Goal: Task Accomplishment & Management: Use online tool/utility

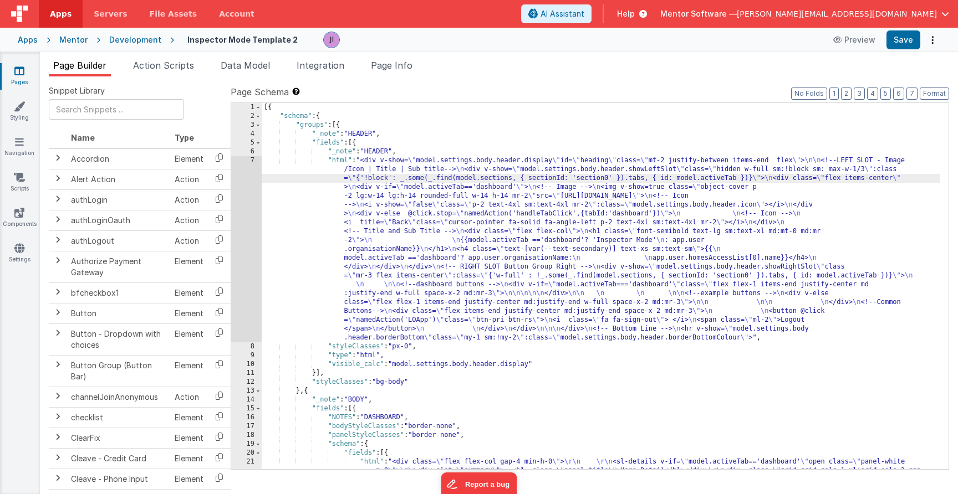
click at [28, 77] on link "Pages" at bounding box center [19, 76] width 40 height 22
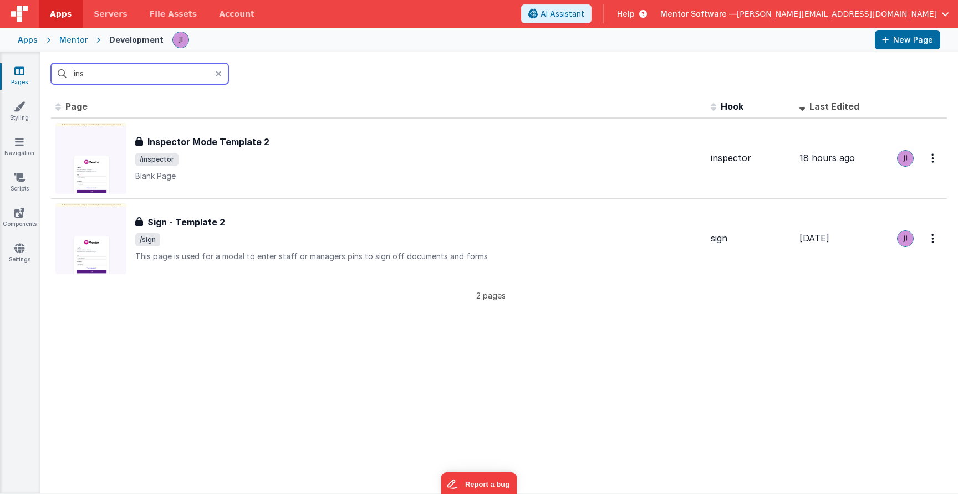
click at [82, 75] on input "ins" at bounding box center [139, 73] width 177 height 21
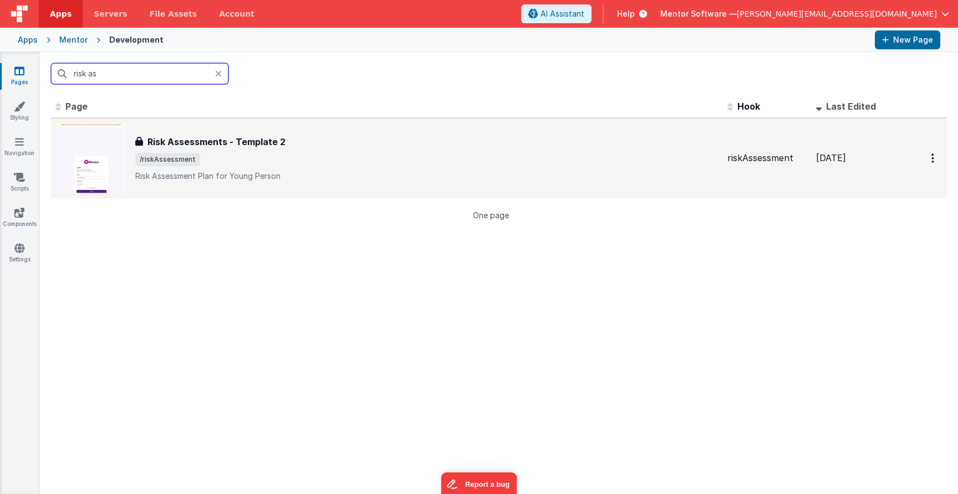
type input "risk as"
click at [287, 177] on p "Risk Assessment Plan for Young Person" at bounding box center [426, 176] width 583 height 11
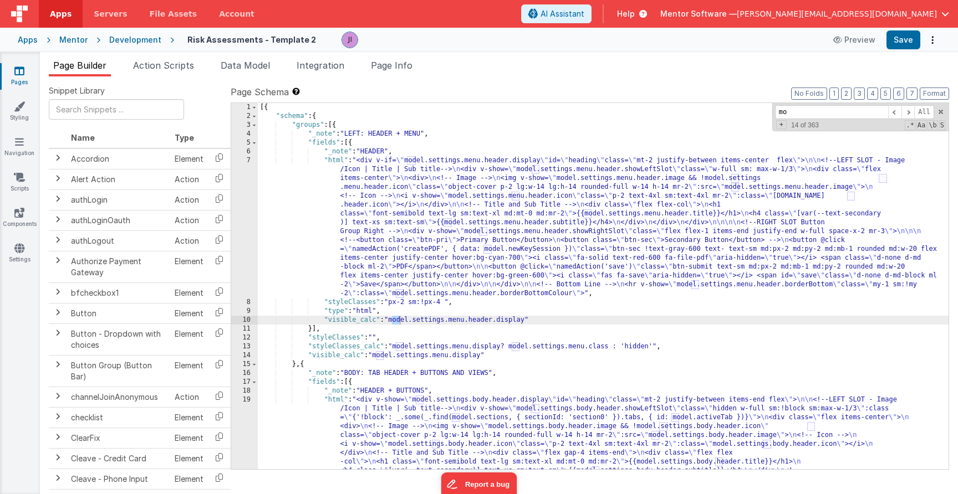
type input "m"
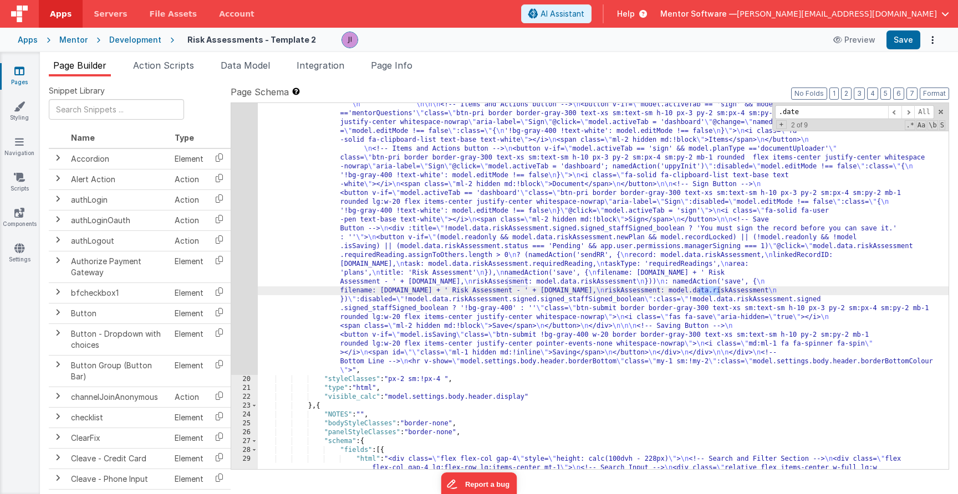
scroll to position [766, 0]
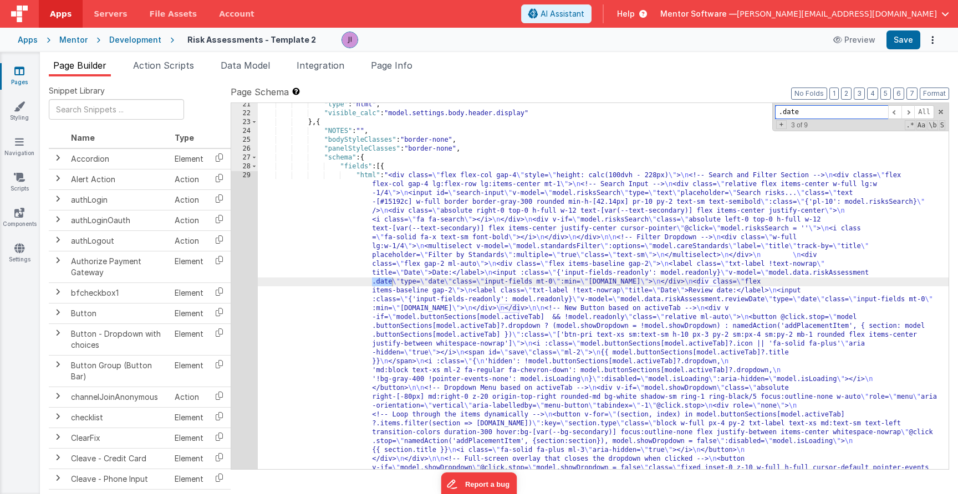
type input ".date"
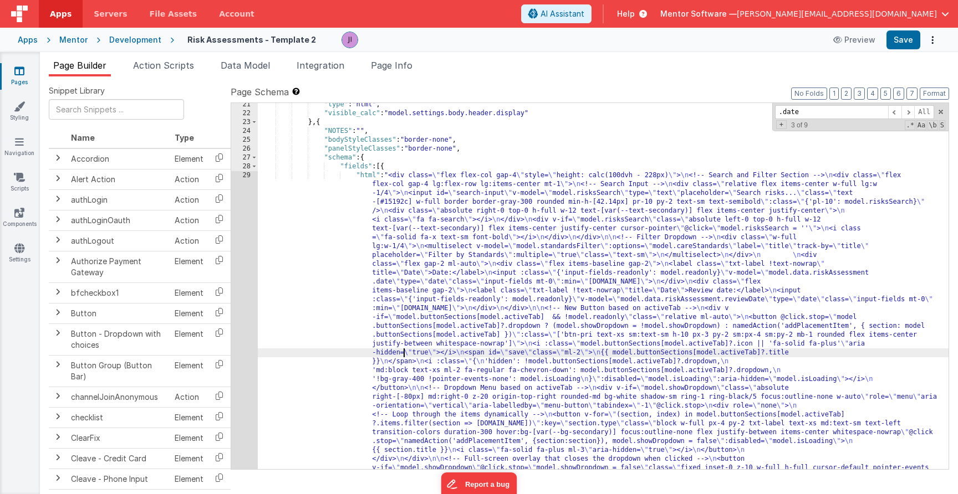
drag, startPoint x: 402, startPoint y: 354, endPoint x: 302, endPoint y: 338, distance: 102.2
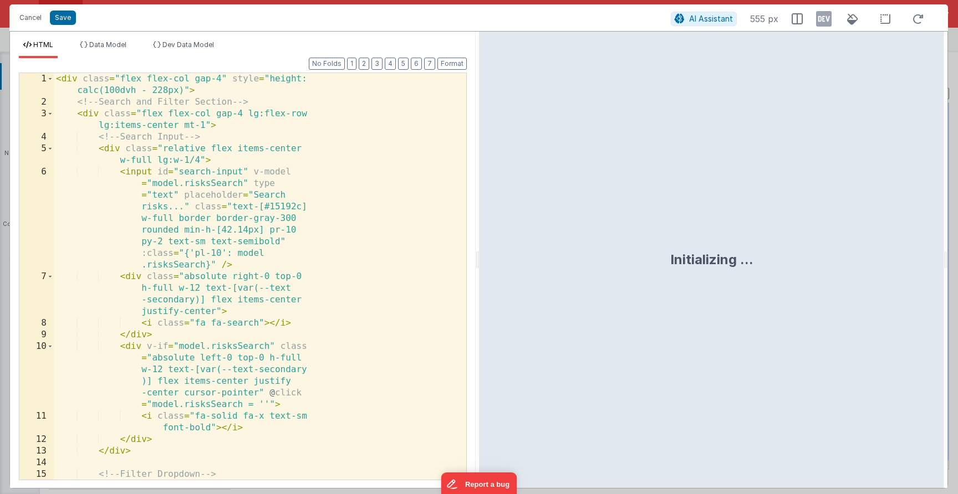
click at [248, 338] on div "< div class = "flex flex-col gap-4" style = "height: calc(100dvh - 228px)" > <!…" at bounding box center [260, 335] width 412 height 525
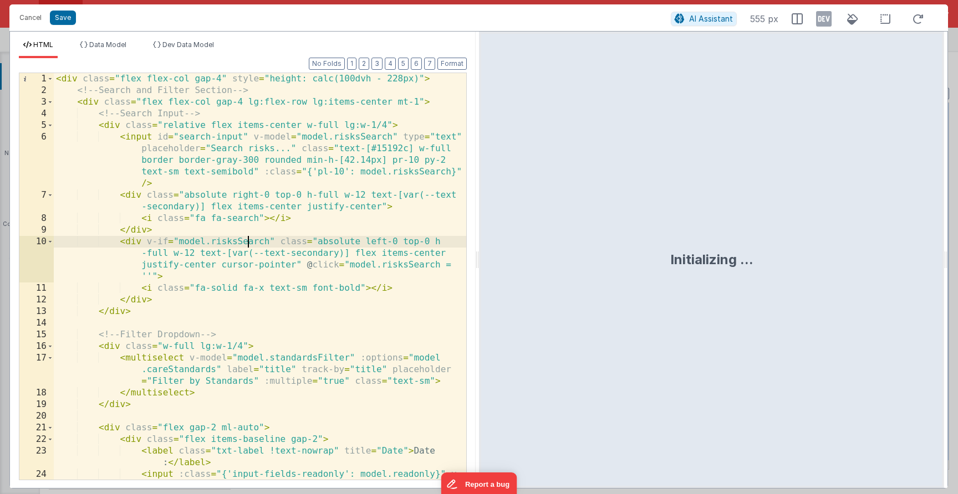
click at [298, 282] on div "< div class = "flex flex-col gap-4" style = "height: calc(100dvh - 228px)" > <!…" at bounding box center [260, 305] width 412 height 465
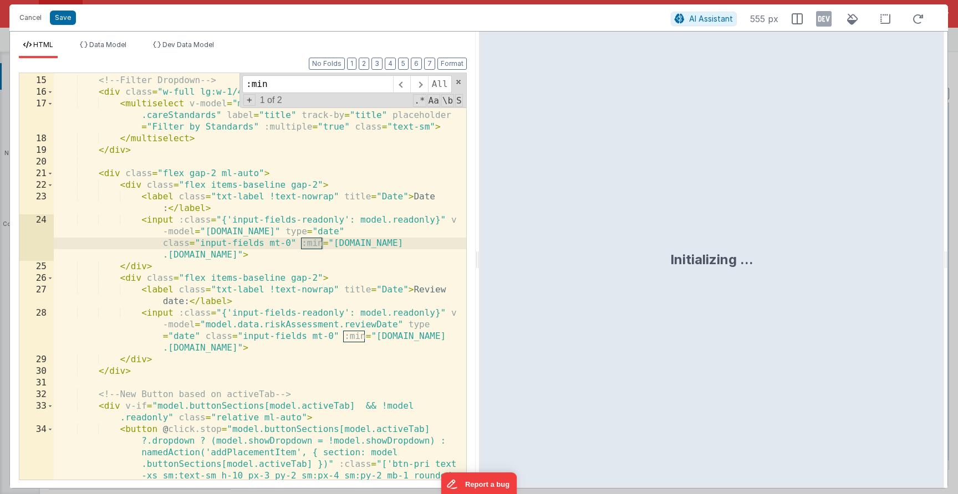
scroll to position [254, 0]
type input ":min"
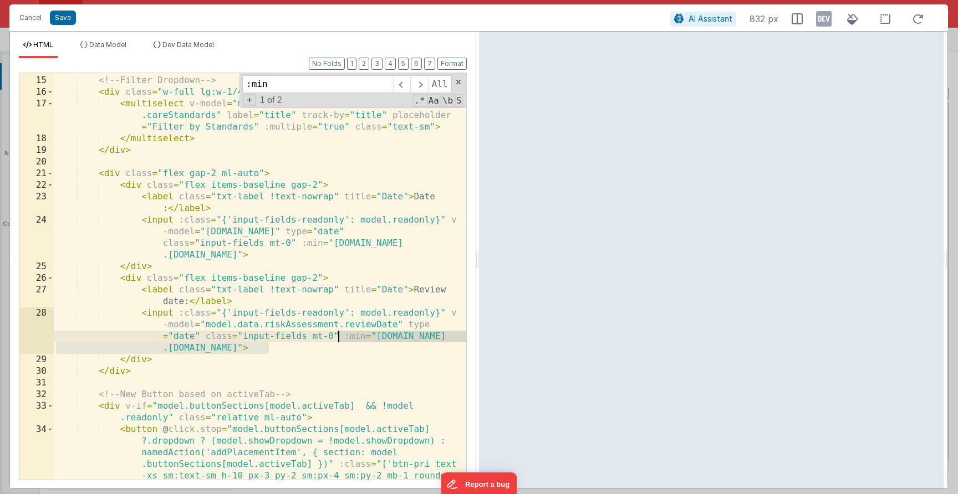
drag, startPoint x: 269, startPoint y: 348, endPoint x: 340, endPoint y: 338, distance: 72.3
click at [340, 338] on div "<!-- Filter Dropdown --> < div class = "w-full lg:w-1/4" > < multiselect v-mode…" at bounding box center [260, 307] width 412 height 488
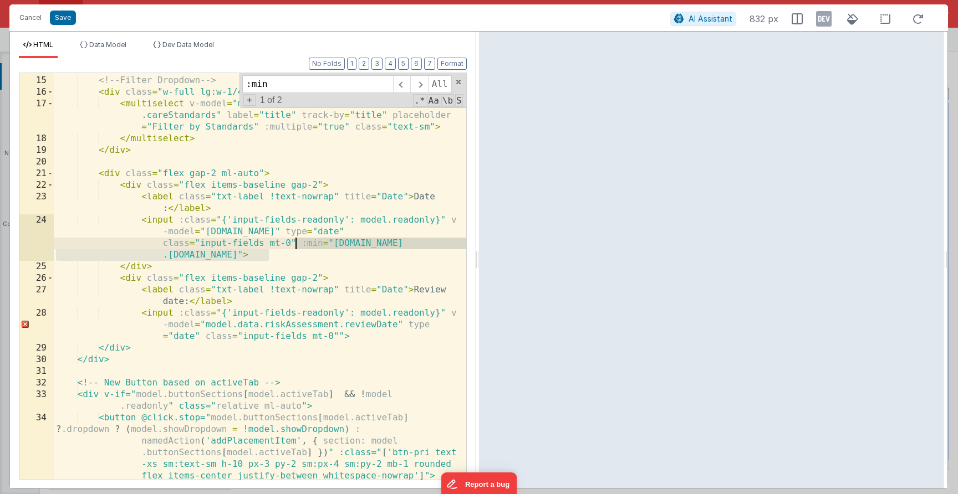
drag, startPoint x: 270, startPoint y: 255, endPoint x: 298, endPoint y: 248, distance: 28.6
click at [298, 248] on div "<!-- Filter Dropdown --> < div class = "w-full lg:w-1/4" > < multiselect v-mode…" at bounding box center [260, 307] width 412 height 488
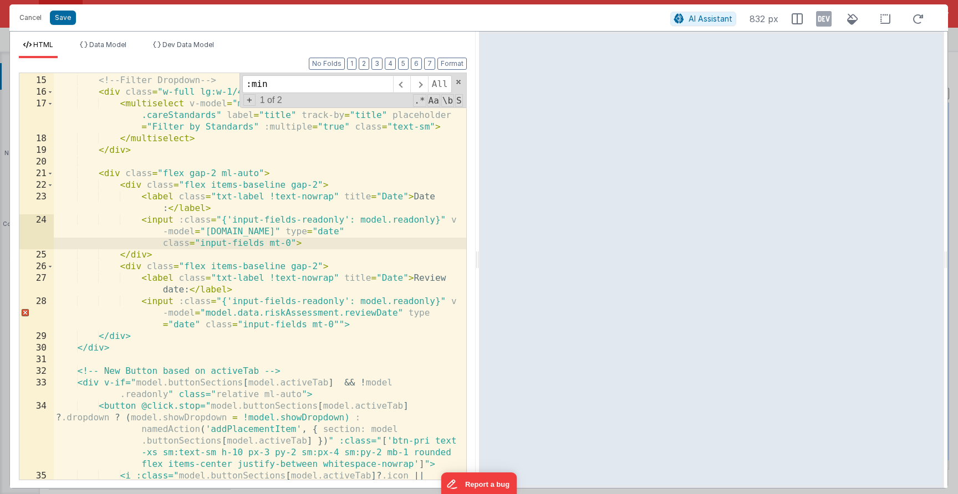
click at [343, 324] on div "<!-- Filter Dropdown --> < div class = "w-full lg:w-1/4" > < multiselect v-mode…" at bounding box center [260, 284] width 412 height 442
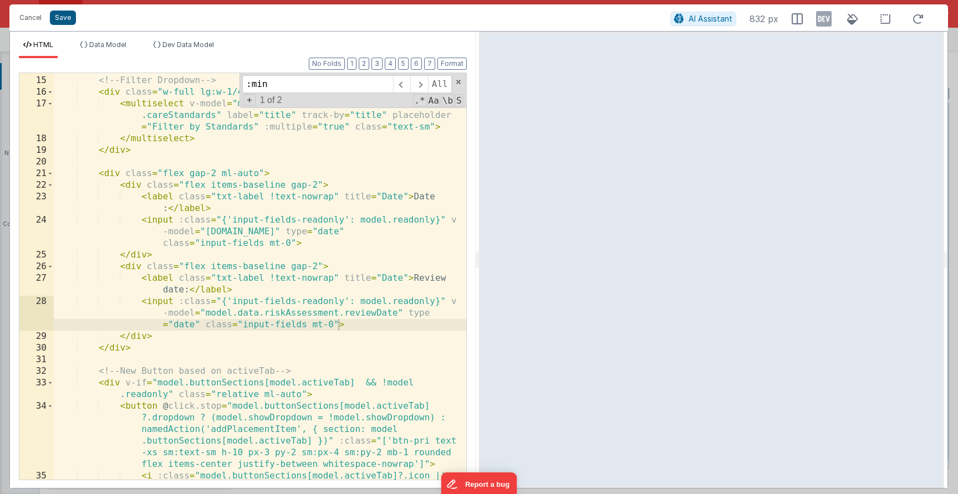
click at [60, 14] on button "Save" at bounding box center [63, 18] width 26 height 14
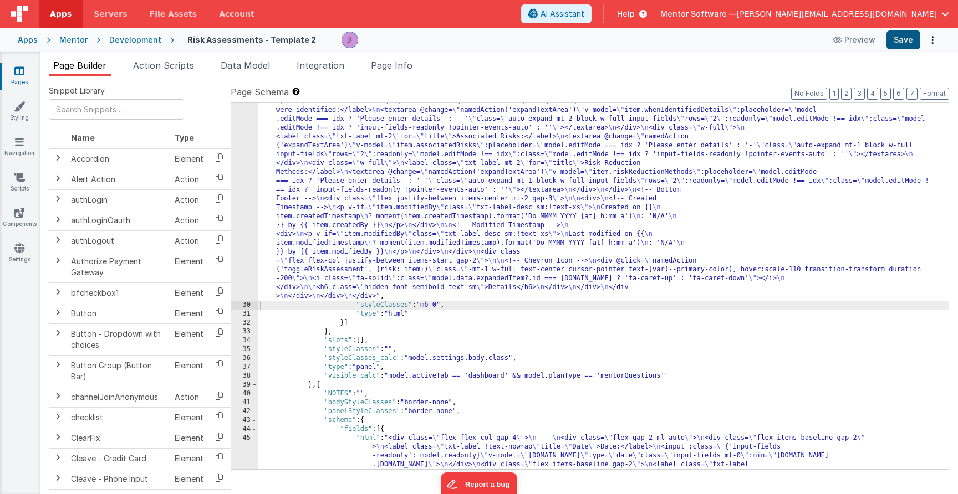
click at [915, 45] on button "Save" at bounding box center [903, 39] width 34 height 19
click at [387, 67] on span "Page Info" at bounding box center [392, 65] width 42 height 11
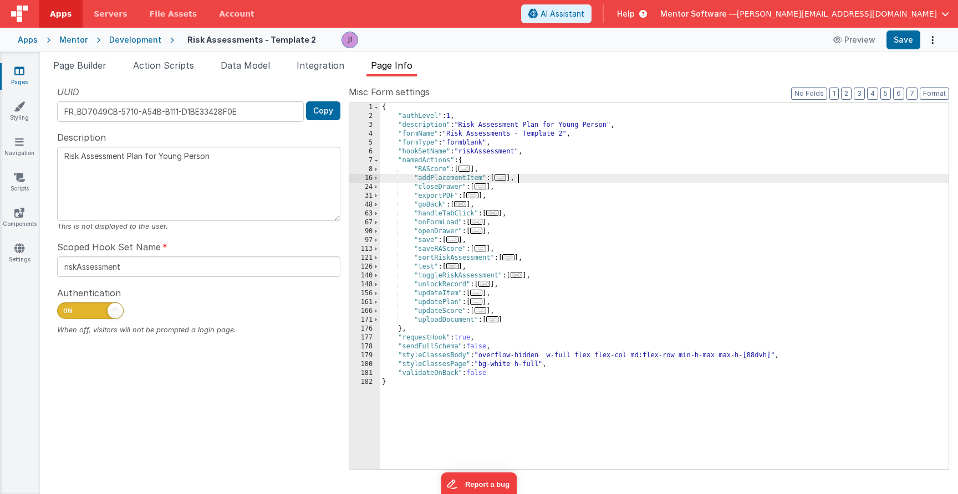
click at [582, 179] on div "{ "authLevel" : 1 , "description" : "Risk Assessment Plan for Young Person" , "…" at bounding box center [664, 295] width 569 height 384
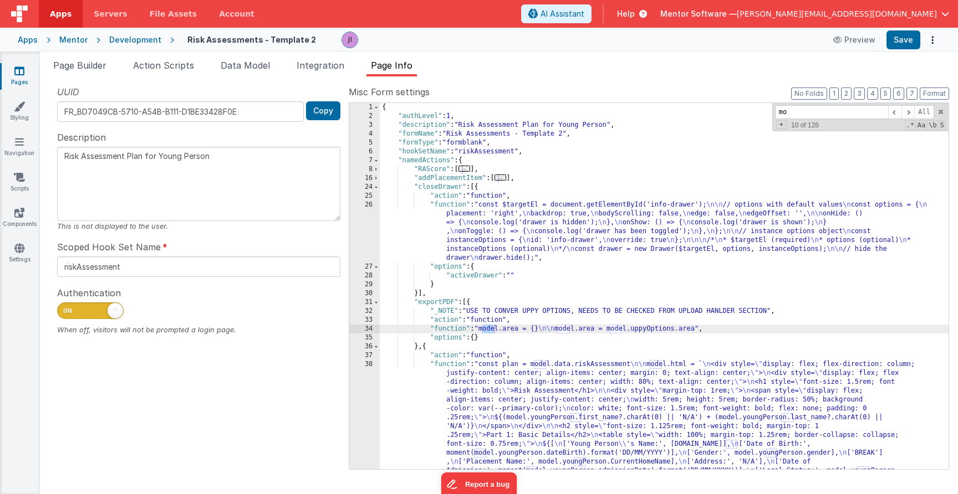
type input "m"
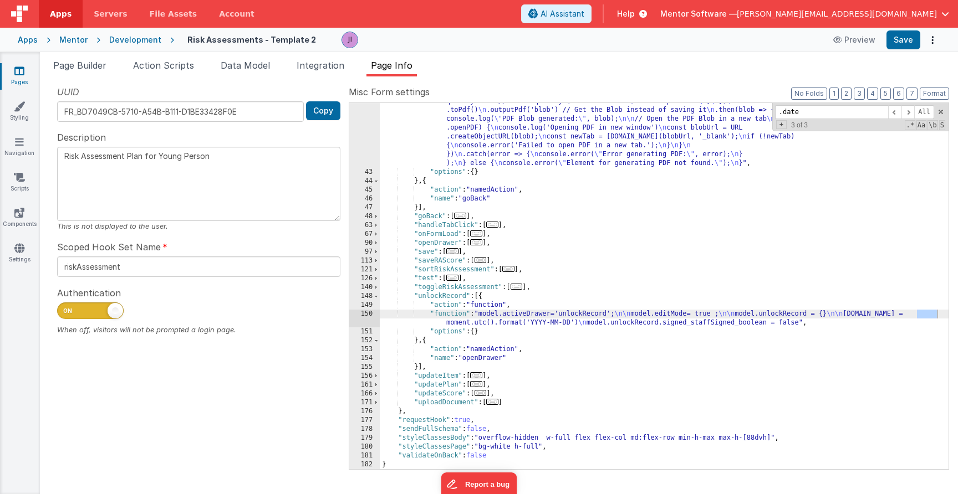
scroll to position [1097, 0]
type input ".date"
click at [18, 75] on icon at bounding box center [19, 70] width 10 height 11
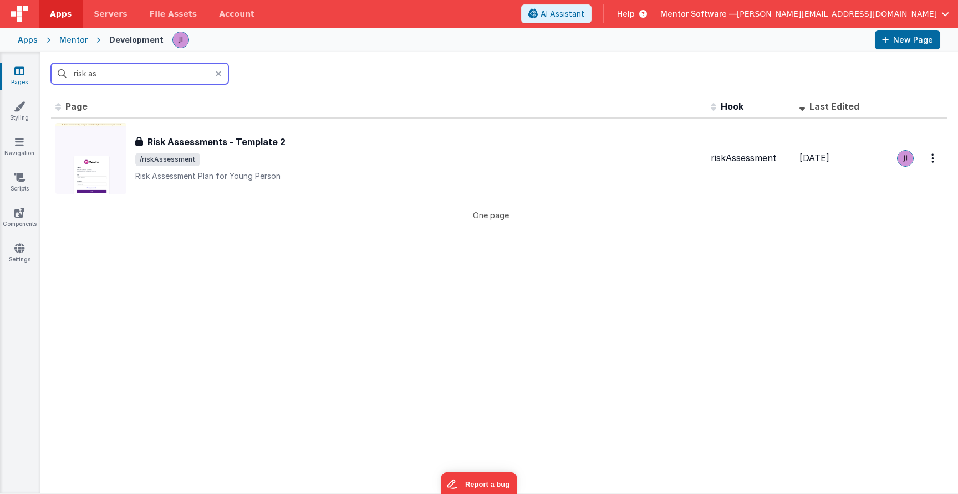
click at [64, 74] on input "risk as" at bounding box center [139, 73] width 177 height 21
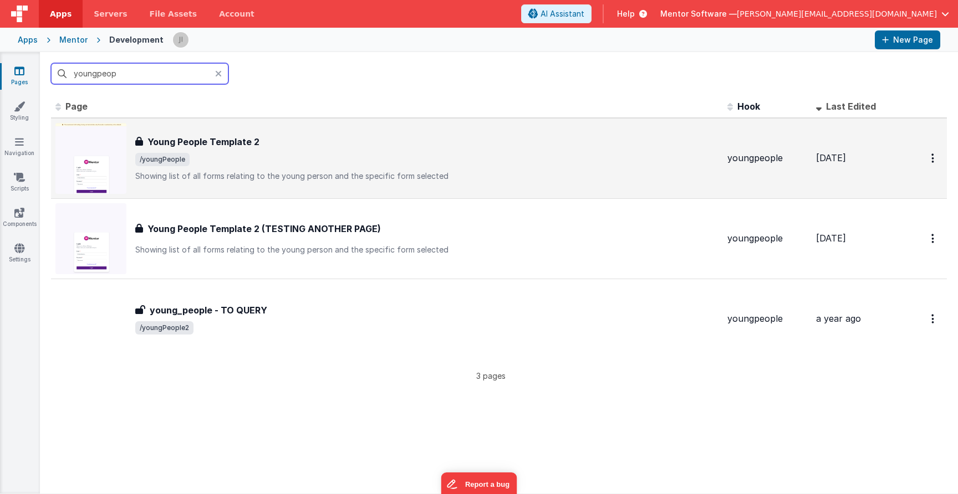
type input "youngpeop"
click at [415, 128] on div "Young People Template 2 Young People Template 2 /youngPeople Showing list of al…" at bounding box center [386, 158] width 663 height 71
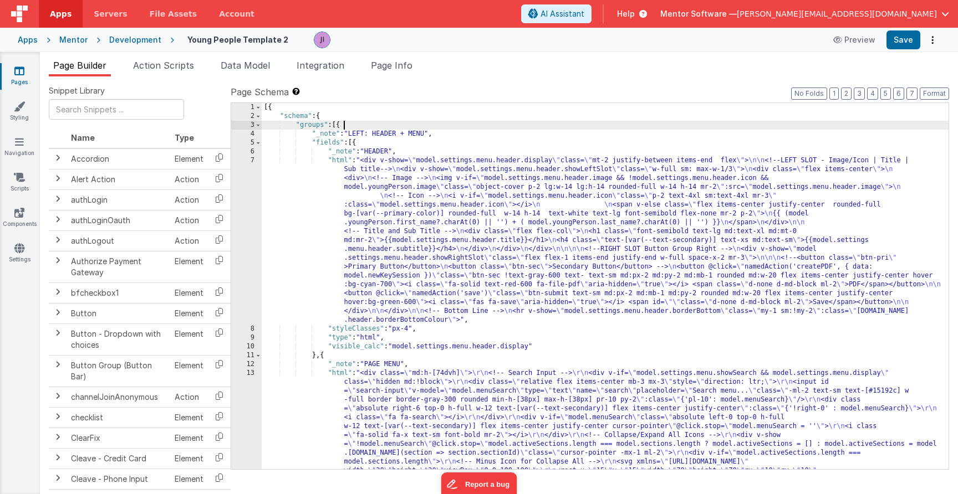
click at [404, 77] on div "Snippet Library Name Type Accordion Element Alert Action Action authLogin Actio…" at bounding box center [499, 295] width 918 height 436
click at [411, 69] on span "Page Info" at bounding box center [392, 65] width 42 height 11
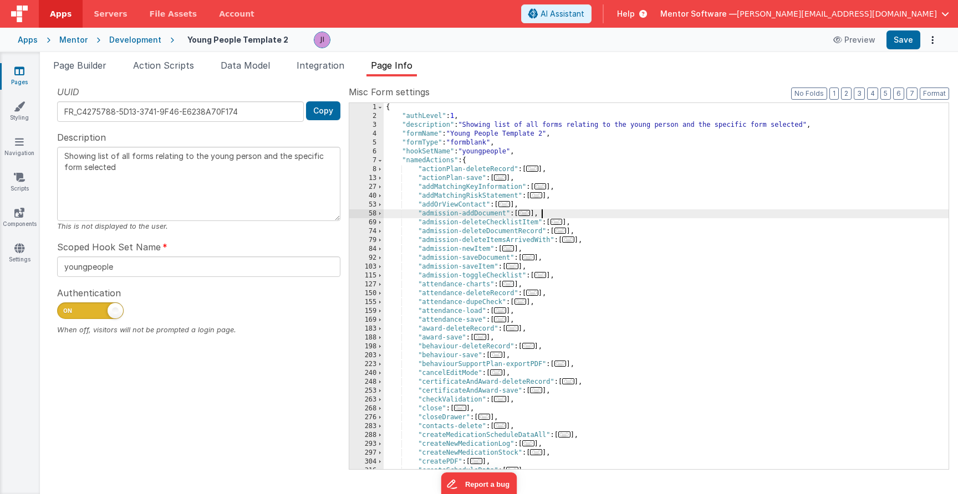
click at [600, 218] on div "{ "authLevel" : 1 , "description" : "Showing list of all forms relating to the …" at bounding box center [666, 295] width 565 height 384
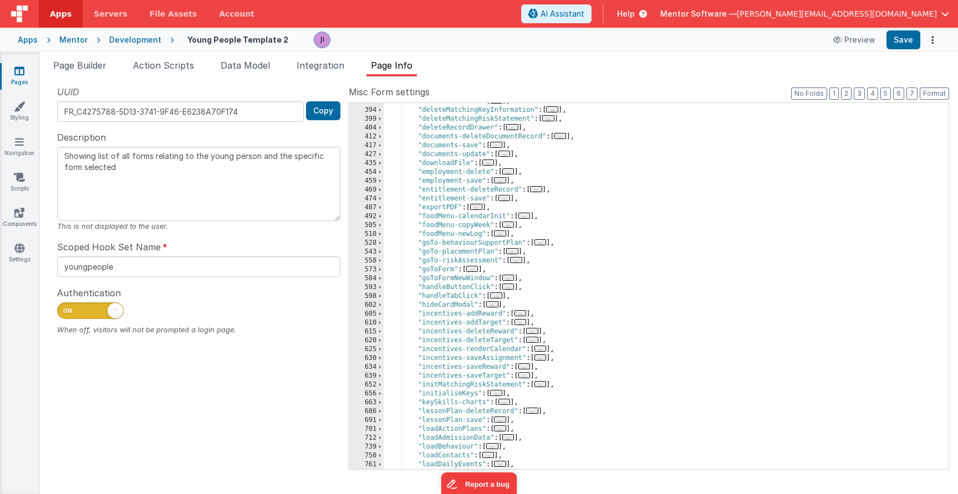
scroll to position [446, 0]
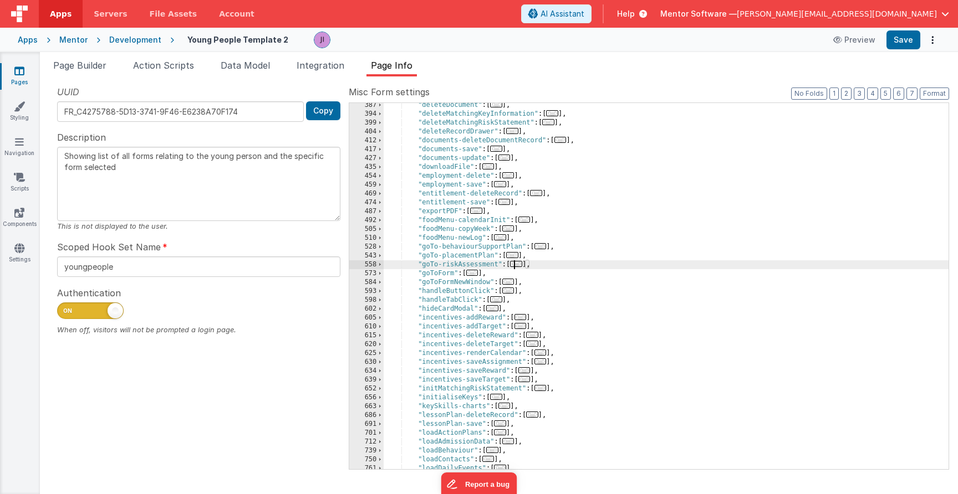
click at [517, 267] on span "..." at bounding box center [516, 264] width 12 height 6
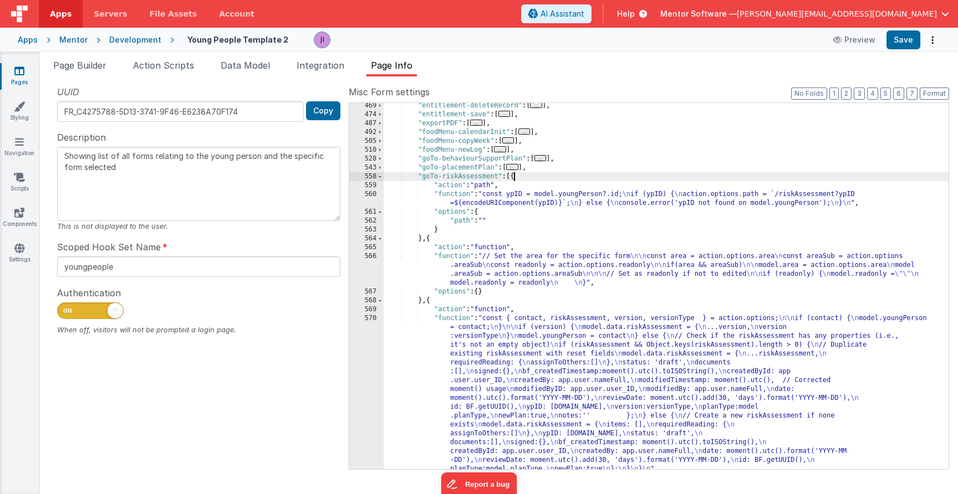
scroll to position [542, 0]
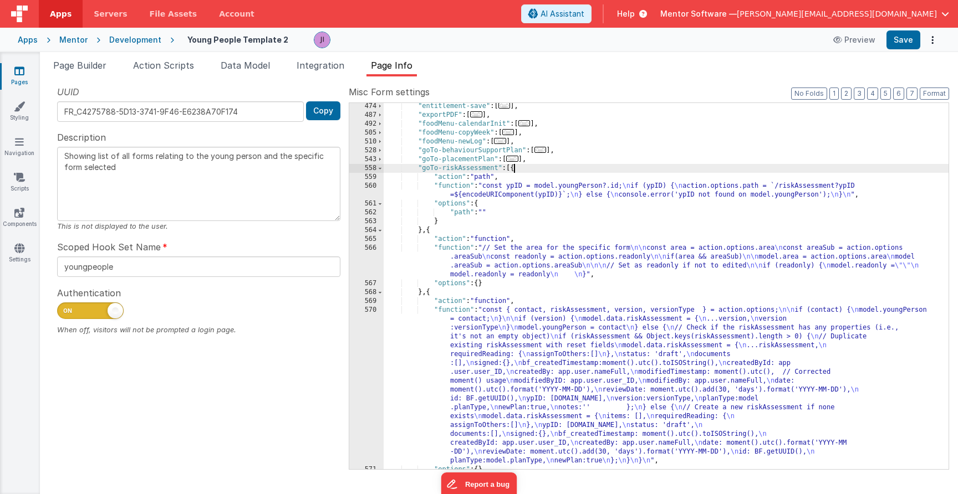
click at [513, 302] on div ""entitlement-save" : [ ... ] , "exportPDF" : [ ... ] , "foodMenu-calendarInit" …" at bounding box center [666, 294] width 565 height 384
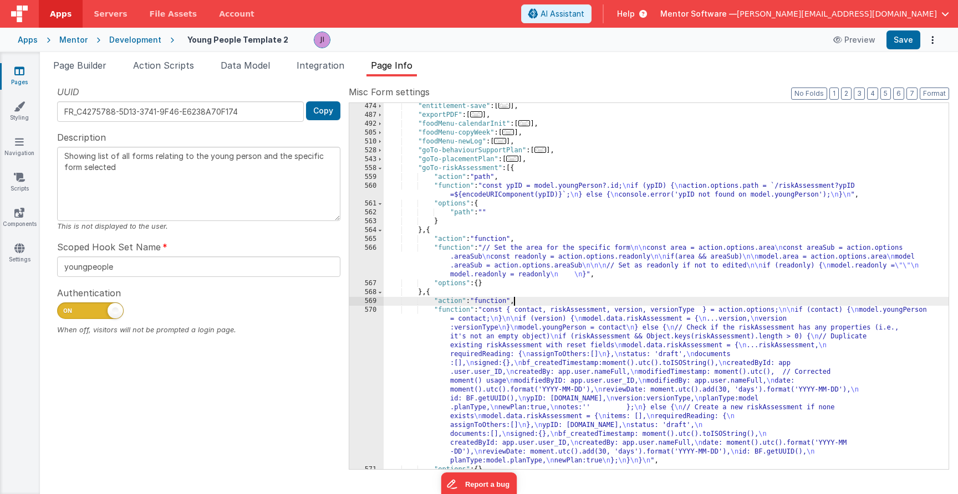
click at [496, 317] on div ""entitlement-save" : [ ... ] , "exportPDF" : [ ... ] , "foodMenu-calendarInit" …" at bounding box center [666, 294] width 565 height 384
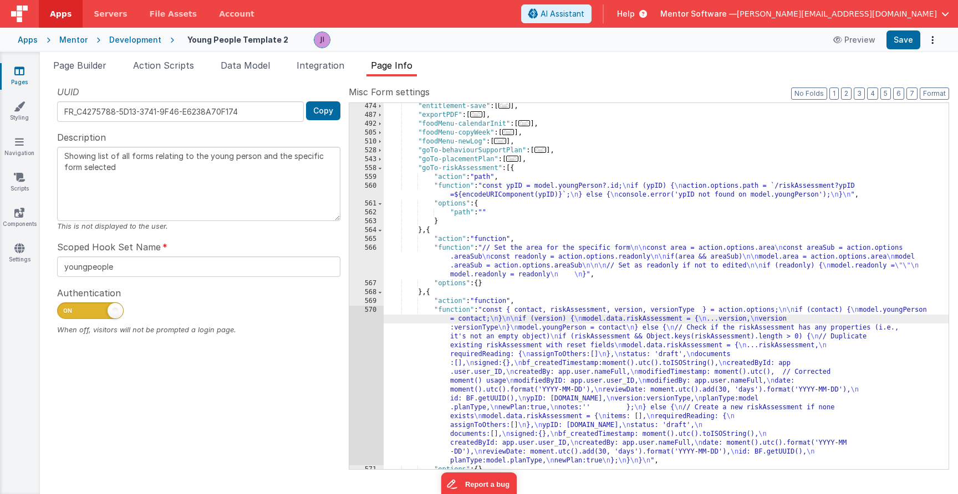
click at [343, 334] on div "UUID FR_C4275788-5D13-3741-9F46-E6238A70F174 Copy Description Showing list of a…" at bounding box center [199, 277] width 300 height 384
click at [358, 334] on div "570" at bounding box center [366, 386] width 34 height 160
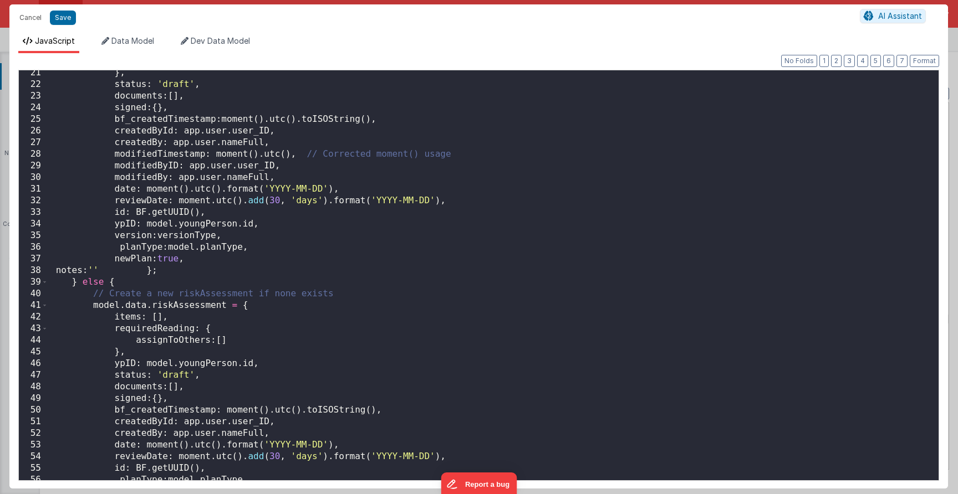
scroll to position [300, 0]
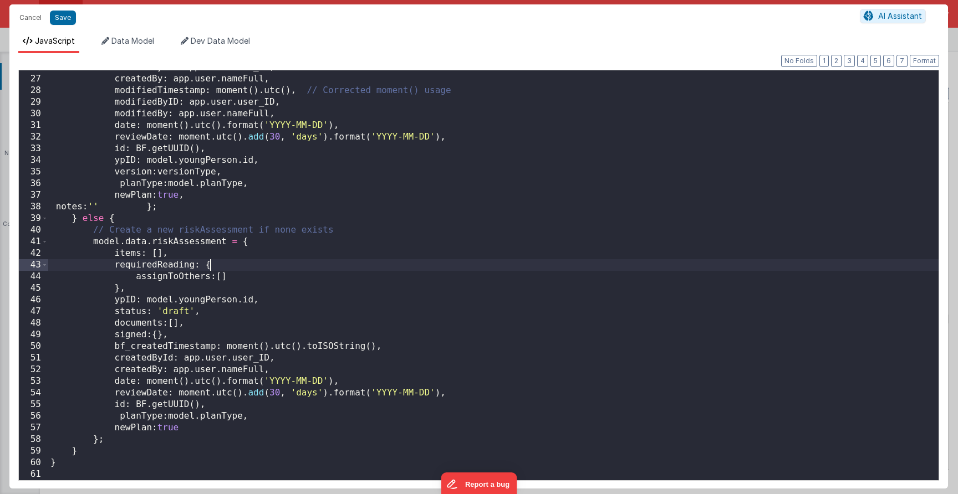
click at [621, 261] on div "createdById : app . user . user_ID , createdBy : app . user . nameFull , modifi…" at bounding box center [493, 279] width 890 height 434
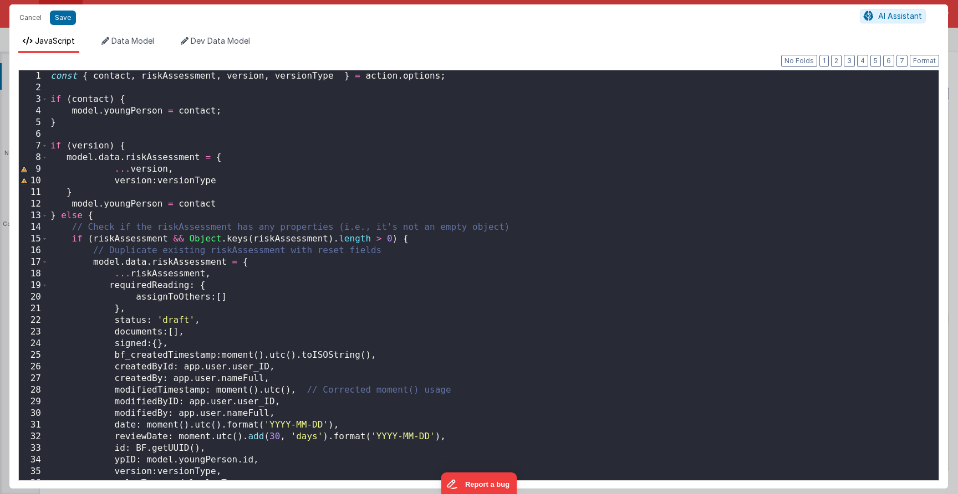
scroll to position [0, 0]
click at [24, 0] on div "Cancel Save AI Assistant JavaScript Data Model Dev Data Model Format 7 6 5 4 3 …" at bounding box center [479, 247] width 958 height 494
click at [28, 14] on button "Cancel" at bounding box center [30, 18] width 33 height 16
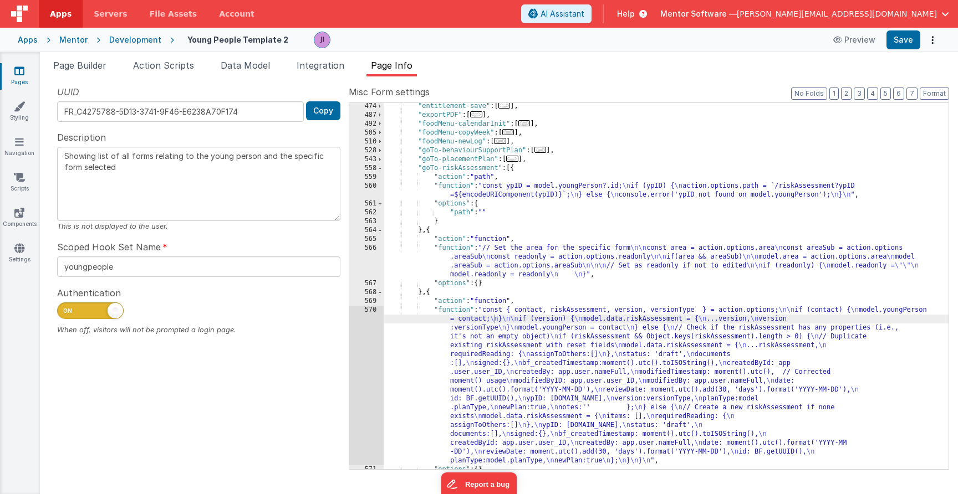
click at [16, 73] on icon at bounding box center [19, 70] width 10 height 11
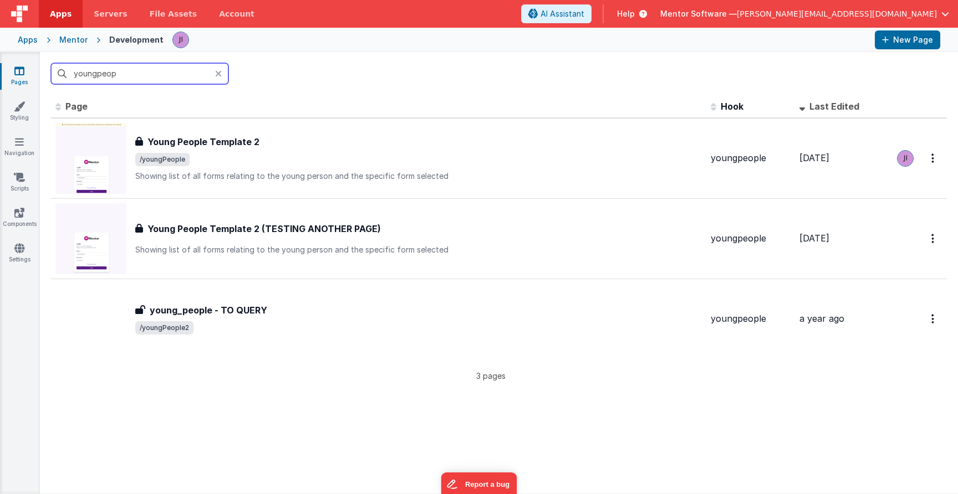
click at [95, 73] on input "youngpeop" at bounding box center [139, 73] width 177 height 21
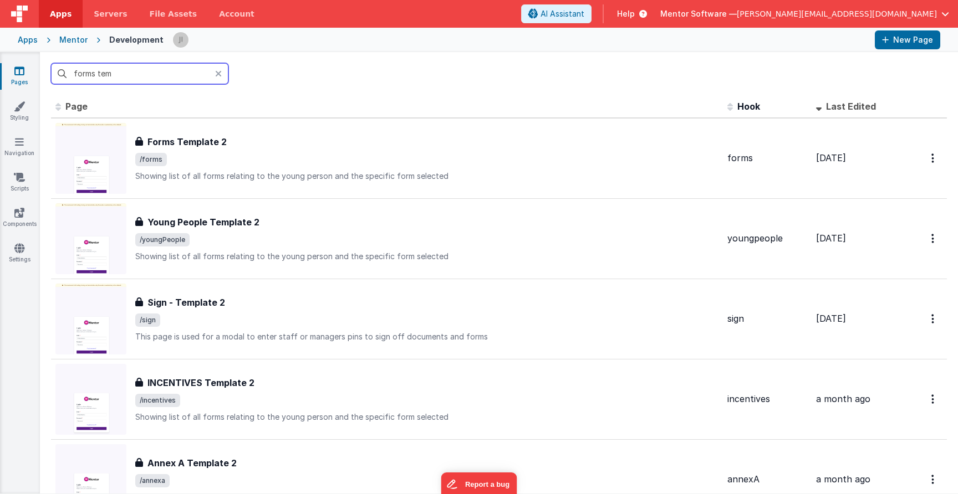
type input "forms temp"
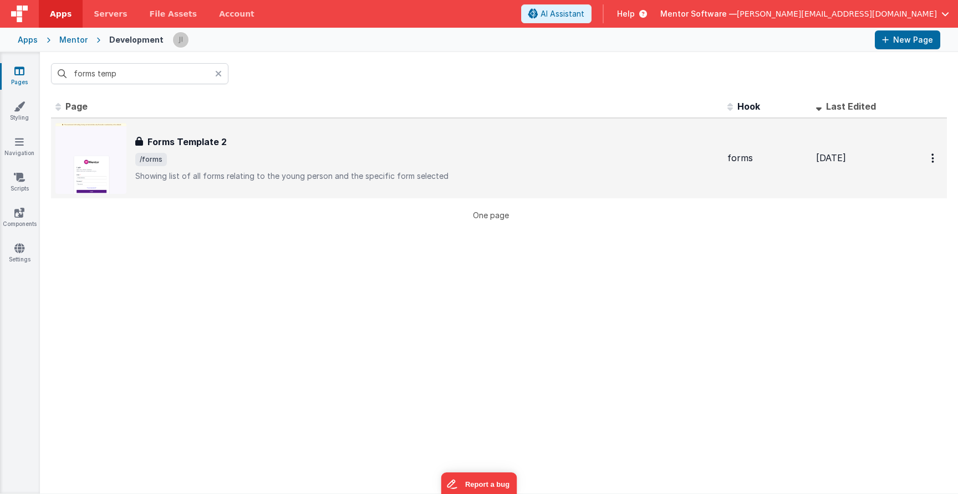
click at [326, 140] on div "Forms Template 2" at bounding box center [426, 141] width 583 height 13
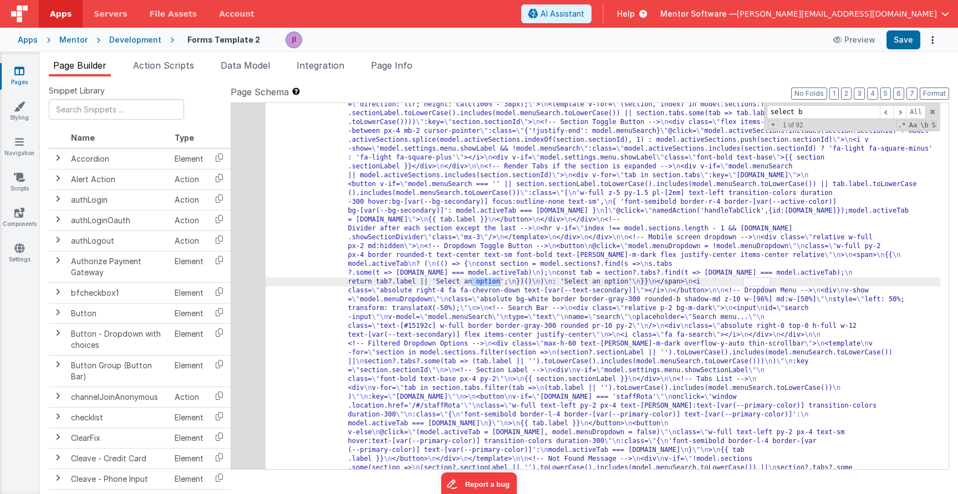
scroll to position [11254, 0]
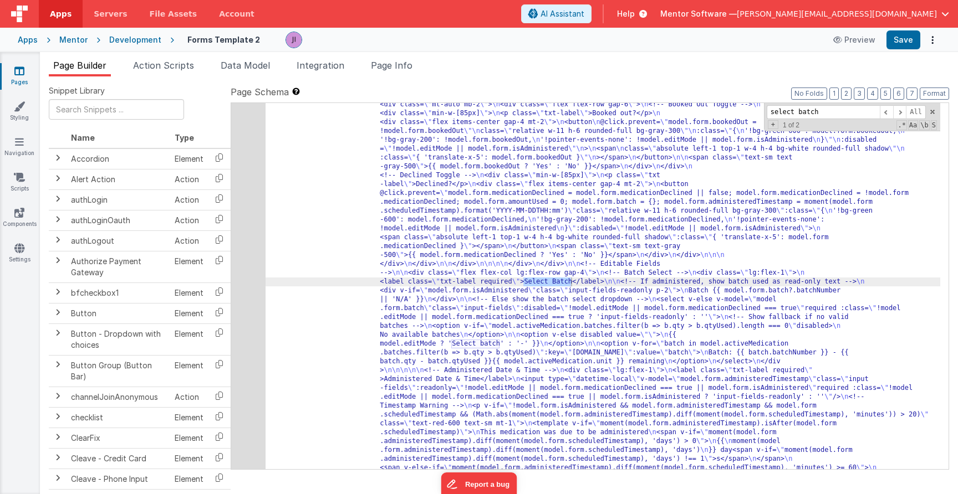
type input "select batch"
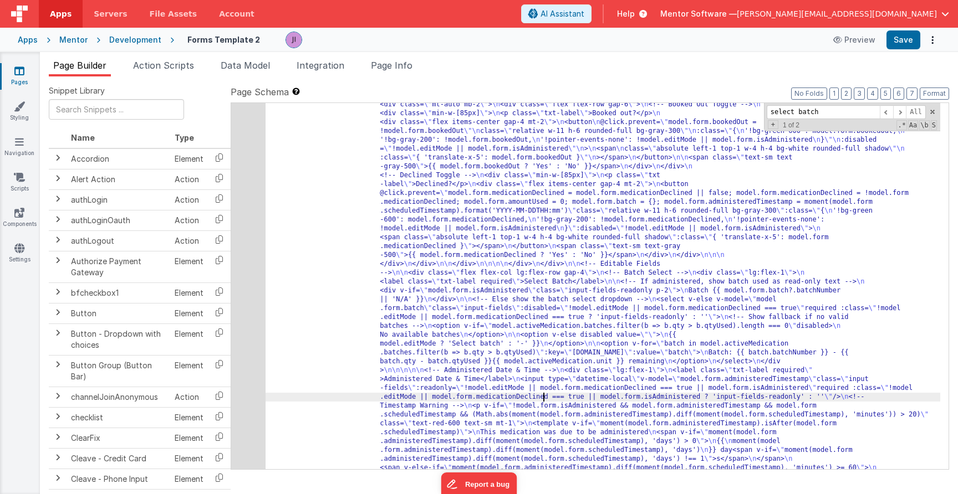
click at [251, 330] on div "686" at bounding box center [248, 153] width 34 height 1206
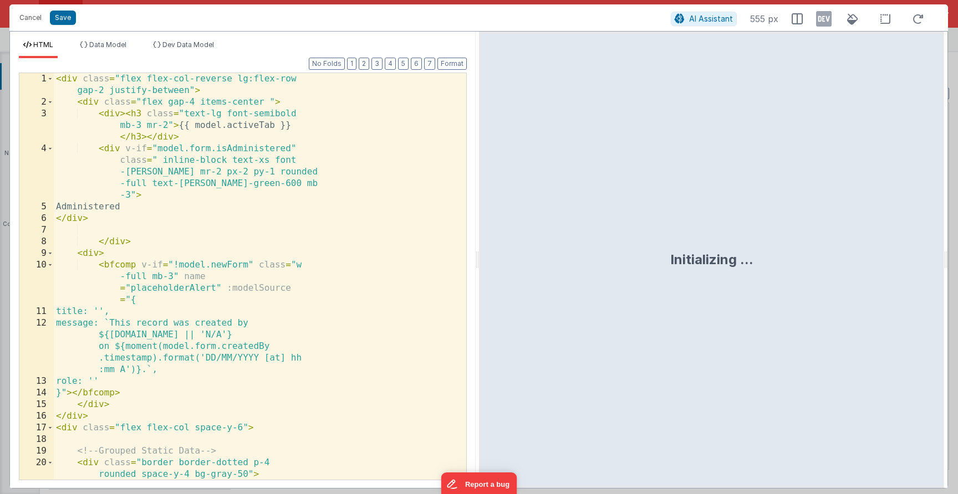
scroll to position [11371, 0]
click at [259, 273] on div "< div class = "flex flex-col-reverse lg:flex-row gap-2 justify-between" > < div…" at bounding box center [256, 299] width 404 height 453
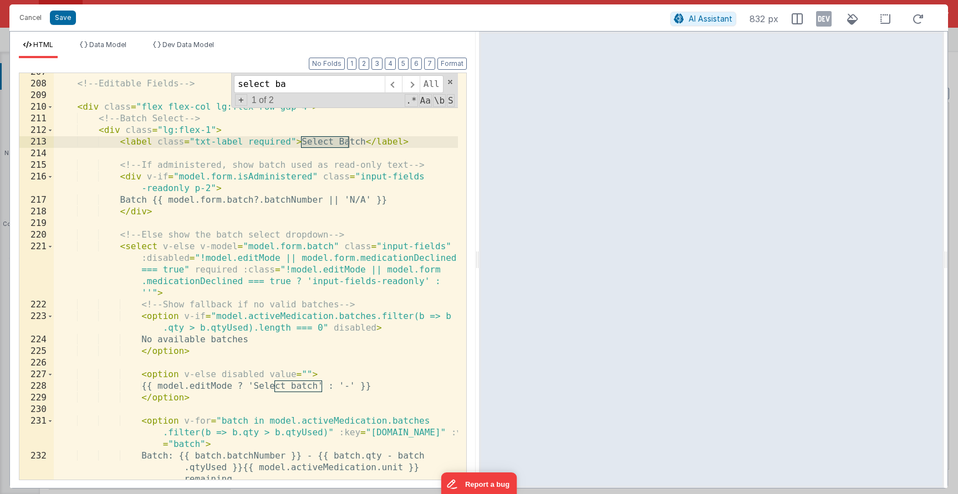
scroll to position [3188, 0]
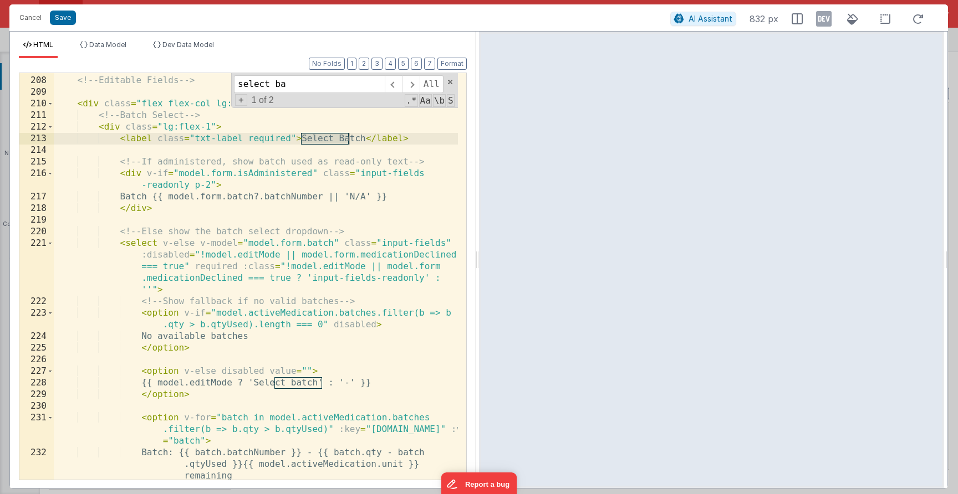
type input "select ba"
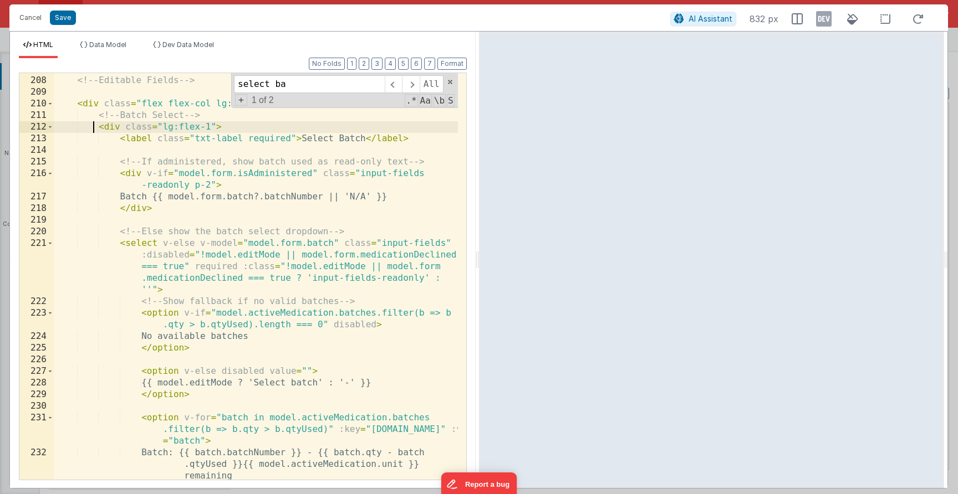
click at [94, 123] on div "<!-- Editable Fields --> < div class = "flex flex-col lg:flex-row gap-4" > <!--…" at bounding box center [256, 289] width 404 height 453
click at [52, 126] on span at bounding box center [50, 127] width 6 height 12
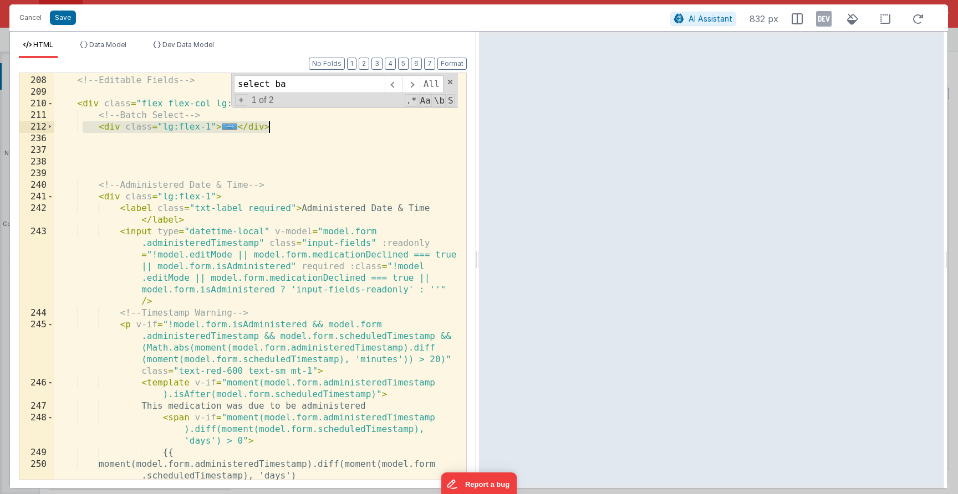
drag, startPoint x: 98, startPoint y: 128, endPoint x: 293, endPoint y: 122, distance: 195.2
click at [292, 122] on div "<!-- Editable Fields --> < div class = "flex flex-col lg:flex-row gap-4" > <!--…" at bounding box center [256, 284] width 404 height 442
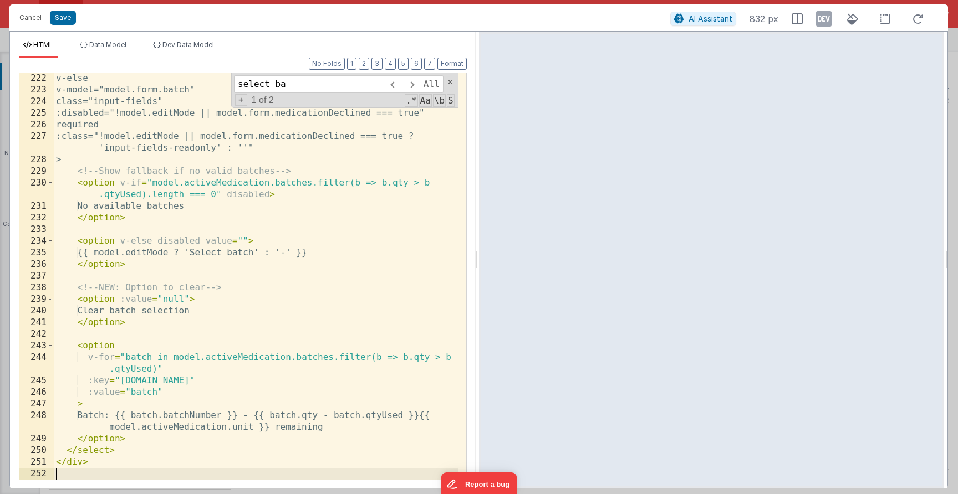
scroll to position [3353, 0]
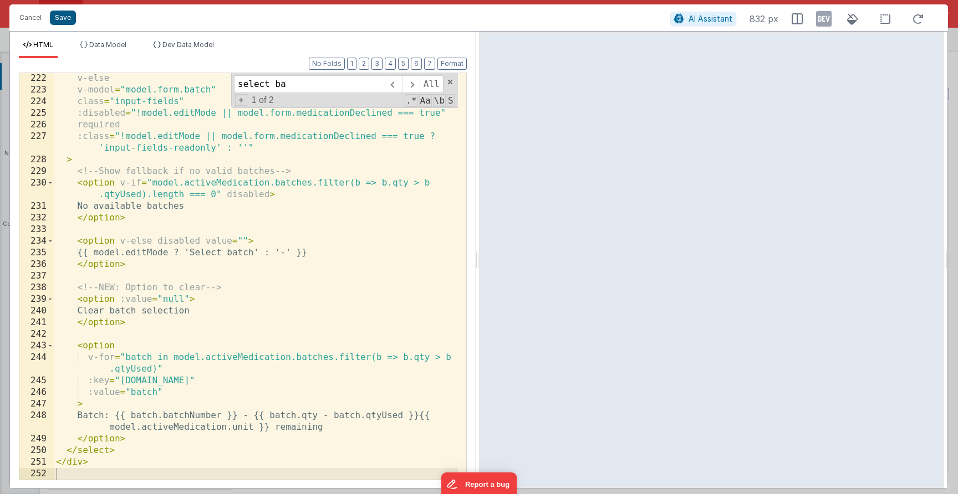
click at [69, 19] on button "Save" at bounding box center [63, 18] width 26 height 14
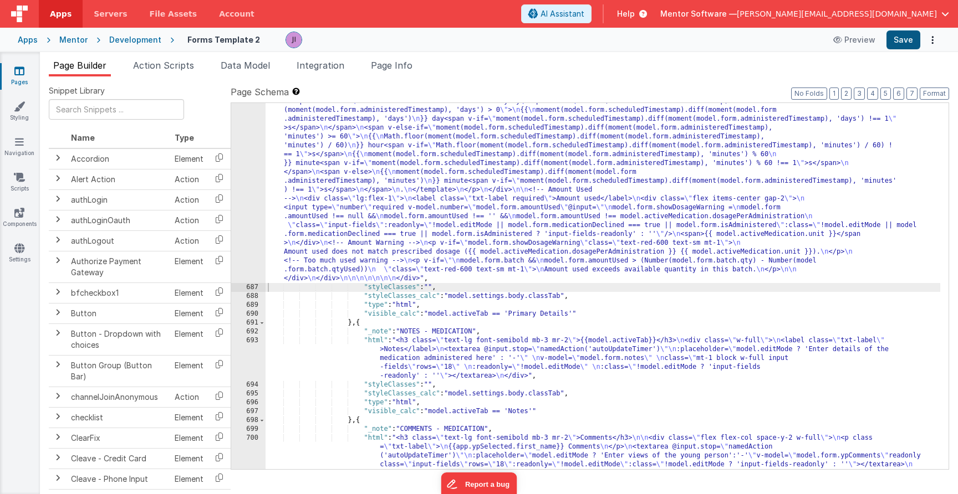
scroll to position [11415, 0]
click at [900, 39] on button "Save" at bounding box center [903, 39] width 34 height 19
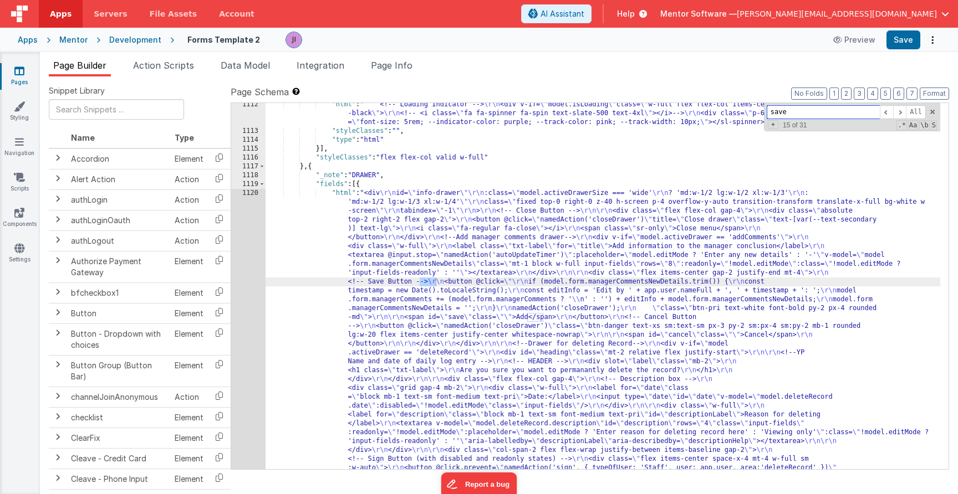
scroll to position [17042, 0]
type input "s"
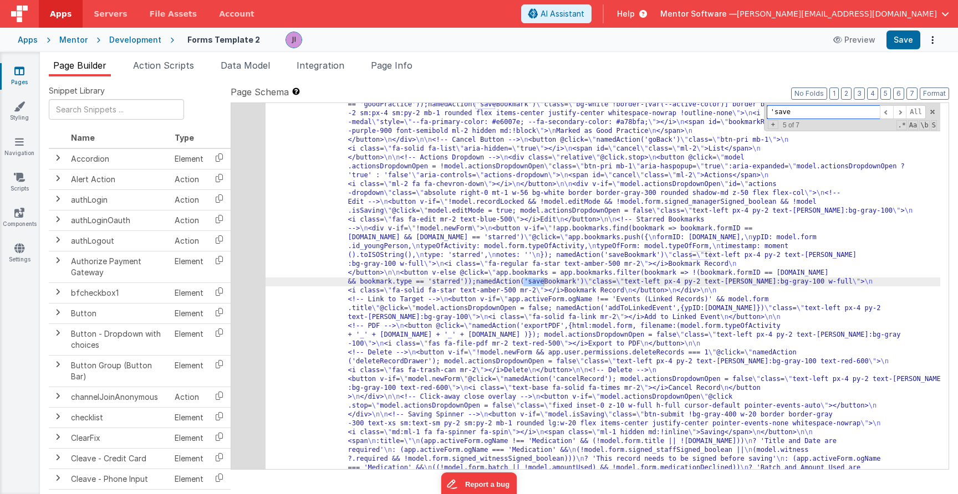
scroll to position [660, 0]
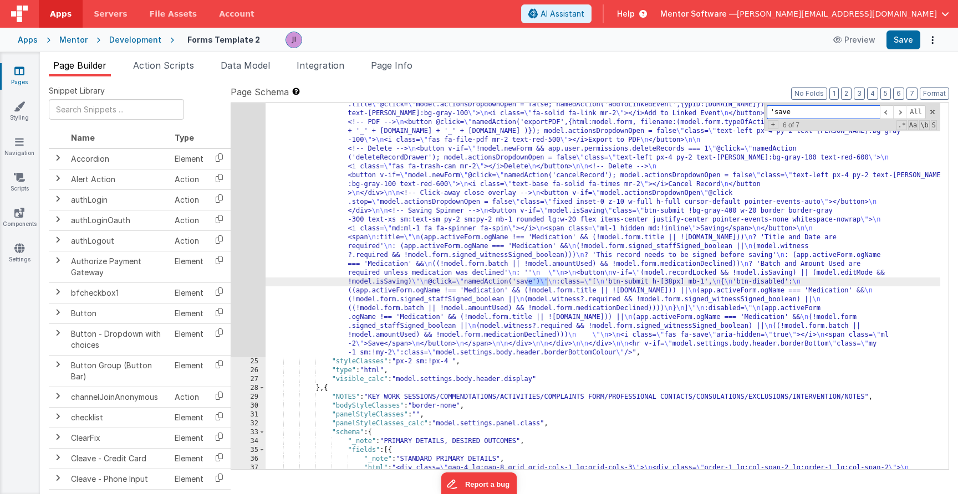
type input "'save"
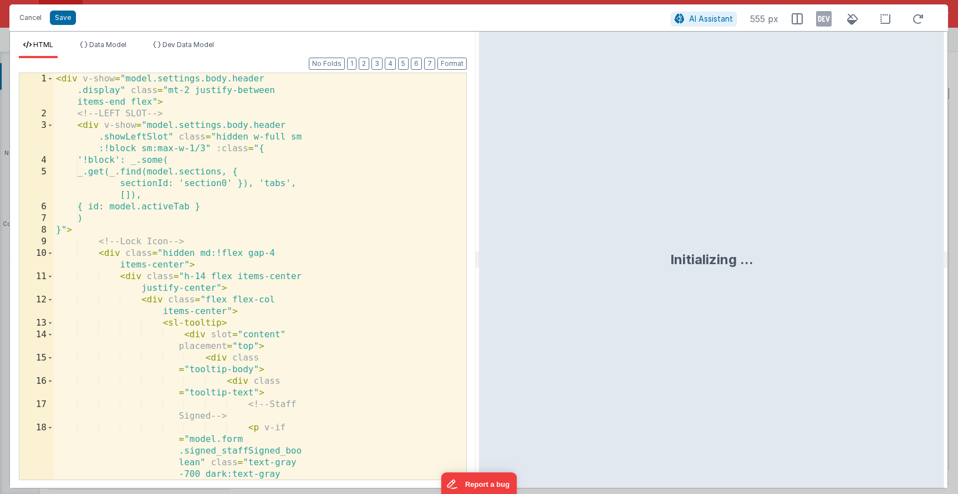
click at [242, 245] on div "< div v-show = "model.settings.body.header .display" class = "mt-2 justify-betw…" at bounding box center [256, 329] width 404 height 512
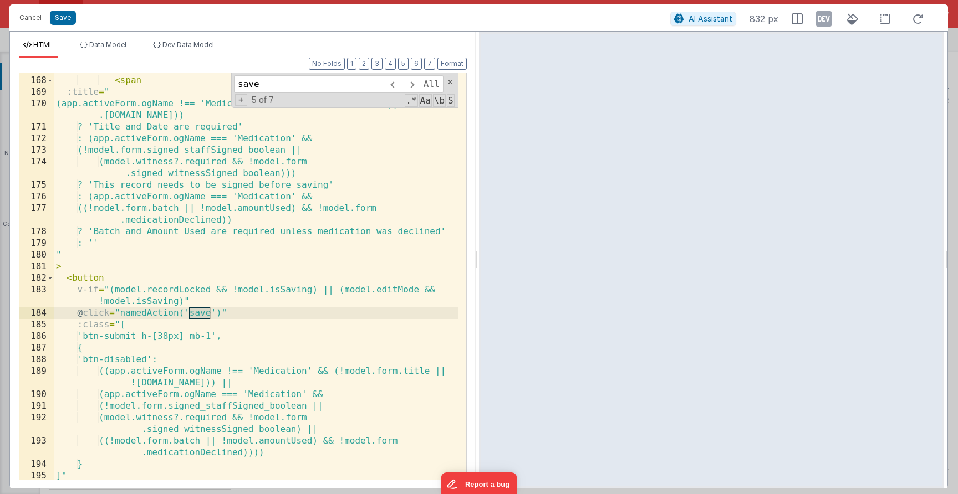
scroll to position [2990, 0]
type input "save"
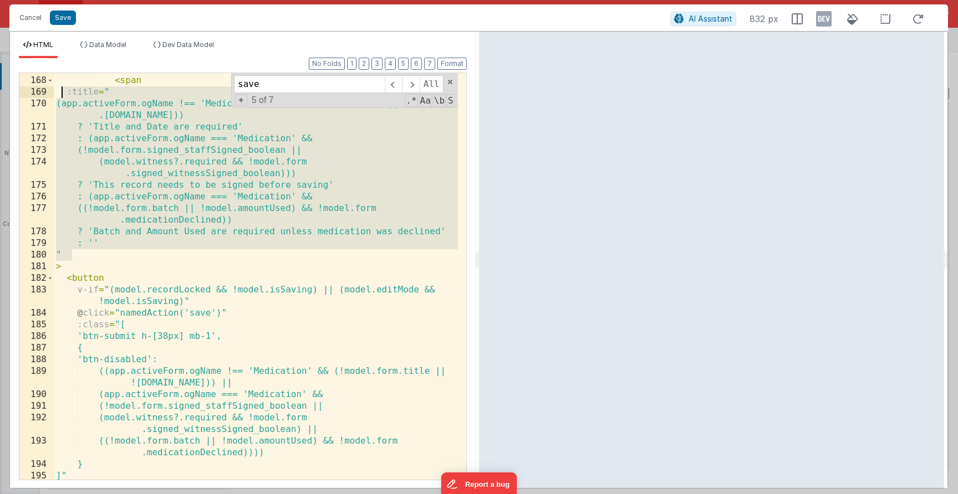
drag, startPoint x: 89, startPoint y: 243, endPoint x: 63, endPoint y: 95, distance: 150.4
click at [62, 95] on div "< span :title = " (app.activeForm.ogName !== 'Medication' && (!model.form.title…" at bounding box center [256, 278] width 404 height 430
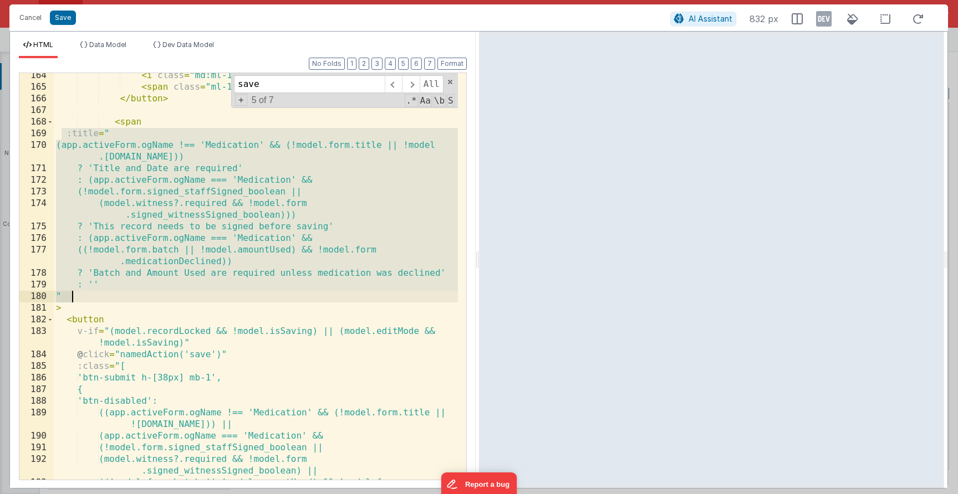
scroll to position [2949, 0]
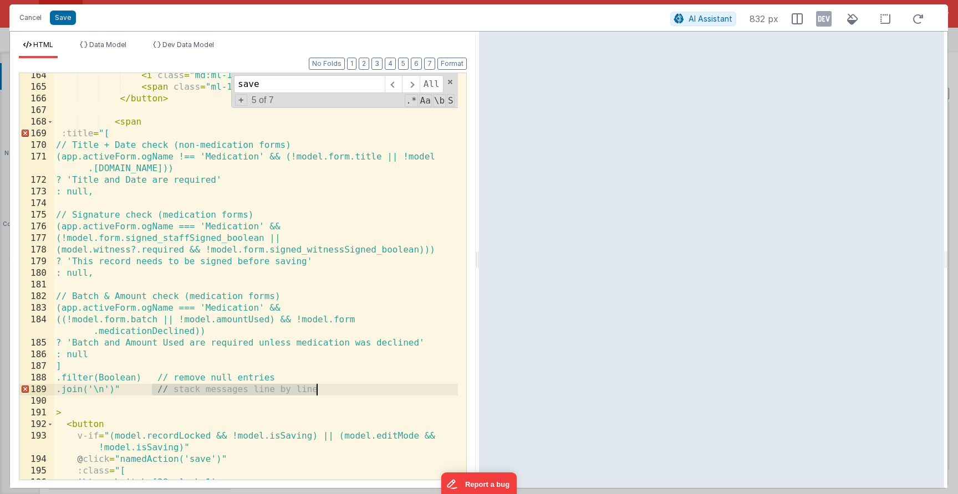
drag, startPoint x: 151, startPoint y: 388, endPoint x: 392, endPoint y: 389, distance: 241.7
click at [392, 389] on div "< i class = "md:ml-1 fa fa-spinner fa-spin" > </ i > < span class = "ml-1 hidde…" at bounding box center [256, 285] width 404 height 430
click at [57, 19] on button "Save" at bounding box center [63, 18] width 26 height 14
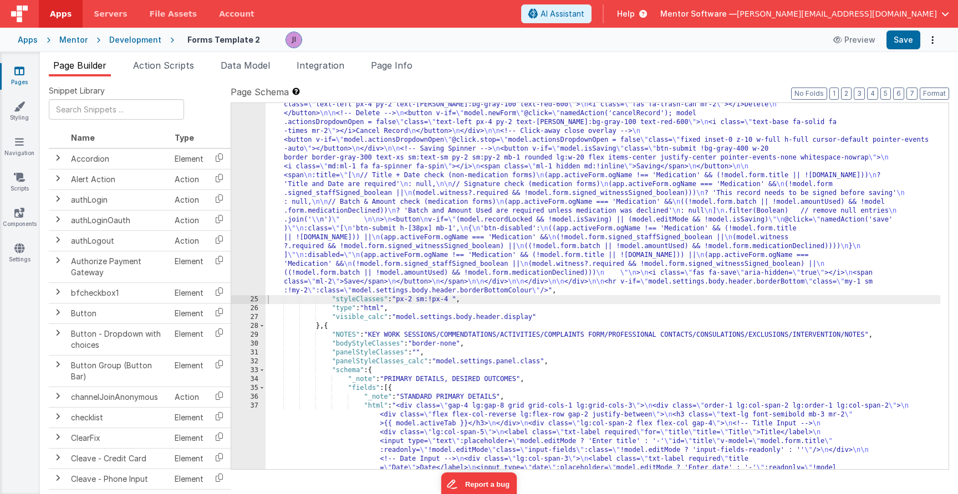
scroll to position [661, 0]
click at [903, 37] on button "Save" at bounding box center [903, 39] width 34 height 19
drag, startPoint x: 309, startPoint y: 278, endPoint x: 298, endPoint y: 269, distance: 13.9
click at [309, 277] on div ""html" : "<div v-show= \" model.settings.body.header.display \" class= \" mt-2 …" at bounding box center [603, 501] width 675 height 1830
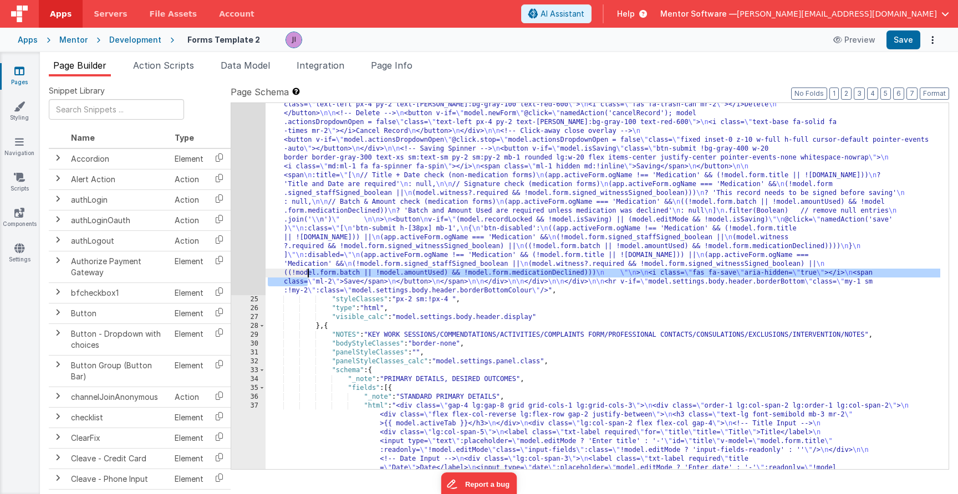
click at [272, 251] on div ""html" : "<div v-show= \" model.settings.body.header.display \" class= \" mt-2 …" at bounding box center [603, 501] width 675 height 1830
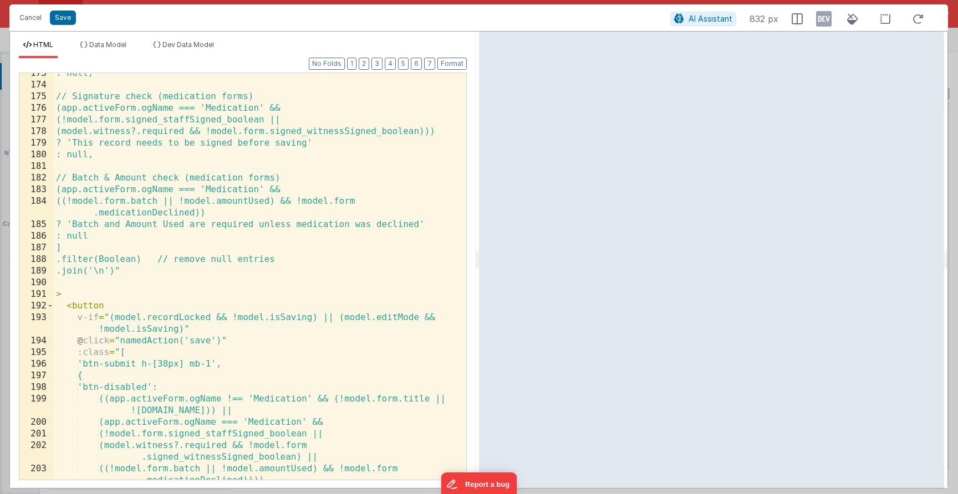
scroll to position [3067, 0]
click at [105, 271] on div ": null, // Signature check (medication forms) (app.activeForm.ogName === 'Medic…" at bounding box center [256, 289] width 404 height 442
click at [96, 226] on div ": null, // Signature check (medication forms) (app.activeForm.ogName === 'Medic…" at bounding box center [256, 289] width 404 height 442
drag, startPoint x: 288, startPoint y: 225, endPoint x: 448, endPoint y: 222, distance: 160.2
click at [448, 222] on div ": null, // Signature check (medication forms) (app.activeForm.ogName === 'Medic…" at bounding box center [256, 289] width 404 height 442
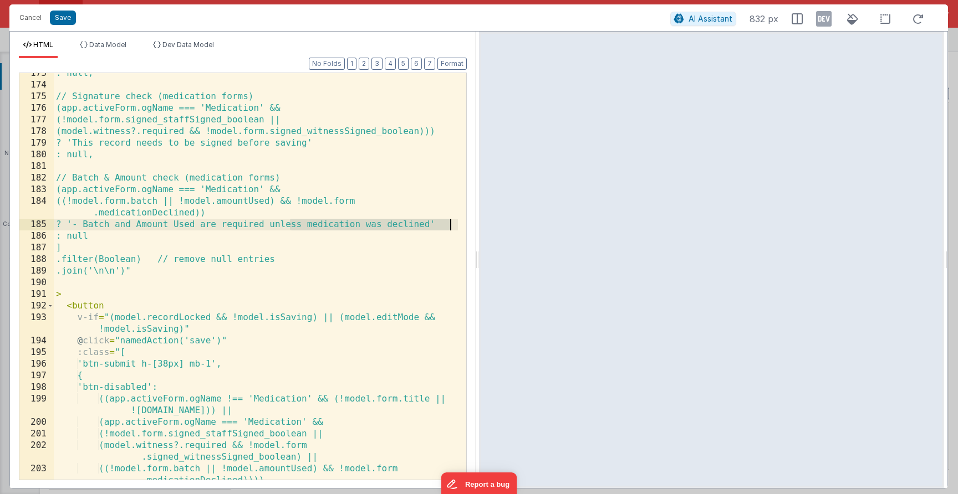
click at [443, 236] on div ": null, // Signature check (medication forms) (app.activeForm.ogName === 'Medic…" at bounding box center [256, 289] width 404 height 442
click at [282, 218] on div ": null, // Signature check (medication forms) (app.activeForm.ogName === 'Medic…" at bounding box center [256, 289] width 404 height 442
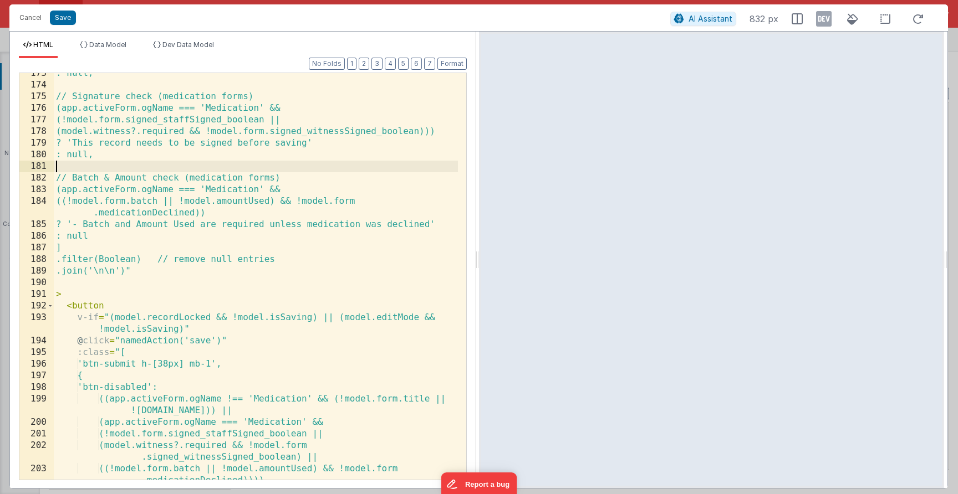
click at [89, 172] on div ": null, // Signature check (medication forms) (app.activeForm.ogName === 'Medic…" at bounding box center [256, 289] width 404 height 442
drag, startPoint x: 64, startPoint y: 177, endPoint x: 69, endPoint y: 210, distance: 33.1
click at [65, 179] on div ": null, // Signature check (medication forms) (app.activeForm.ogName === 'Medic…" at bounding box center [256, 289] width 404 height 442
click at [72, 226] on div ": null, // Signature check (medication forms) (app.activeForm.ogName === 'Medic…" at bounding box center [256, 289] width 404 height 442
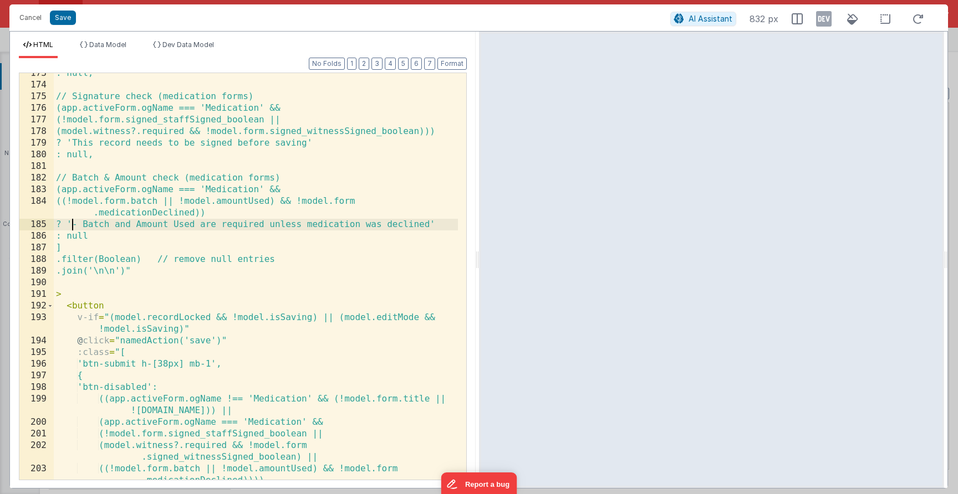
click at [63, 247] on div ": null, // Signature check (medication forms) (app.activeForm.ogName === 'Medic…" at bounding box center [256, 289] width 404 height 442
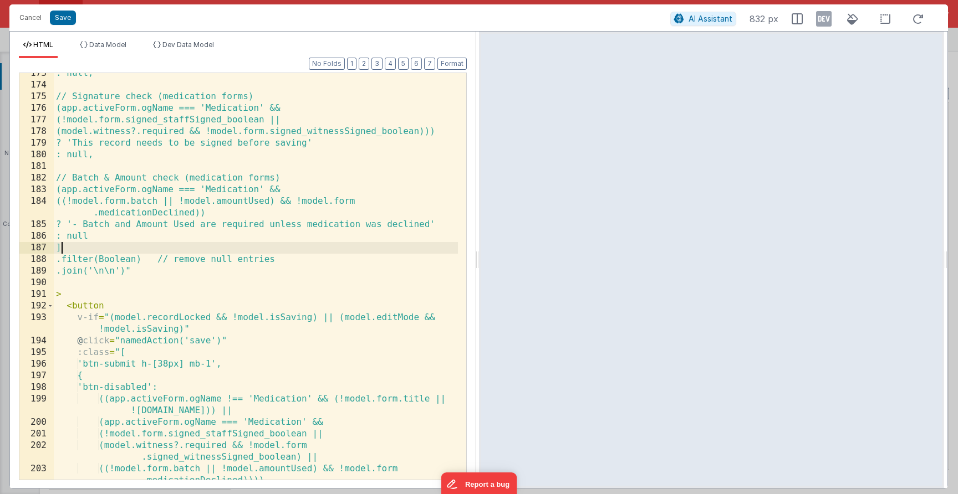
drag, startPoint x: 120, startPoint y: 233, endPoint x: 109, endPoint y: 215, distance: 22.2
click at [122, 232] on div ": null, // Signature check (medication forms) (app.activeForm.ogName === 'Medic…" at bounding box center [256, 289] width 404 height 442
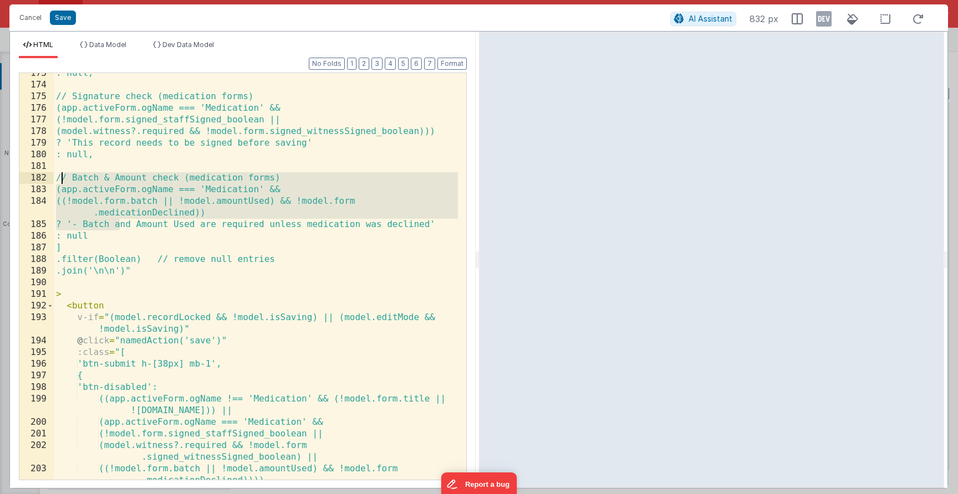
drag, startPoint x: 109, startPoint y: 215, endPoint x: 62, endPoint y: 178, distance: 59.7
click at [59, 177] on div ": null, // Signature check (medication forms) (app.activeForm.ogName === 'Medic…" at bounding box center [256, 289] width 404 height 442
click at [110, 194] on div ": null, // Signature check (medication forms) (app.activeForm.ogName === 'Medic…" at bounding box center [256, 289] width 404 height 442
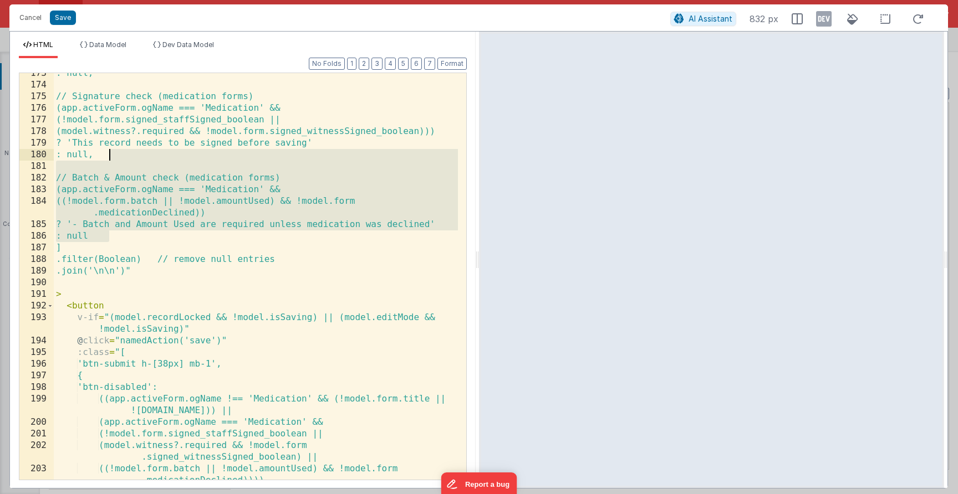
drag, startPoint x: 116, startPoint y: 233, endPoint x: 111, endPoint y: 159, distance: 74.5
click at [111, 159] on div ": null, // Signature check (medication forms) (app.activeForm.ogName === 'Medic…" at bounding box center [256, 289] width 404 height 442
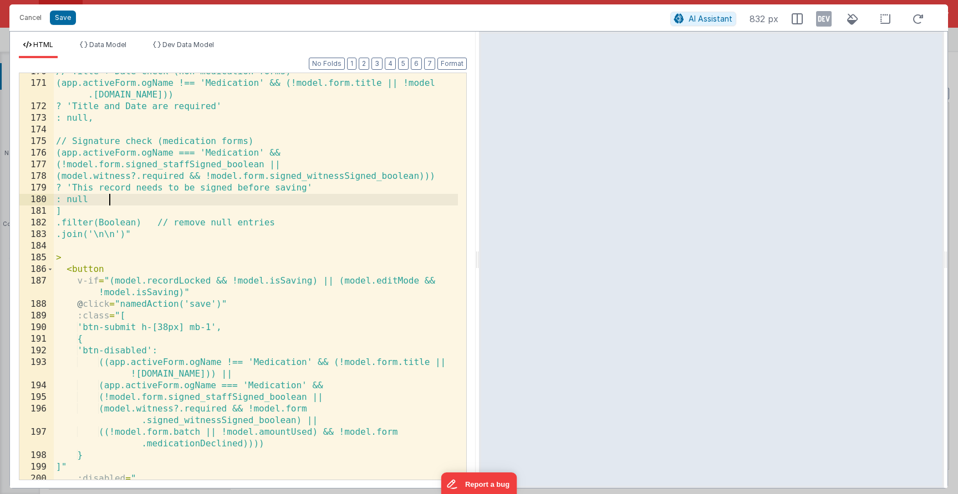
scroll to position [3005, 0]
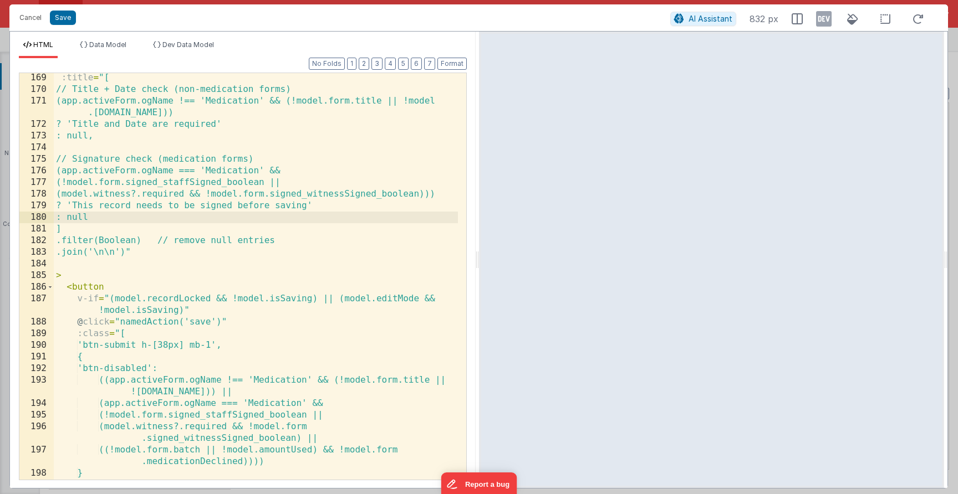
click at [132, 136] on div ":title = "[ // Title + Date check (non-medication forms) (app.activeForm.ogName…" at bounding box center [256, 287] width 404 height 430
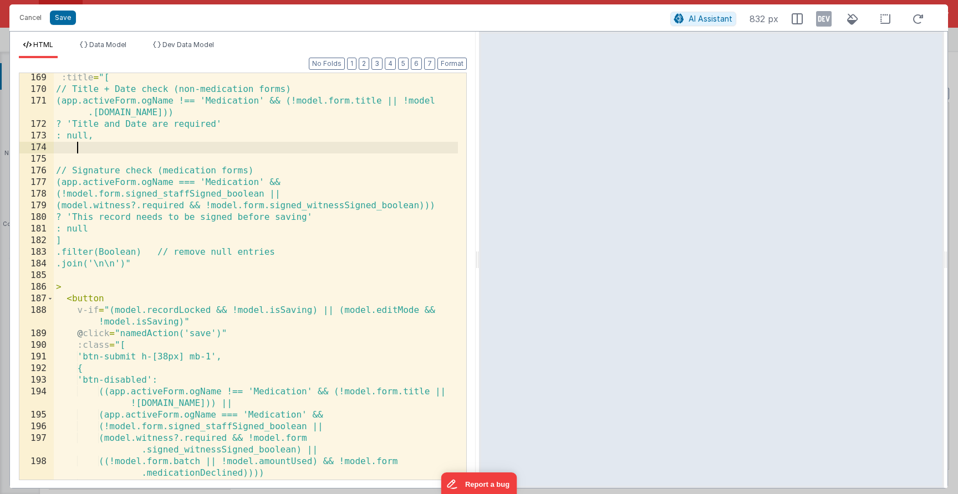
paste textarea
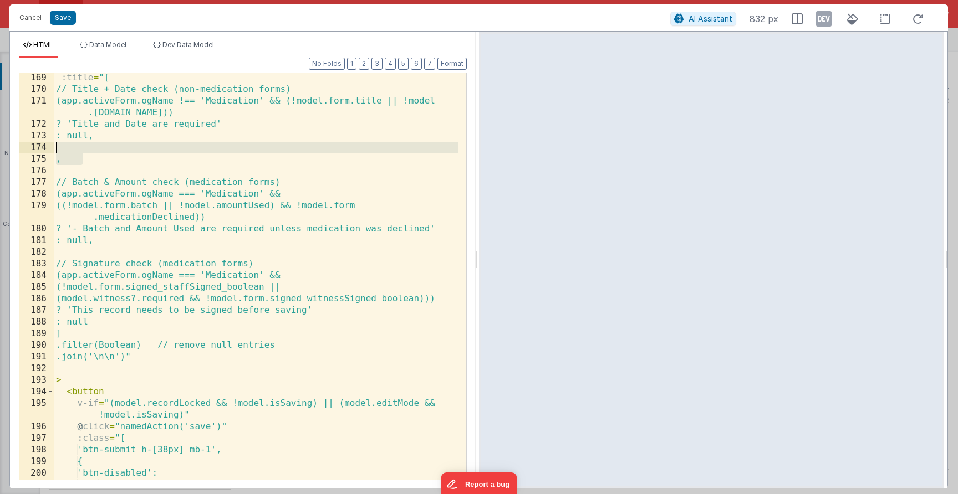
drag, startPoint x: 64, startPoint y: 147, endPoint x: 55, endPoint y: 148, distance: 9.4
click at [49, 150] on div "169 170 171 172 173 174 175 176 177 178 179 180 181 182 183 184 185 186 187 188…" at bounding box center [243, 277] width 448 height 408
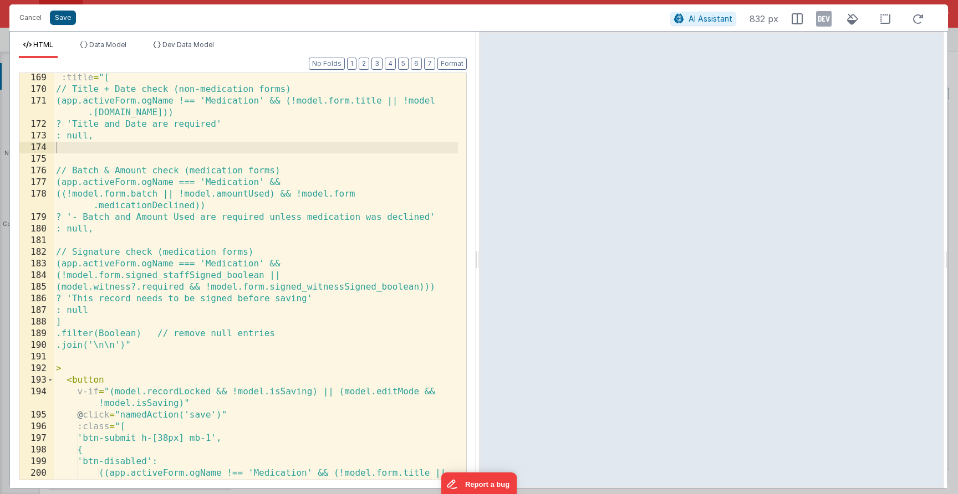
click at [64, 16] on button "Save" at bounding box center [63, 18] width 26 height 14
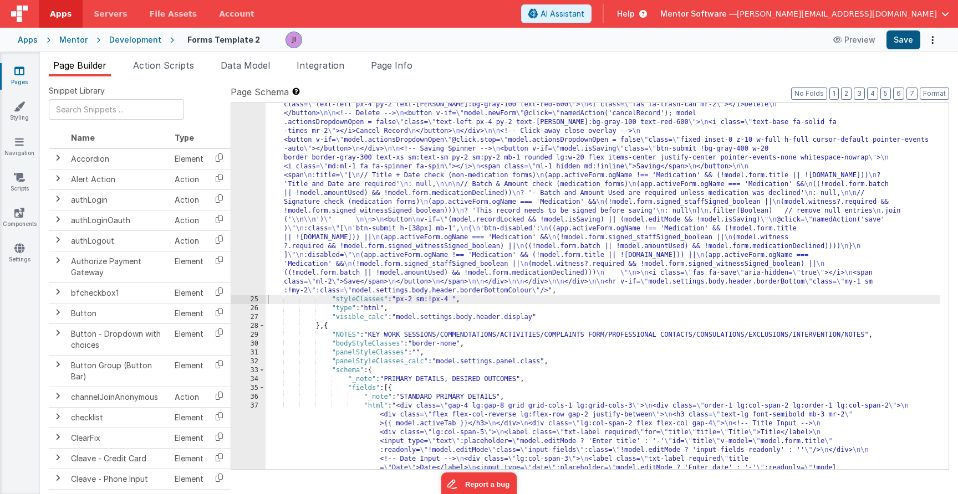
click at [901, 49] on button "Save" at bounding box center [903, 39] width 34 height 19
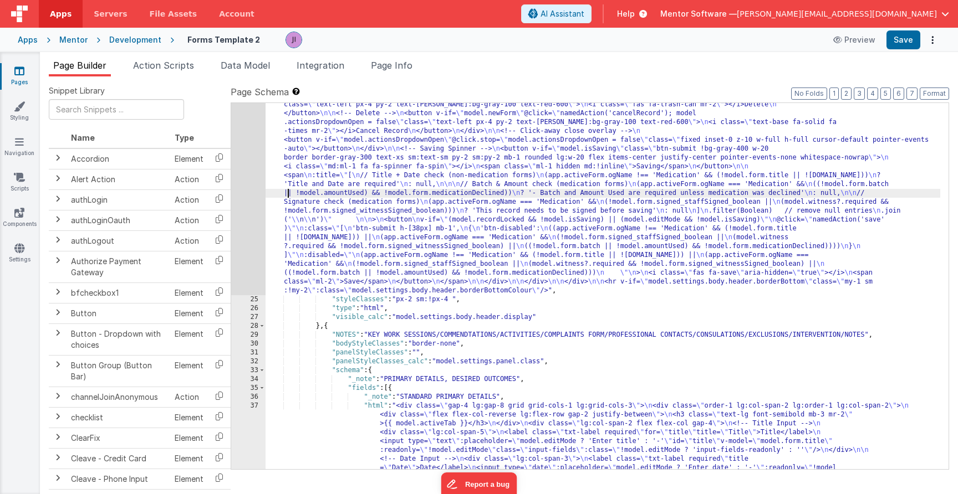
click at [289, 197] on div ""html" : "<div v-show= \" model.settings.body.header.display \" class= \" mt-2 …" at bounding box center [603, 501] width 675 height 1830
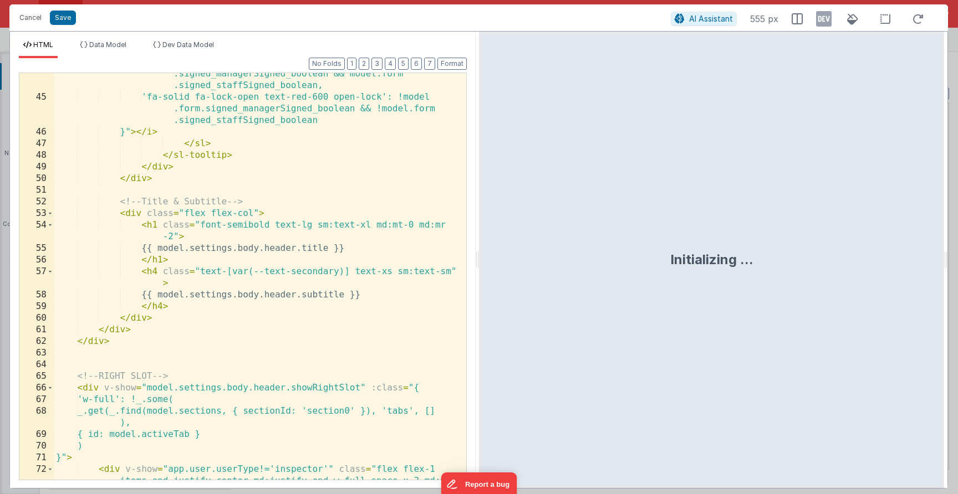
scroll to position [1237, 0]
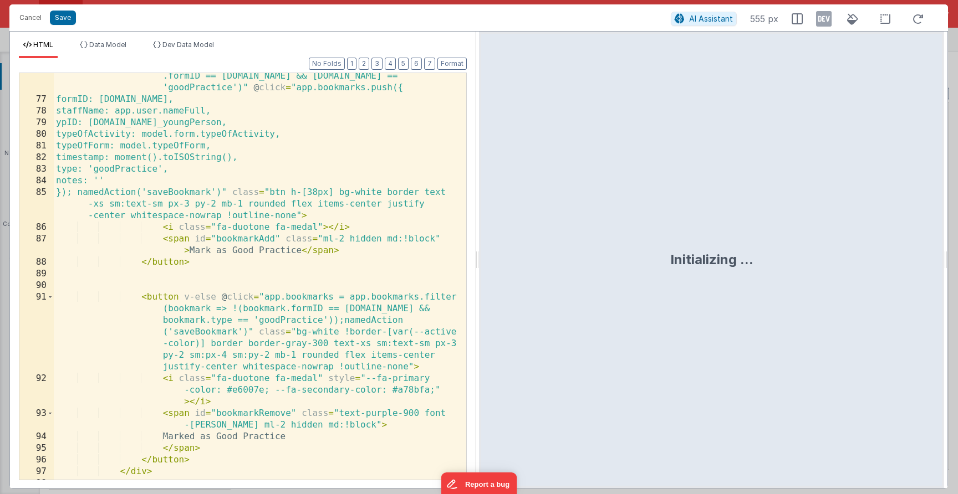
click at [248, 248] on div "< button v-if = "!app.bookmarks.find(bookmark => bookmark .formID == model.form…" at bounding box center [256, 285] width 404 height 453
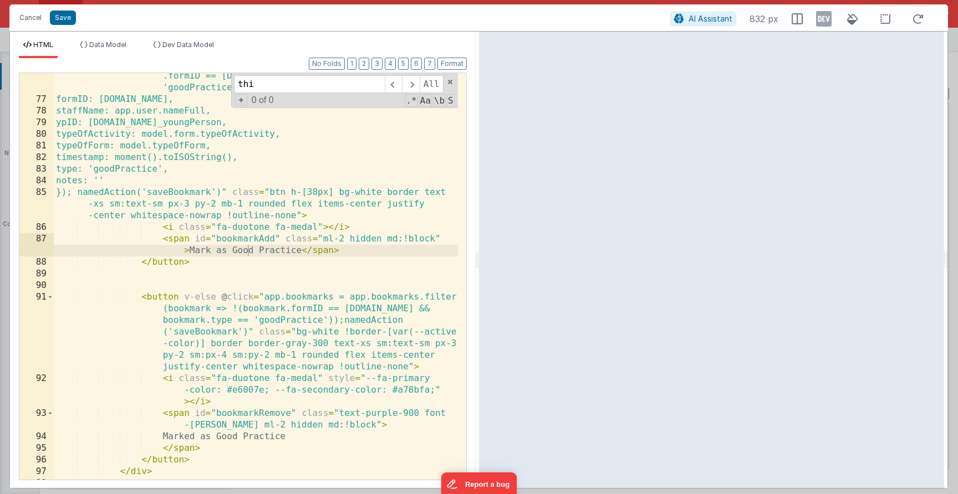
scroll to position [3033, 0]
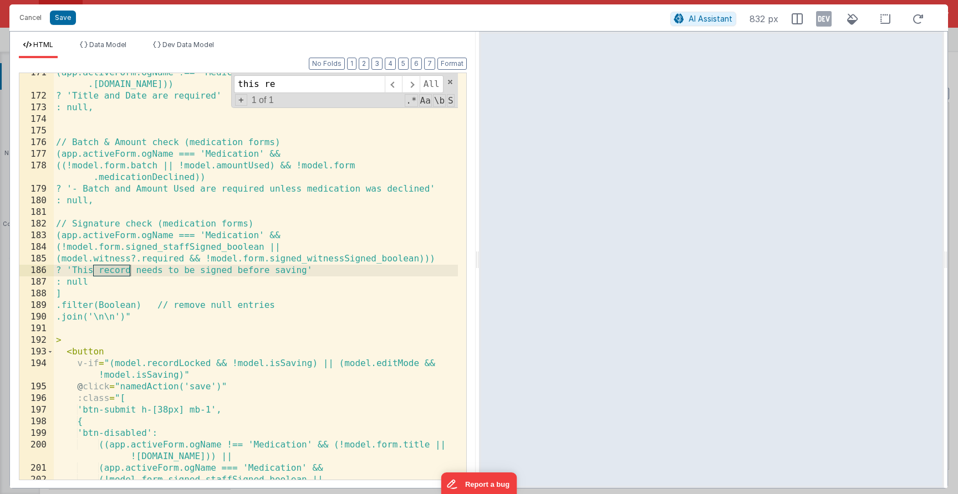
type input "this re"
drag, startPoint x: 94, startPoint y: 271, endPoint x: 122, endPoint y: 279, distance: 28.9
click at [94, 271] on div "(app.activeForm.ogName !== 'Medication' && (!model.form.title || !model .form.d…" at bounding box center [256, 288] width 404 height 442
click at [120, 272] on div "(app.activeForm.ogName !== 'Medication' && (!model.form.title || !model .form.d…" at bounding box center [256, 288] width 404 height 442
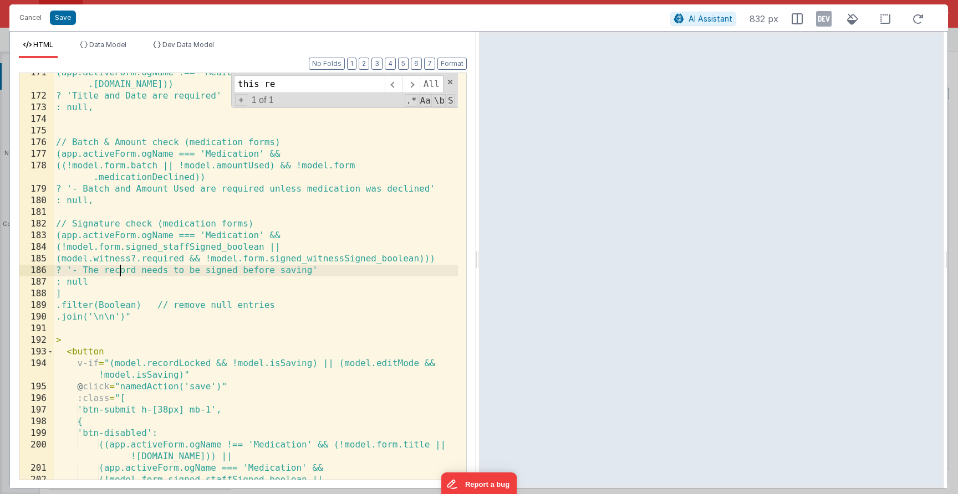
scroll to position [3007, 0]
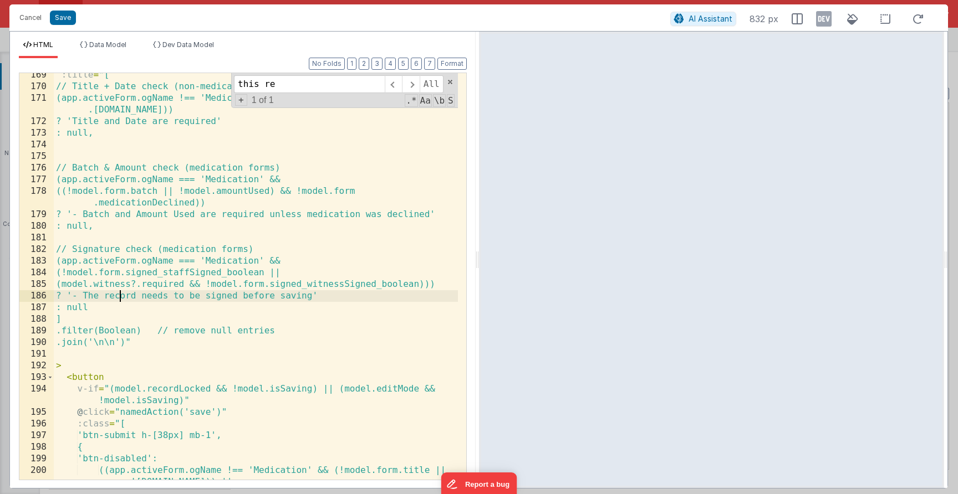
click at [95, 123] on div ":title = "[ // Title + Date check (non-medication forms) (app.activeForm.ogName…" at bounding box center [256, 290] width 404 height 442
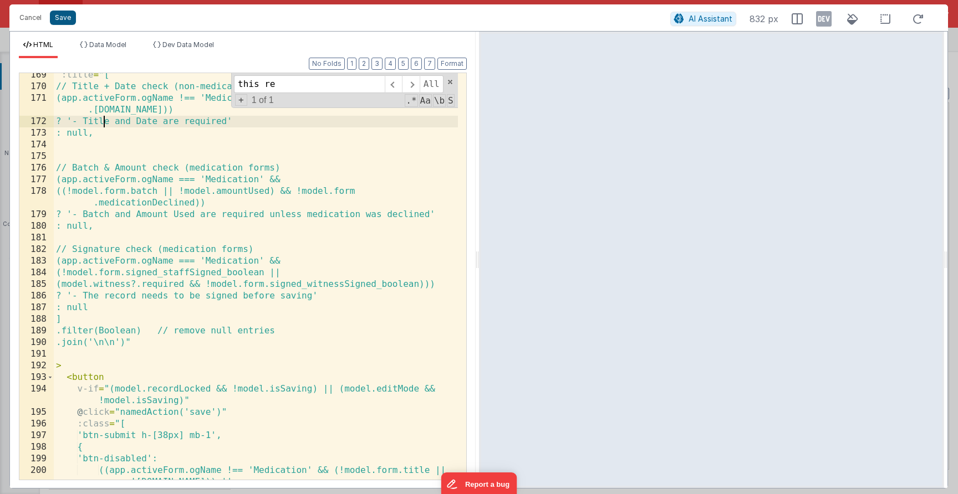
click at [67, 14] on button "Save" at bounding box center [63, 18] width 26 height 14
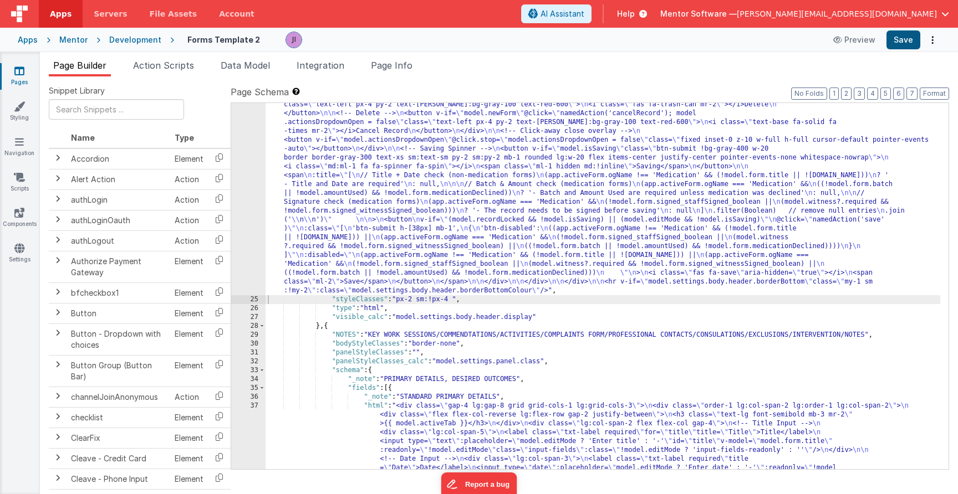
click at [889, 44] on button "Save" at bounding box center [903, 39] width 34 height 19
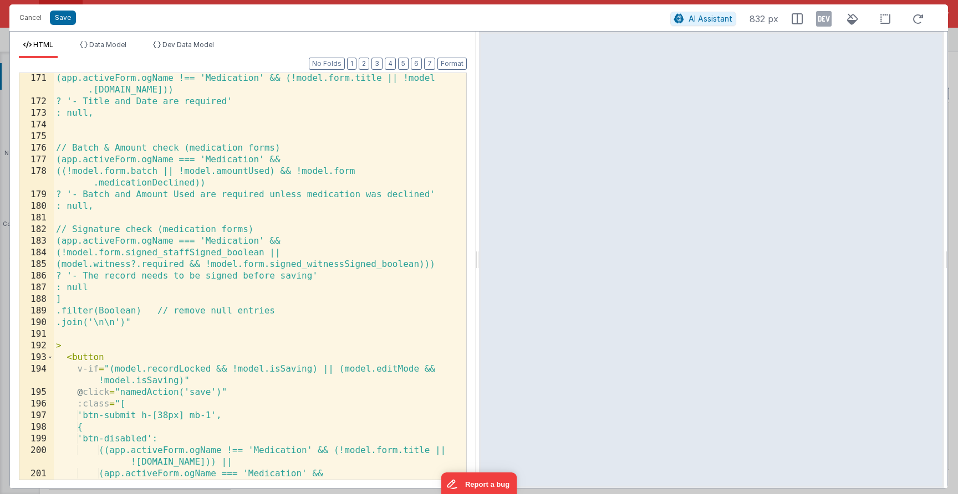
scroll to position [3024, 0]
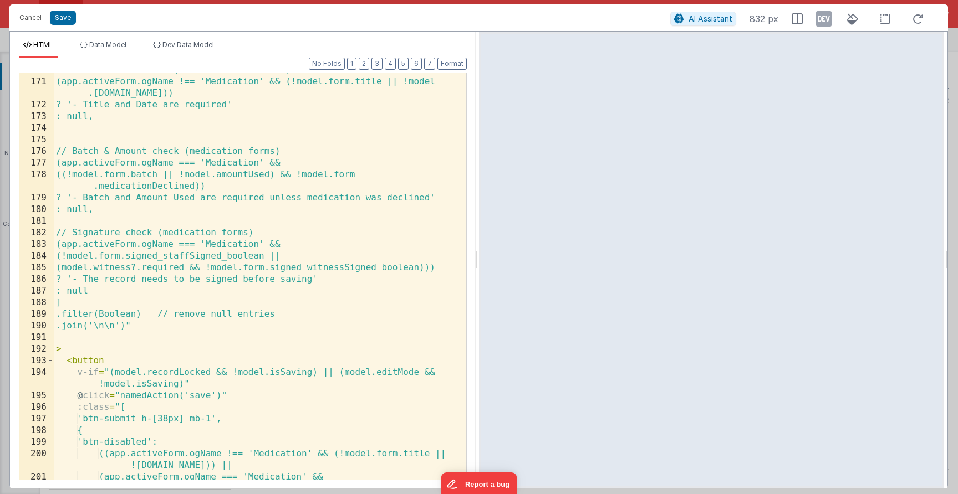
click at [230, 172] on div "// Title + Date check (non-medication forms) (app.activeForm.ogName !== 'Medica…" at bounding box center [256, 279] width 404 height 430
click at [38, 16] on button "Cancel" at bounding box center [30, 18] width 33 height 16
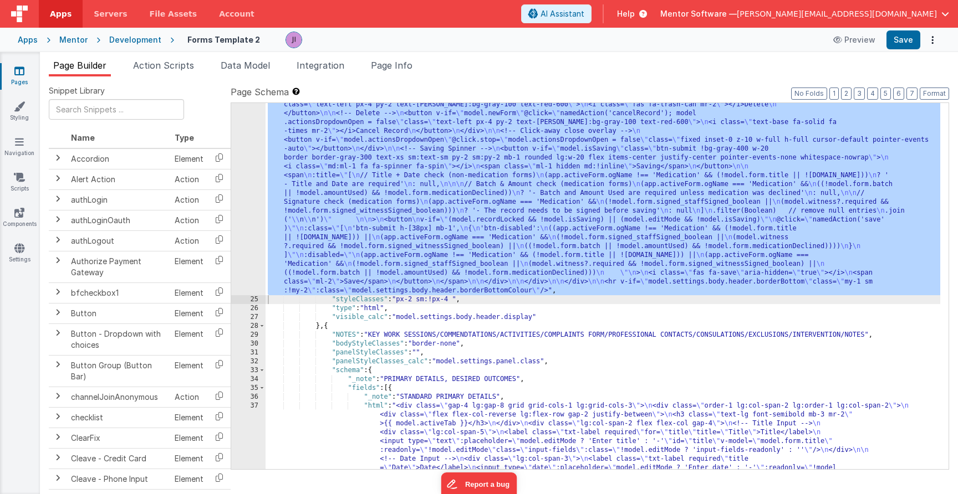
click at [319, 211] on div ""html" : "<div v-show= \" model.settings.body.header.display \" class= \" mt-2 …" at bounding box center [603, 501] width 675 height 1830
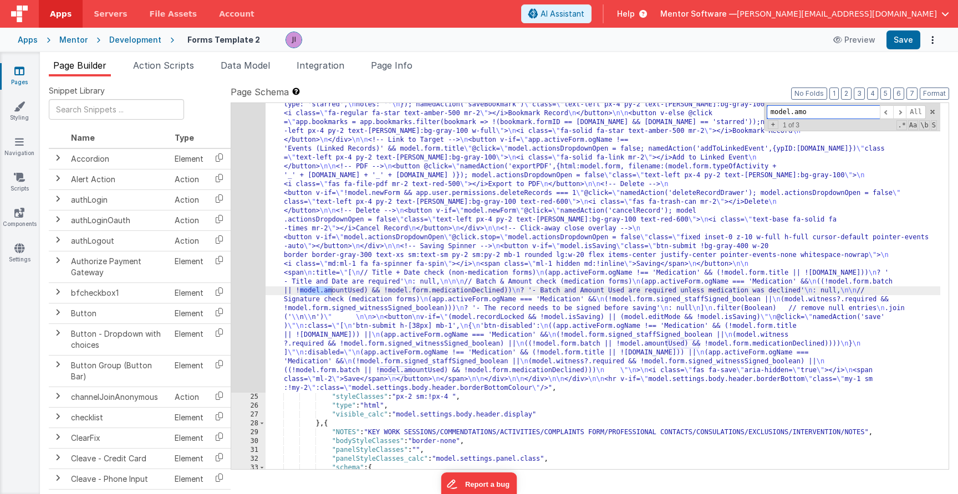
scroll to position [623, 0]
type input "model.amountused"
click at [902, 112] on span at bounding box center [899, 112] width 13 height 14
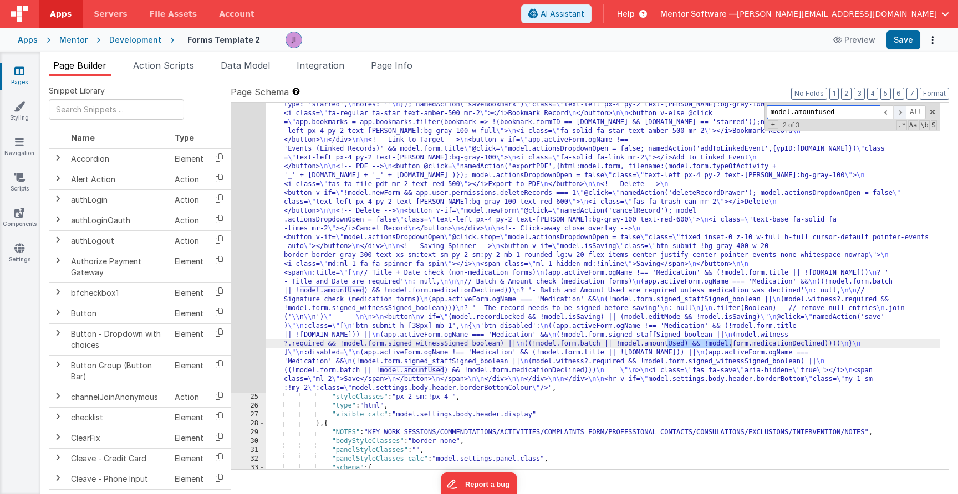
click at [901, 112] on span at bounding box center [899, 112] width 13 height 14
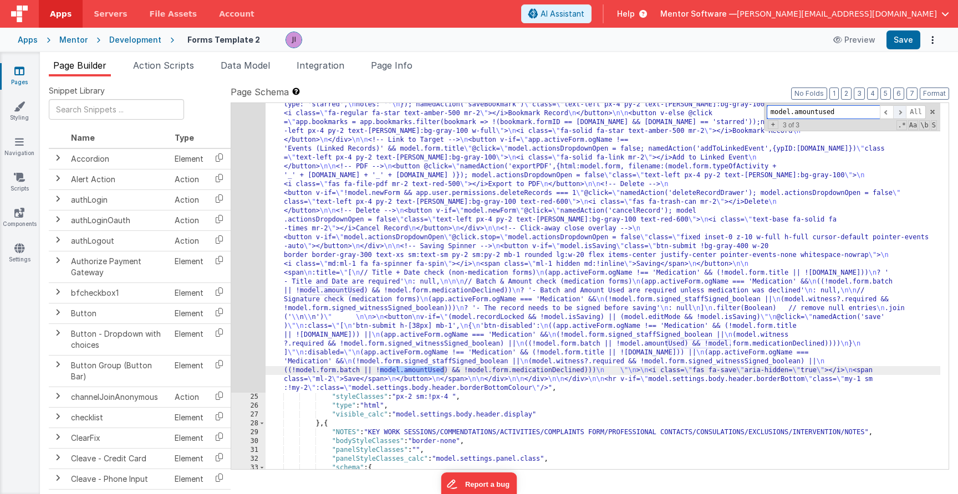
click at [901, 112] on span at bounding box center [899, 112] width 13 height 14
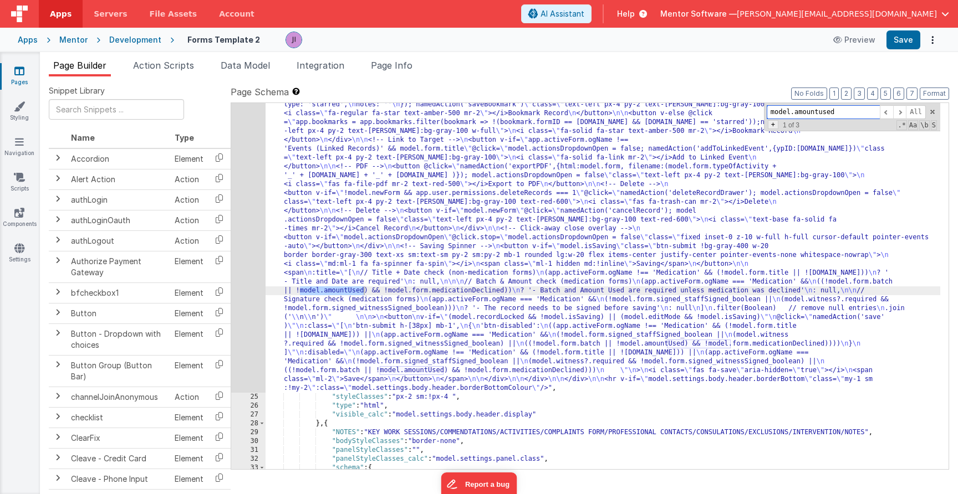
click at [778, 129] on span "+" at bounding box center [773, 124] width 11 height 9
click at [781, 132] on input at bounding box center [823, 128] width 113 height 14
type input "model.form.amountUsed"
click at [924, 130] on span "All" at bounding box center [925, 128] width 20 height 14
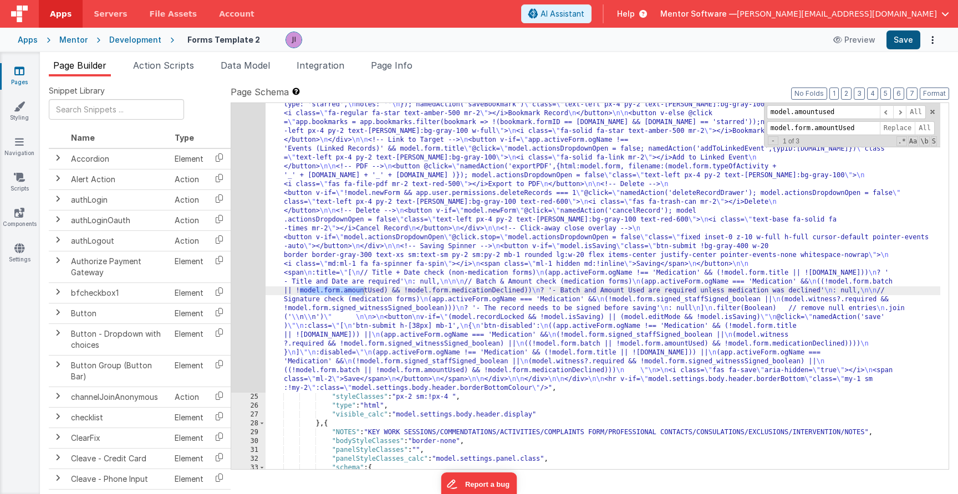
click at [904, 37] on button "Save" at bounding box center [903, 39] width 34 height 19
click at [365, 278] on div ""html" : "<div v-show= \" model.settings.body.header.display \" class= \" mt-2 …" at bounding box center [603, 225] width 675 height 1085
click at [239, 287] on div "24" at bounding box center [248, 38] width 34 height 710
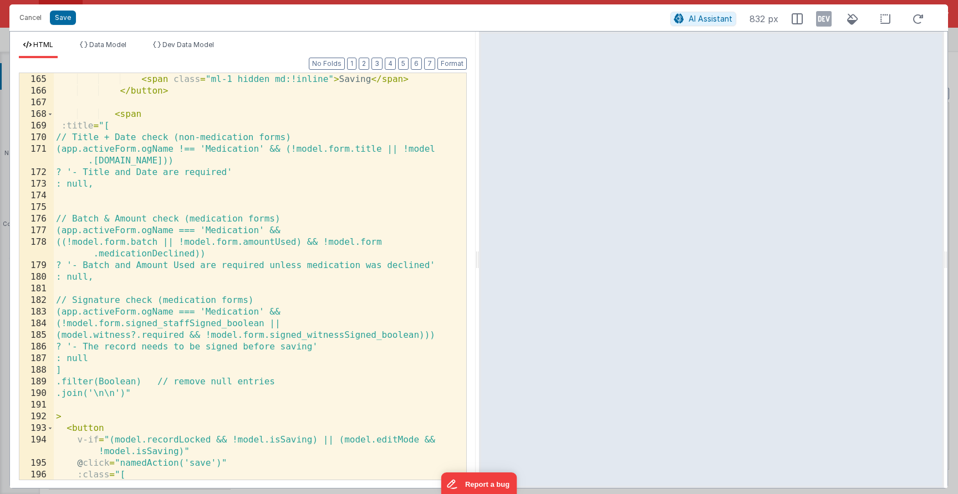
scroll to position [2956, 0]
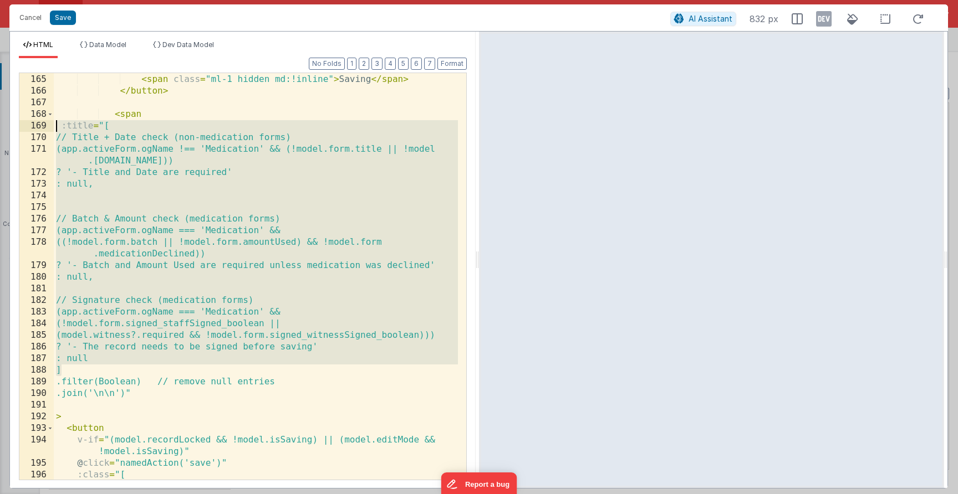
drag, startPoint x: 81, startPoint y: 373, endPoint x: 42, endPoint y: 126, distance: 249.2
click at [42, 126] on div "164 165 166 167 168 169 170 171 172 173 174 175 176 177 178 179 180 181 182 183…" at bounding box center [243, 277] width 448 height 408
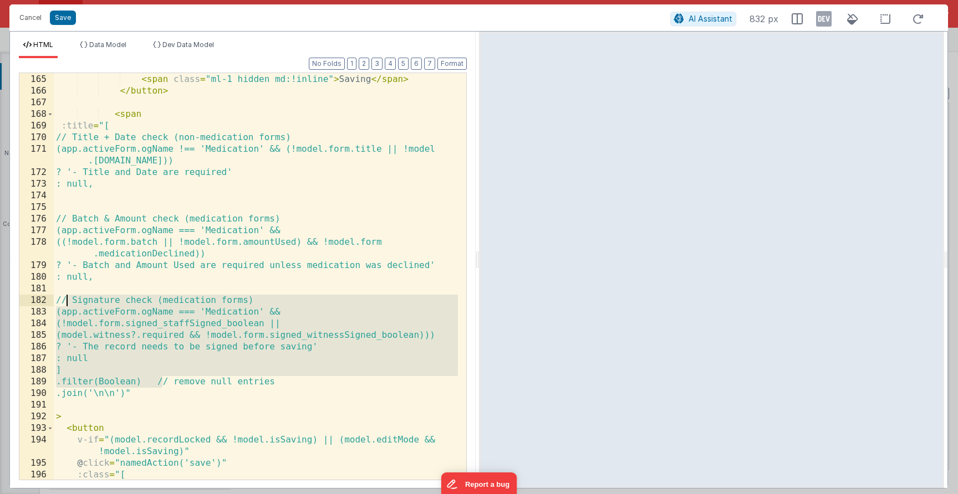
drag, startPoint x: 157, startPoint y: 373, endPoint x: 126, endPoint y: 385, distance: 33.4
click at [69, 300] on div "< i class = "md:ml-1 fa fa-spinner fa-spin" > </ i > < span class = "ml-1 hidde…" at bounding box center [256, 277] width 404 height 430
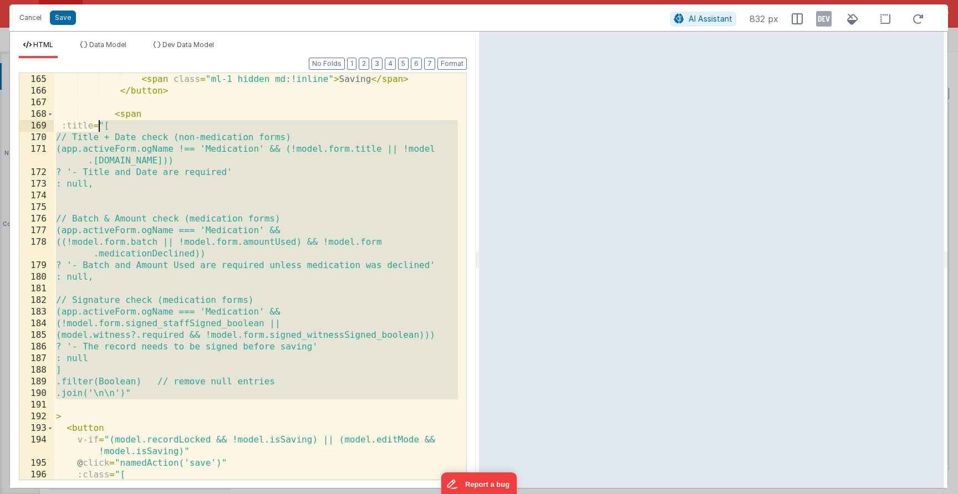
drag, startPoint x: 166, startPoint y: 401, endPoint x: 100, endPoint y: 128, distance: 281.1
click at [100, 128] on div "< i class = "md:ml-1 fa fa-spinner fa-spin" > </ i > < span class = "ml-1 hidde…" at bounding box center [256, 277] width 404 height 430
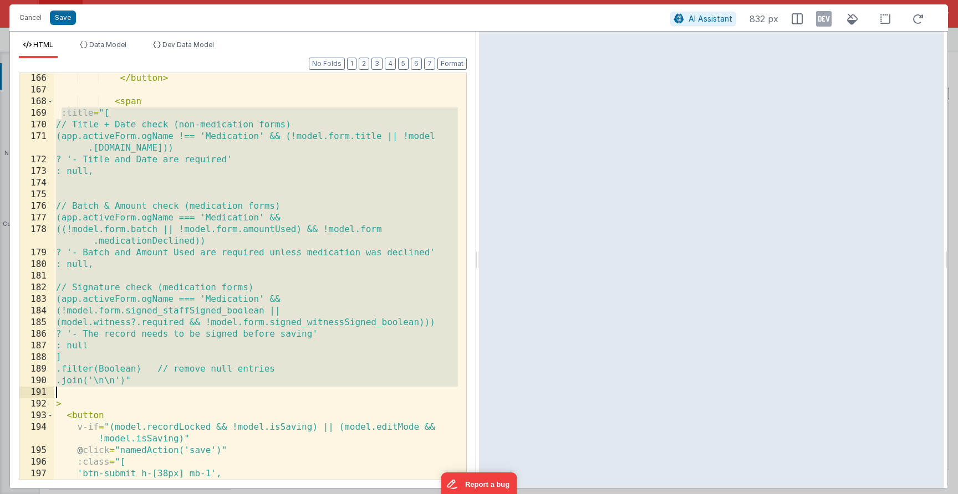
drag, startPoint x: 60, startPoint y: 114, endPoint x: 167, endPoint y: 394, distance: 299.2
click at [167, 394] on div "</ button > < span :title = "[ // Title + Date check (non-medication forms) (ap…" at bounding box center [256, 288] width 404 height 430
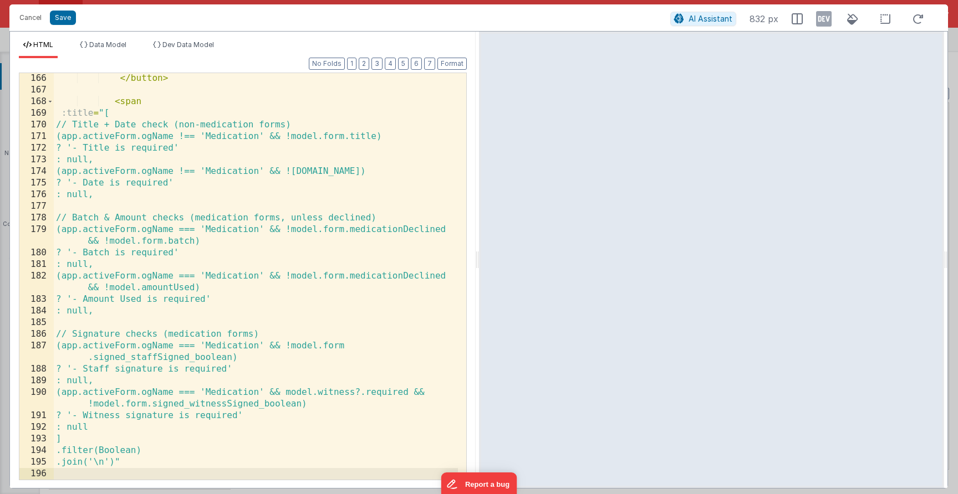
click at [108, 462] on div "</ button > < span :title = "[ // Title + Date check (non-medication forms) (ap…" at bounding box center [256, 288] width 404 height 430
click at [92, 461] on div "</ button > < span :title = "[ // Title + Date check (non-medication forms) (ap…" at bounding box center [256, 288] width 404 height 430
click at [100, 462] on div "</ button > < span :title = "[ // Title + Date check (non-medication forms) (ap…" at bounding box center [256, 288] width 404 height 430
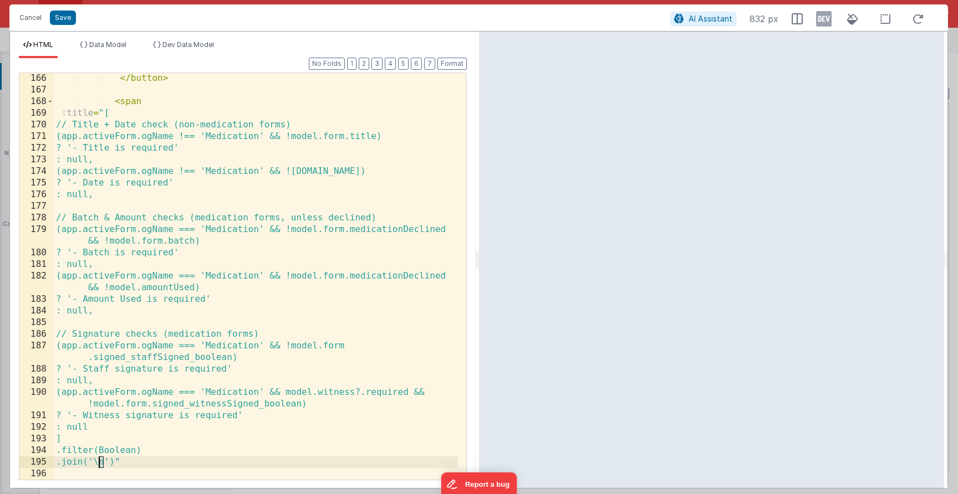
click at [99, 462] on div "</ button > < span :title = "[ // Title + Date check (non-medication forms) (ap…" at bounding box center [256, 288] width 404 height 430
click at [89, 460] on div "</ button > < span :title = "[ // Title + Date check (non-medication forms) (ap…" at bounding box center [256, 288] width 404 height 430
drag, startPoint x: 94, startPoint y: 461, endPoint x: 105, endPoint y: 462, distance: 11.1
click at [105, 462] on div "</ button > < span :title = "[ // Title + Date check (non-medication forms) (ap…" at bounding box center [256, 288] width 404 height 430
drag, startPoint x: 53, startPoint y: 21, endPoint x: 81, endPoint y: 23, distance: 27.8
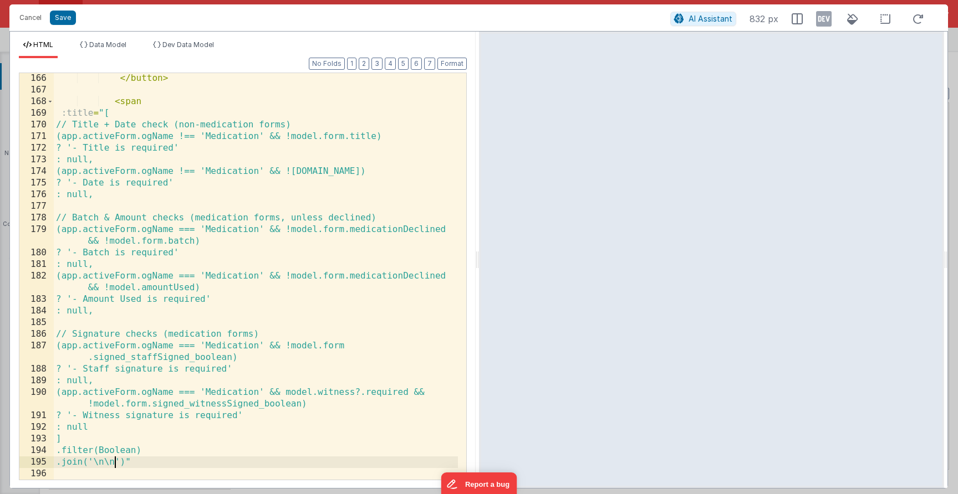
click at [53, 21] on button "Save" at bounding box center [63, 18] width 26 height 14
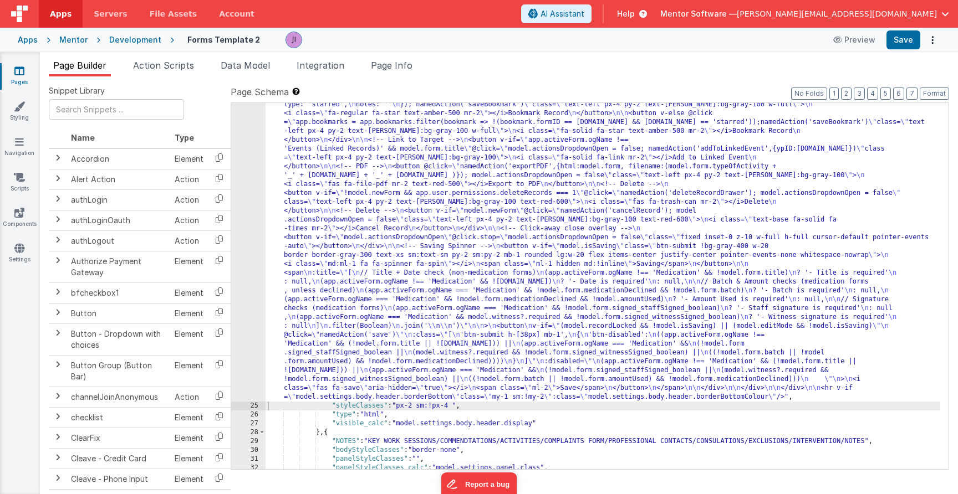
scroll to position [622, 0]
click at [910, 34] on button "Save" at bounding box center [903, 39] width 34 height 19
drag, startPoint x: 371, startPoint y: 269, endPoint x: 322, endPoint y: 270, distance: 49.9
click at [371, 269] on div ""html" : "<div v-show= \" model.settings.body.header.display \" class= \" mt-2 …" at bounding box center [603, 230] width 675 height 1094
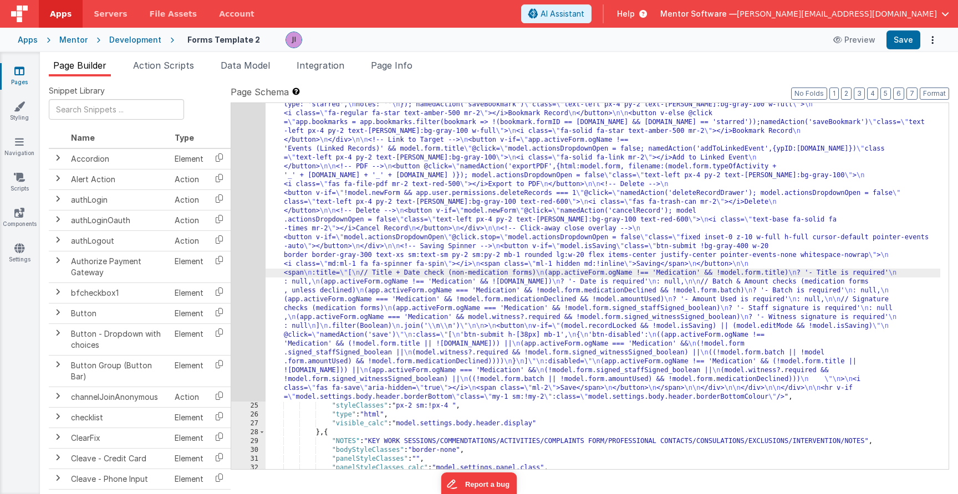
click at [253, 256] on div "24" at bounding box center [248, 42] width 34 height 718
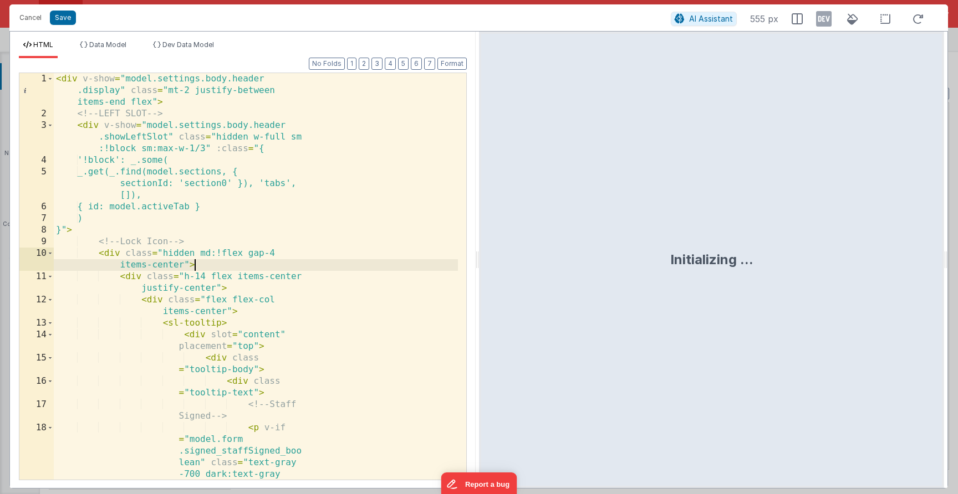
click at [280, 266] on div "< div v-show = "model.settings.body.header .display" class = "mt-2 justify-betw…" at bounding box center [256, 329] width 404 height 512
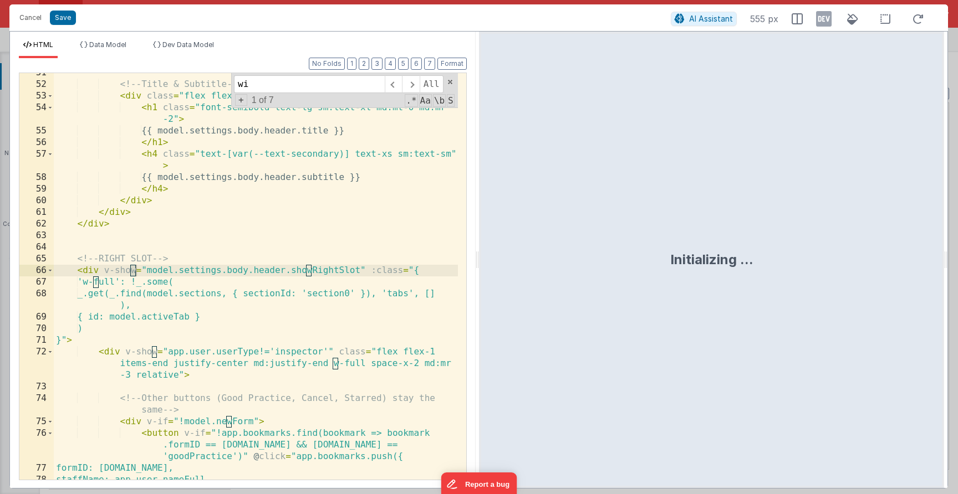
scroll to position [3091, 0]
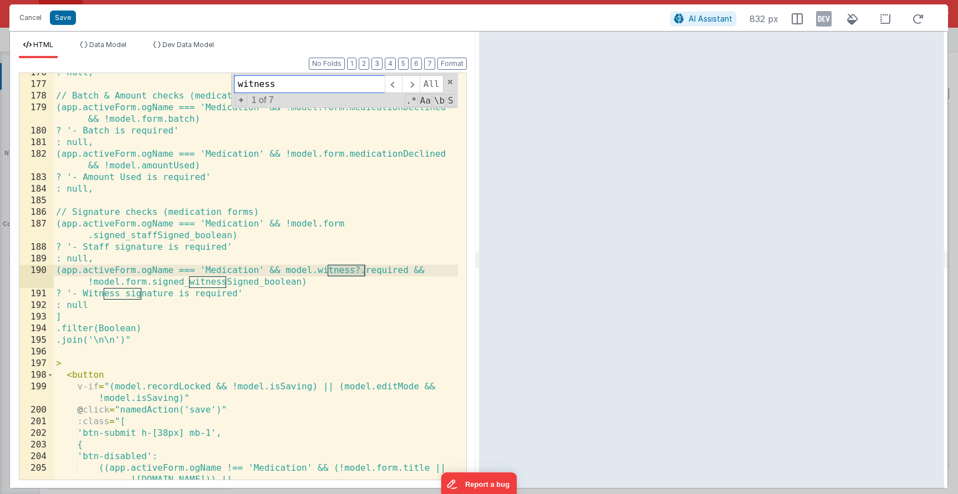
type input "witness"
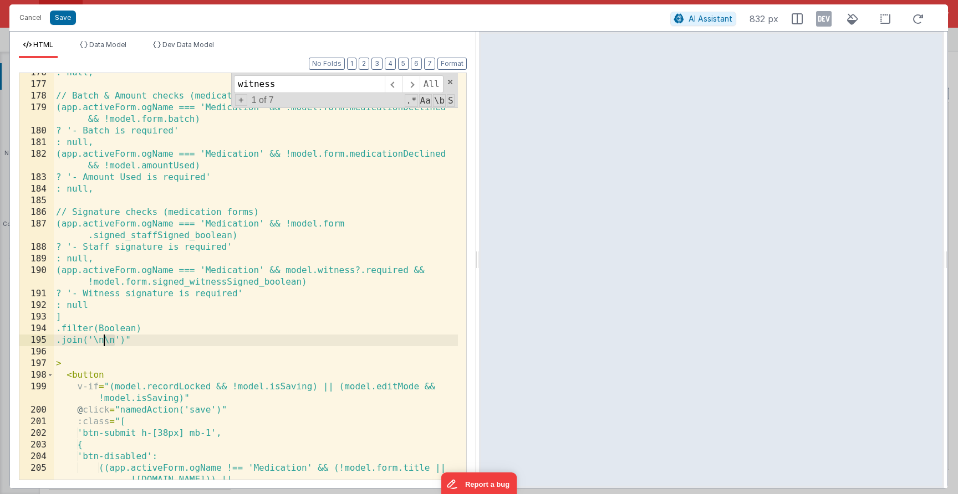
drag, startPoint x: 115, startPoint y: 343, endPoint x: 105, endPoint y: 344, distance: 9.5
click at [105, 344] on div ": null, // Batch & Amount checks (medication forms, unless declined) (app.activ…" at bounding box center [256, 288] width 404 height 442
click at [65, 16] on button "Save" at bounding box center [63, 18] width 26 height 14
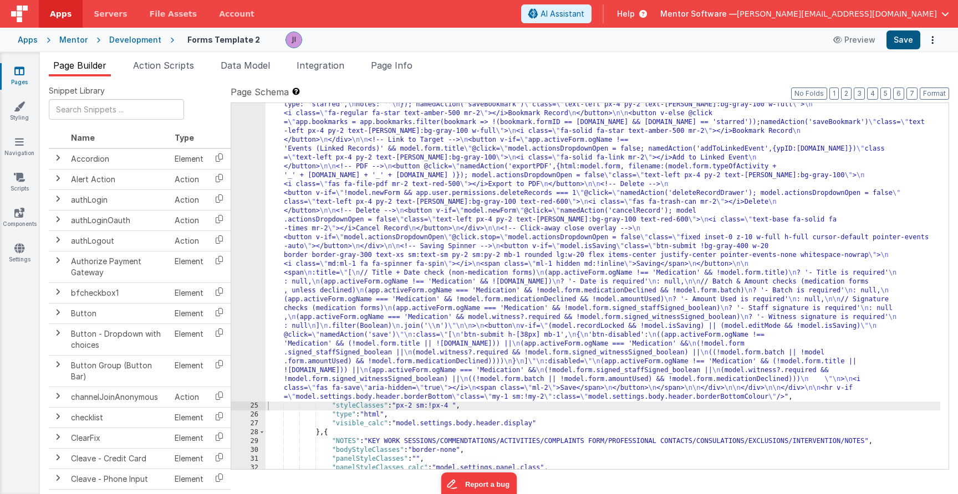
click at [899, 38] on button "Save" at bounding box center [903, 39] width 34 height 19
click at [385, 228] on div ""html" : "<div v-show= \" model.settings.body.header.display \" class= \" mt-2 …" at bounding box center [603, 230] width 675 height 1094
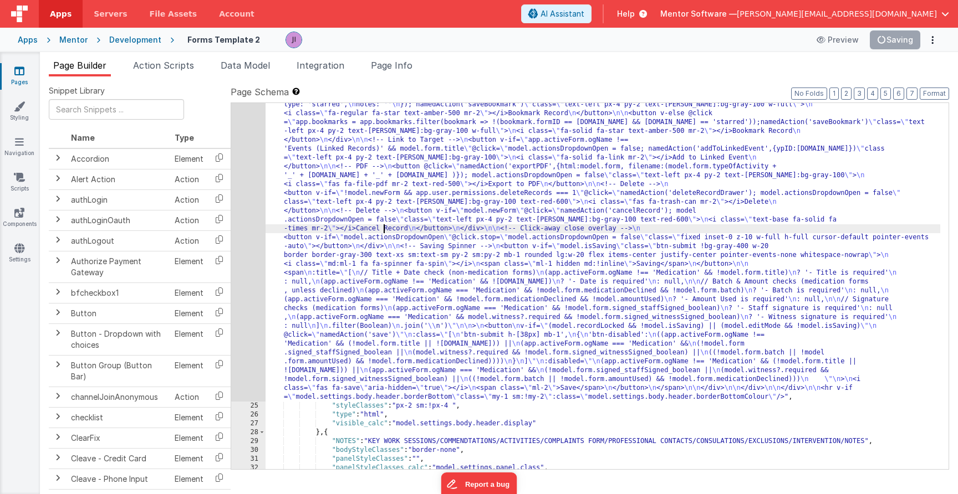
click at [245, 247] on div "24" at bounding box center [248, 42] width 34 height 718
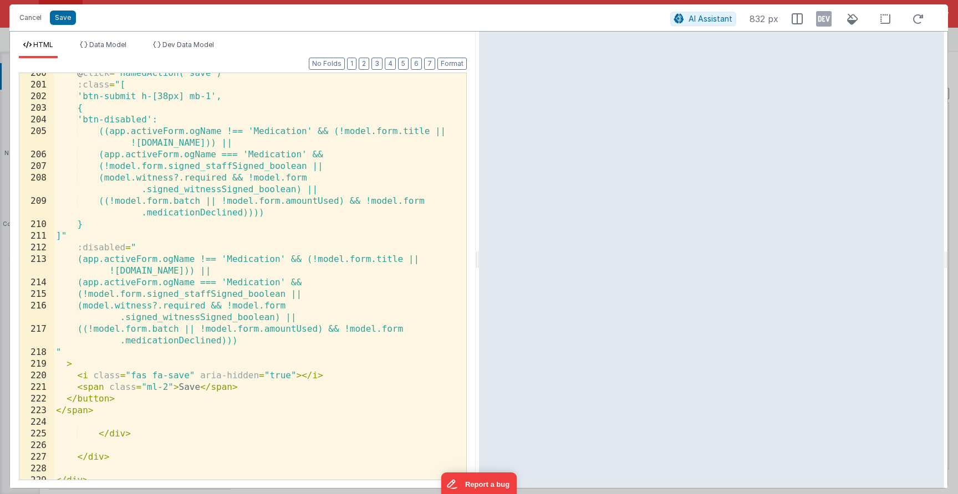
scroll to position [3410, 0]
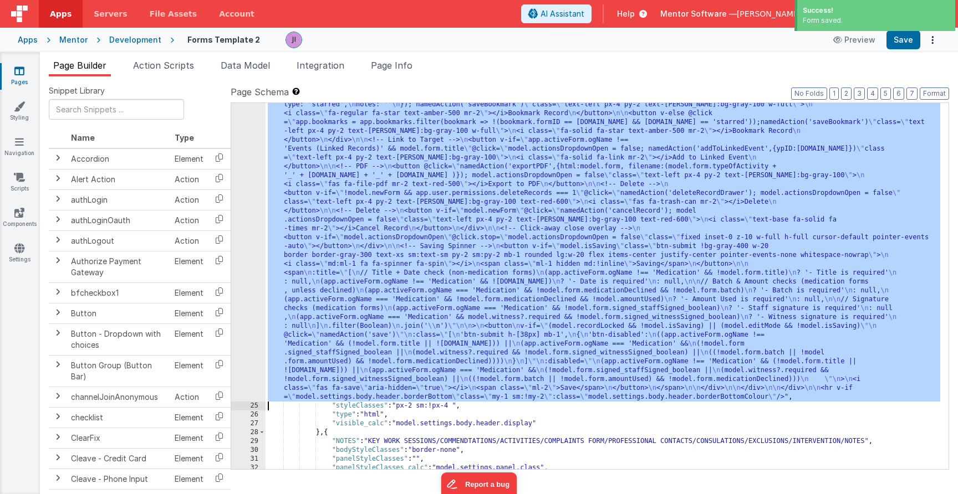
drag, startPoint x: 344, startPoint y: 288, endPoint x: 338, endPoint y: 290, distance: 6.7
click at [344, 288] on div ""html" : "<div v-show= \" model.settings.body.header.display \" class= \" mt-2 …" at bounding box center [603, 230] width 675 height 1094
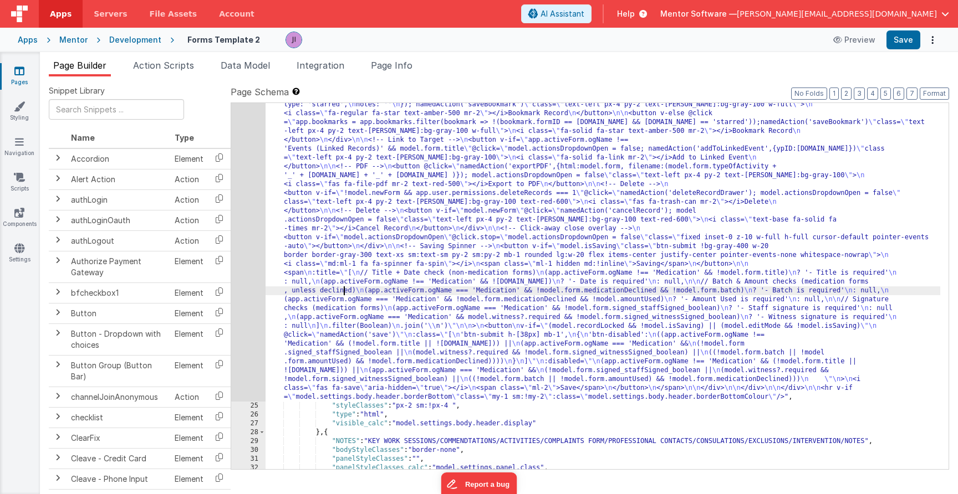
click at [257, 297] on div "24" at bounding box center [248, 42] width 34 height 718
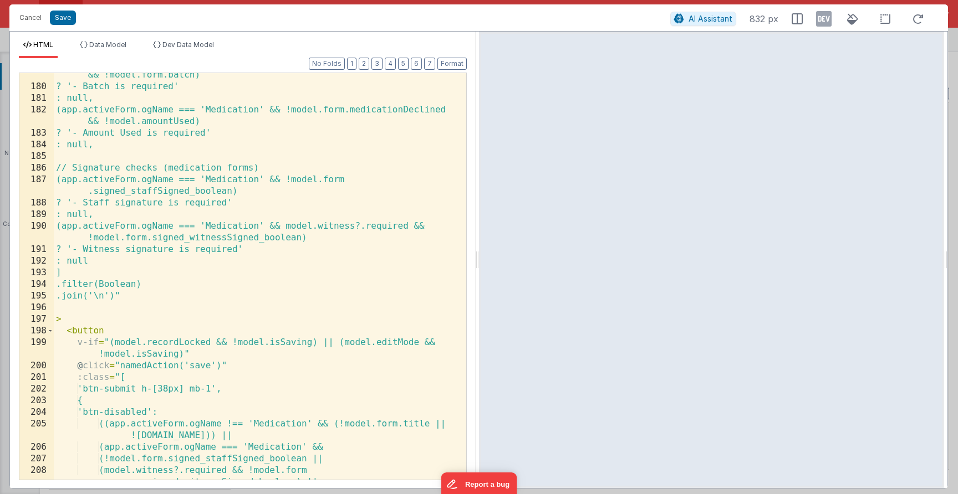
scroll to position [3135, 0]
click at [141, 134] on div "(app.activeForm.ogName === 'Medication' && !model.form.medicationDeclined && !m…" at bounding box center [256, 284] width 404 height 453
drag, startPoint x: 59, startPoint y: 22, endPoint x: 112, endPoint y: 32, distance: 54.3
click at [59, 22] on button "Save" at bounding box center [63, 18] width 26 height 14
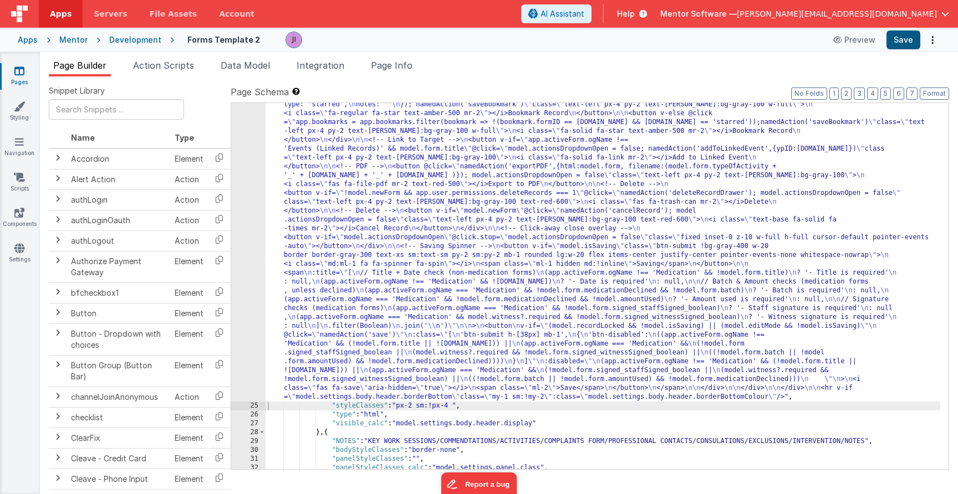
click at [912, 35] on button "Save" at bounding box center [903, 39] width 34 height 19
click at [501, 285] on div ""html" : "<div v-show= \" model.settings.body.header.display \" class= \" mt-2 …" at bounding box center [603, 230] width 675 height 1094
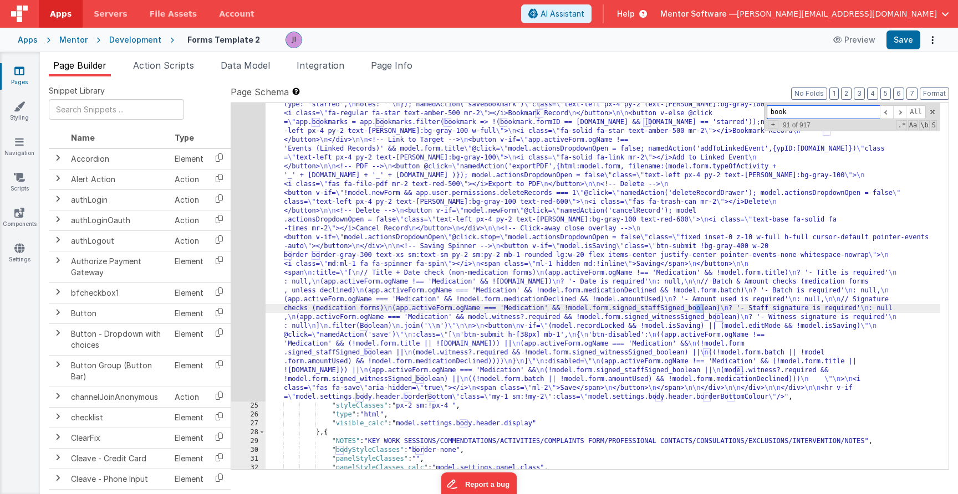
scroll to position [11188, 0]
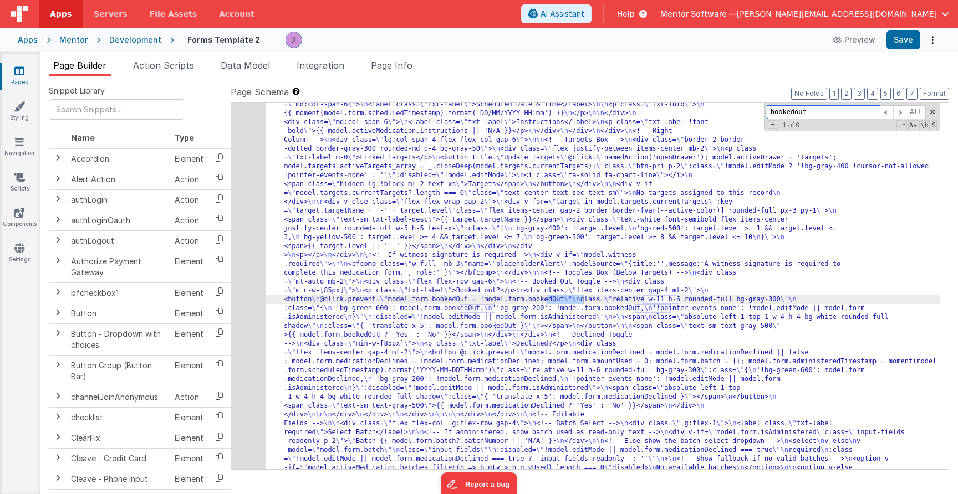
type input "bookedout"
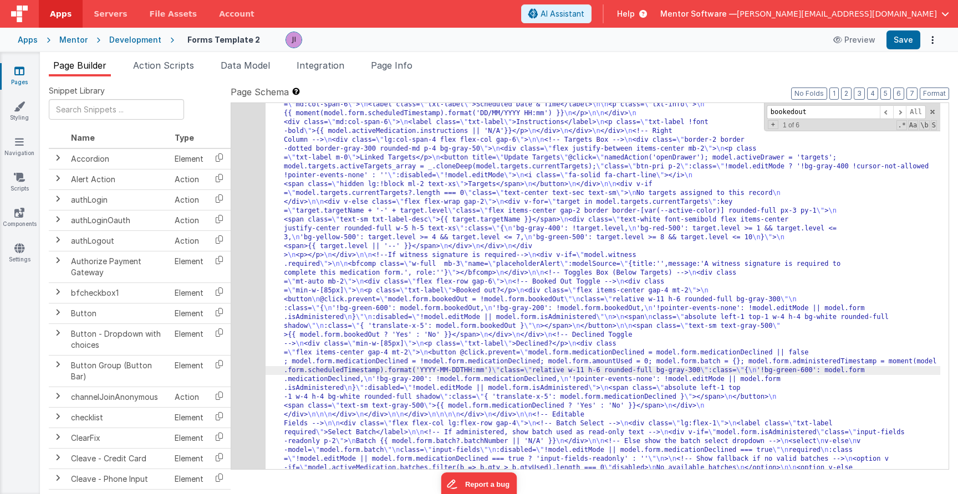
click at [252, 315] on div "686" at bounding box center [248, 322] width 34 height 1029
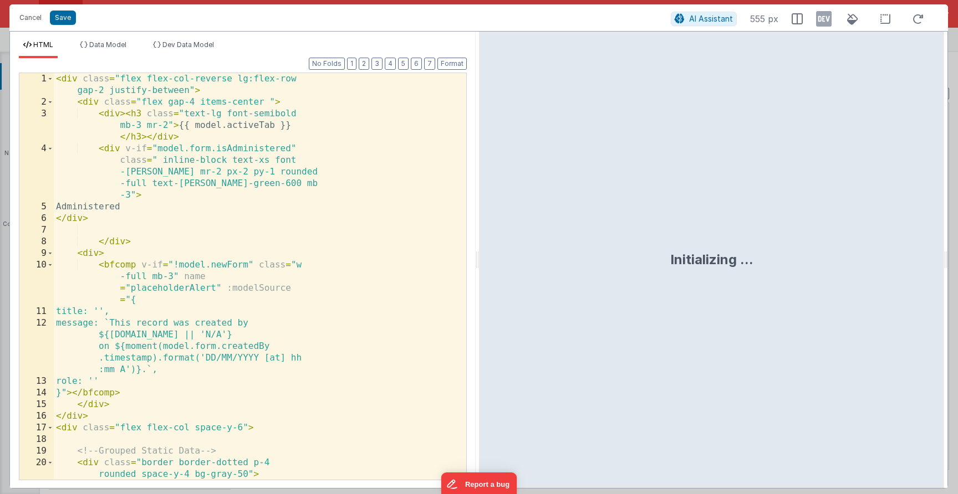
scroll to position [11337, 0]
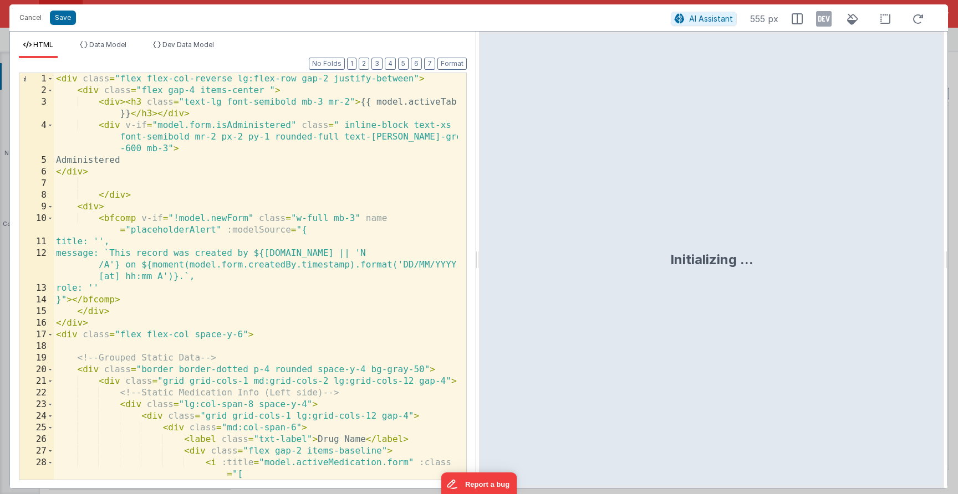
click at [252, 315] on div "< div class = "flex flex-col-reverse lg:flex-row gap-2 justify-between" > < div…" at bounding box center [256, 288] width 404 height 430
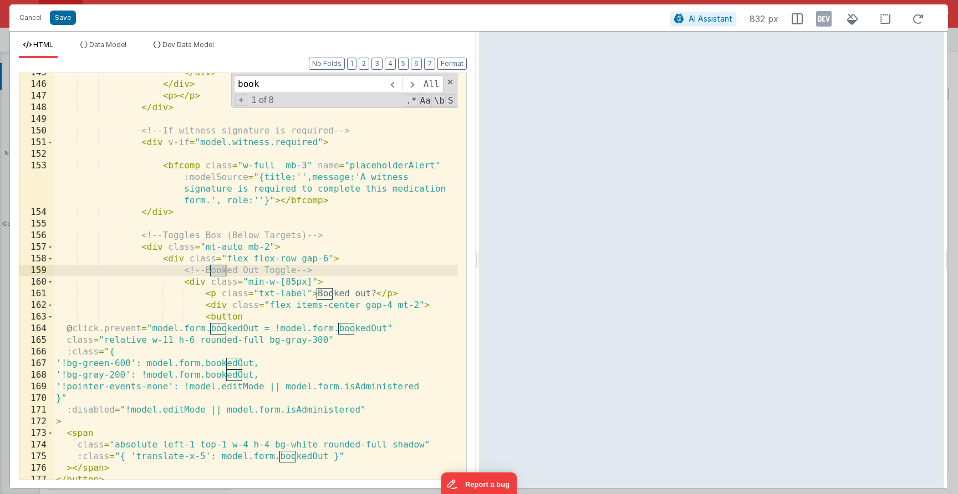
scroll to position [2218, 0]
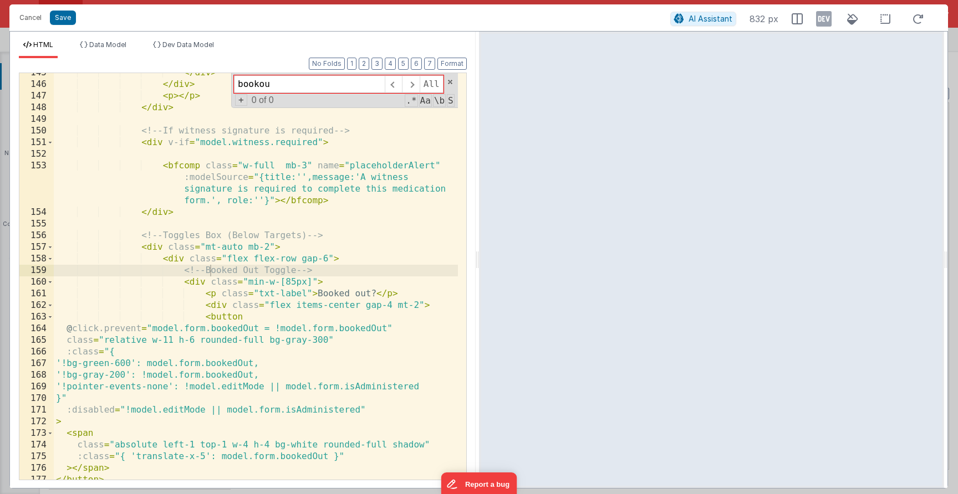
type input "bookou"
drag, startPoint x: 387, startPoint y: 330, endPoint x: 425, endPoint y: 350, distance: 42.9
click at [387, 330] on div "</ div > </ div > < p > </ p > </ div > <!-- If witness signature is required -…" at bounding box center [256, 282] width 404 height 430
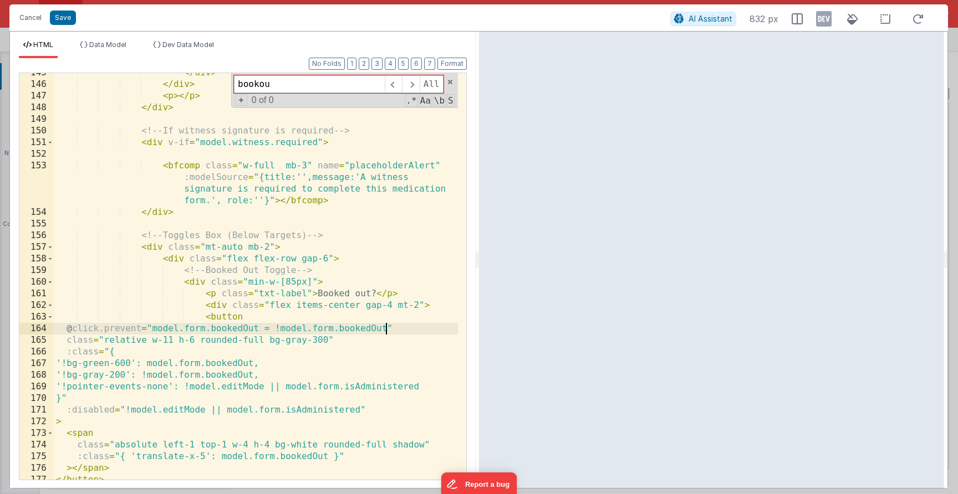
click at [332, 278] on div "</ div > </ div > < p > </ p > </ div > <!-- If witness signature is required -…" at bounding box center [256, 282] width 404 height 430
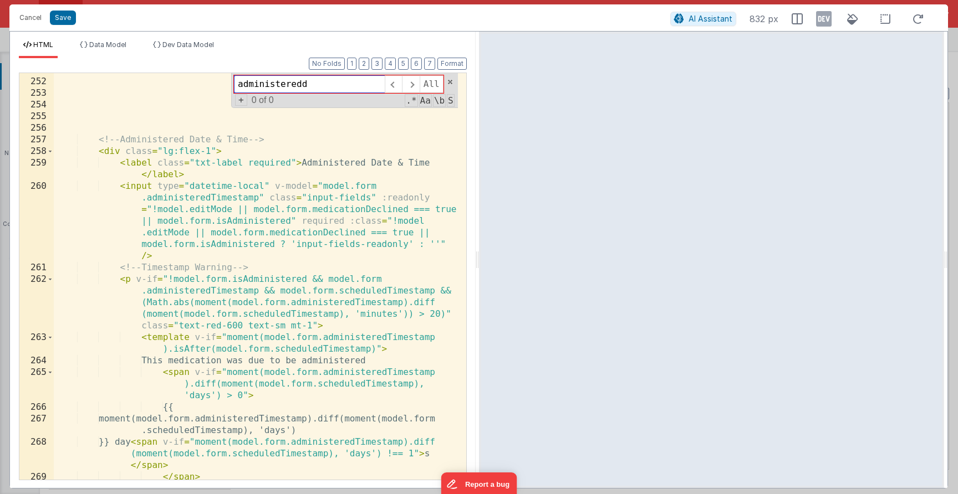
scroll to position [3746, 0]
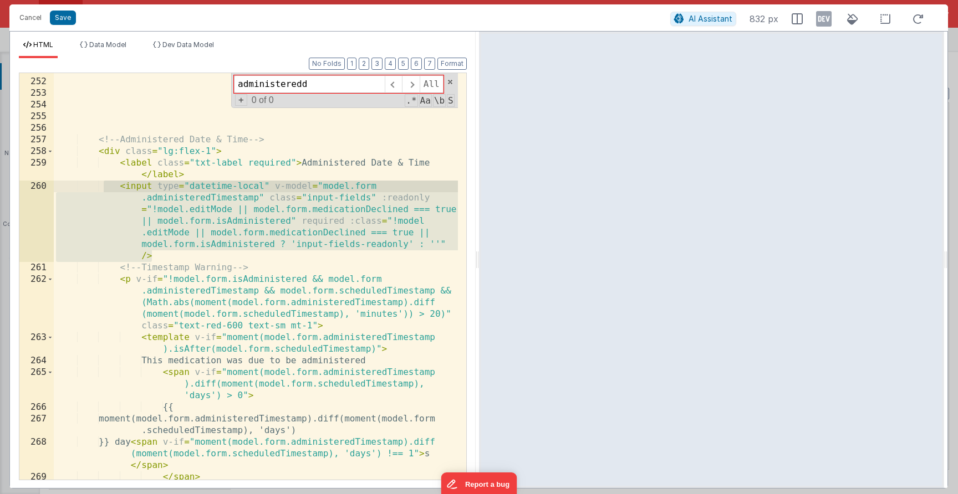
drag, startPoint x: 153, startPoint y: 255, endPoint x: 103, endPoint y: 184, distance: 87.1
click at [103, 184] on div "</ div > <!-- Administered Date & Time --> < div class = "lg:flex-1" > < label …" at bounding box center [256, 279] width 404 height 430
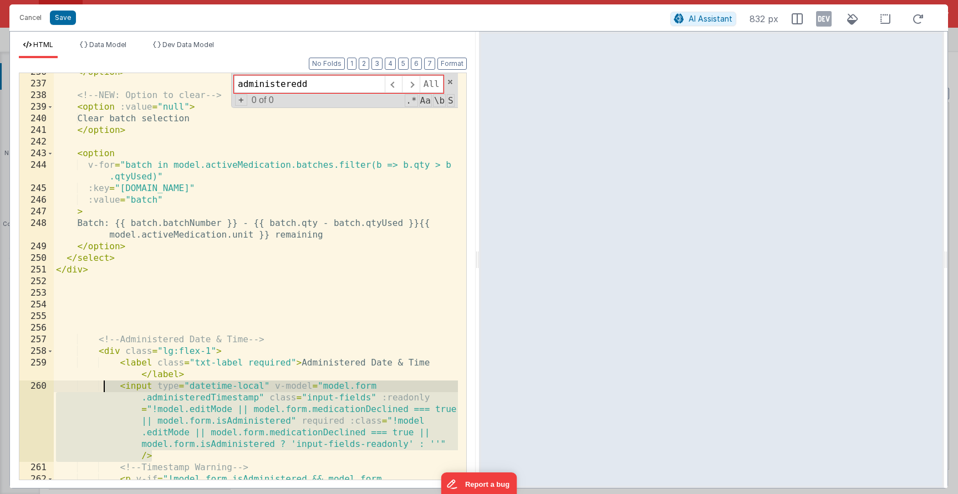
scroll to position [3546, 0]
click at [192, 186] on div "</ option > <!-- NEW: Option to clear --> < option :value = "null" > Clear batc…" at bounding box center [256, 305] width 404 height 477
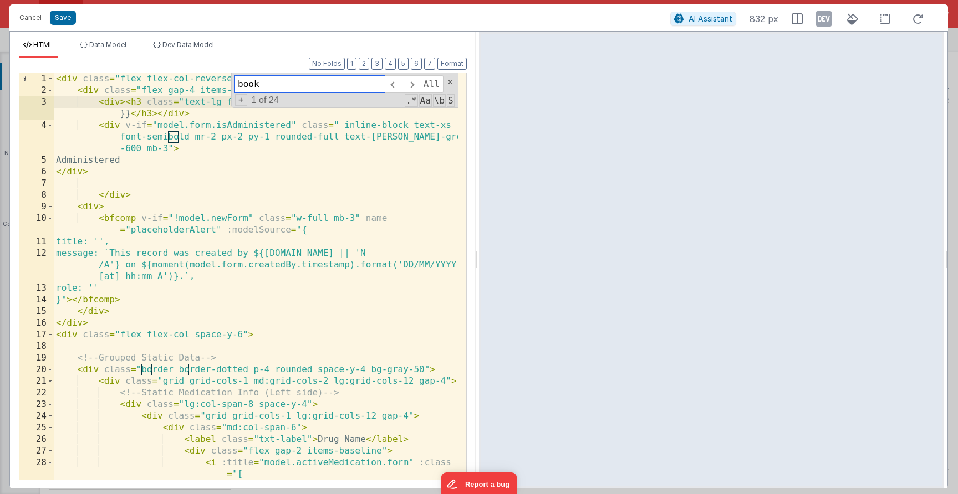
scroll to position [2218, 0]
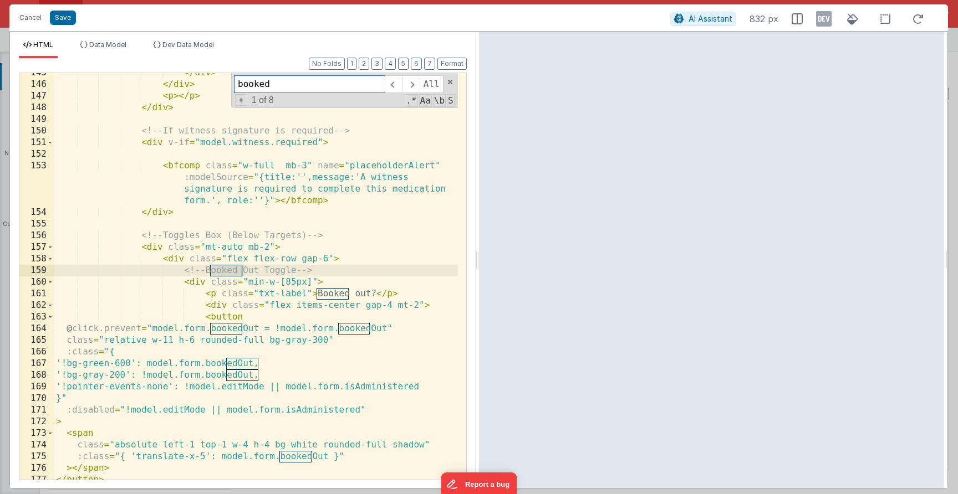
click at [267, 78] on input "booked" at bounding box center [309, 84] width 151 height 18
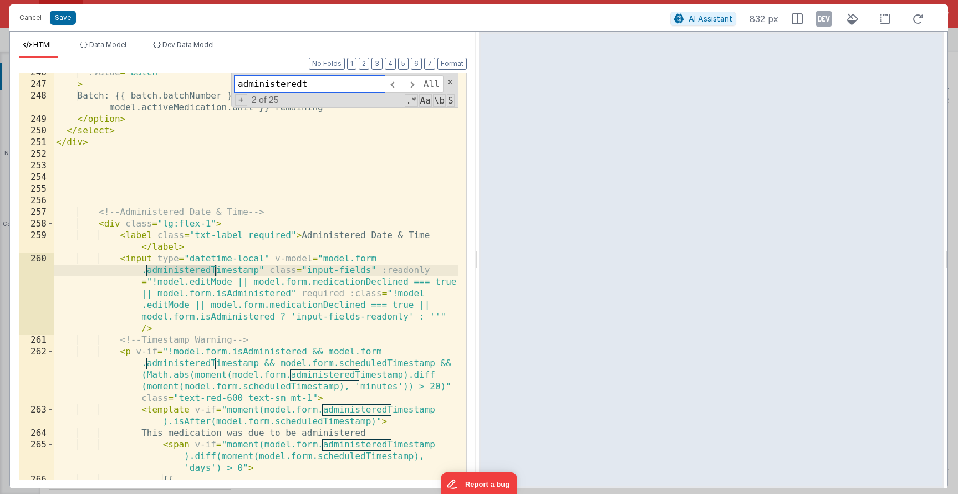
scroll to position [3673, 0]
type input "administeredt"
click at [340, 332] on div ":value = "batch" > Batch: {{ batch.batchNumber }} - {{ batch.qty - batch.qtyUse…" at bounding box center [256, 282] width 404 height 430
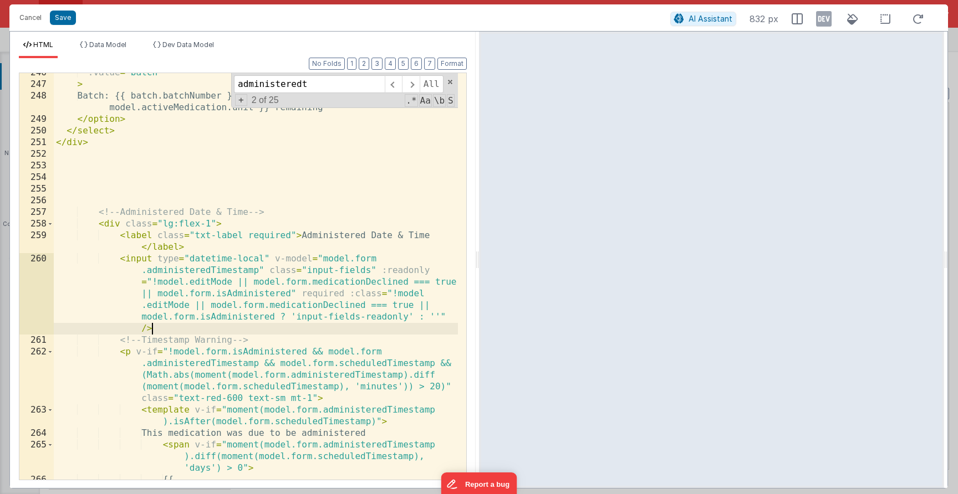
click at [362, 317] on div ":value = "batch" > Batch: {{ batch.batchNumber }} - {{ batch.qty - batch.qtyUse…" at bounding box center [256, 282] width 404 height 430
click at [405, 313] on div ":value = "batch" > Batch: {{ batch.batchNumber }} - {{ batch.qty - batch.qtyUse…" at bounding box center [256, 282] width 404 height 430
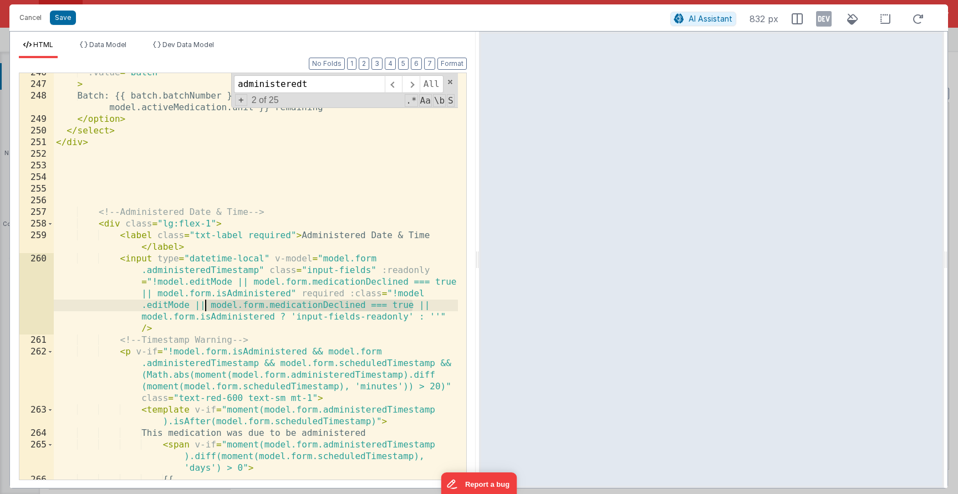
drag, startPoint x: 412, startPoint y: 303, endPoint x: 204, endPoint y: 306, distance: 208.5
click at [204, 306] on div ":value = "batch" > Batch: {{ batch.batchNumber }} - {{ batch.qty - batch.qtyUse…" at bounding box center [256, 282] width 404 height 430
click at [206, 307] on div ":value = "batch" > Batch: {{ batch.batchNumber }} - {{ batch.qty - batch.qtyUse…" at bounding box center [256, 282] width 404 height 430
click at [433, 303] on div ":value = "batch" > Batch: {{ batch.batchNumber }} - {{ batch.qty - batch.qtyUse…" at bounding box center [256, 282] width 404 height 430
drag, startPoint x: 429, startPoint y: 304, endPoint x: 210, endPoint y: 308, distance: 219.0
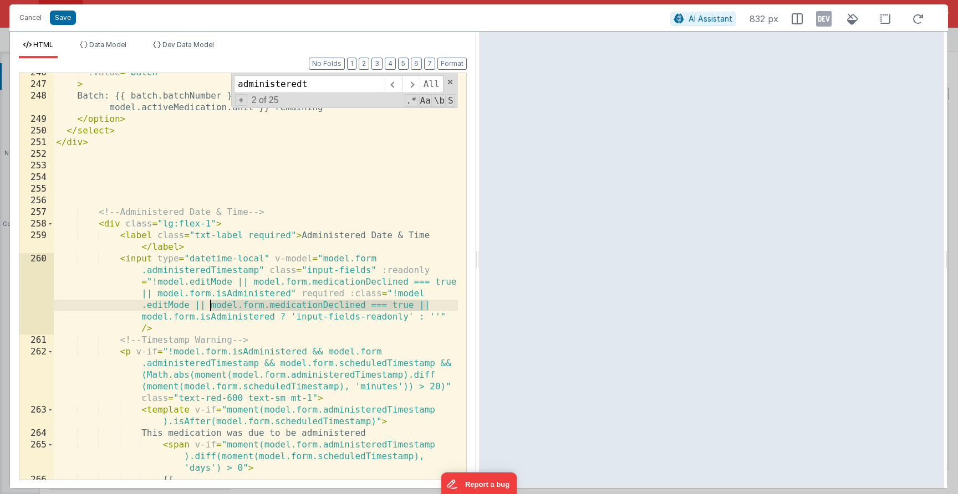
click at [209, 308] on div ":value = "batch" > Batch: {{ batch.batchNumber }} - {{ batch.qty - batch.qtyUse…" at bounding box center [256, 282] width 404 height 430
click at [426, 307] on div ":value = "batch" > Batch: {{ batch.batchNumber }} - {{ batch.qty - batch.qtyUse…" at bounding box center [256, 282] width 404 height 430
click at [430, 308] on div ":value = "batch" > Batch: {{ batch.batchNumber }} - {{ batch.qty - batch.qtyUse…" at bounding box center [256, 282] width 404 height 430
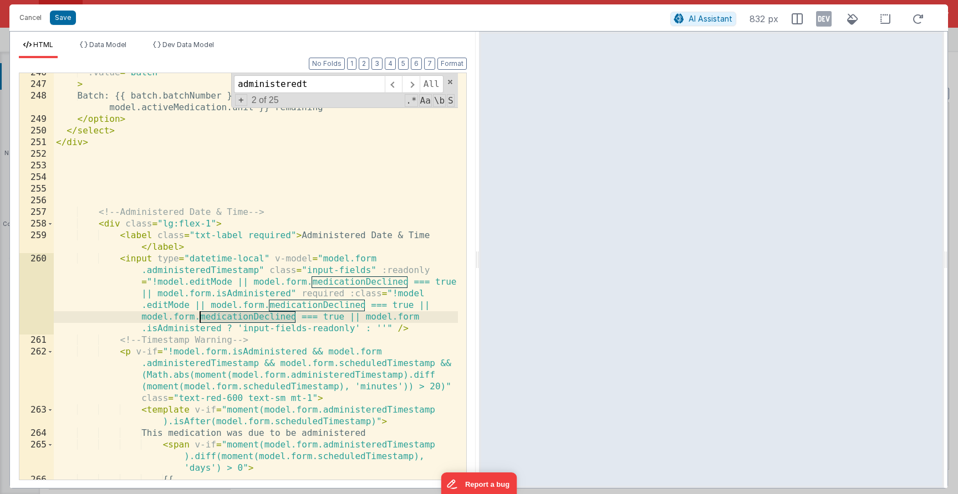
drag, startPoint x: 295, startPoint y: 318, endPoint x: 199, endPoint y: 319, distance: 95.9
click at [199, 319] on div ":value = "batch" > Batch: {{ batch.batchNumber }} - {{ batch.qty - batch.qtyUse…" at bounding box center [256, 282] width 404 height 430
drag, startPoint x: 297, startPoint y: 319, endPoint x: 248, endPoint y: 316, distance: 48.9
click at [247, 318] on div ":value = "batch" > Batch: {{ batch.batchNumber }} - {{ batch.qty - batch.qtyUse…" at bounding box center [256, 282] width 404 height 430
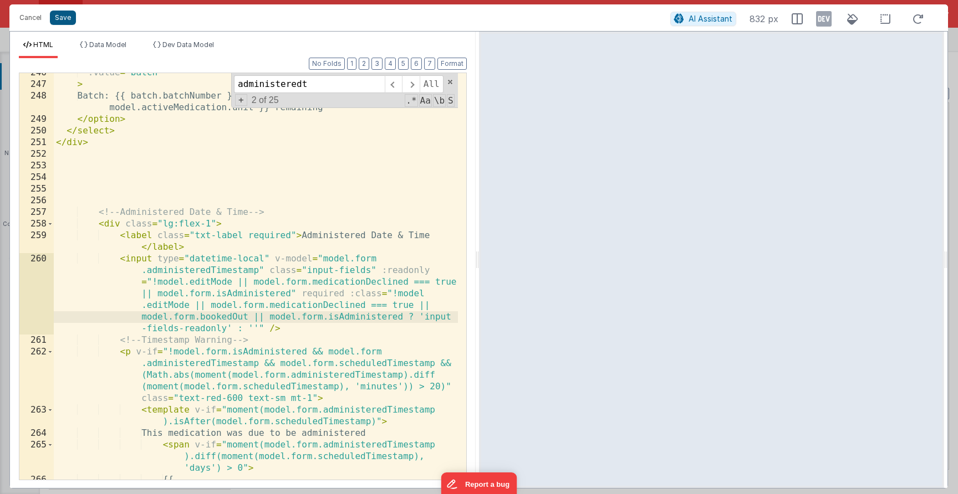
click at [64, 19] on button "Save" at bounding box center [63, 18] width 26 height 14
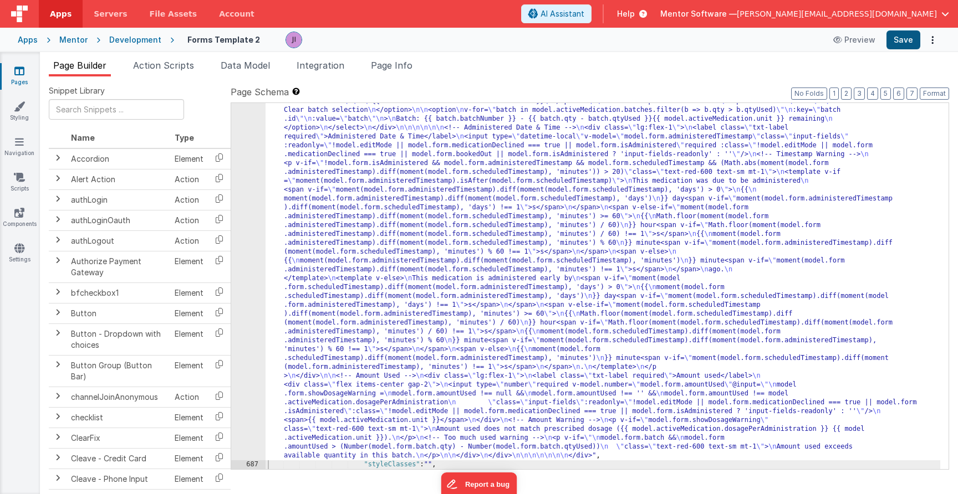
click at [900, 45] on button "Save" at bounding box center [903, 39] width 34 height 19
drag, startPoint x: 353, startPoint y: 225, endPoint x: 303, endPoint y: 272, distance: 68.2
click at [353, 226] on div ""html" : "<div class= \" flex flex-col-reverse lg:flex-row gap-2 justify-betwee…" at bounding box center [603, 134] width 675 height 1404
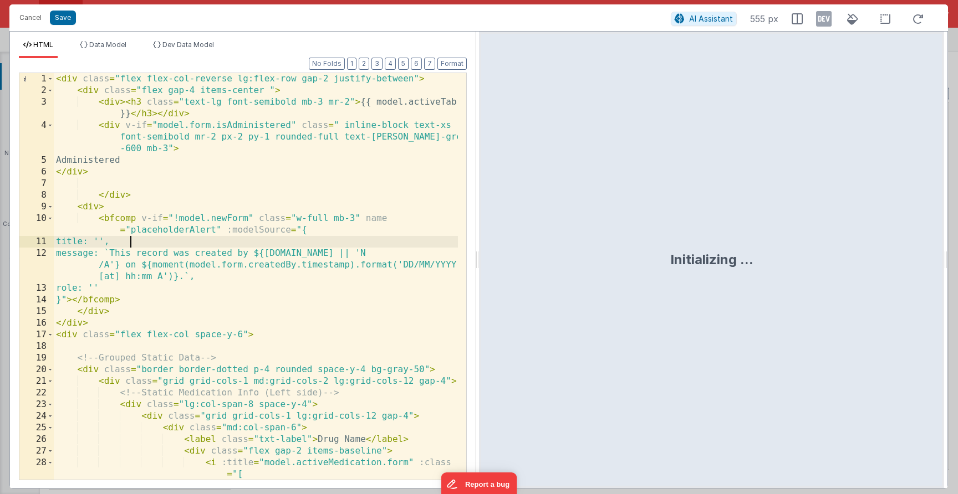
click at [241, 246] on div "< div class = "flex flex-col-reverse lg:flex-row gap-2 justify-between" > < div…" at bounding box center [256, 288] width 404 height 430
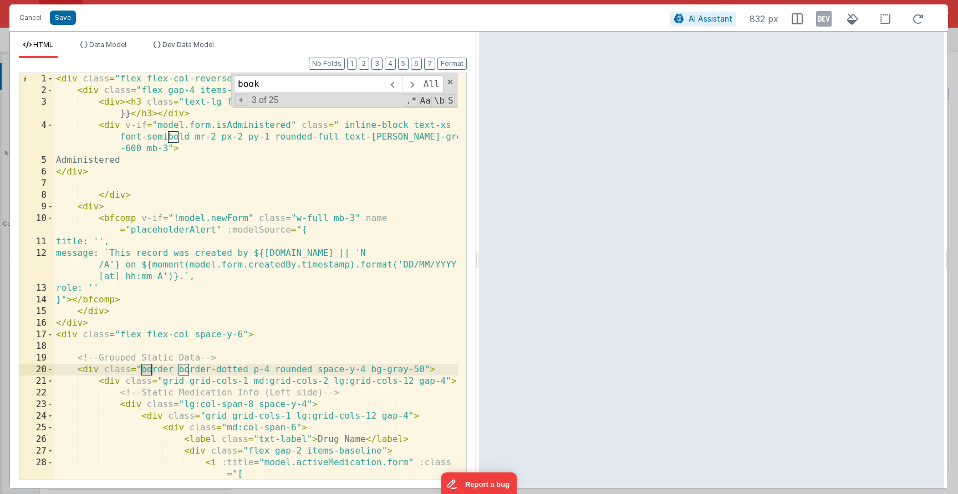
scroll to position [2218, 0]
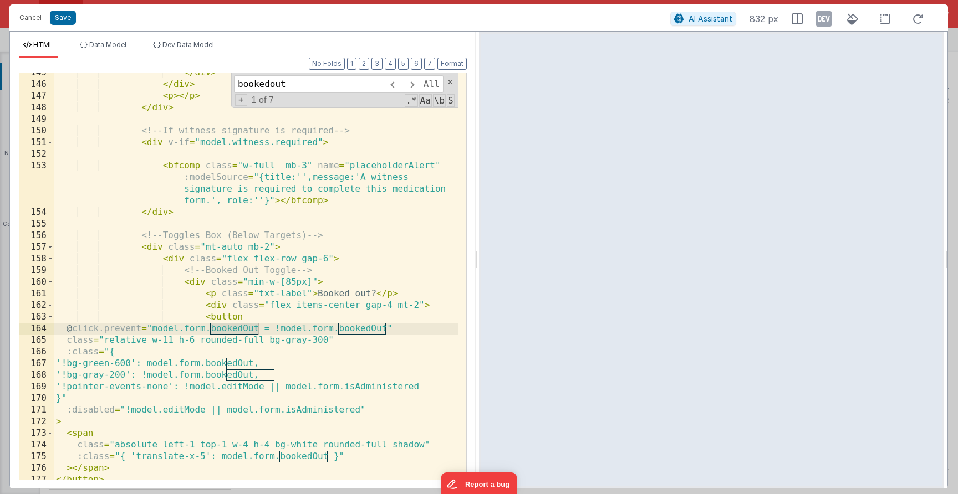
type input "bookedout"
click at [284, 332] on div "</ div > </ div > < p > </ p > </ div > <!-- If witness signature is required -…" at bounding box center [256, 282] width 404 height 430
click at [387, 329] on div "</ div > </ div > < p > </ p > </ div > <!-- If witness signature is required -…" at bounding box center [256, 282] width 404 height 430
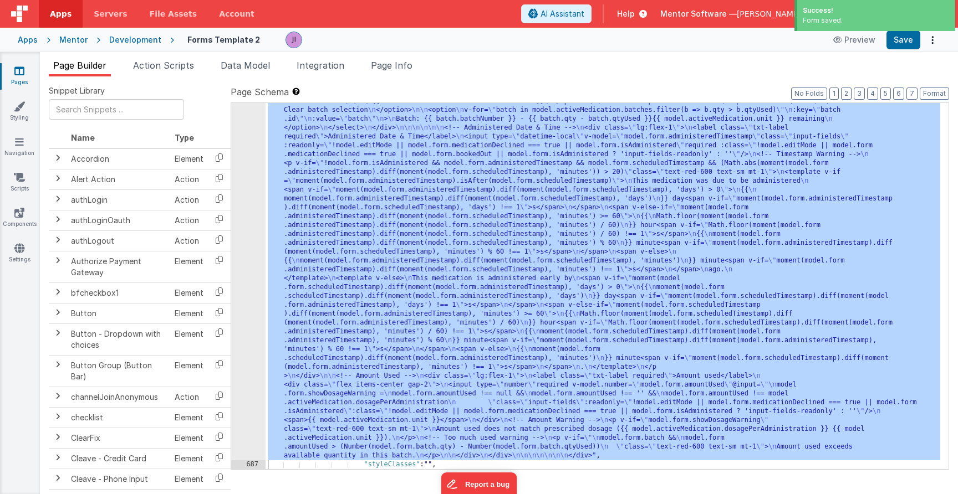
click at [522, 249] on div ""html" : "<div class= \" flex flex-col-reverse lg:flex-row gap-2 justify-betwee…" at bounding box center [603, 134] width 675 height 1404
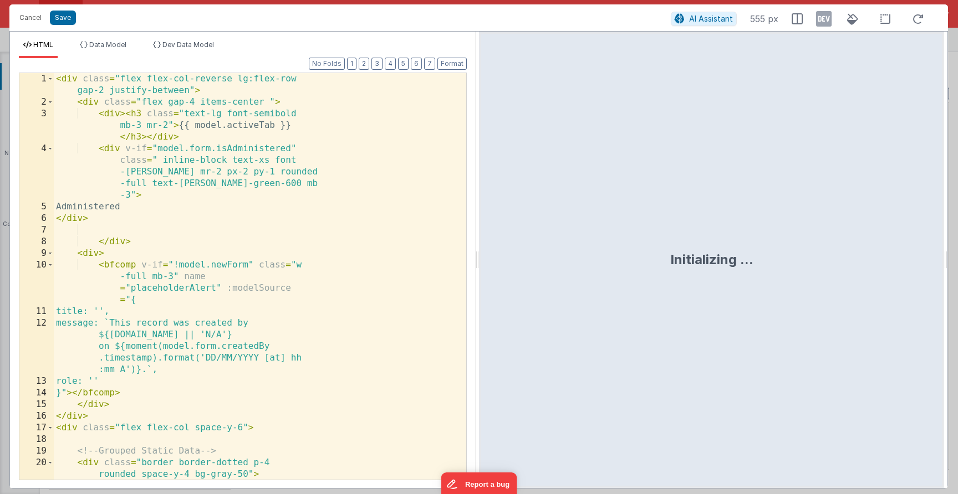
click at [254, 261] on div "< div class = "flex flex-col-reverse lg:flex-row gap-2 justify-between" > < div…" at bounding box center [256, 299] width 404 height 453
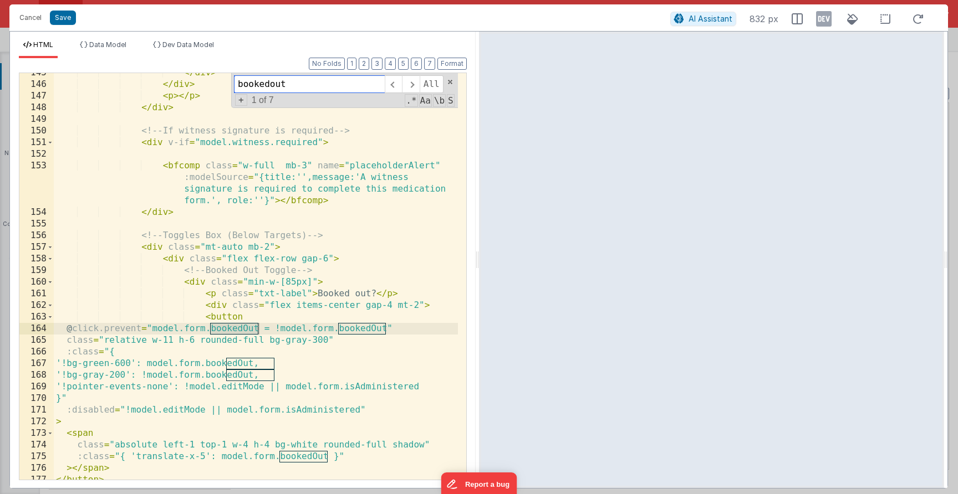
type input "bookedout"
click at [391, 333] on div "</ div > </ div > < p > </ p > </ div > <!-- If witness signature is required -…" at bounding box center [256, 282] width 404 height 430
click at [384, 333] on div "</ div > </ div > < p > </ p > </ div > <!-- If witness signature is required -…" at bounding box center [256, 282] width 404 height 430
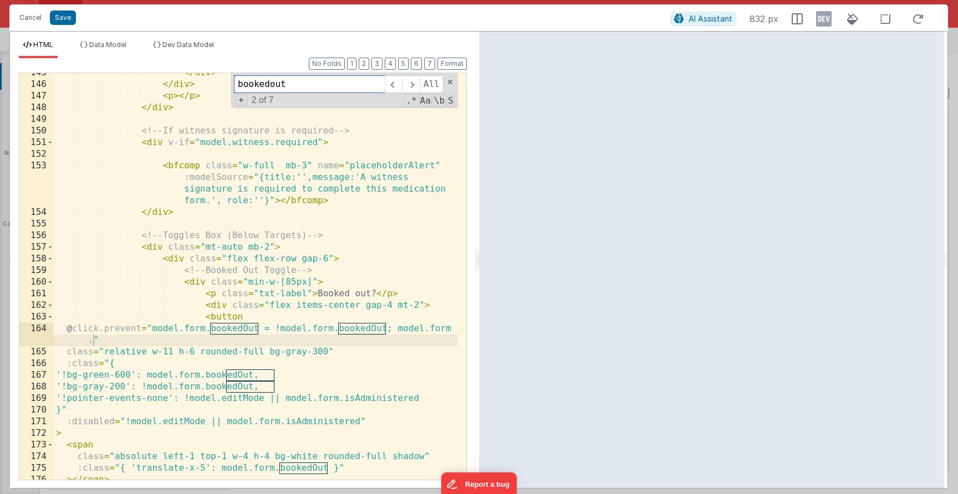
type input "s"
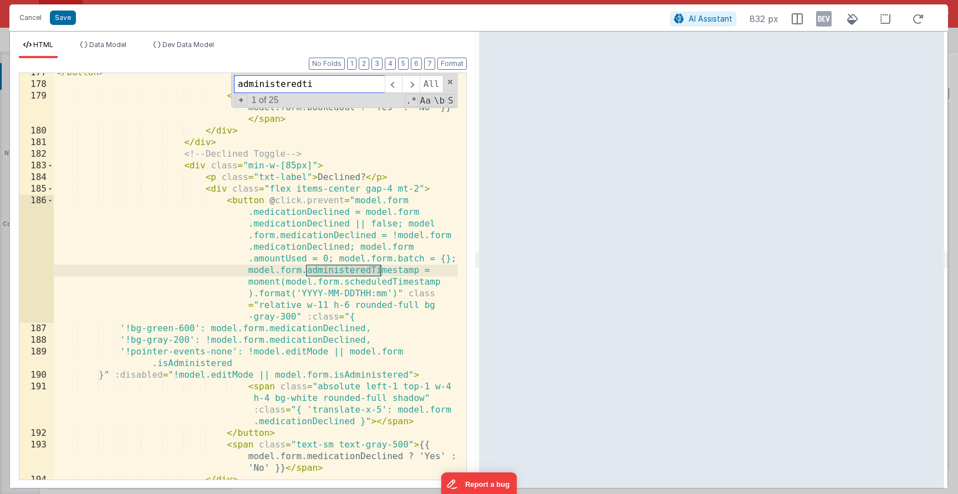
scroll to position [2637, 0]
click at [379, 271] on div "</ button > < span class = "text-sm text-gray-500" > {{ model.form.bookedOut ? …" at bounding box center [256, 282] width 404 height 430
click at [378, 282] on div "</ button > < span class = "text-sm text-gray-500" > {{ model.form.bookedOut ? …" at bounding box center [256, 282] width 404 height 430
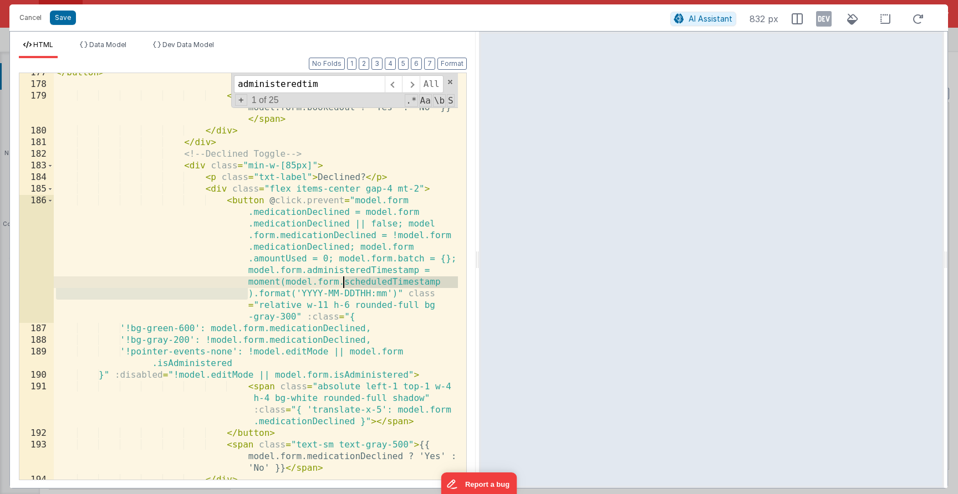
click at [378, 282] on div "</ button > < span class = "text-sm text-gray-500" > {{ model.form.bookedOut ? …" at bounding box center [256, 282] width 404 height 430
drag, startPoint x: 316, startPoint y: 282, endPoint x: 284, endPoint y: 282, distance: 31.6
click at [315, 283] on div "</ button > < span class = "text-sm text-gray-500" > {{ model.form.bookedOut ? …" at bounding box center [256, 282] width 404 height 430
drag, startPoint x: 317, startPoint y: 282, endPoint x: 442, endPoint y: 283, distance: 125.3
click at [443, 283] on div "</ button > < span class = "text-sm text-gray-500" > {{ model.form.bookedOut ? …" at bounding box center [256, 282] width 404 height 430
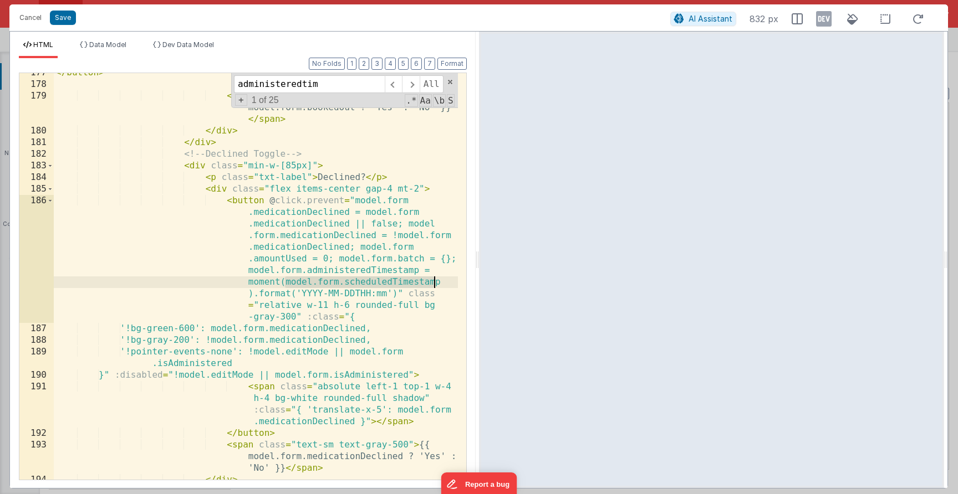
click at [426, 284] on div "</ button > < span class = "text-sm text-gray-500" > {{ model.form.bookedOut ? …" at bounding box center [256, 282] width 404 height 430
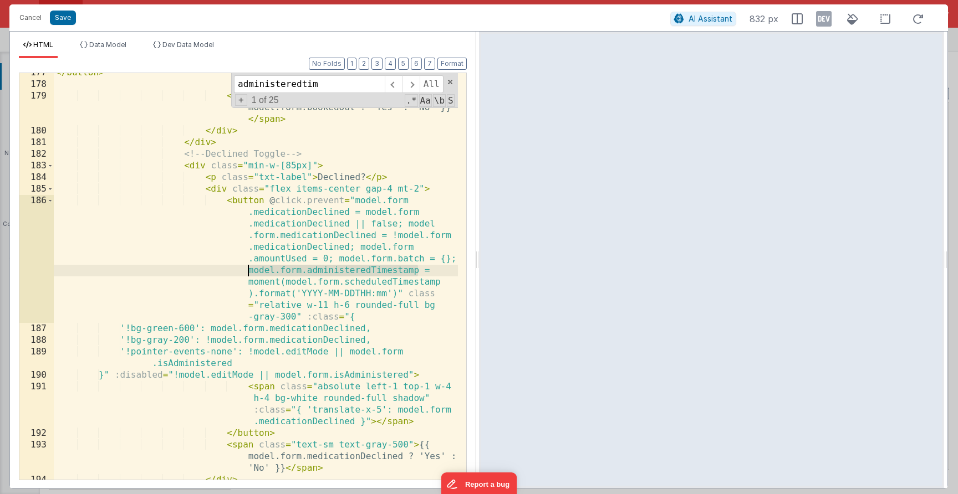
drag, startPoint x: 419, startPoint y: 269, endPoint x: 248, endPoint y: 270, distance: 171.3
click at [248, 270] on div "</ button > < span class = "text-sm text-gray-500" > {{ model.form.bookedOut ? …" at bounding box center [256, 282] width 404 height 430
click at [261, 261] on div "</ button > < span class = "text-sm text-gray-500" > {{ model.form.bookedOut ? …" at bounding box center [256, 282] width 404 height 430
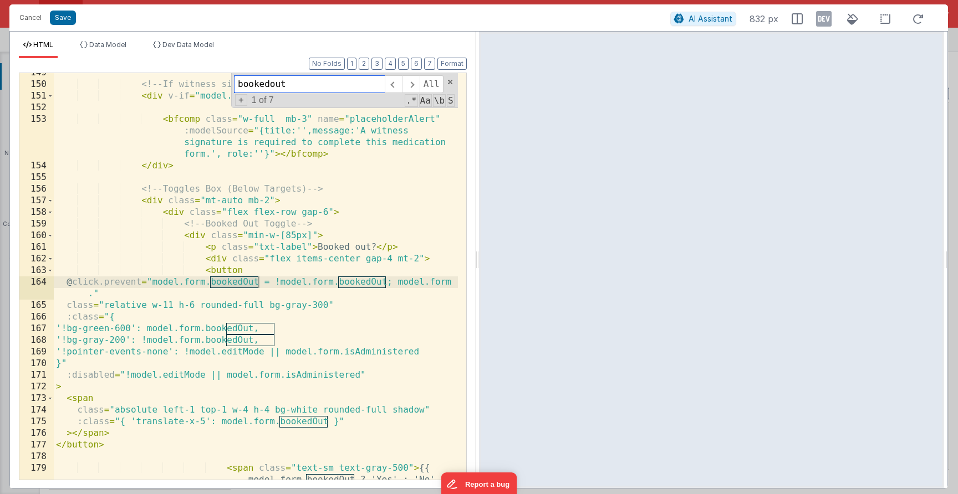
scroll to position [2265, 0]
type input "bookedout"
click at [298, 276] on div "<!-- If witness signature is required --> < div v-if = "model.witness.required"…" at bounding box center [256, 293] width 404 height 453
drag, startPoint x: 452, startPoint y: 283, endPoint x: 397, endPoint y: 283, distance: 55.4
click at [397, 283] on div "<!-- If witness signature is required --> < div v-if = "model.witness.required"…" at bounding box center [256, 293] width 404 height 453
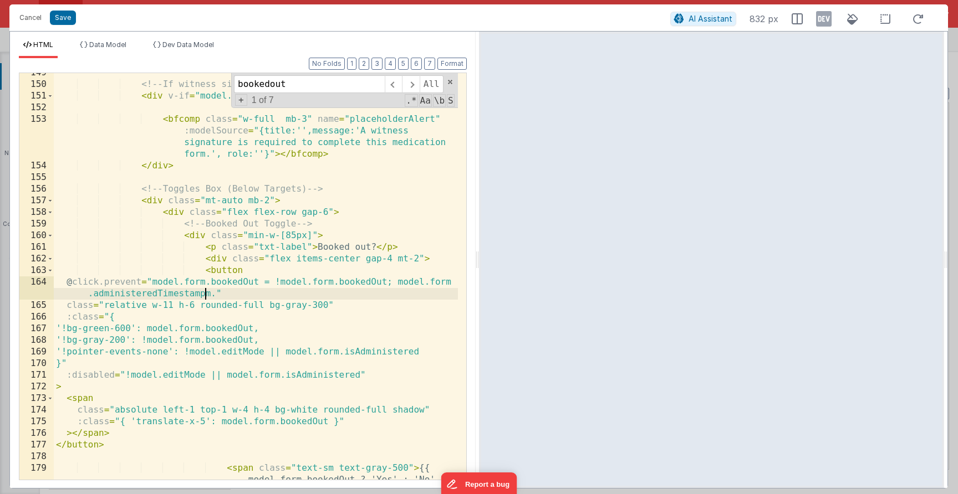
click at [215, 294] on div "<!-- If witness signature is required --> < div v-if = "model.witness.required"…" at bounding box center [256, 293] width 404 height 453
click at [203, 294] on div "<!-- If witness signature is required --> < div v-if = "model.witness.required"…" at bounding box center [256, 293] width 404 height 453
click at [209, 295] on div "<!-- If witness signature is required --> < div v-if = "model.witness.required"…" at bounding box center [256, 293] width 404 height 453
drag, startPoint x: 341, startPoint y: 296, endPoint x: 279, endPoint y: 298, distance: 62.7
click at [279, 298] on div "<!-- If witness signature is required --> < div v-if = "model.witness.required"…" at bounding box center [256, 293] width 404 height 453
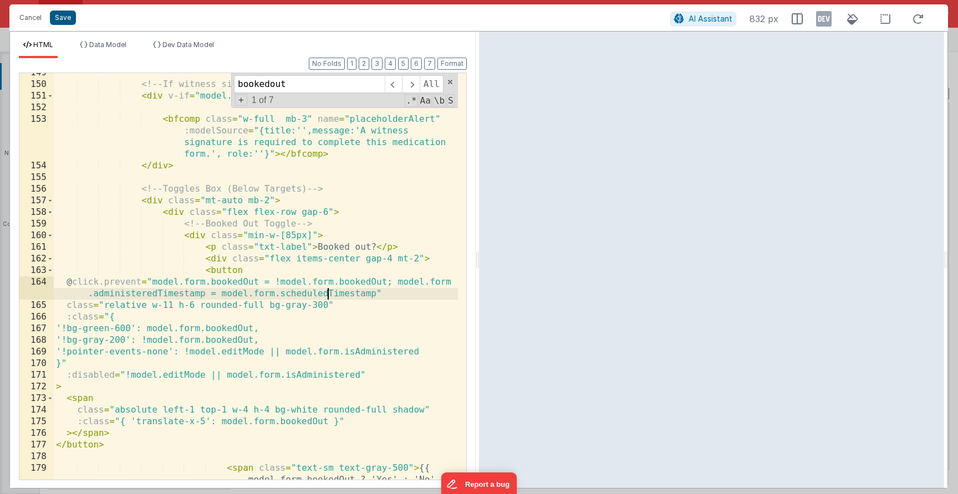
click at [69, 18] on button "Save" at bounding box center [63, 18] width 26 height 14
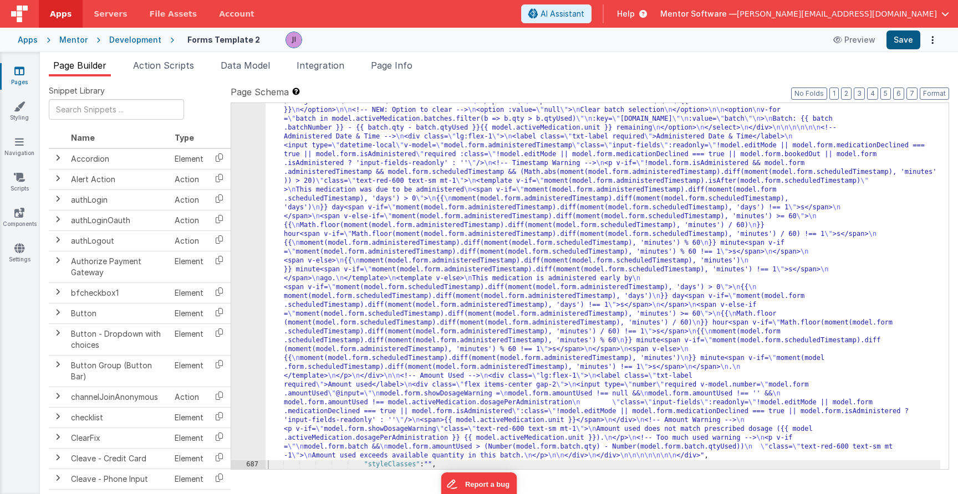
click at [919, 42] on button "Save" at bounding box center [903, 39] width 34 height 19
click at [493, 323] on div ""html" : "<div class= \" flex flex-col-reverse lg:flex-row gap-2 justify-betwee…" at bounding box center [603, 134] width 675 height 1404
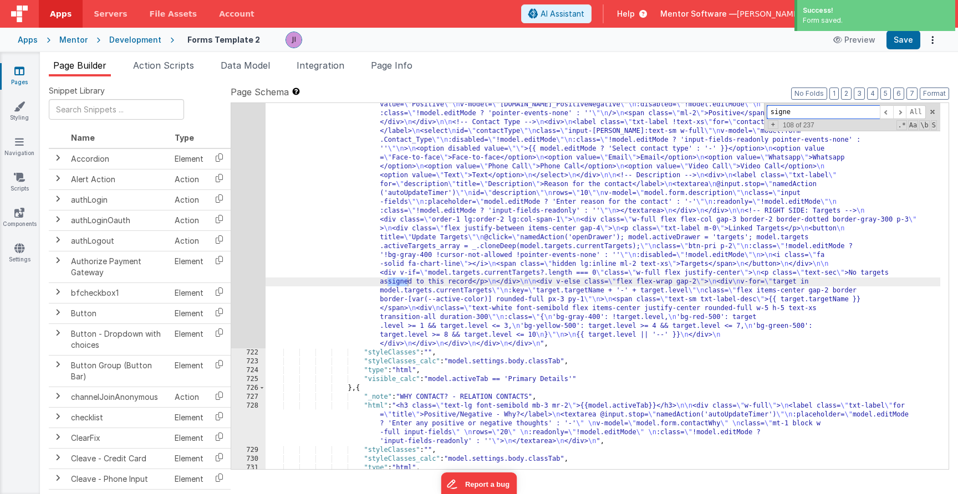
scroll to position [11770, 0]
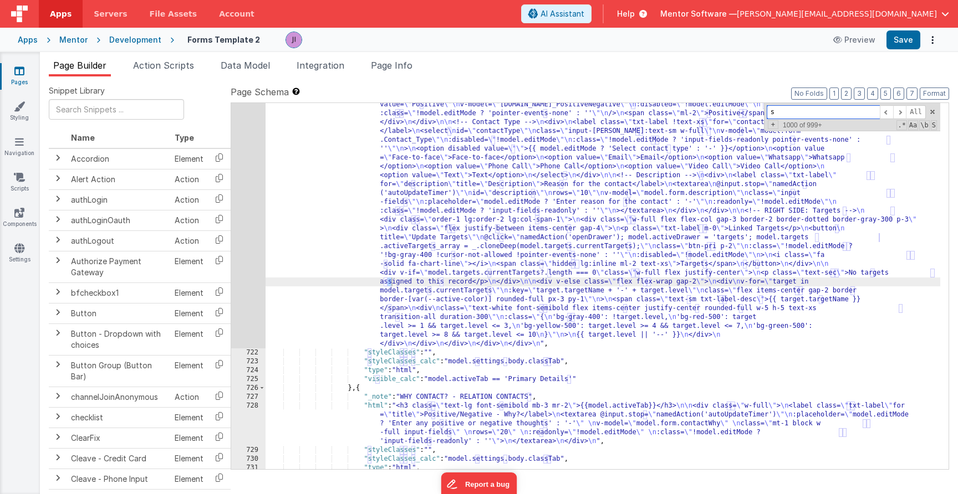
type input "s"
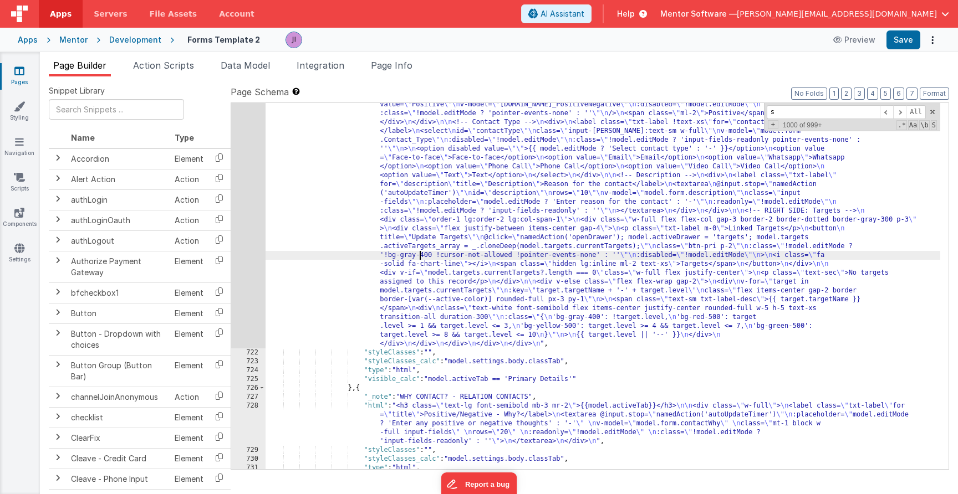
click at [421, 256] on div ""html" : "<div class= \" gap-4 lg:gap-8 grid grid-cols-1 lg:grid-cols-3 \" > \n…" at bounding box center [603, 239] width 675 height 970
click at [249, 254] on div "721" at bounding box center [248, 51] width 34 height 594
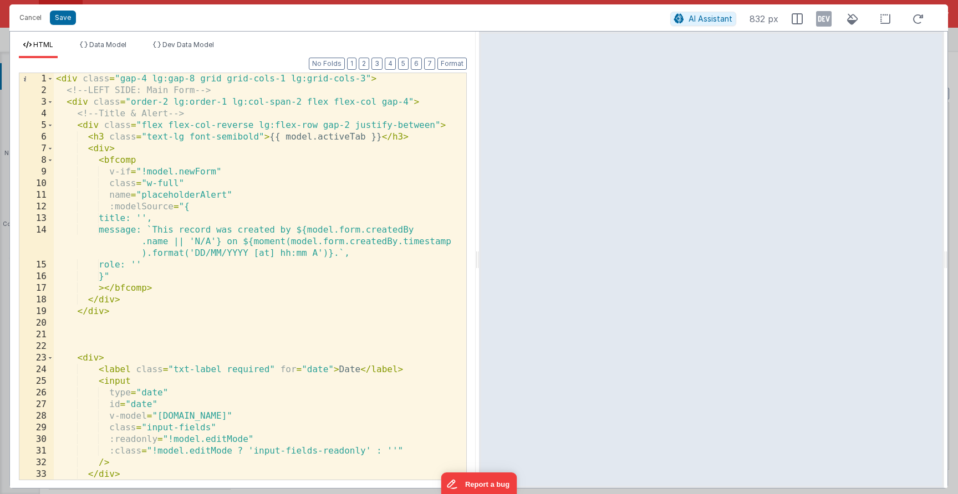
click at [116, 59] on div "Format 7 6 5 4 3 2 1 No Folds 1 2 3 4 5 6 7 8 9 10 11 12 13 14 15 16 17 18 19 2…" at bounding box center [243, 268] width 448 height 421
click at [111, 48] on span "Data Model" at bounding box center [107, 44] width 37 height 8
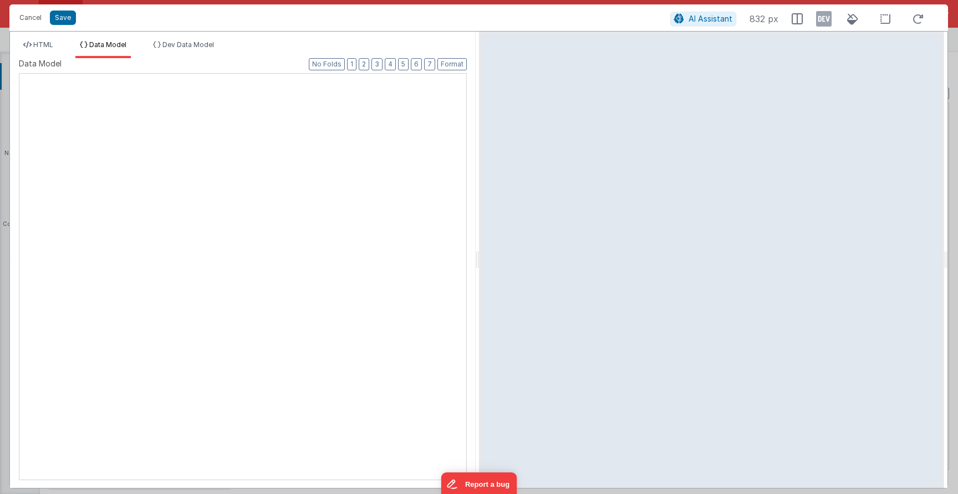
click at [235, 177] on div "XXXXXXXXXXXXXXXXXXXXXXXXXXXXXXXXXXXXXXXXXXXXXXXXXX" at bounding box center [243, 276] width 448 height 407
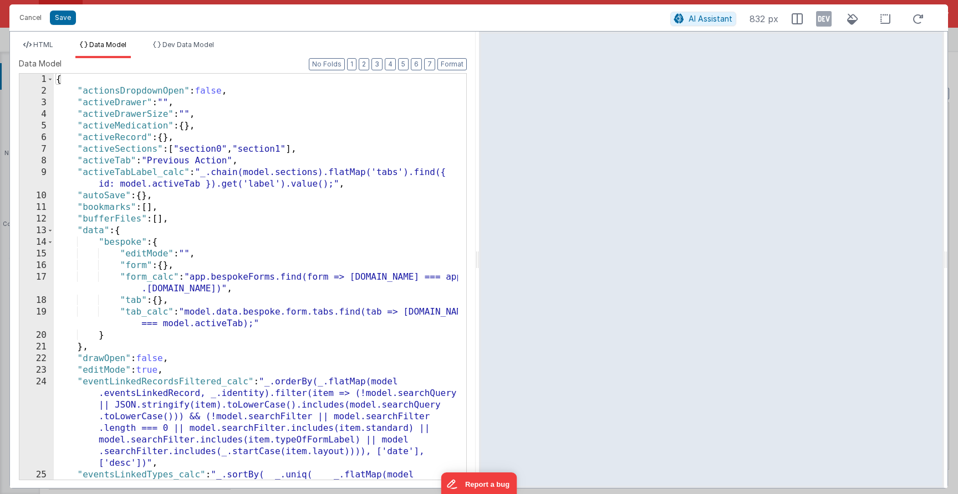
click at [236, 180] on div "{ "actionsDropdownOpen" : false , "activeDrawer" : "" , "activeDrawerSize" : ""…" at bounding box center [256, 300] width 404 height 453
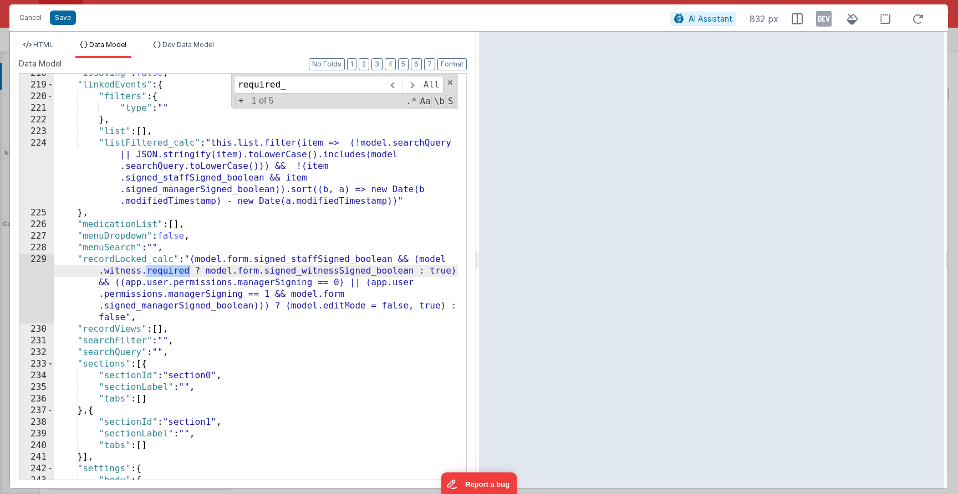
scroll to position [4669, 0]
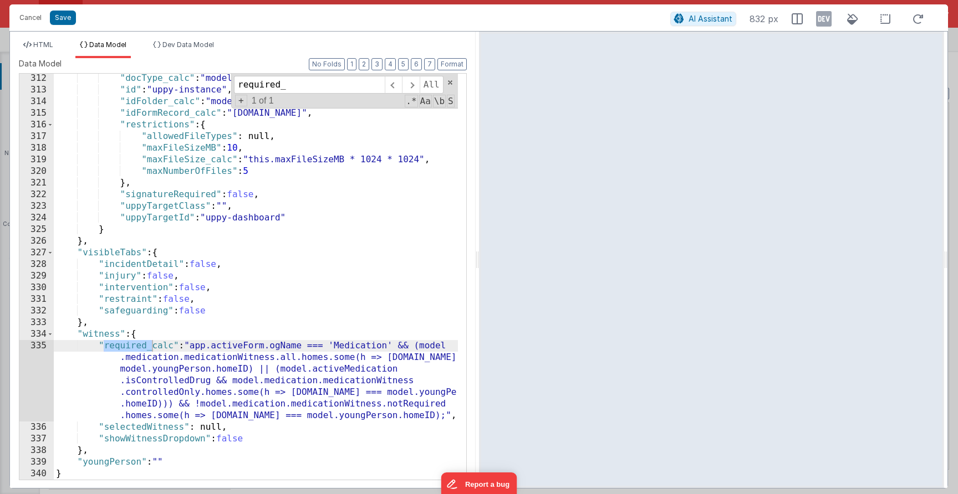
type input "required_"
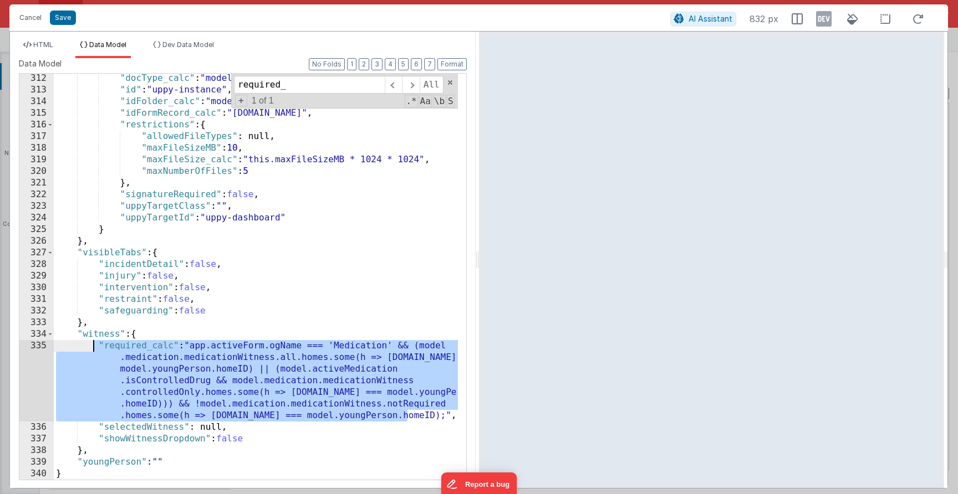
drag, startPoint x: 389, startPoint y: 408, endPoint x: 94, endPoint y: 347, distance: 300.6
click at [93, 347] on div ""docType_calc" : "model.activeRecord?.type" , "id" : "uppy-instance" , "idFolde…" at bounding box center [256, 288] width 404 height 430
paste textarea
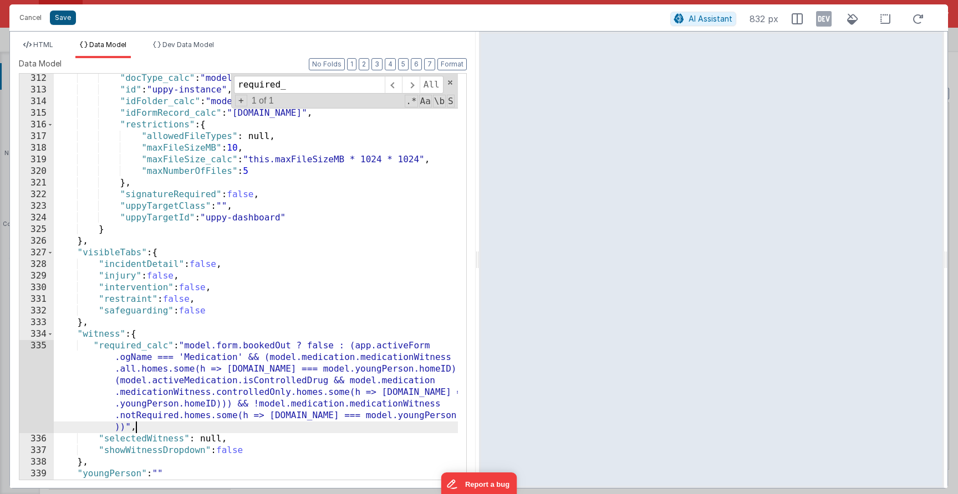
click at [68, 17] on button "Save" at bounding box center [63, 18] width 26 height 14
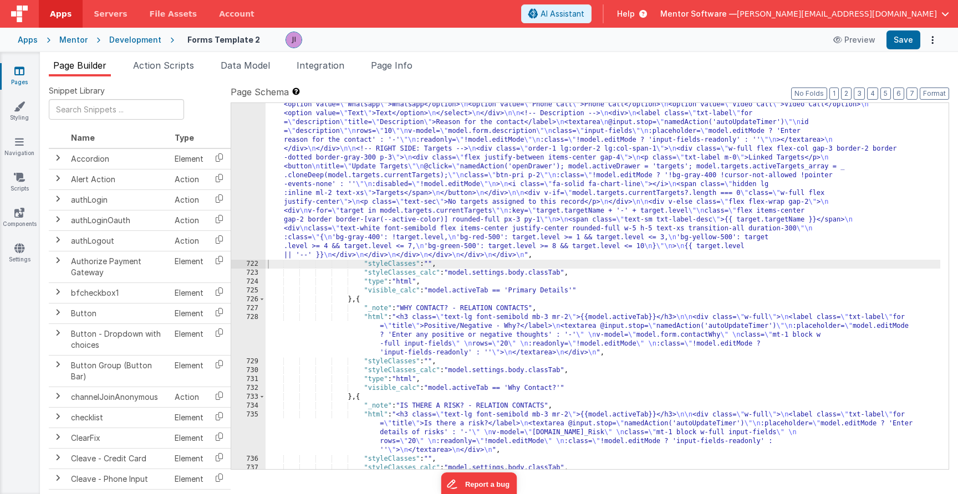
click at [900, 49] on div "Apps Mentor Development Forms Template 2 Preview Save" at bounding box center [479, 40] width 958 height 24
click at [909, 43] on button "Save" at bounding box center [903, 39] width 34 height 19
click at [262, 68] on span "Data Model" at bounding box center [245, 65] width 49 height 11
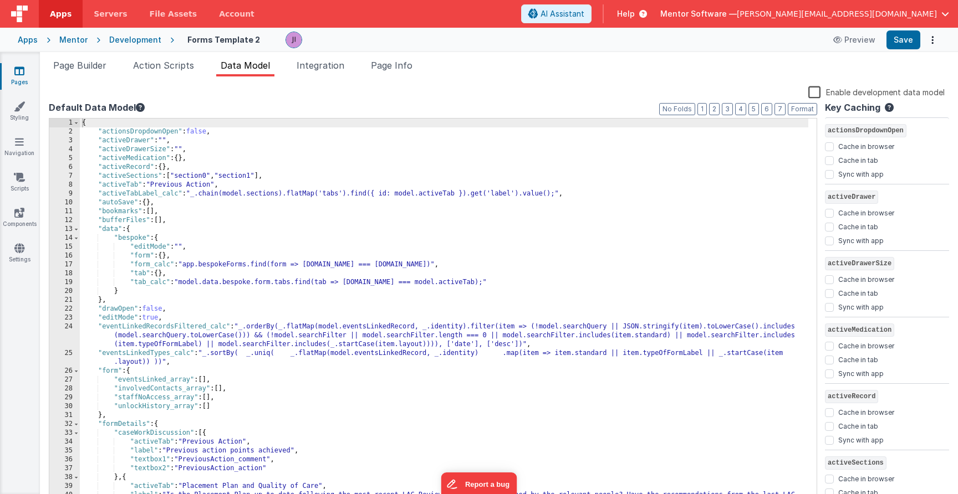
click at [355, 267] on div "{ "actionsDropdownOpen" : false , "activeDrawer" : "" , "activeDrawerSize" : ""…" at bounding box center [444, 320] width 728 height 402
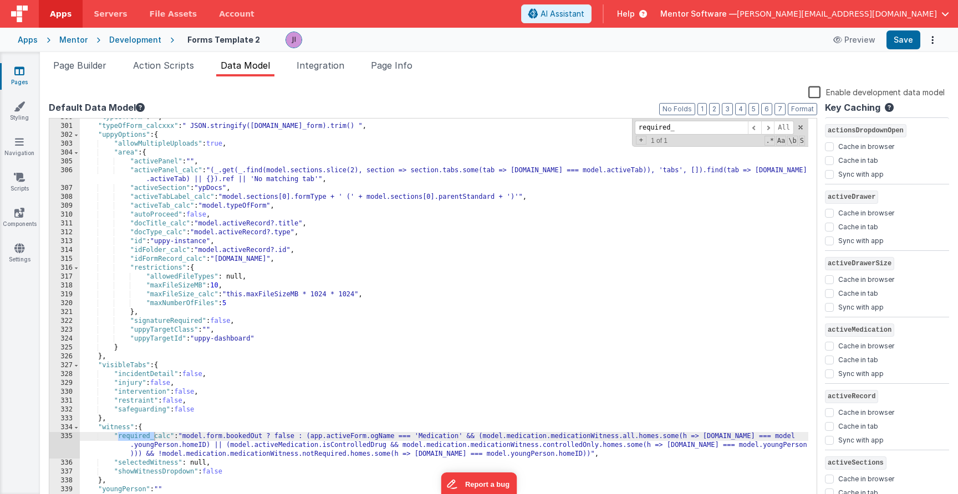
scroll to position [2764, 0]
type input "required_cacl"
click at [94, 67] on span "Page Builder" at bounding box center [79, 65] width 53 height 11
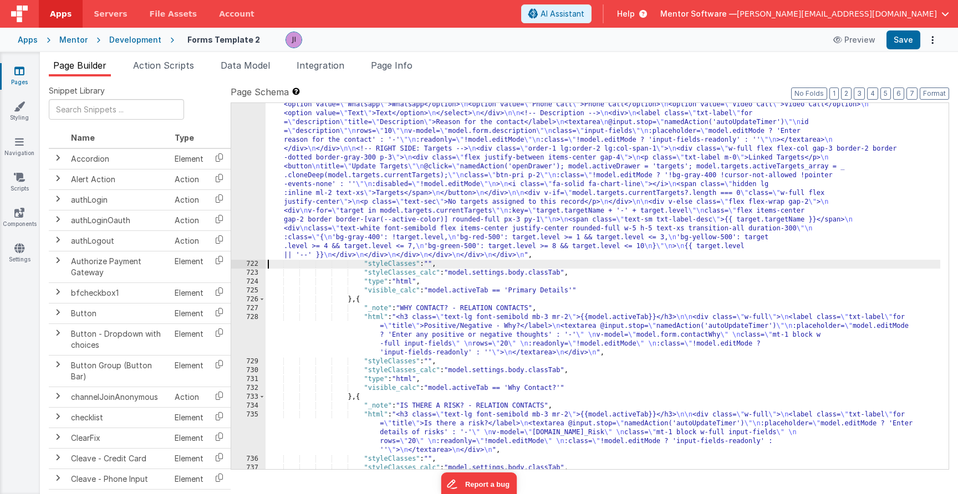
drag, startPoint x: 441, startPoint y: 374, endPoint x: 420, endPoint y: 289, distance: 87.4
click at [442, 374] on div ""html" : "<div class= \" gap-4 lg:gap-8 grid grid-cols-1 lg:grid-cols-3 \" > \n…" at bounding box center [603, 194] width 675 height 881
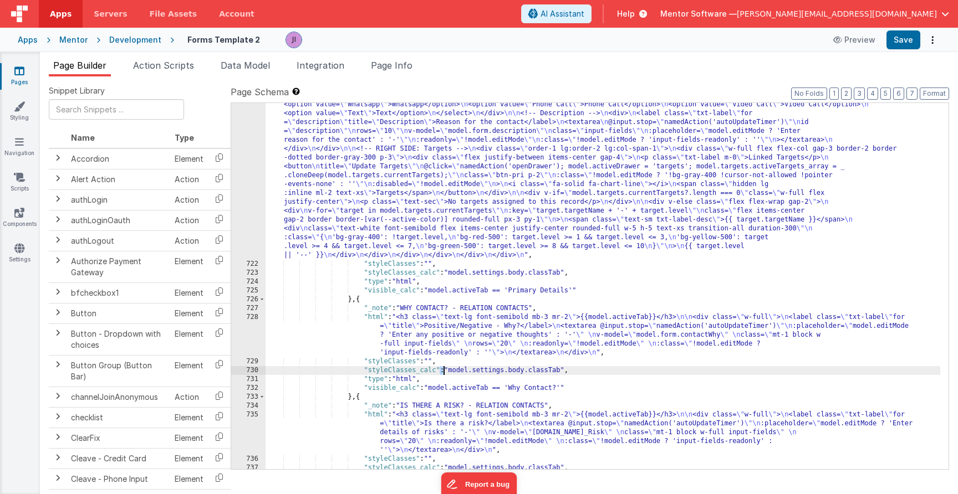
drag, startPoint x: 397, startPoint y: 226, endPoint x: 288, endPoint y: 207, distance: 111.3
click at [397, 226] on div ""html" : "<div class= \" gap-4 lg:gap-8 grid grid-cols-1 lg:grid-cols-3 \" > \n…" at bounding box center [603, 194] width 675 height 881
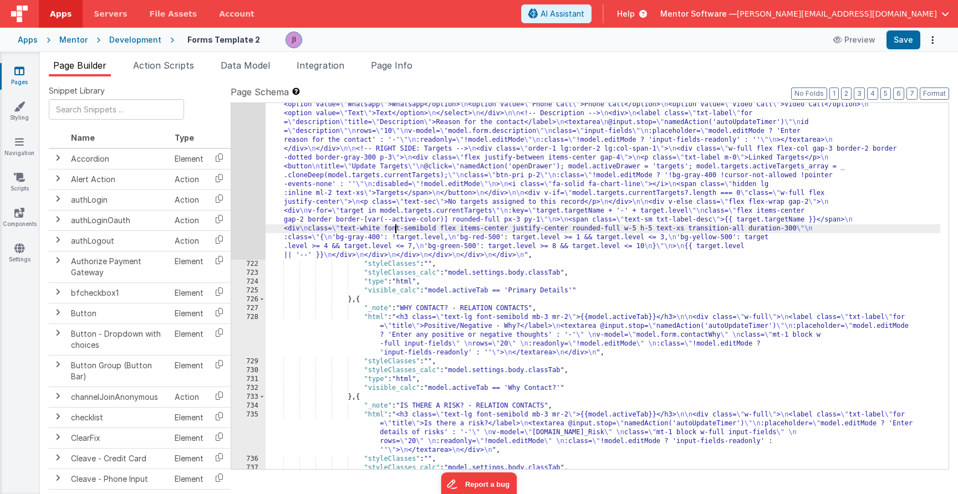
click at [248, 192] on div "721" at bounding box center [248, 7] width 34 height 506
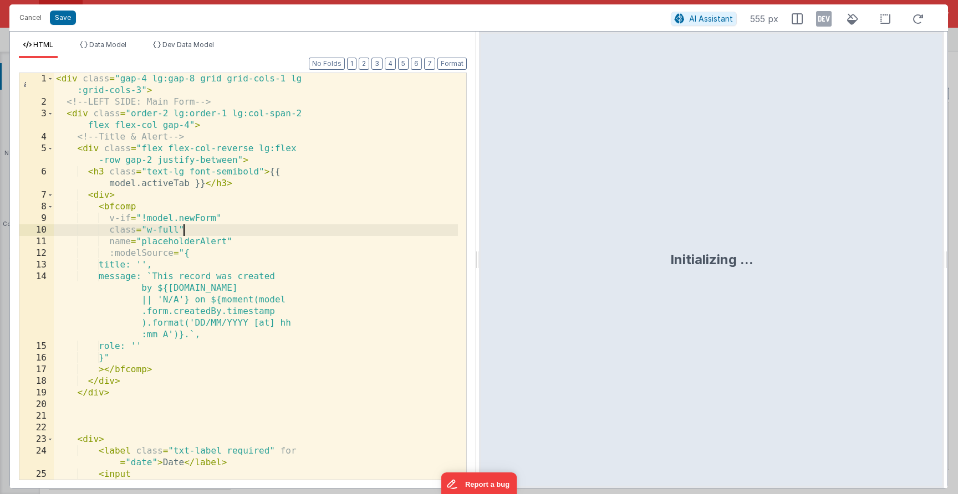
click at [246, 229] on div "< div class = "gap-4 lg:gap-8 grid grid-cols-1 lg :grid-cols-3" > <!-- LEFT SID…" at bounding box center [256, 294] width 404 height 442
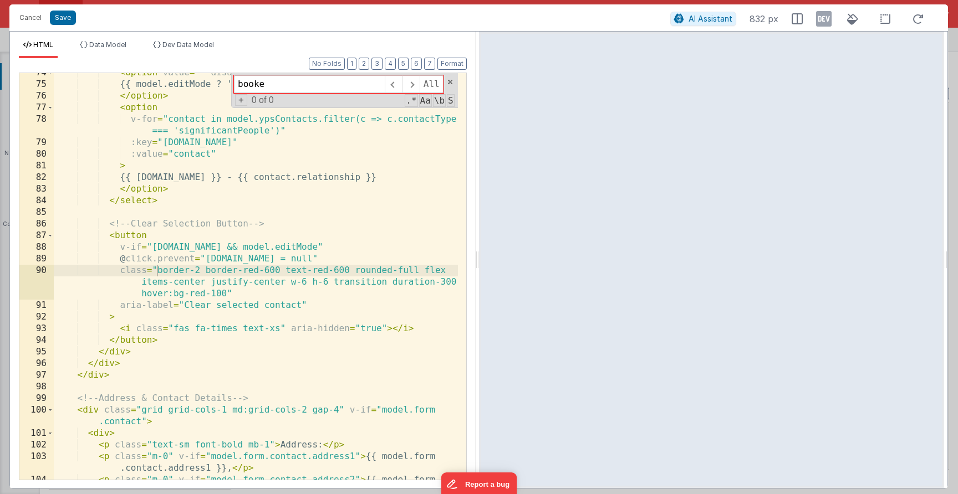
scroll to position [879, 0]
type input "booke"
click at [33, 12] on button "Cancel" at bounding box center [30, 18] width 33 height 16
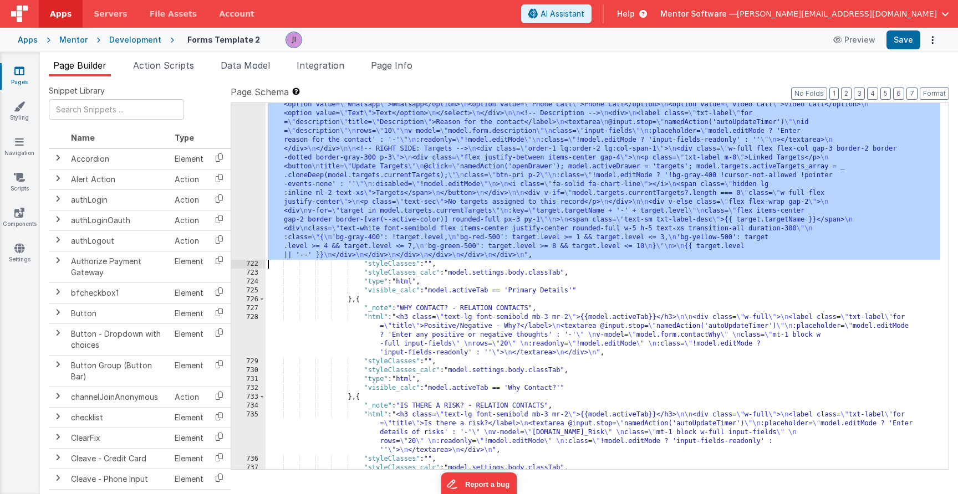
click at [642, 242] on div ""html" : "<div class= \" gap-4 lg:gap-8 grid grid-cols-1 lg:grid-cols-3 \" > \n…" at bounding box center [603, 194] width 675 height 881
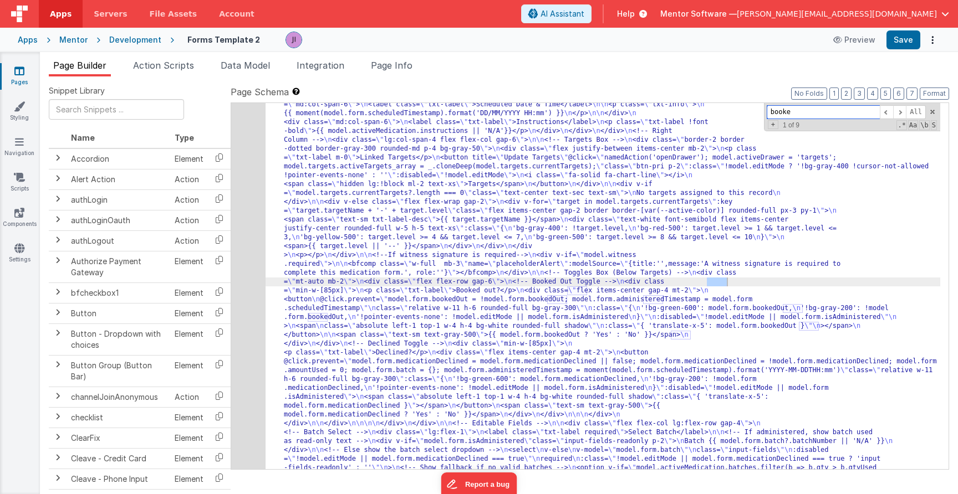
scroll to position [11209, 0]
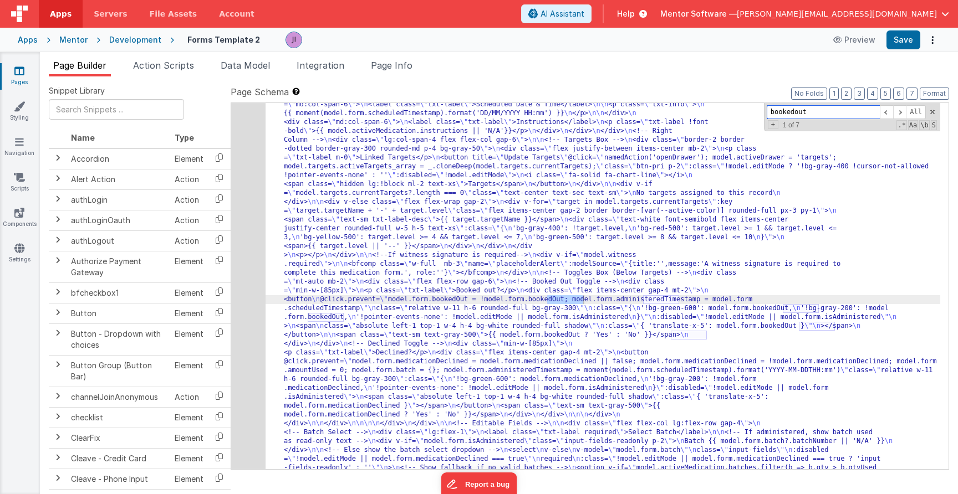
type input "bookedout"
click at [246, 310] on div "686" at bounding box center [248, 322] width 34 height 1029
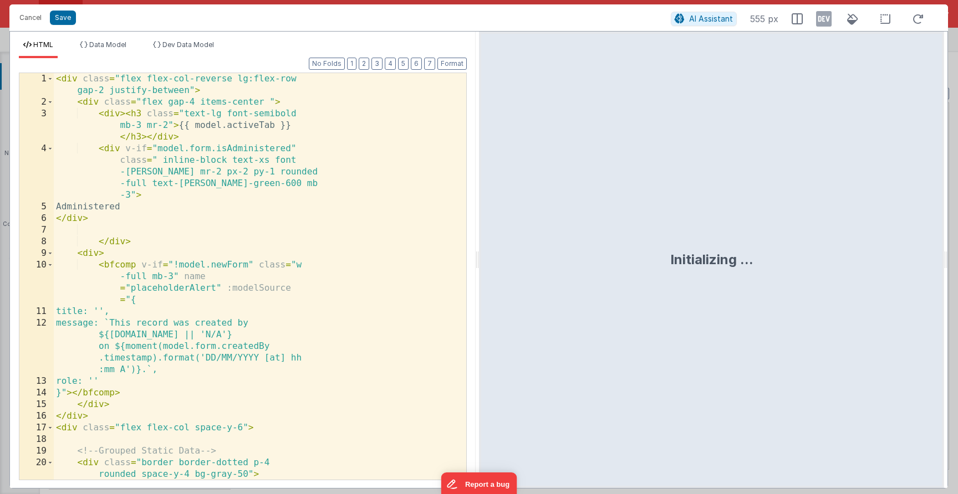
click at [249, 305] on div "< div class = "flex flex-col-reverse lg:flex-row gap-2 justify-between" > < div…" at bounding box center [256, 299] width 404 height 453
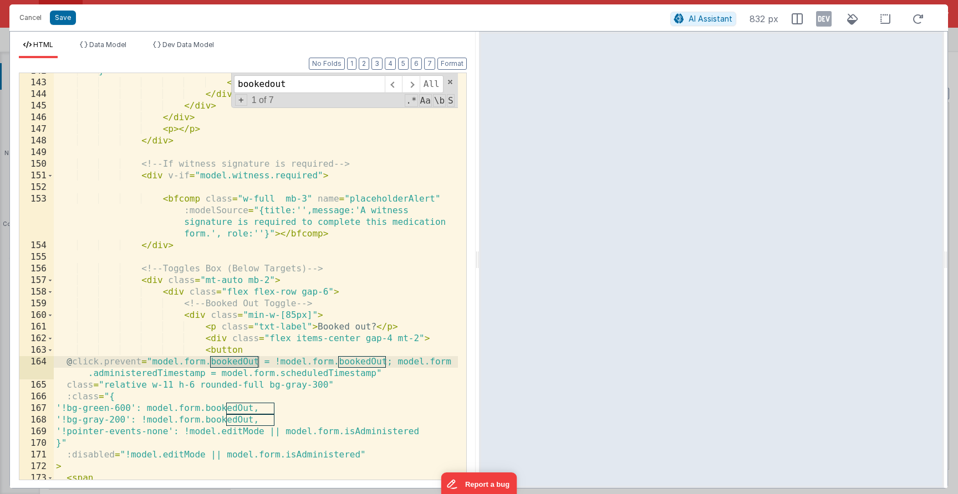
scroll to position [2185, 0]
type input "bookedout"
click at [141, 282] on div "}" > < span > {{ target.level || '--' }} </ span > </ div > </ div > </ div > <…" at bounding box center [256, 280] width 404 height 430
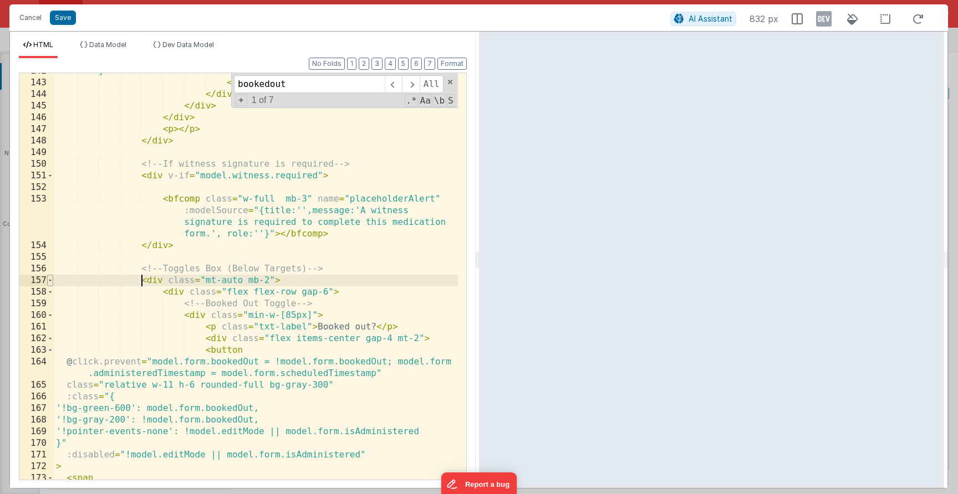
click at [50, 281] on span at bounding box center [50, 281] width 6 height 12
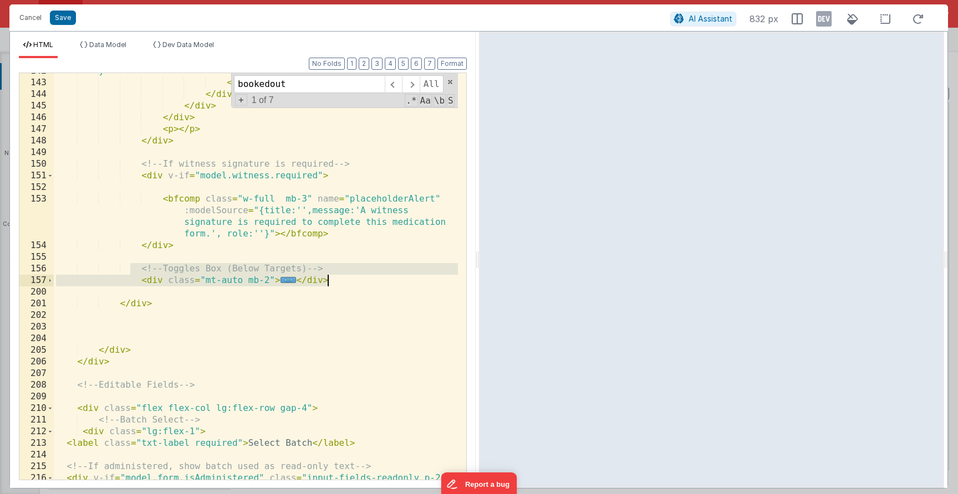
drag, startPoint x: 133, startPoint y: 272, endPoint x: 359, endPoint y: 275, distance: 226.2
click at [355, 281] on div "}" > < span > {{ target.level || '--' }} </ span > </ div > </ div > </ div > <…" at bounding box center [256, 280] width 404 height 430
click at [288, 282] on span "..." at bounding box center [289, 280] width 16 height 6
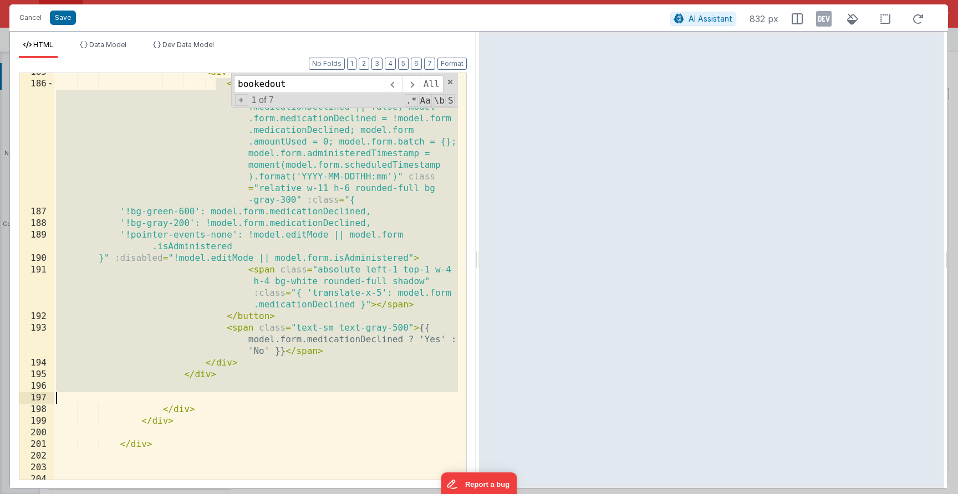
scroll to position [2788, 0]
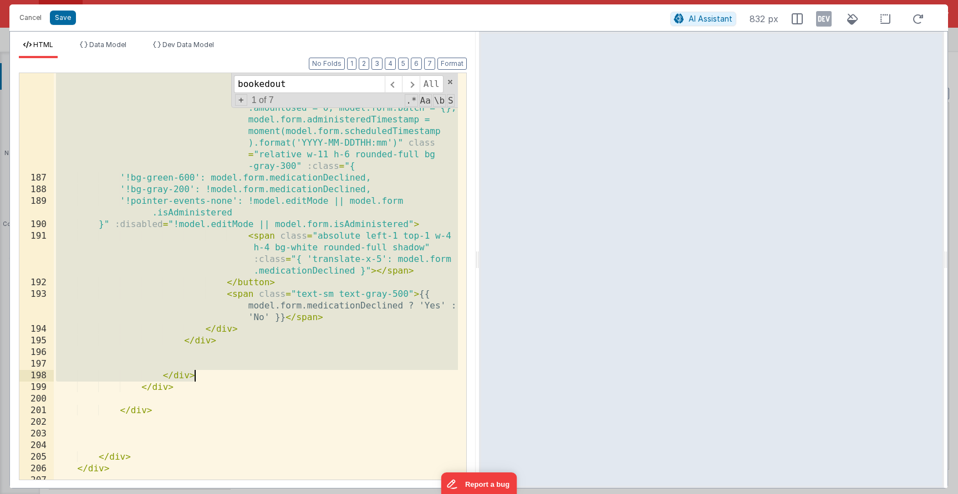
drag, startPoint x: 215, startPoint y: 364, endPoint x: 307, endPoint y: 374, distance: 92.5
click at [311, 374] on div "< button @ click.prevent = "model.form .medicationDeclined = model.form .medica…" at bounding box center [256, 317] width 404 height 547
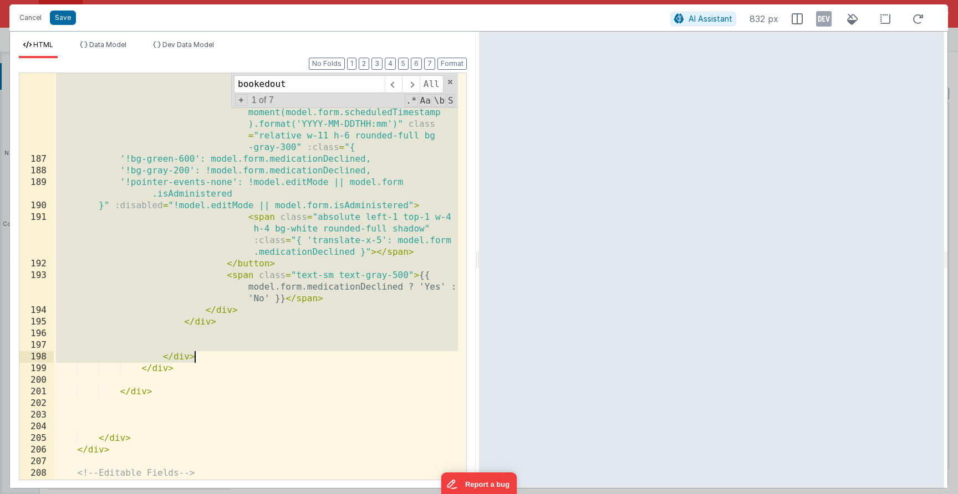
scroll to position [2844, 0]
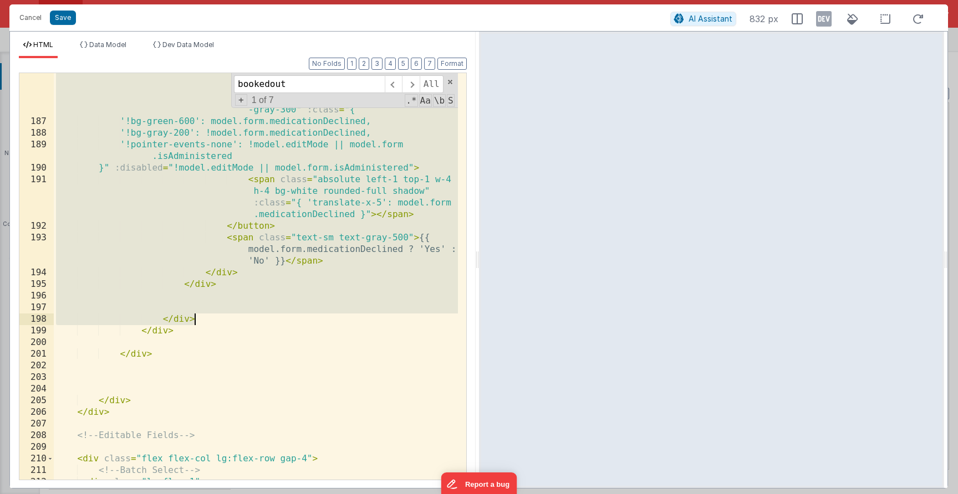
click at [207, 278] on div "< button @ click.prevent = "model.form .medicationDeclined = model.form .medica…" at bounding box center [256, 261] width 404 height 547
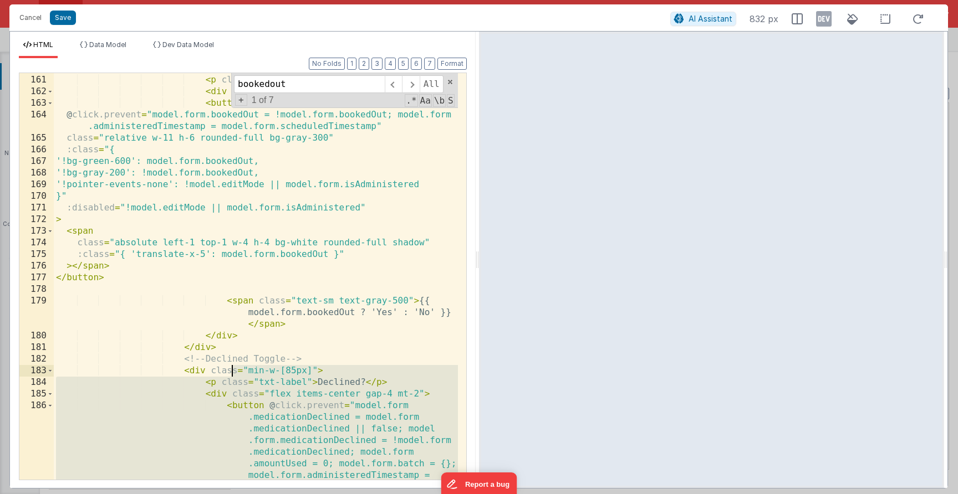
scroll to position [2435, 0]
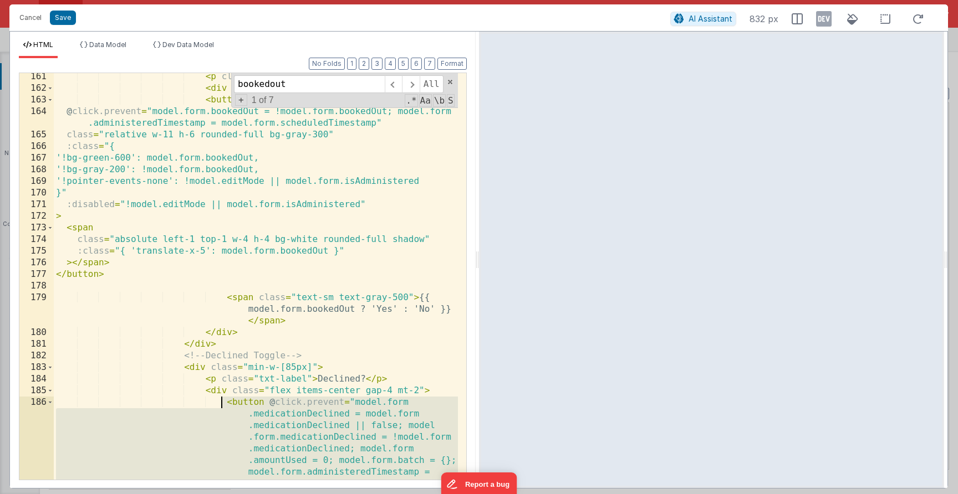
drag, startPoint x: 227, startPoint y: 282, endPoint x: 222, endPoint y: 402, distance: 121.0
click at [222, 402] on div "< p class = "txt-label" > Booked out? </ p > < div class = "flex items-center g…" at bounding box center [256, 344] width 404 height 547
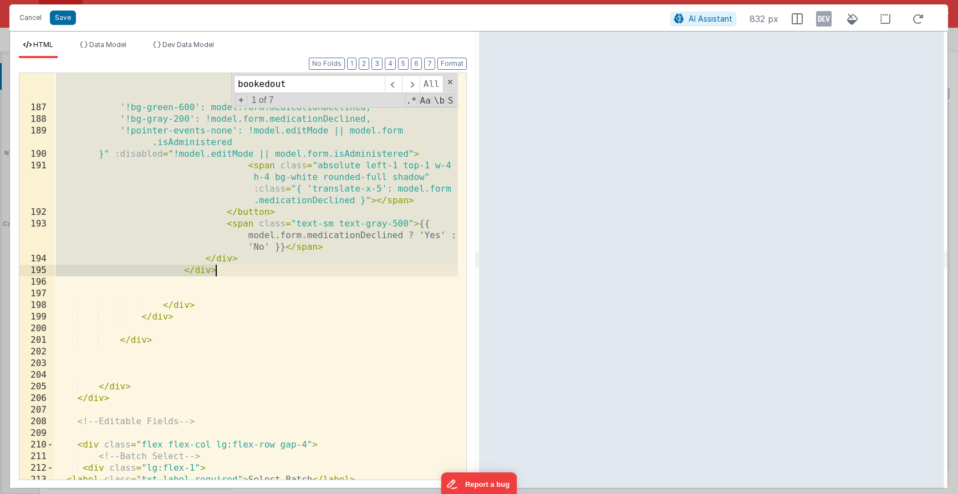
scroll to position [2858, 0]
click at [369, 191] on div "< button @ click.prevent = "model.form .medicationDeclined = model.form .medica…" at bounding box center [256, 247] width 404 height 547
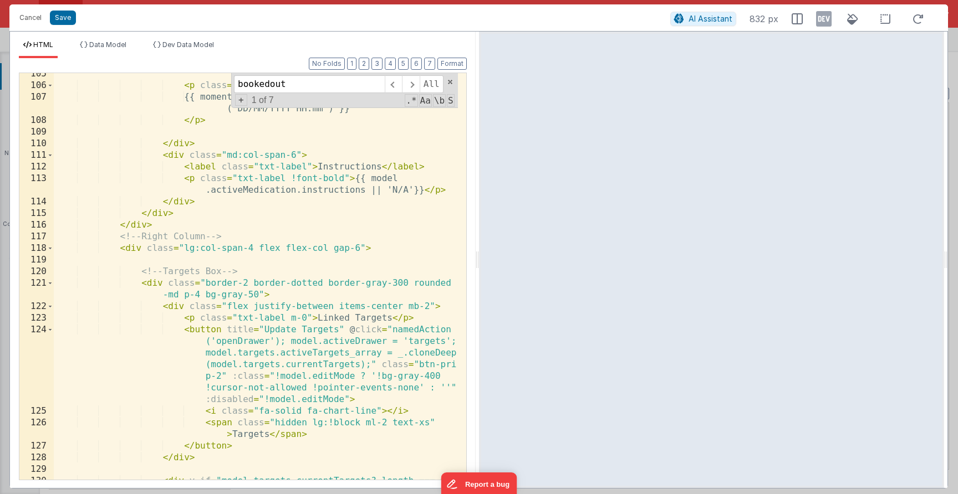
scroll to position [1385, 0]
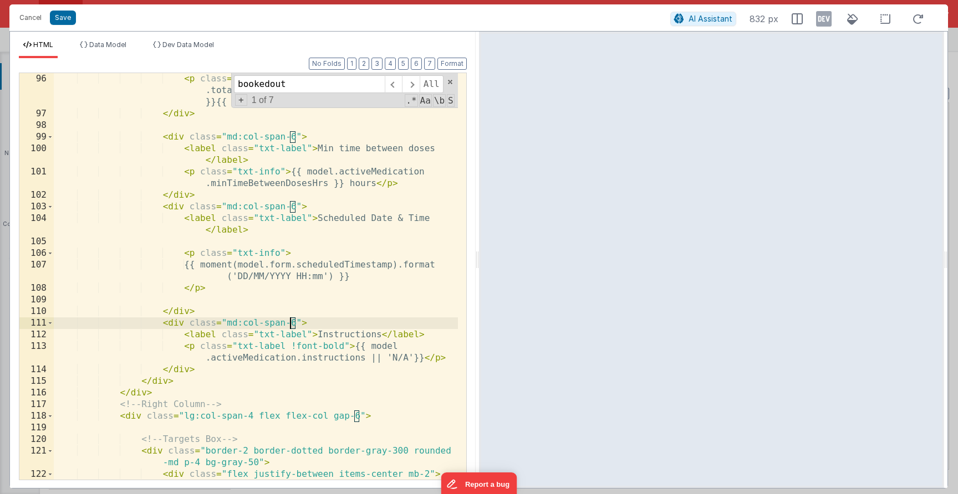
click at [291, 326] on div "< p class = "txt-info" > {{ model.activeMedication .totalQty - model.activeMedi…" at bounding box center [256, 299] width 404 height 453
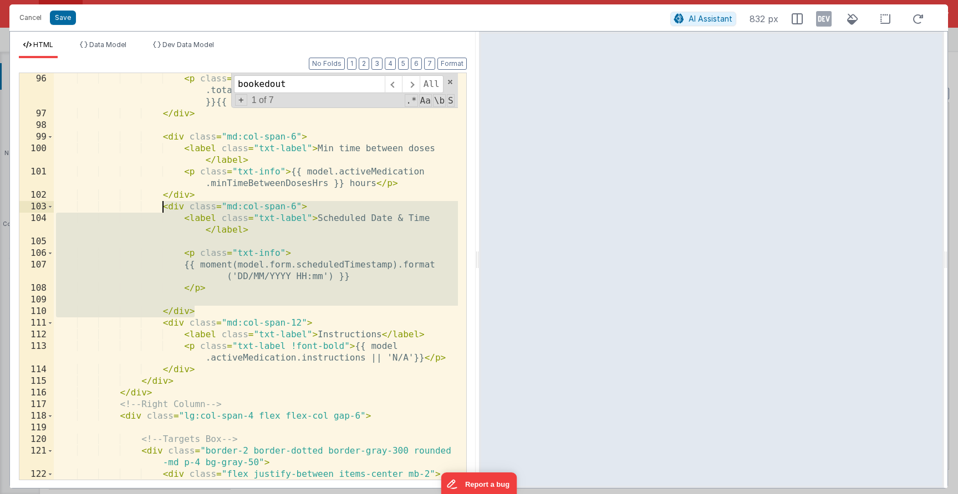
drag, startPoint x: 210, startPoint y: 311, endPoint x: 165, endPoint y: 207, distance: 113.7
click at [165, 207] on div "< p class = "txt-info" > {{ model.activeMedication .totalQty - model.activeMedi…" at bounding box center [256, 299] width 404 height 453
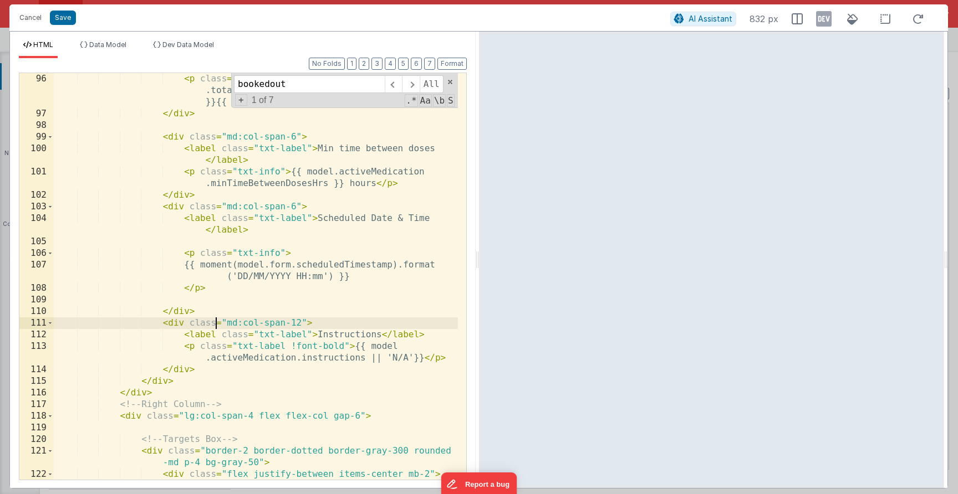
click at [213, 318] on div "< p class = "txt-info" > {{ model.activeMedication .totalQty - model.activeMedi…" at bounding box center [256, 299] width 404 height 453
click at [214, 315] on div "< p class = "txt-info" > {{ model.activeMedication .totalQty - model.activeMedi…" at bounding box center [256, 299] width 404 height 453
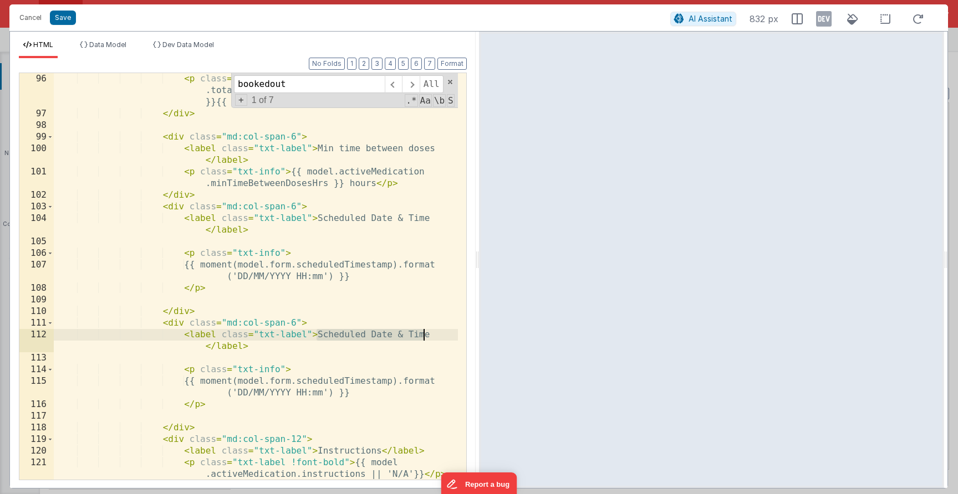
drag, startPoint x: 316, startPoint y: 335, endPoint x: 440, endPoint y: 336, distance: 124.2
click at [440, 336] on div "< p class = "txt-info" > {{ model.activeMedication .totalQty - model.activeMedi…" at bounding box center [256, 299] width 404 height 453
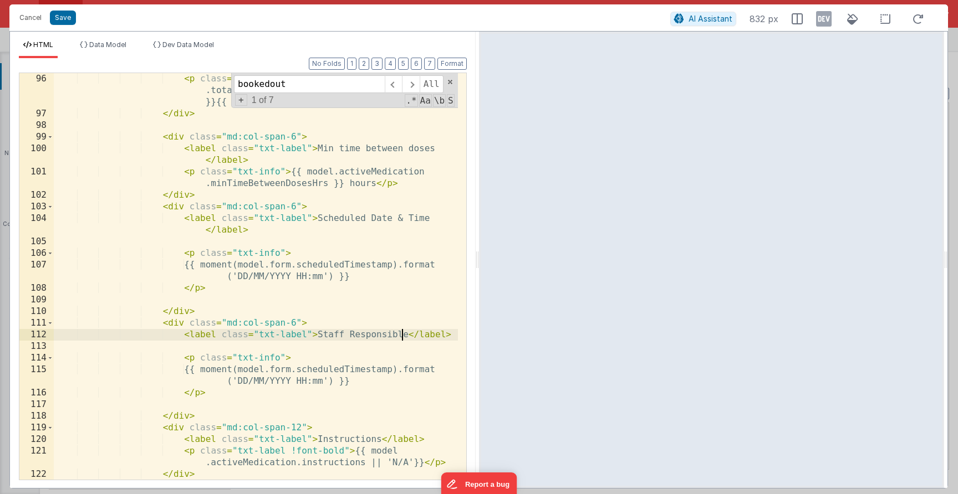
click at [318, 376] on div "< p class = "txt-info" > {{ model.activeMedication .totalQty - model.activeMedi…" at bounding box center [256, 299] width 404 height 453
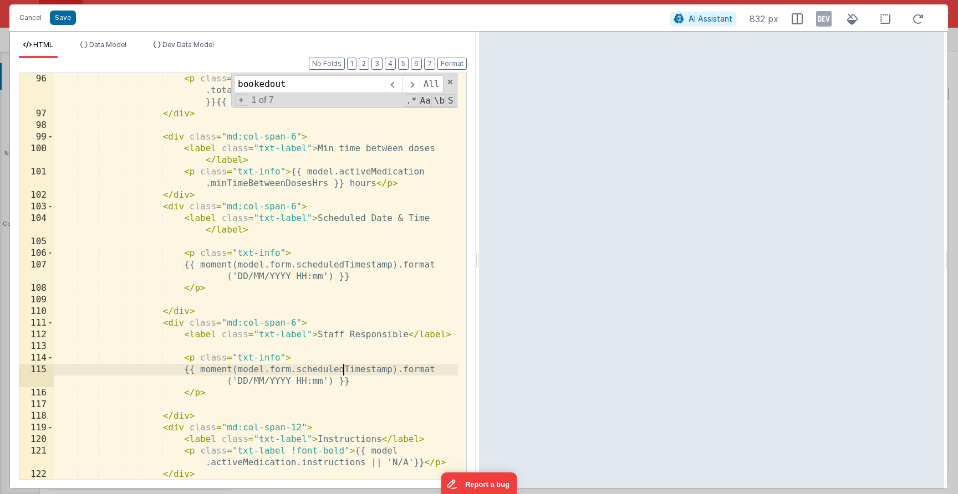
click at [341, 368] on div "< p class = "txt-info" > {{ model.activeMedication .totalQty - model.activeMedi…" at bounding box center [256, 299] width 404 height 453
click at [358, 375] on div "< p class = "txt-info" > {{ model.activeMedication .totalQty - model.activeMedi…" at bounding box center [256, 299] width 404 height 453
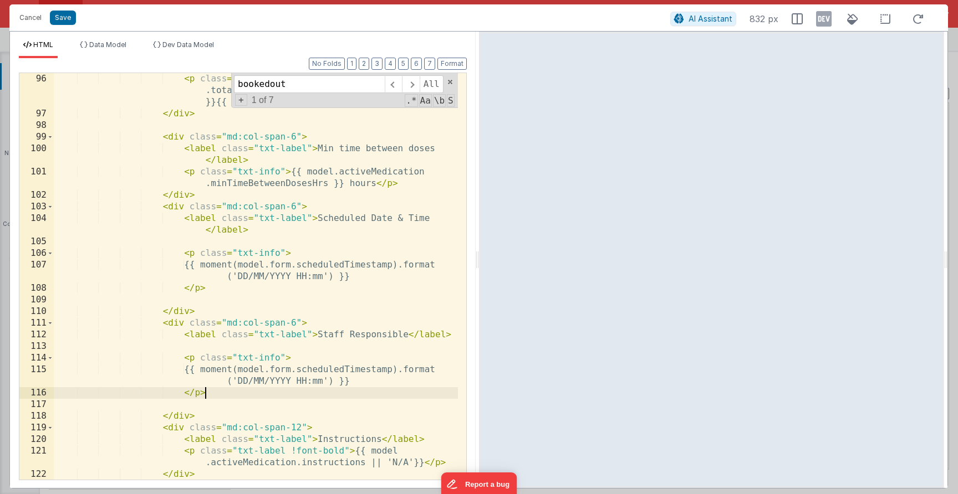
drag, startPoint x: 230, startPoint y: 393, endPoint x: 189, endPoint y: 349, distance: 60.4
click at [188, 346] on div "< p class = "txt-info" > {{ model.activeMedication .totalQty - model.activeMedi…" at bounding box center [256, 299] width 404 height 453
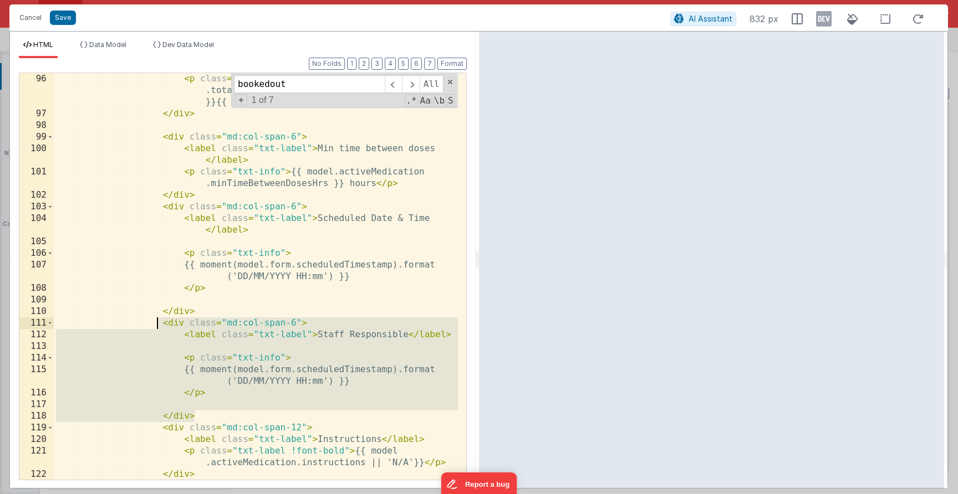
drag, startPoint x: 200, startPoint y: 412, endPoint x: 157, endPoint y: 325, distance: 97.2
click at [157, 325] on div "< p class = "txt-info" > {{ model.activeMedication .totalQty - model.activeMedi…" at bounding box center [256, 299] width 404 height 453
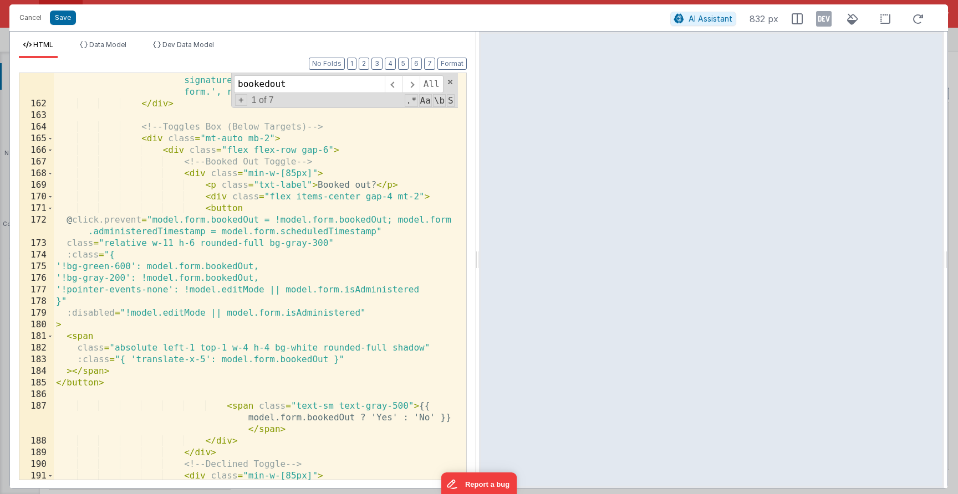
scroll to position [2431, 0]
click at [50, 141] on span at bounding box center [50, 139] width 6 height 12
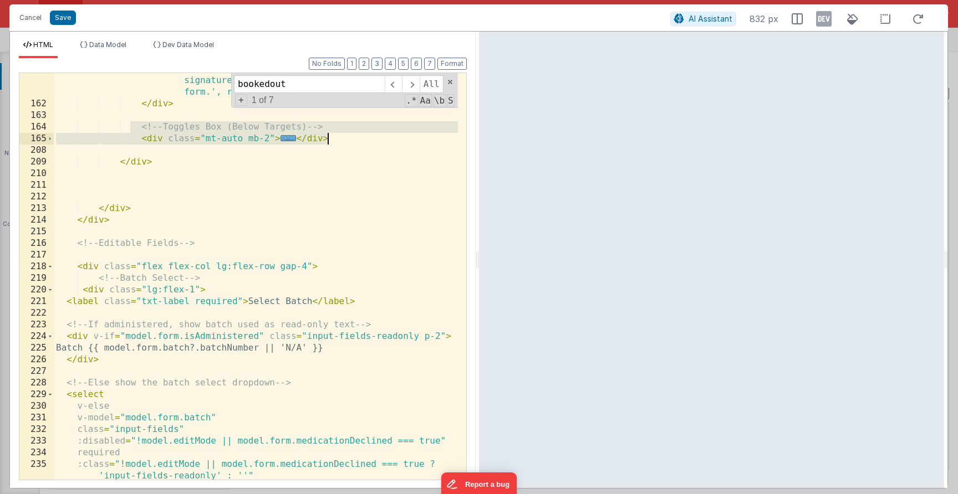
drag, startPoint x: 132, startPoint y: 131, endPoint x: 374, endPoint y: 140, distance: 241.9
click at [373, 140] on div "< bfcomp class = "w-full mb-3" name = "placeholderAlert" :modelSource = "{title…" at bounding box center [256, 290] width 404 height 477
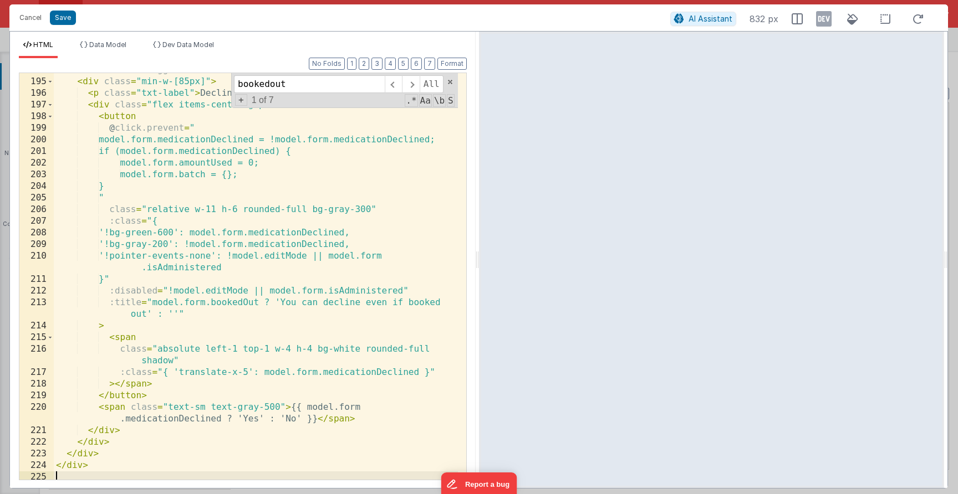
scroll to position [1816, 0]
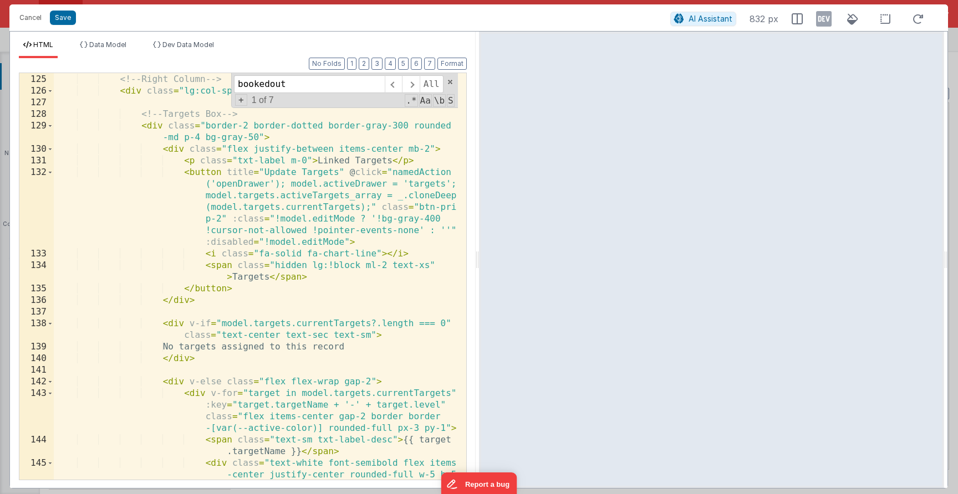
click at [302, 328] on div "</ div > <!-- Right Column --> < div class = "lg:col-span-4 flex flex-col gap-6…" at bounding box center [256, 288] width 404 height 453
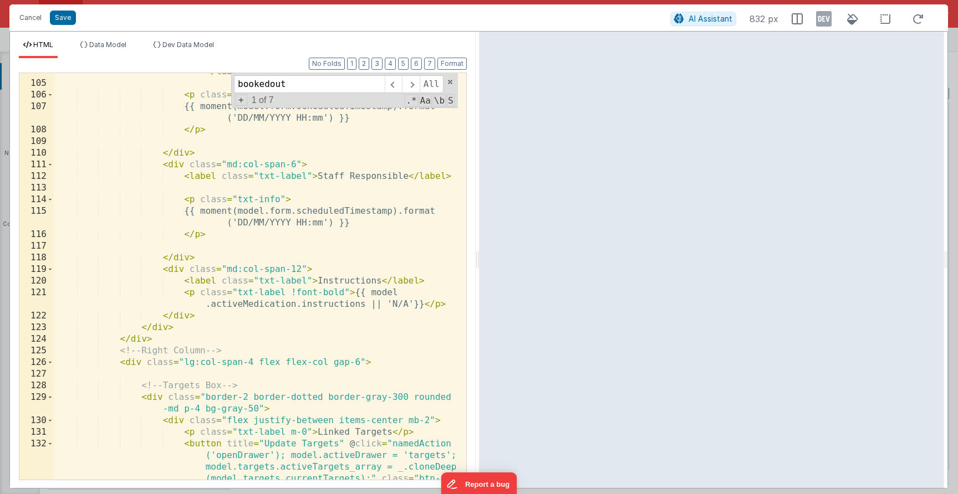
scroll to position [1544, 0]
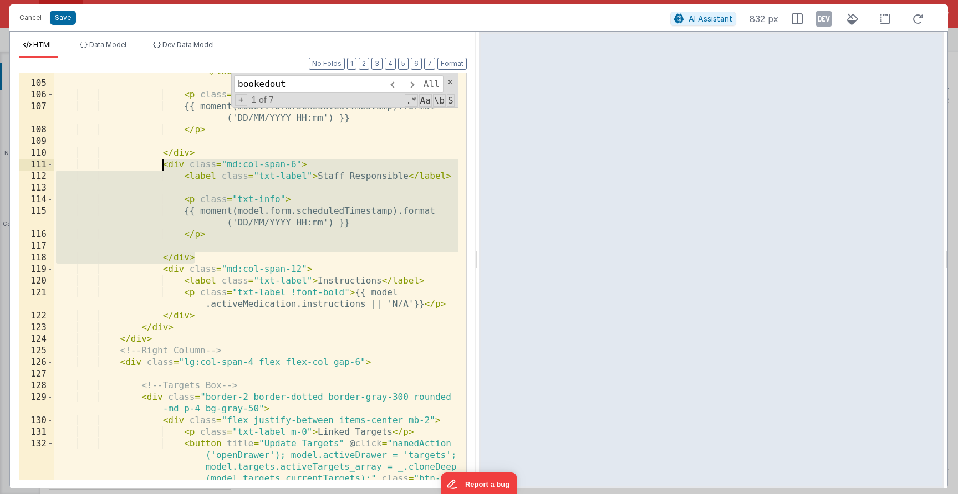
drag, startPoint x: 199, startPoint y: 254, endPoint x: 163, endPoint y: 161, distance: 99.9
click at [163, 161] on div "< label class = "txt-label" > Scheduled Date & Time </ label > < p class = "txt…" at bounding box center [256, 310] width 404 height 512
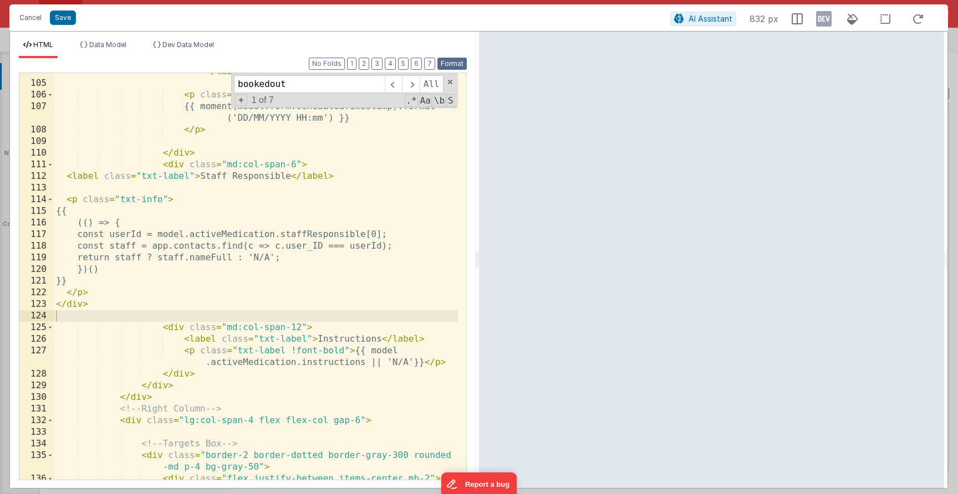
click at [446, 67] on button "Format" at bounding box center [451, 64] width 29 height 12
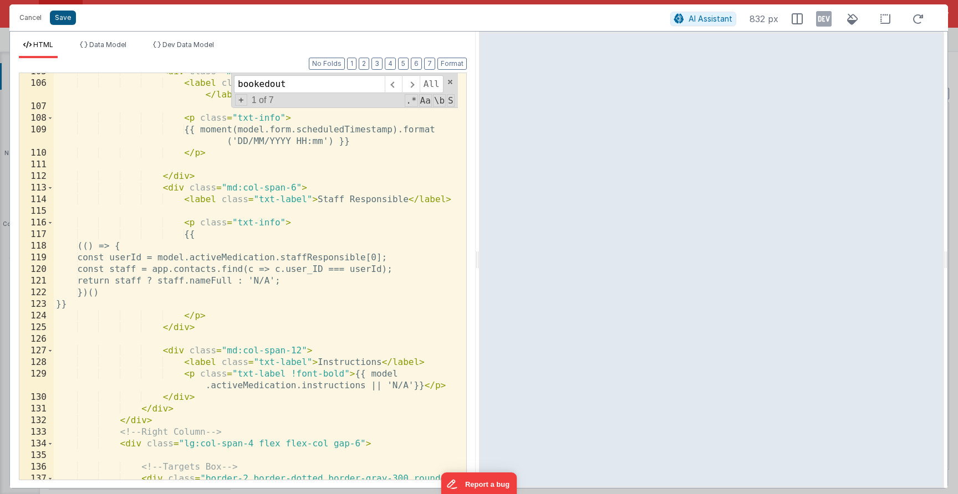
click at [68, 17] on button "Save" at bounding box center [63, 18] width 26 height 14
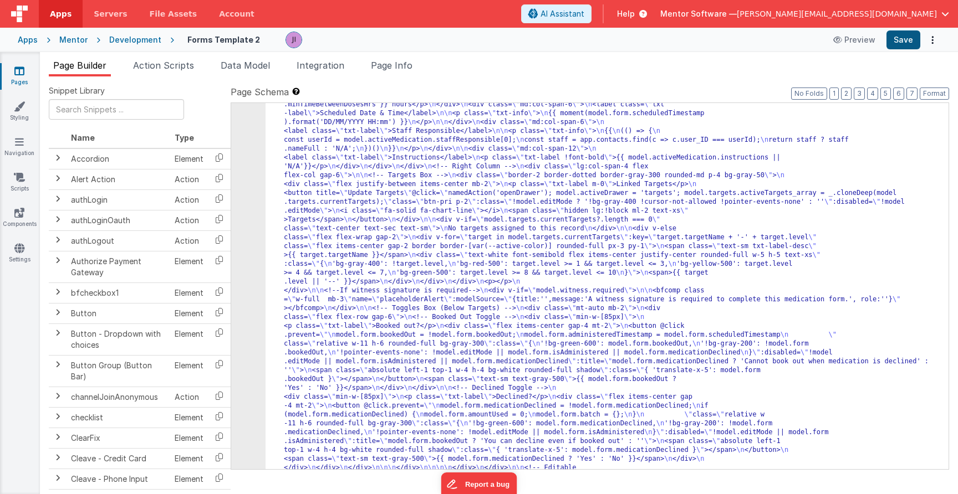
scroll to position [11194, 0]
click at [914, 45] on button "Save" at bounding box center [903, 39] width 34 height 19
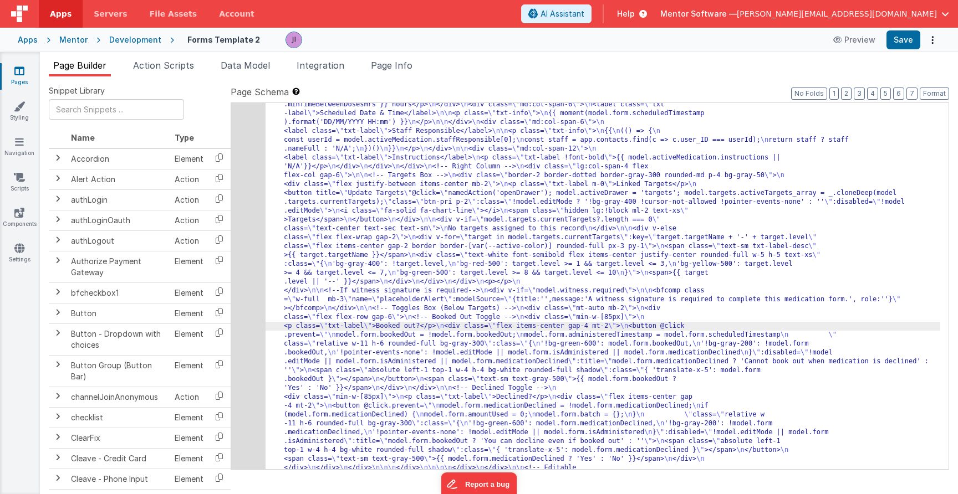
click at [255, 302] on div "686" at bounding box center [248, 353] width 34 height 1091
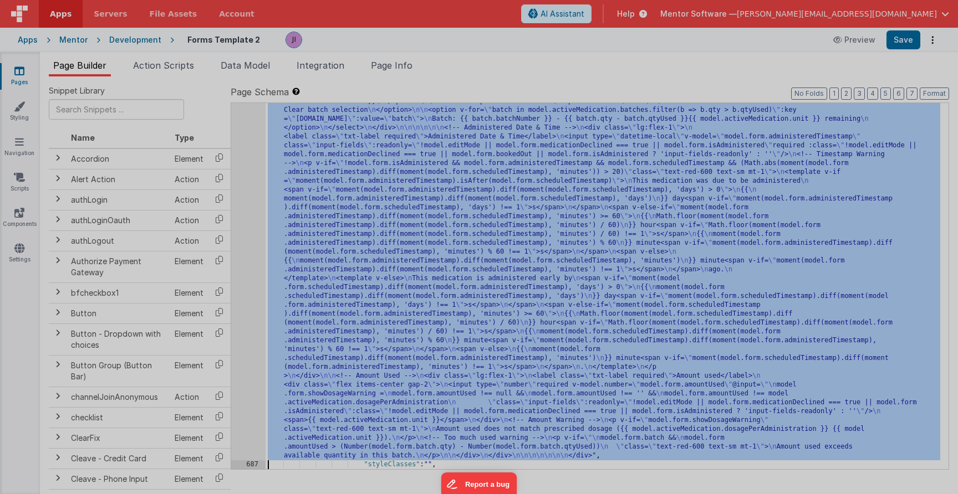
scroll to position [11368, 0]
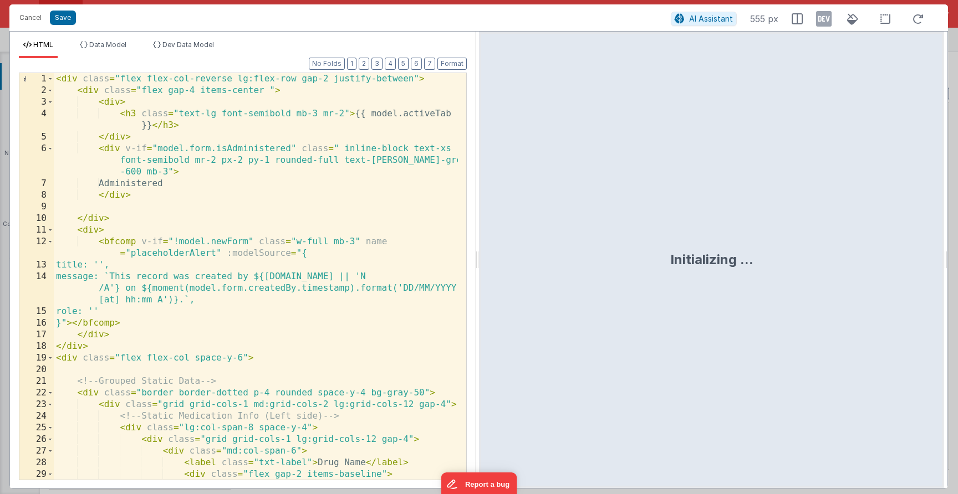
click at [256, 302] on div "< div class = "flex flex-col-reverse lg:flex-row gap-2 justify-between" > < div…" at bounding box center [256, 294] width 404 height 442
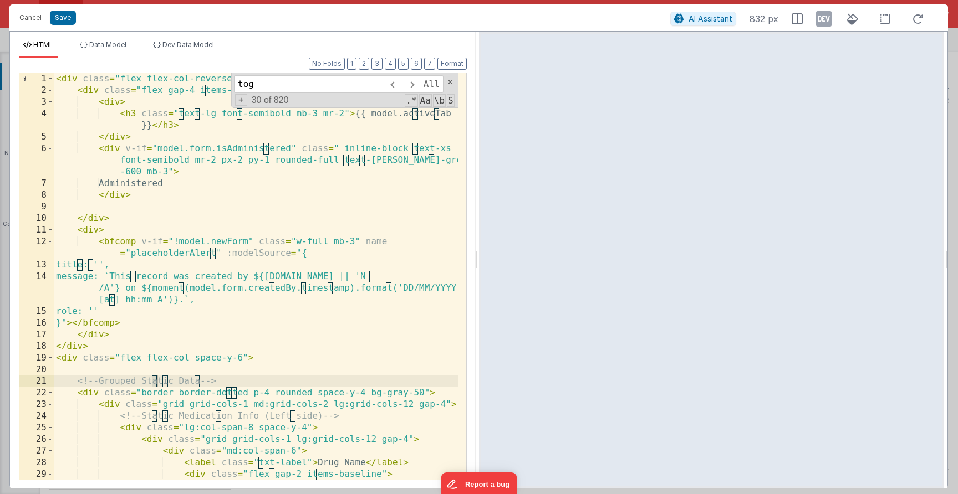
scroll to position [2369, 0]
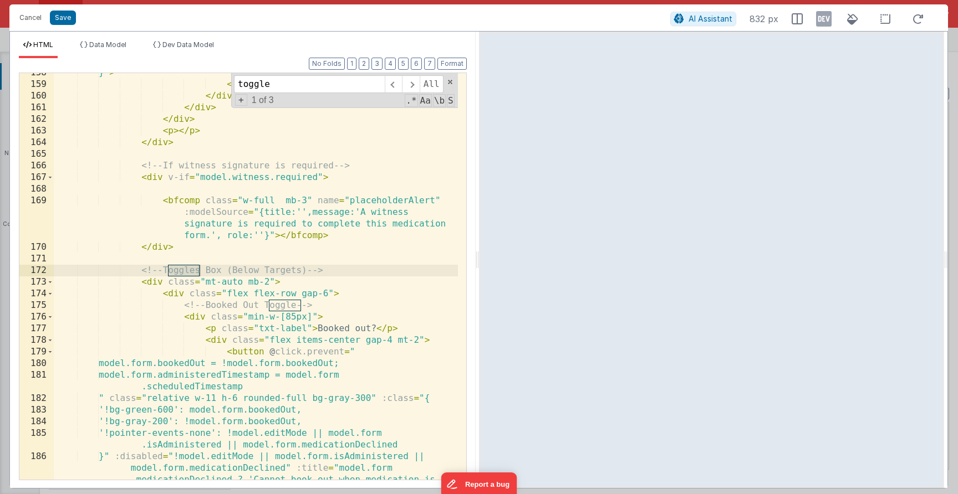
type input "toggle"
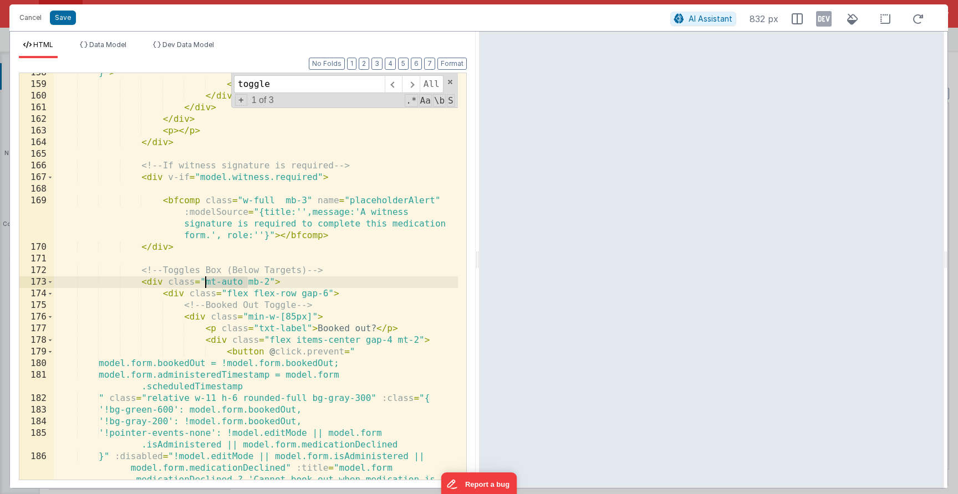
drag, startPoint x: 245, startPoint y: 282, endPoint x: 204, endPoint y: 283, distance: 41.1
click at [204, 283] on div "}" > < span > {{ target.level || '--' }} </ span > </ div > </ div > </ div > <…" at bounding box center [256, 299] width 404 height 465
click at [59, 16] on button "Save" at bounding box center [63, 18] width 26 height 14
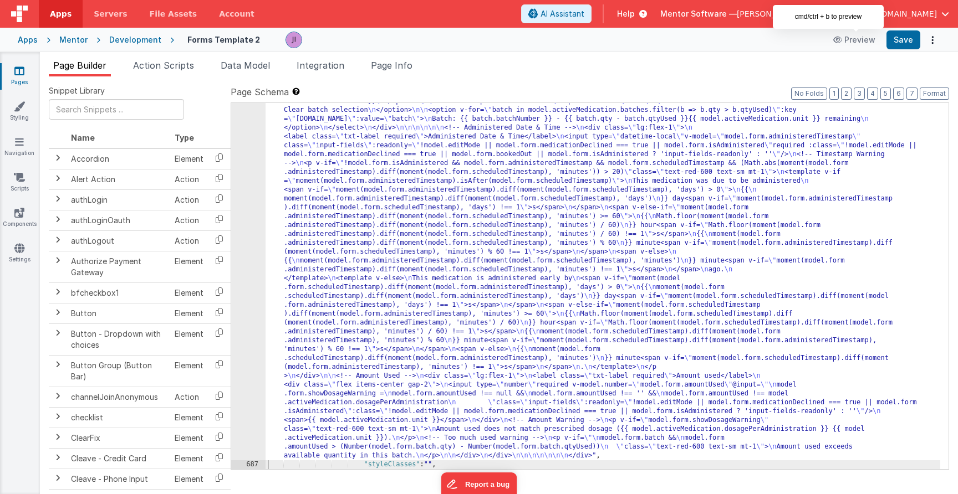
click at [886, 39] on div "Preview Save" at bounding box center [884, 39] width 114 height 19
click at [900, 41] on button "Save" at bounding box center [903, 39] width 34 height 19
click at [152, 72] on li "Action Scripts" at bounding box center [164, 68] width 70 height 18
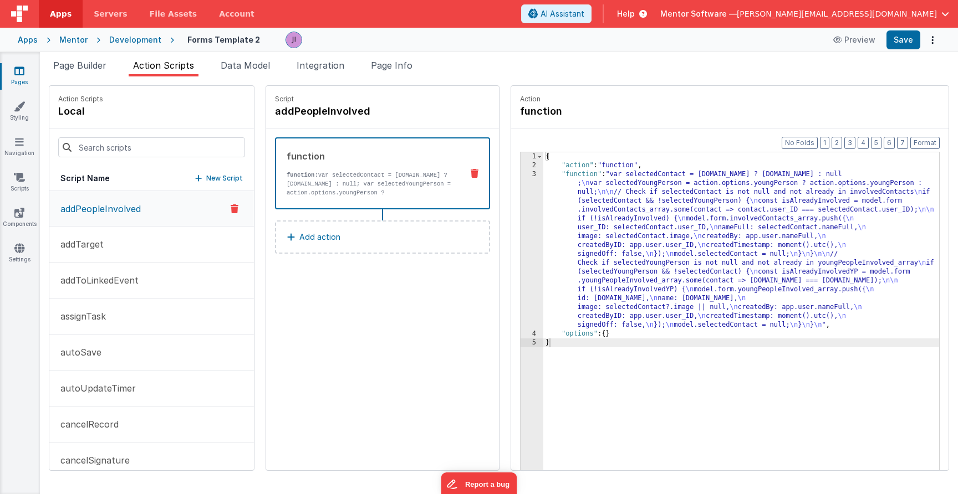
click at [166, 159] on div at bounding box center [151, 148] width 205 height 38
click at [166, 149] on input at bounding box center [151, 147] width 187 height 20
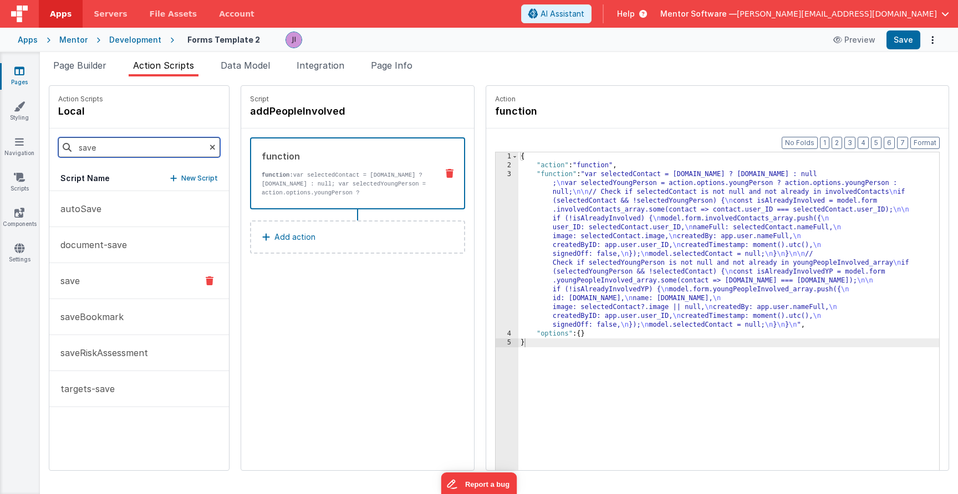
type input "save"
click at [109, 278] on button "save" at bounding box center [139, 281] width 180 height 36
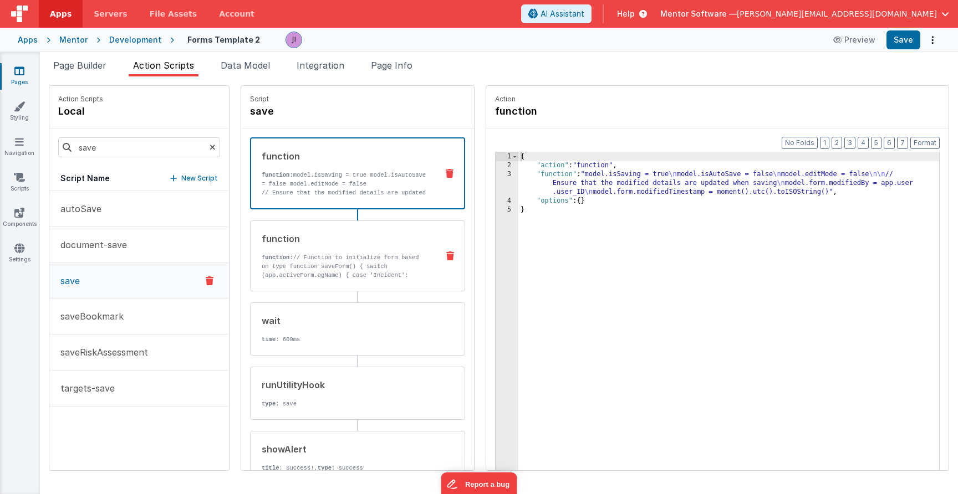
click at [361, 246] on div "function function: // Function to initialize form based on type function saveFo…" at bounding box center [340, 256] width 179 height 48
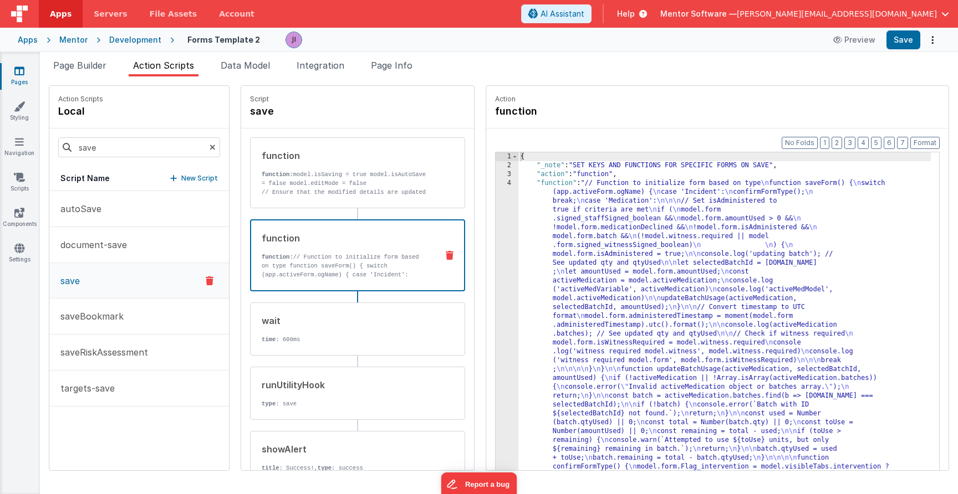
click at [566, 221] on div "{ "_note" : "SET KEYS AND FUNCTIONS FOR SPECIFIC FORMS ON SAVE" , "action" : "f…" at bounding box center [724, 501] width 412 height 698
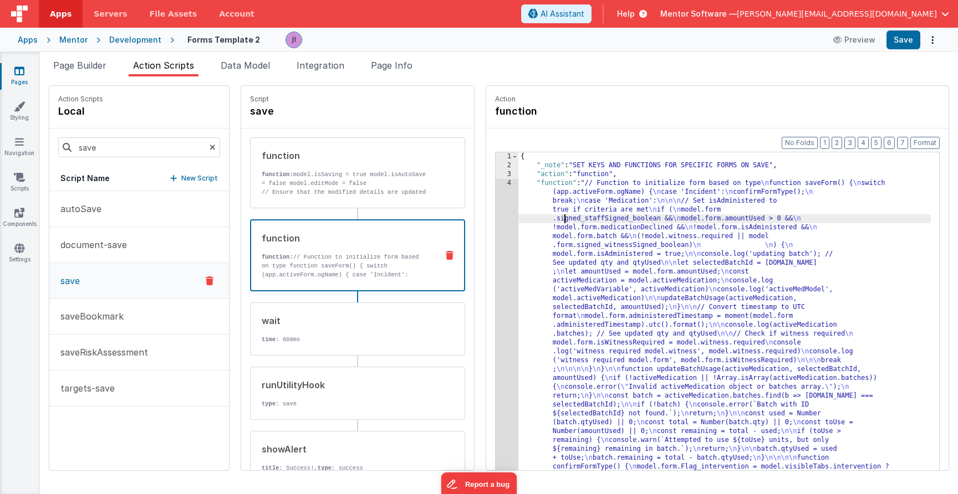
click at [501, 234] on div "1 2 3 4" at bounding box center [507, 501] width 23 height 698
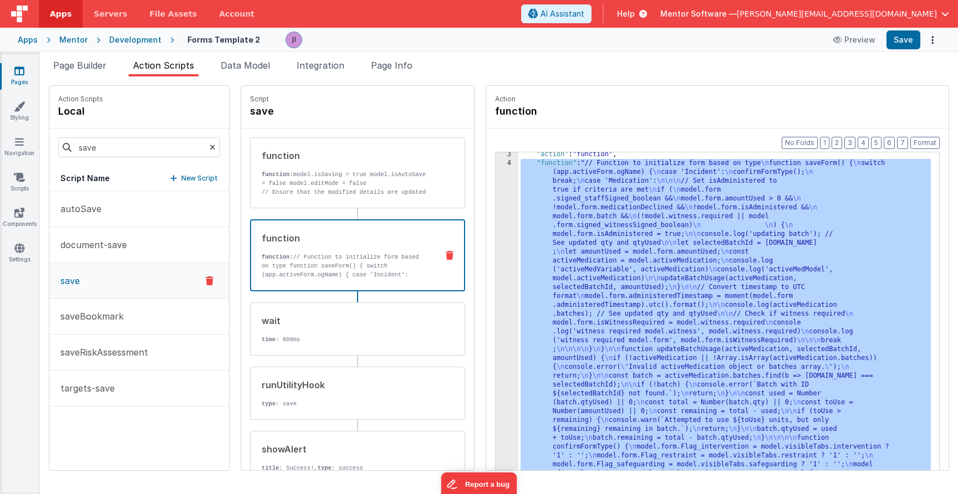
scroll to position [20, 0]
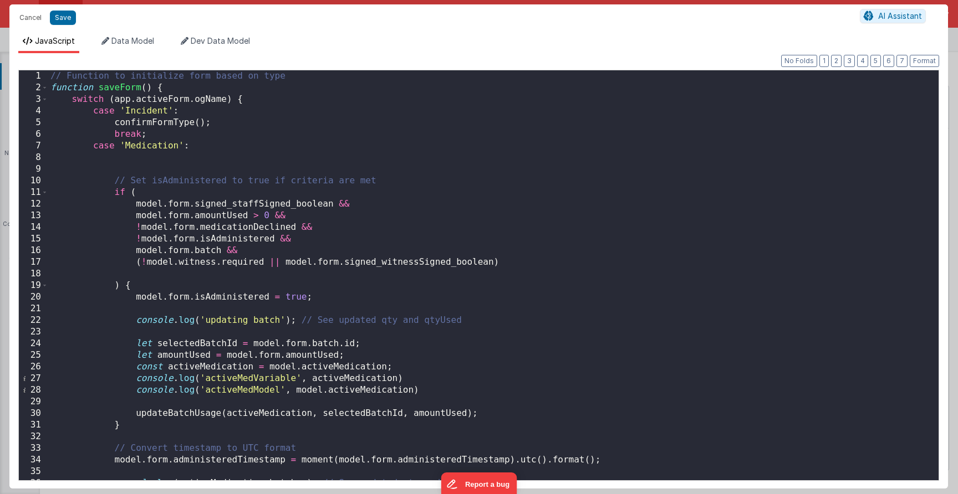
click at [259, 240] on div "// Function to initialize form based on type function saveForm ( ) { switch ( a…" at bounding box center [489, 287] width 882 height 434
click at [252, 290] on div "// Function to initialize form based on type function saveForm ( ) { switch ( a…" at bounding box center [489, 287] width 882 height 434
click at [195, 269] on div "// Function to initialize form based on type function saveForm ( ) { switch ( a…" at bounding box center [489, 287] width 882 height 434
click at [516, 264] on div "// Function to initialize form based on type function saveForm ( ) { switch ( a…" at bounding box center [489, 287] width 882 height 434
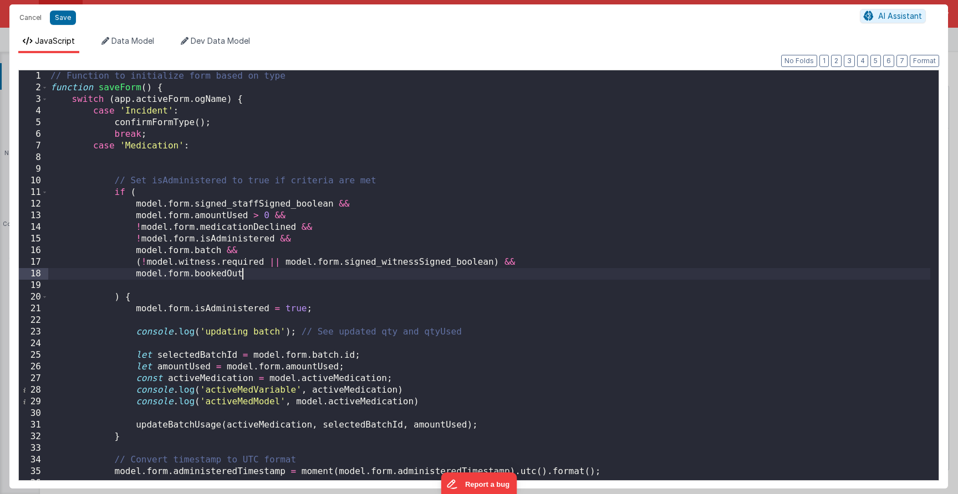
click at [137, 272] on div "// Function to initialize form based on type function saveForm ( ) { switch ( a…" at bounding box center [489, 287] width 882 height 434
drag, startPoint x: 251, startPoint y: 273, endPoint x: 135, endPoint y: 276, distance: 115.9
click at [135, 276] on div "// Function to initialize form based on type function saveForm ( ) { switch ( a…" at bounding box center [489, 287] width 882 height 434
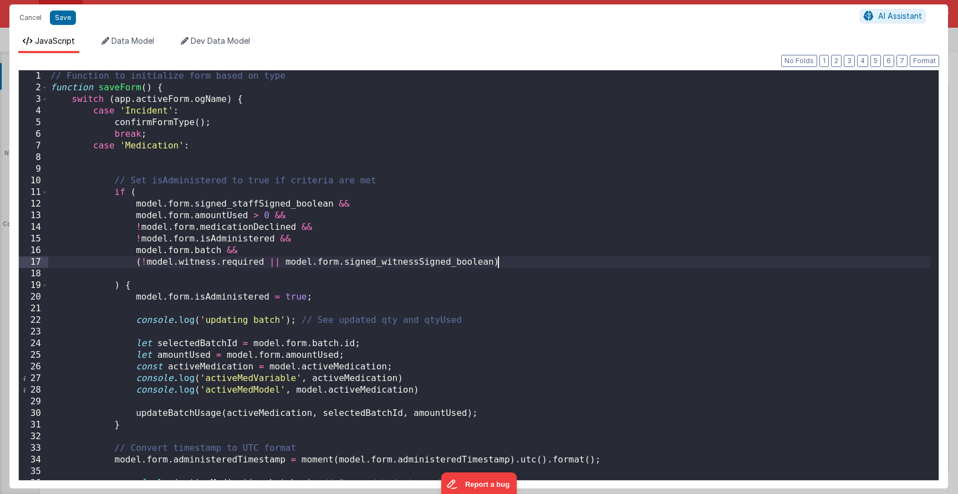
click at [145, 284] on div "// Function to initialize form based on type function saveForm ( ) { switch ( a…" at bounding box center [489, 287] width 882 height 434
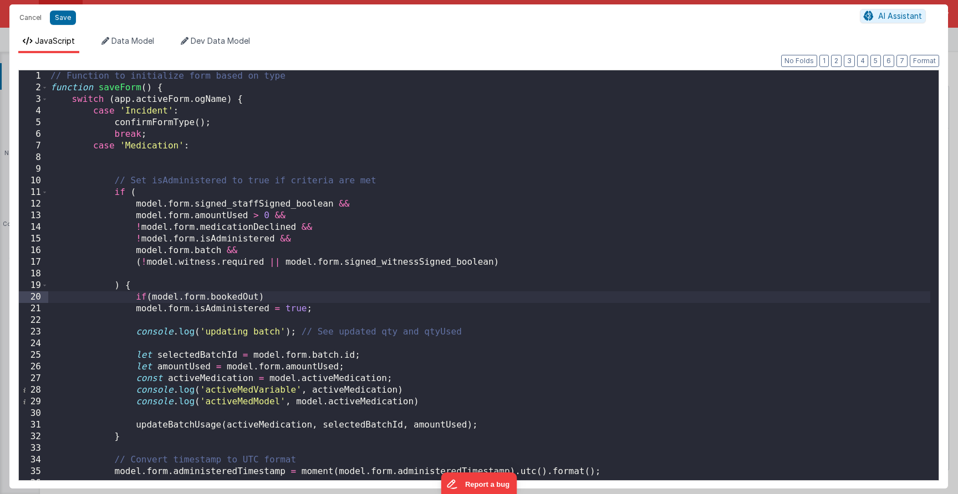
click at [152, 297] on div "// Function to initialize form based on type function saveForm ( ) { switch ( a…" at bounding box center [489, 287] width 882 height 434
click at [287, 293] on div "// Function to initialize form based on type function saveForm ( ) { switch ( a…" at bounding box center [489, 287] width 882 height 434
click at [356, 303] on div "// Function to initialize form based on type function saveForm ( ) { switch ( a…" at bounding box center [489, 287] width 882 height 434
click at [357, 310] on div "// Function to initialize form based on type function saveForm ( ) { switch ( a…" at bounding box center [489, 287] width 882 height 434
click at [136, 310] on div "// Function to initialize form based on type function saveForm ( ) { switch ( a…" at bounding box center [489, 287] width 882 height 434
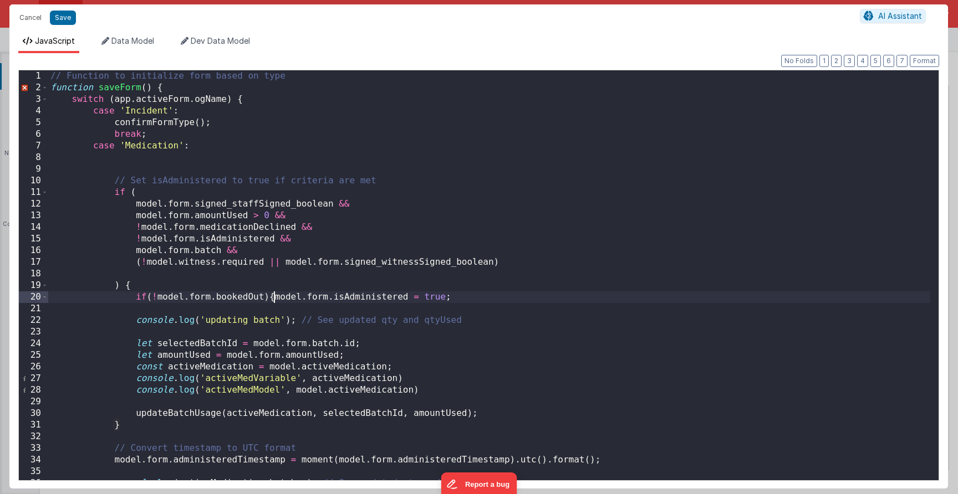
click at [471, 297] on div "// Function to initialize form based on type function saveForm ( ) { switch ( a…" at bounding box center [489, 287] width 882 height 434
click at [269, 299] on div "// Function to initialize form based on type function saveForm ( ) { switch ( a…" at bounding box center [489, 287] width 882 height 434
click at [458, 299] on div "// Function to initialize form based on type function saveForm ( ) { switch ( a…" at bounding box center [489, 287] width 882 height 434
click at [453, 299] on div "// Function to initialize form based on type function saveForm ( ) { switch ( a…" at bounding box center [489, 287] width 882 height 434
click at [279, 298] on div "// Function to initialize form based on type function saveForm ( ) { switch ( a…" at bounding box center [489, 287] width 882 height 434
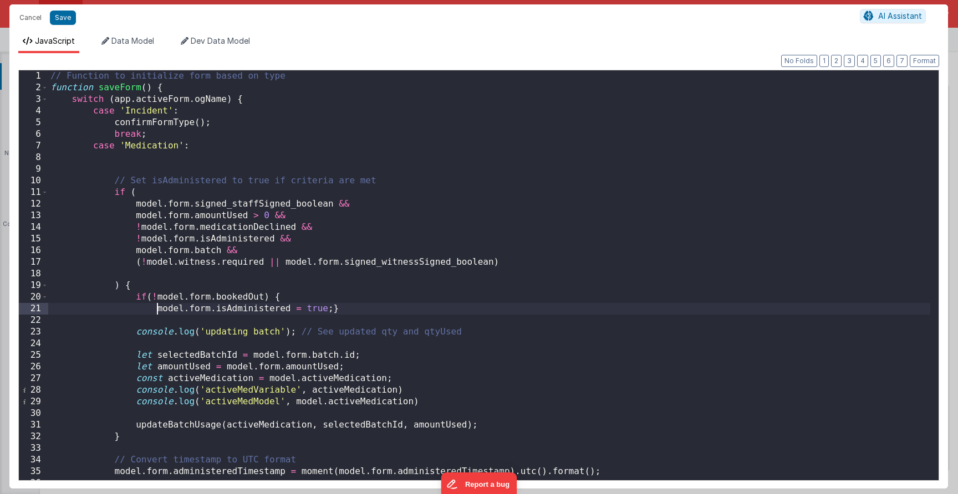
click at [334, 314] on div "// Function to initialize form based on type function saveForm ( ) { switch ( a…" at bounding box center [489, 287] width 882 height 434
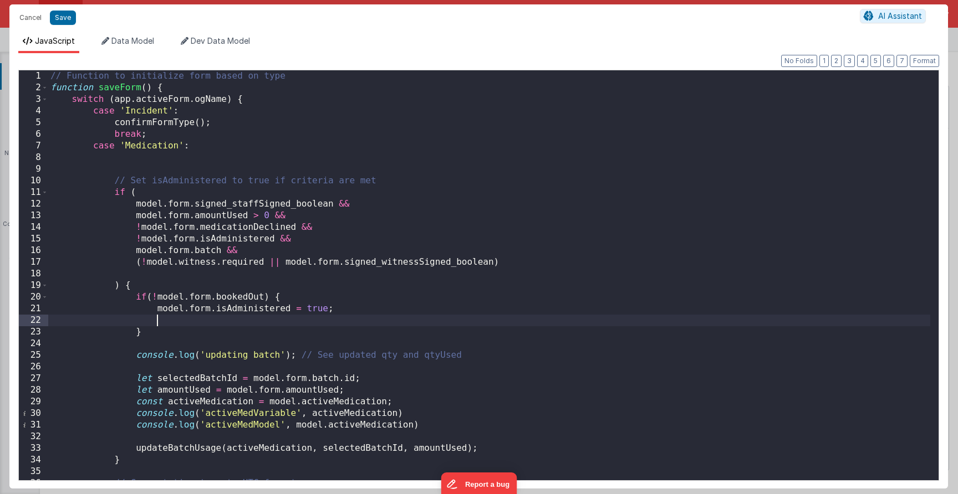
click at [275, 298] on div "// Function to initialize form based on type function saveForm ( ) { switch ( a…" at bounding box center [489, 287] width 882 height 434
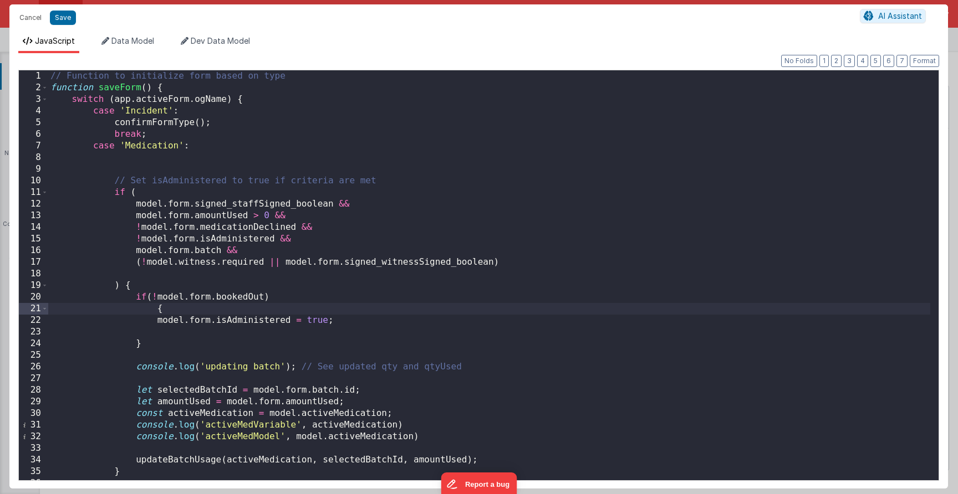
drag, startPoint x: 129, startPoint y: 340, endPoint x: 134, endPoint y: 343, distance: 5.7
click at [129, 340] on div "// Function to initialize form based on type function saveForm ( ) { switch ( a…" at bounding box center [489, 287] width 882 height 434
click at [135, 346] on div "// Function to initialize form based on type function saveForm ( ) { switch ( a…" at bounding box center [489, 287] width 882 height 434
click at [297, 339] on div "// Function to initialize form based on type function saveForm ( ) { switch ( a…" at bounding box center [489, 287] width 882 height 434
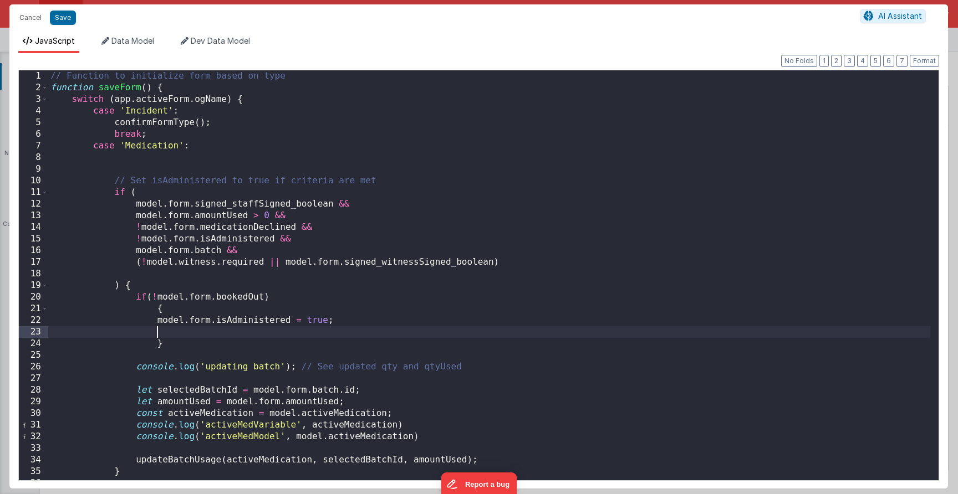
click at [284, 329] on div "// Function to initialize form based on type function saveForm ( ) { switch ( a…" at bounding box center [489, 287] width 882 height 434
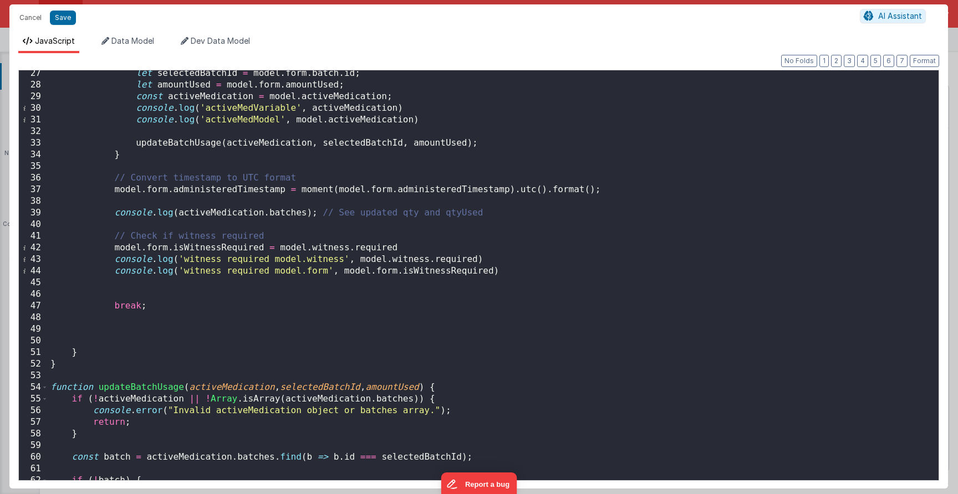
scroll to position [305, 0]
click at [64, 14] on button "Save" at bounding box center [63, 18] width 26 height 14
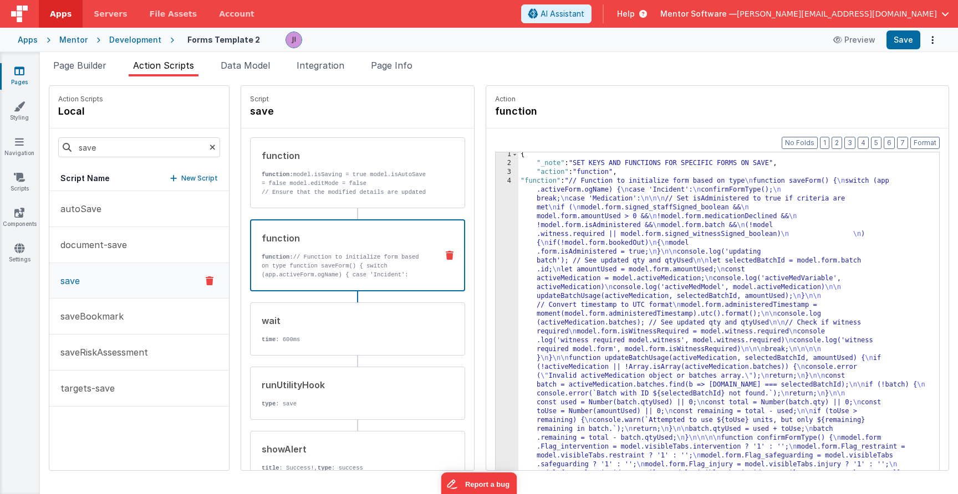
scroll to position [2, 0]
click at [908, 40] on button "Save" at bounding box center [903, 39] width 34 height 19
click at [78, 71] on li "Page Builder" at bounding box center [80, 68] width 62 height 18
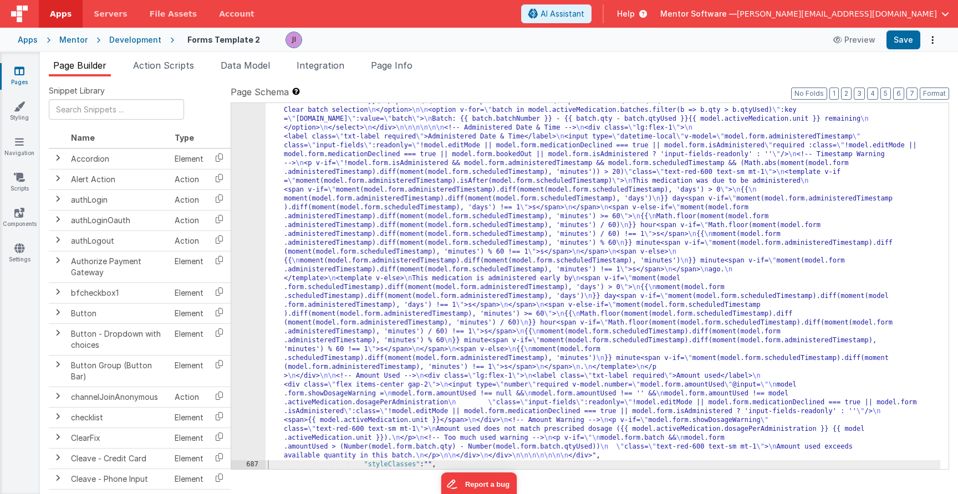
click at [453, 329] on div ""html" : "<div class= \" flex flex-col-reverse lg:flex-row gap-2 justify-betwee…" at bounding box center [603, 103] width 675 height 1466
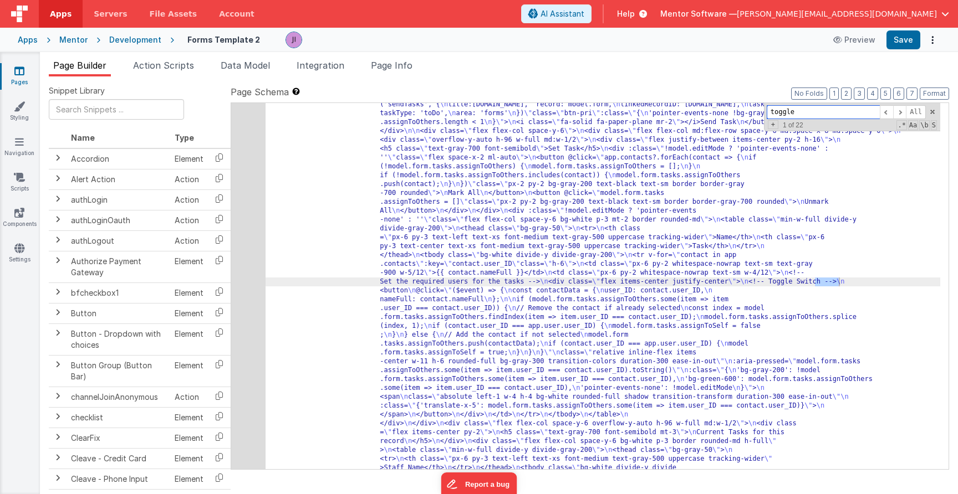
scroll to position [128, 0]
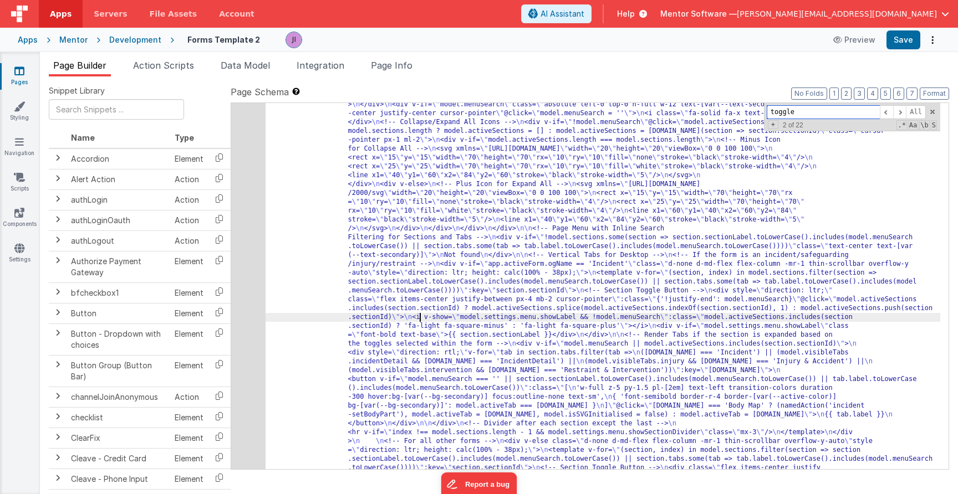
click at [801, 113] on input "toggle" at bounding box center [823, 112] width 113 height 14
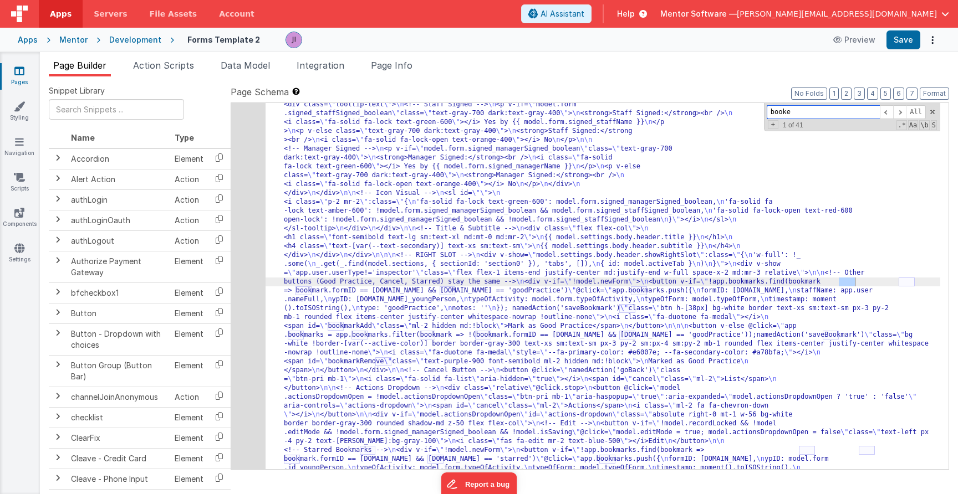
scroll to position [11208, 0]
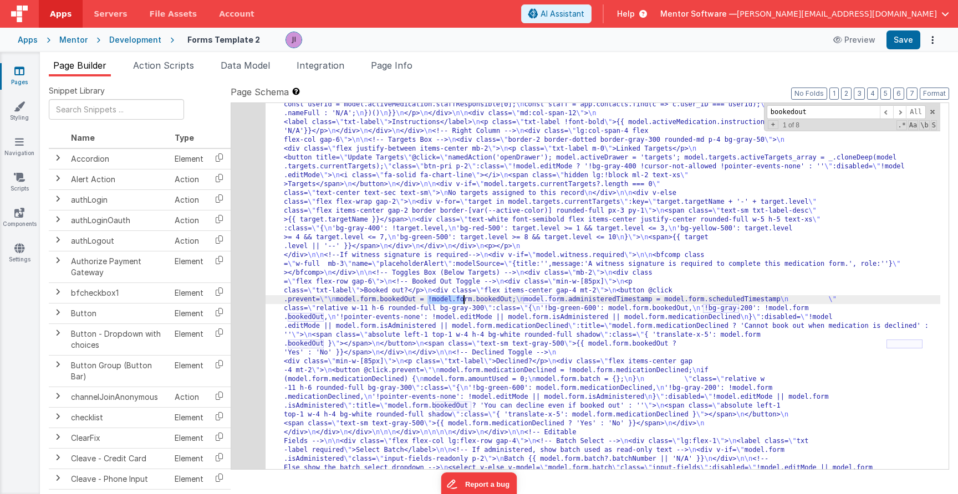
drag, startPoint x: 615, startPoint y: 272, endPoint x: 588, endPoint y: 299, distance: 38.0
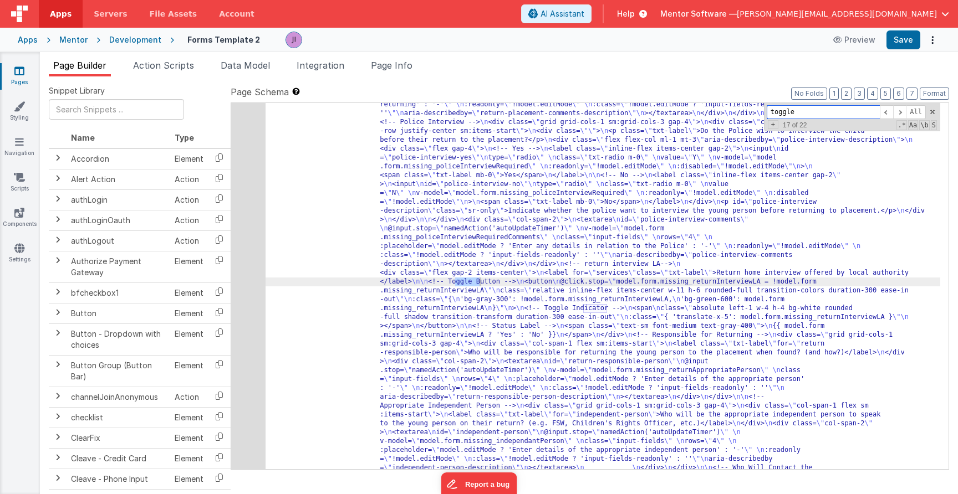
scroll to position [13688, 0]
type input "toggle"
click at [886, 115] on span at bounding box center [886, 112] width 13 height 14
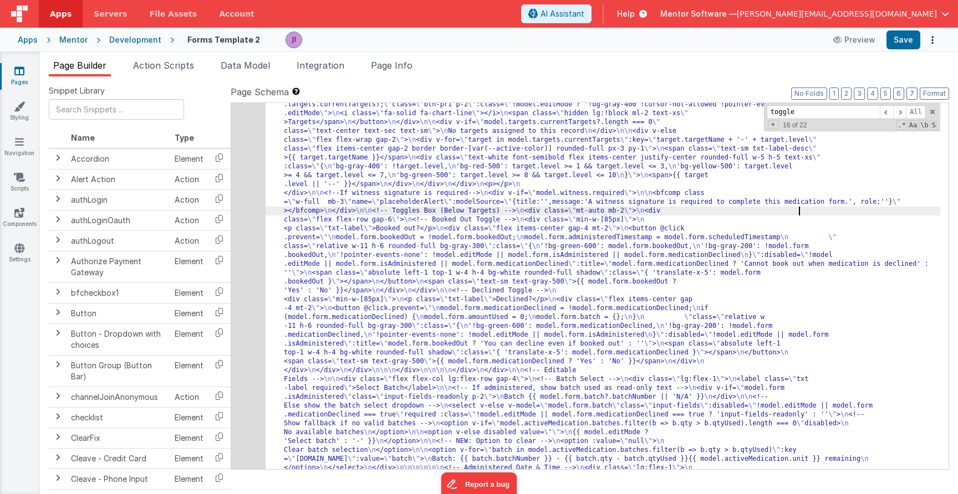
click at [904, 50] on div "Apps Servers File Assets Account Some FUTURE Slot AI Assistant Help Mentor Soft…" at bounding box center [479, 247] width 958 height 494
click at [901, 47] on button "Save" at bounding box center [903, 39] width 34 height 19
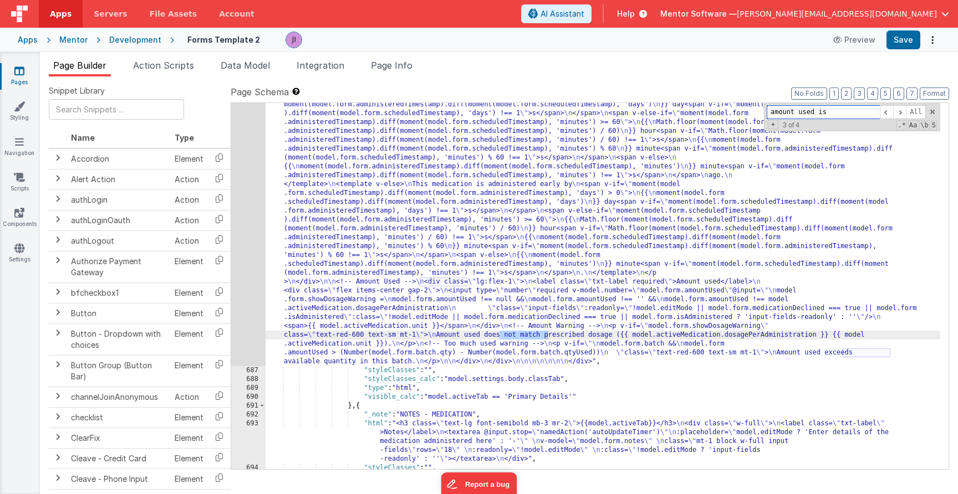
scroll to position [626, 0]
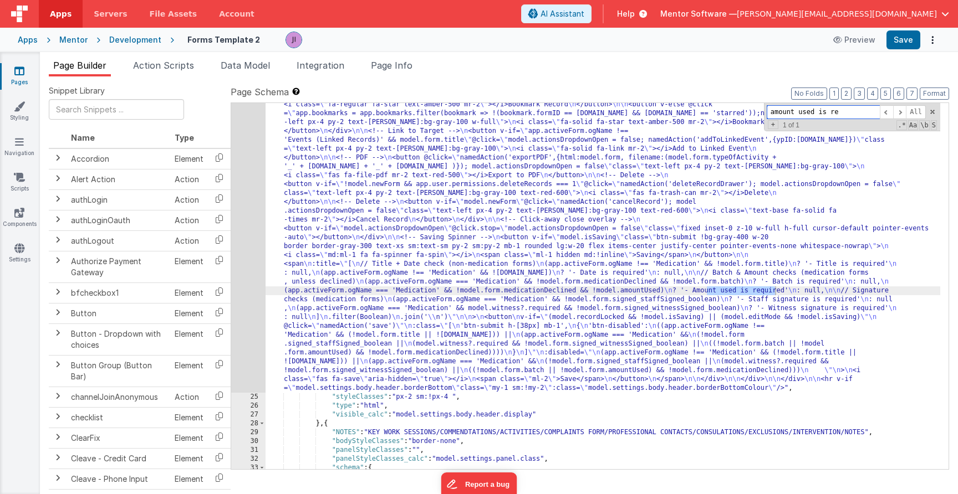
type input "amount used is re"
click at [245, 290] on div "24" at bounding box center [248, 34] width 34 height 718
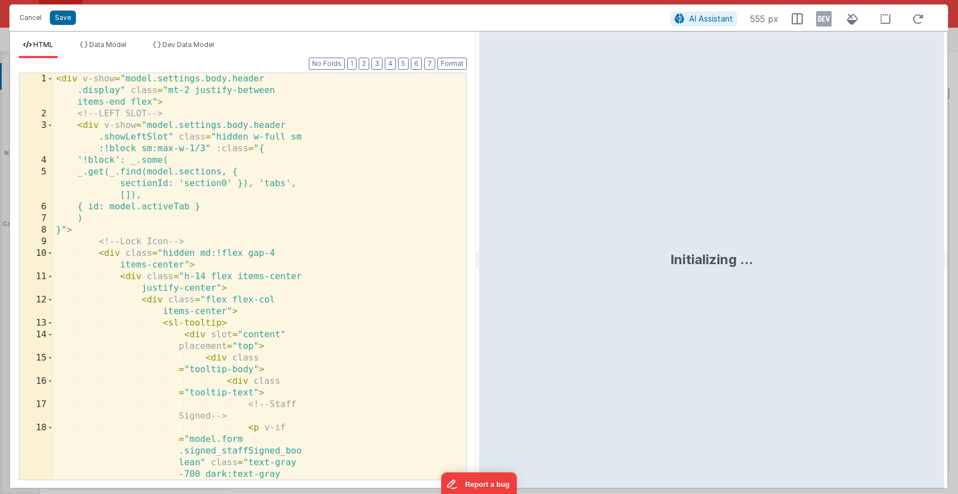
click at [309, 257] on div "< div v-show = "model.settings.body.header .display" class = "mt-2 justify-betw…" at bounding box center [256, 329] width 404 height 512
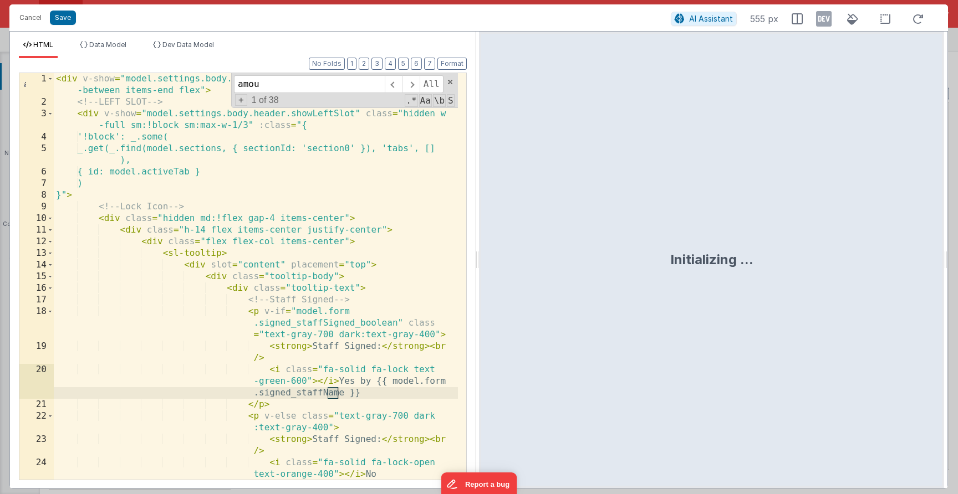
scroll to position [2916, 0]
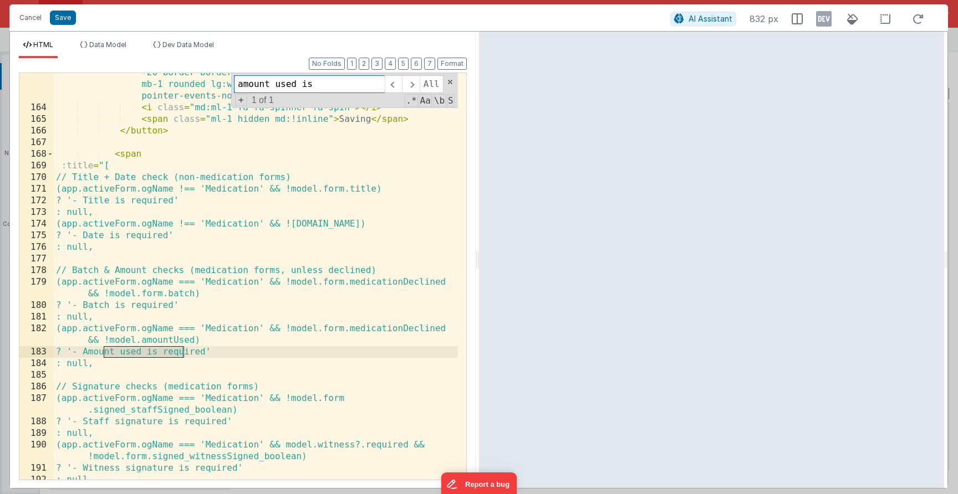
type input "amount used is"
click at [131, 363] on div "< button v-if = "model.isSaving" class = "btn-submit !bg-gray-400 w -20 border …" at bounding box center [256, 287] width 404 height 465
click at [109, 340] on div "< button v-if = "model.isSaving" class = "btn-submit !bg-gray-400 w -20 border …" at bounding box center [256, 287] width 404 height 465
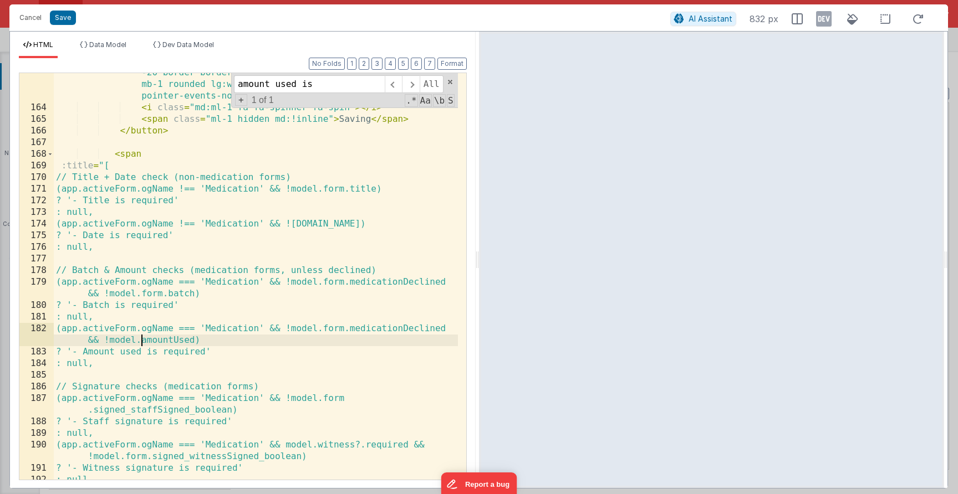
click at [142, 340] on div "< button v-if = "model.isSaving" class = "btn-submit !bg-gray-400 w -20 border …" at bounding box center [256, 287] width 404 height 465
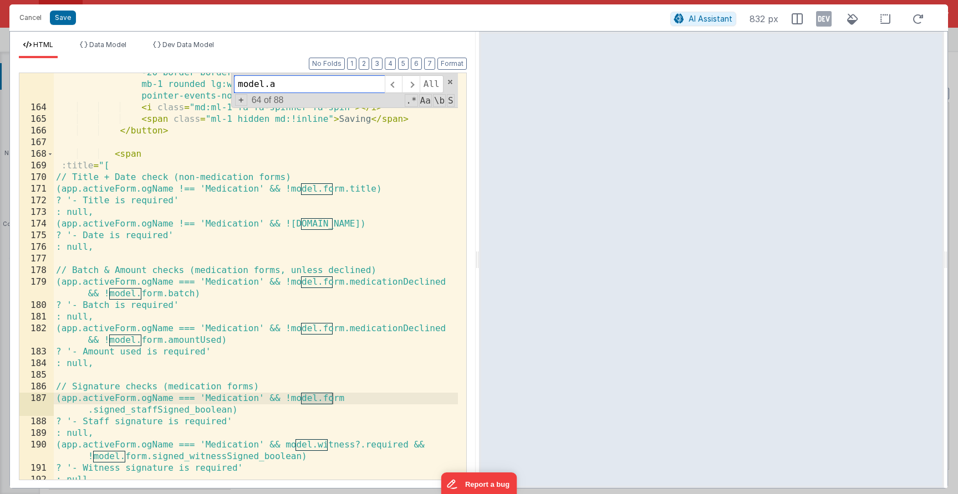
scroll to position [0, 0]
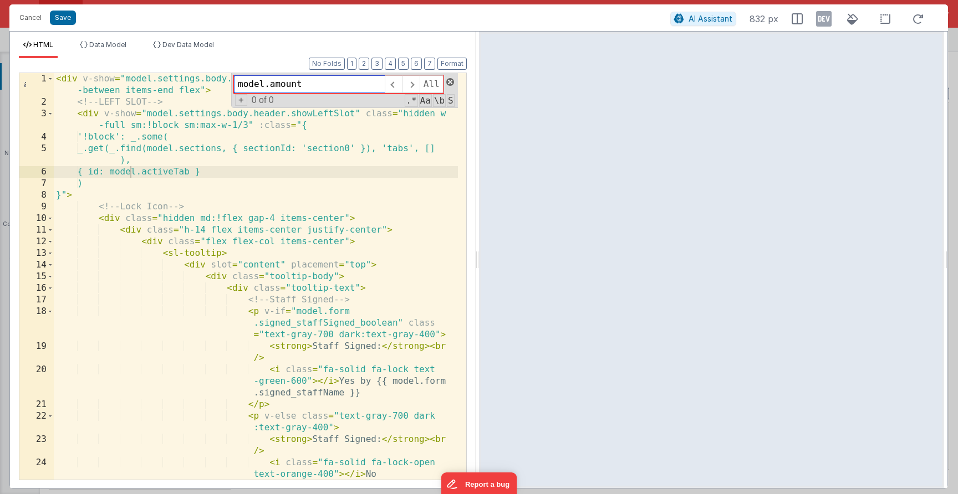
type input "model.amount"
click at [452, 81] on span at bounding box center [450, 82] width 8 height 8
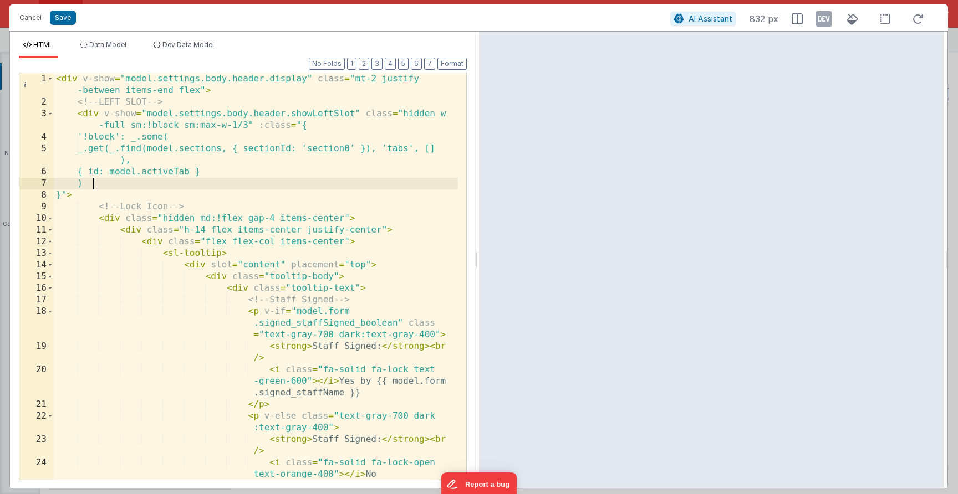
click at [211, 182] on div "< div v-show = "model.settings.body.header.display" class = "mt-2 justify -betw…" at bounding box center [256, 294] width 404 height 442
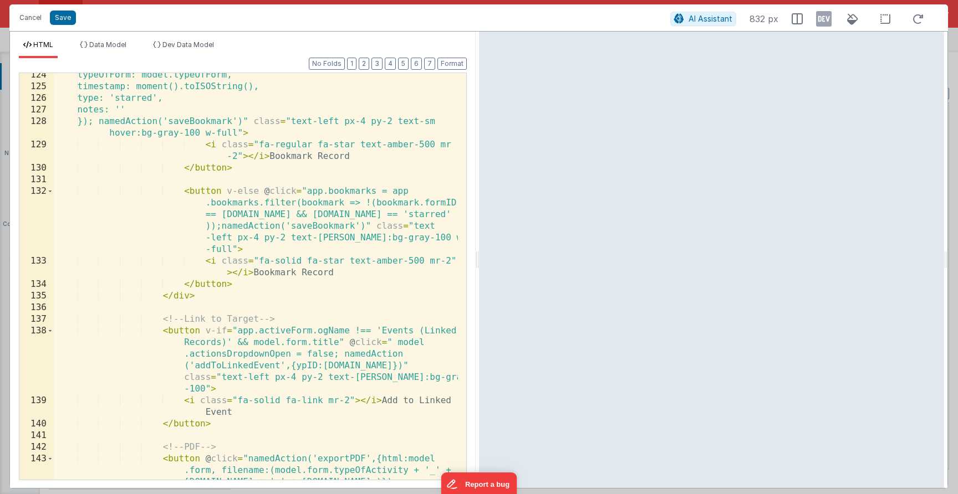
scroll to position [3470, 0]
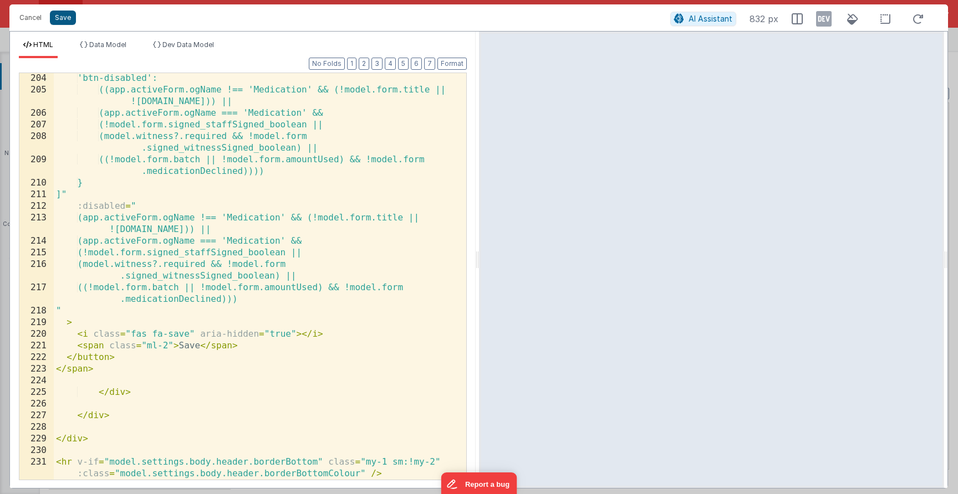
click at [64, 23] on button "Save" at bounding box center [63, 18] width 26 height 14
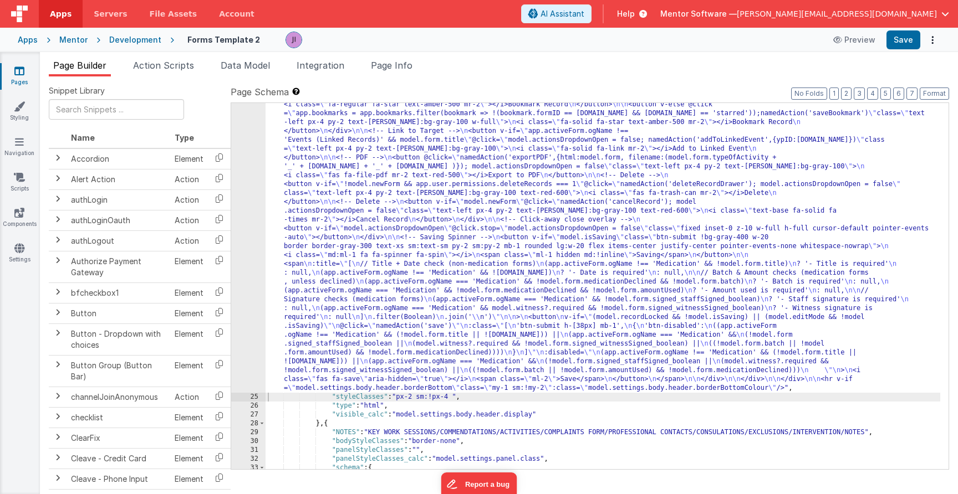
click at [640, 298] on div ""html" : "<div v-show= \" model.settings.body.header.display \" class= \" mt-2 …" at bounding box center [603, 222] width 675 height 1094
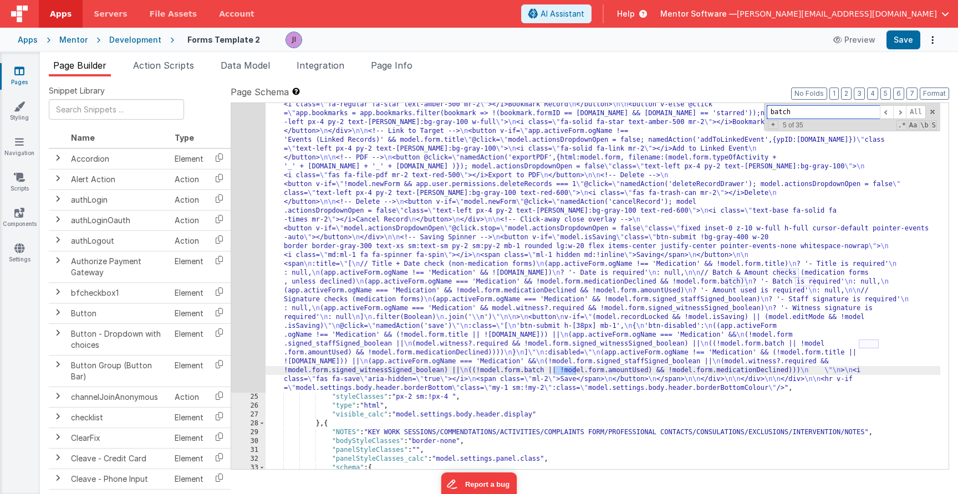
scroll to position [11099, 0]
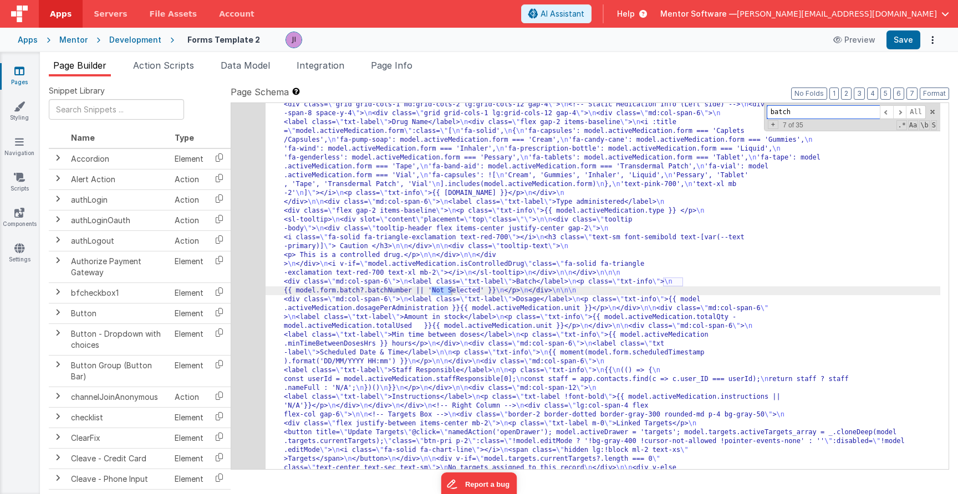
type input "batch"
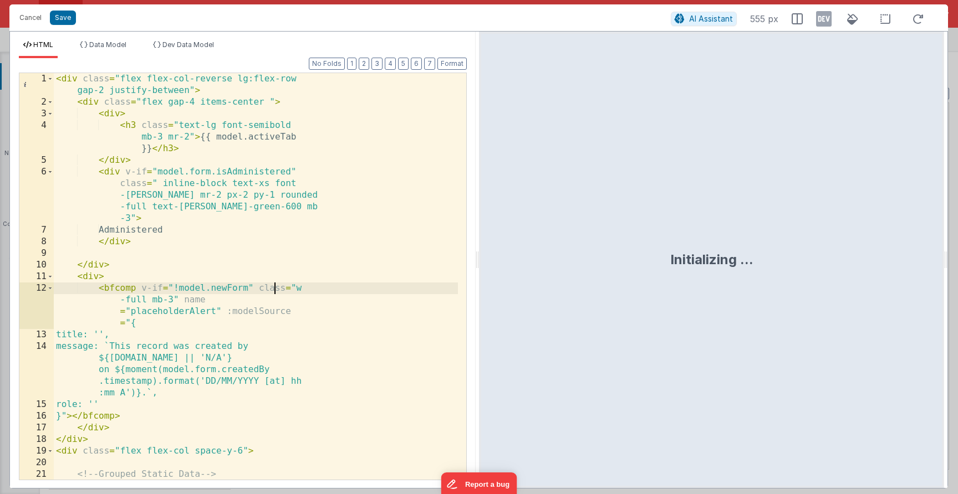
click at [274, 290] on div "< div class = "flex flex-col-reverse lg:flex-row gap-2 justify-between" > < div…" at bounding box center [256, 299] width 404 height 453
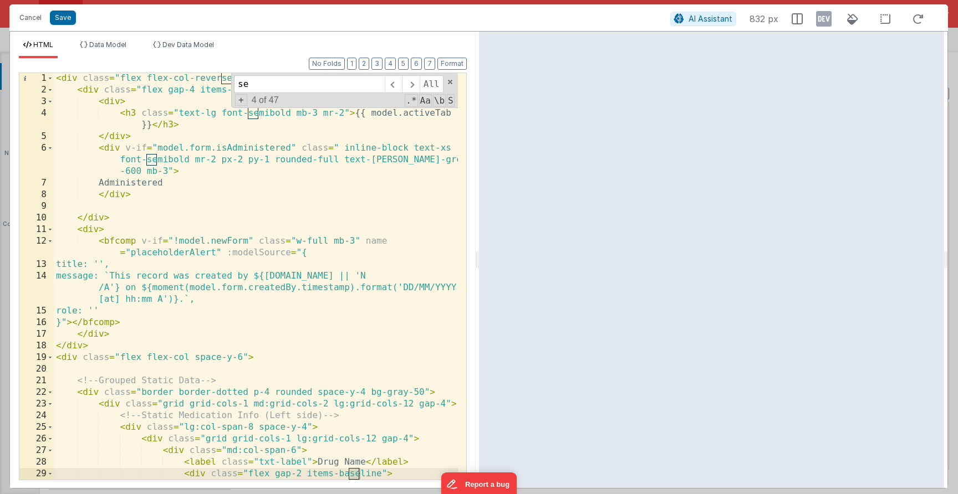
scroll to position [1, 0]
type input "s"
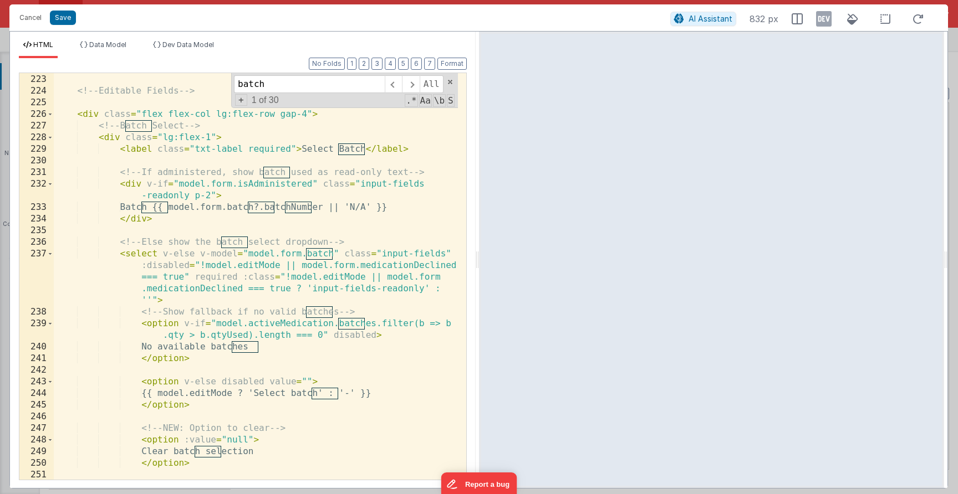
scroll to position [3361, 0]
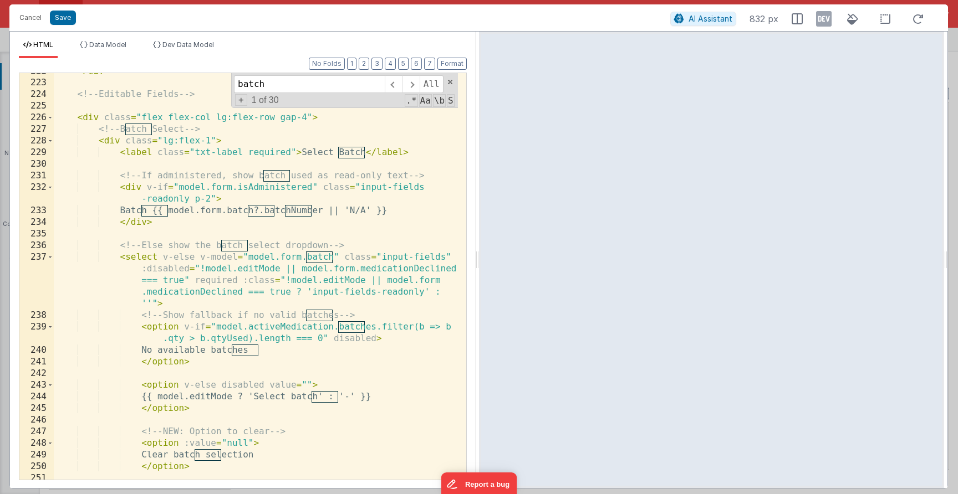
type input "batch"
click at [312, 188] on div "</ div > <!-- Editable Fields --> < div class = "flex flex-col lg:flex-row gap-…" at bounding box center [256, 280] width 404 height 430
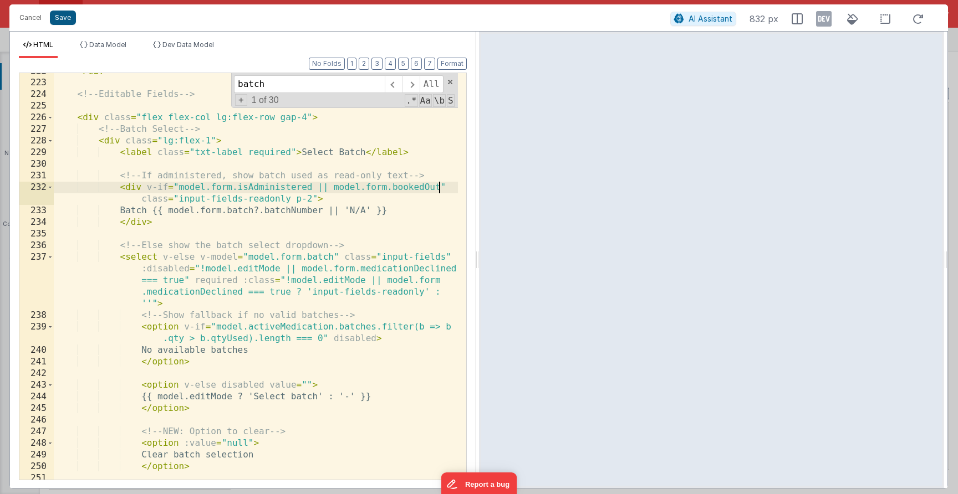
click at [62, 20] on button "Save" at bounding box center [63, 18] width 26 height 14
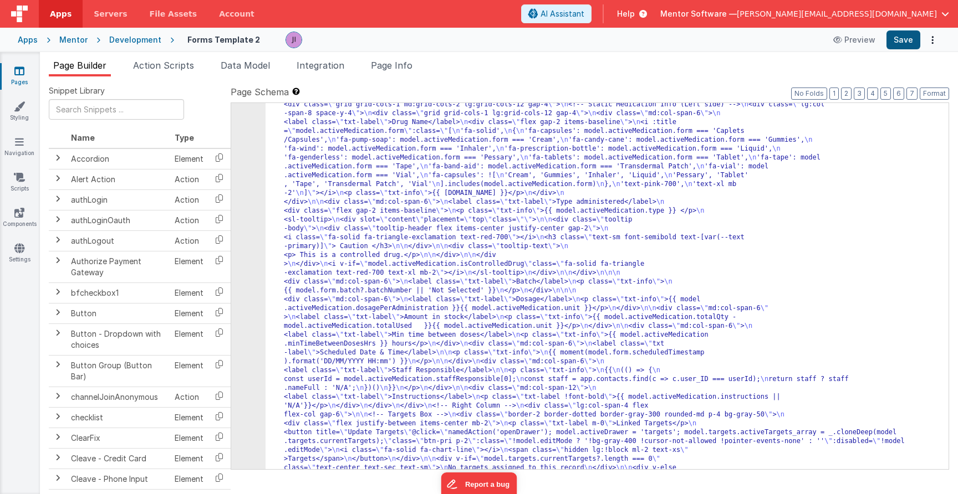
click at [899, 38] on button "Save" at bounding box center [903, 39] width 34 height 19
click at [828, 6] on div "Mentor Software — josh@mentorsoftware.co.uk" at bounding box center [804, 13] width 289 height 19
click at [828, 1] on header "Apps Servers File Assets Account Some FUTURE Slot AI Assistant Help Mentor Soft…" at bounding box center [479, 14] width 958 height 28
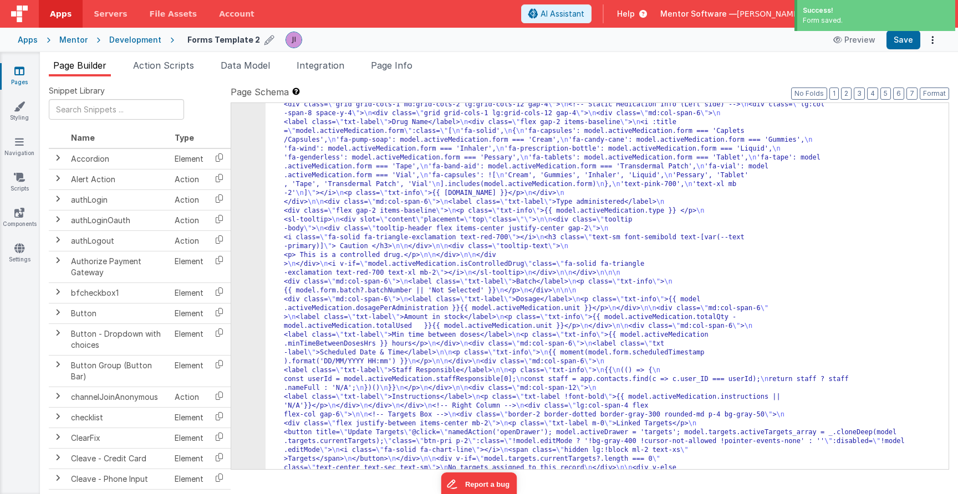
scroll to position [11099, 0]
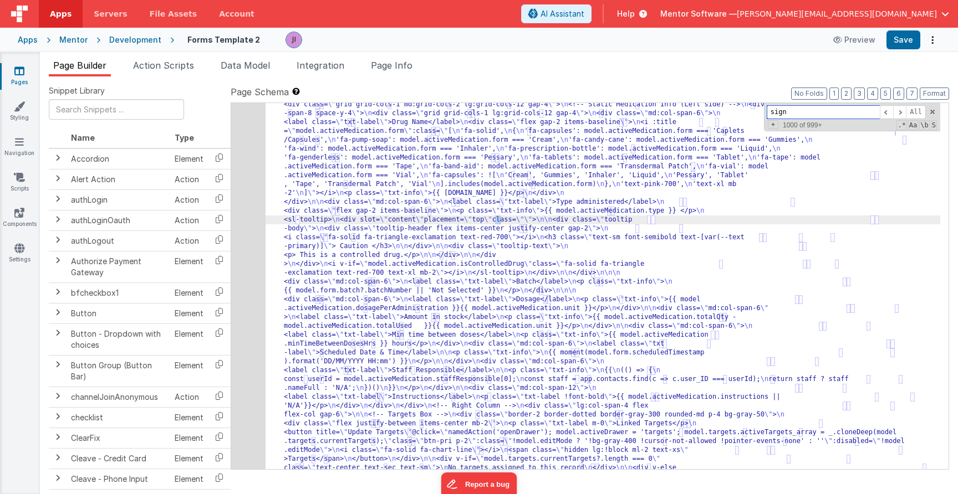
scroll to position [11100, 0]
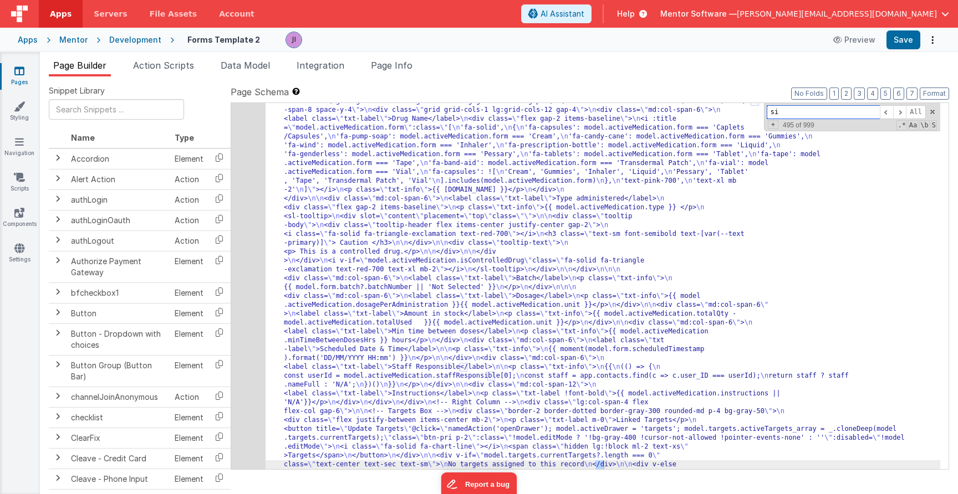
type input "s"
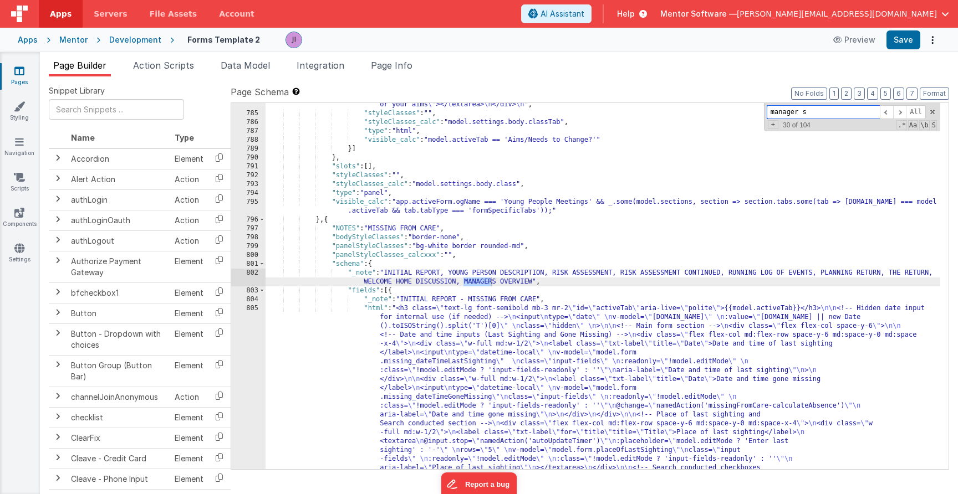
scroll to position [15560, 0]
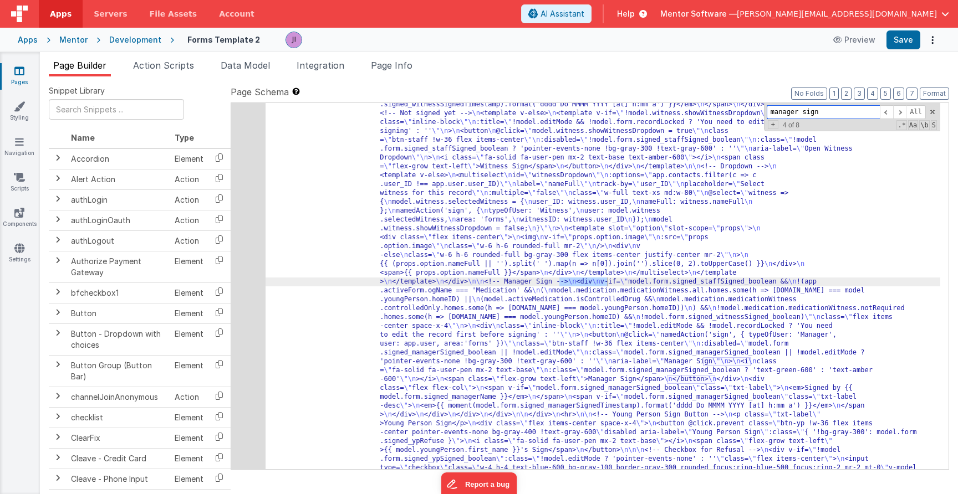
type input "manager sign"
click at [237, 312] on div "974" at bounding box center [248, 273] width 34 height 931
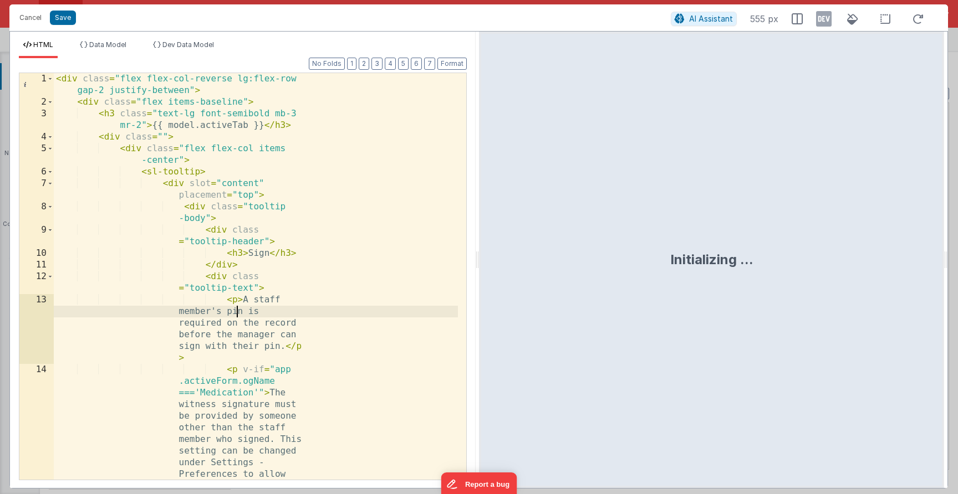
click at [238, 310] on div "< div class = "flex flex-col-reverse lg:flex-row gap-2 justify-between" > < div…" at bounding box center [256, 352] width 404 height 558
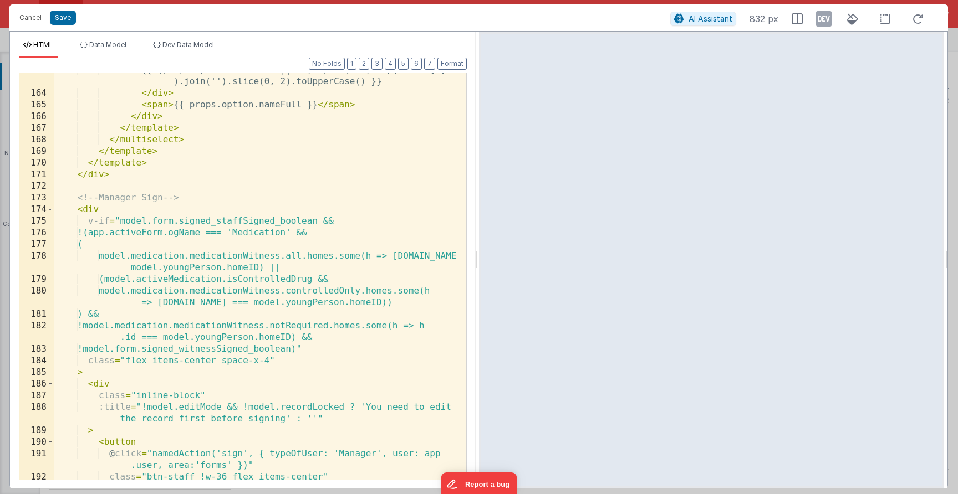
scroll to position [2294, 0]
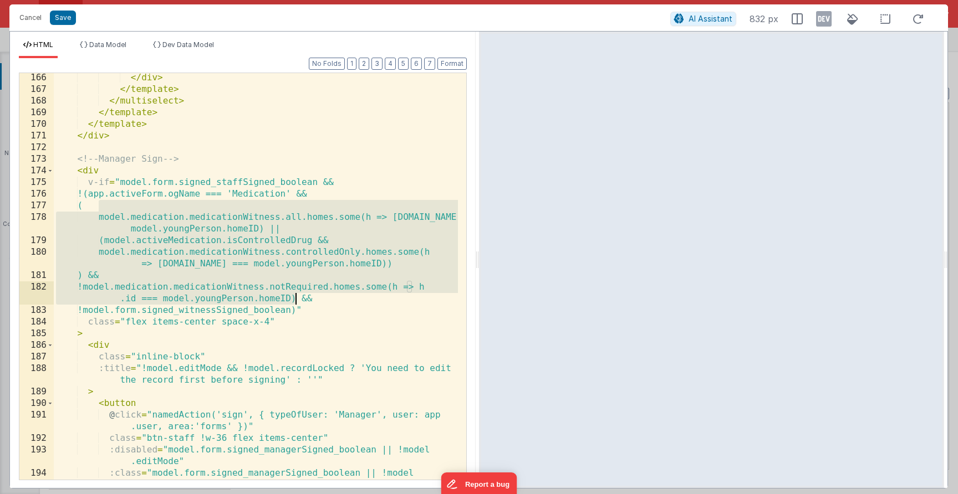
drag, startPoint x: 97, startPoint y: 205, endPoint x: 295, endPoint y: 298, distance: 219.2
click at [295, 298] on div "</ div > </ template > </ multiselect > </ template > </ template > </ div > <!…" at bounding box center [256, 298] width 404 height 453
click at [165, 231] on div "</ div > </ template > </ multiselect > </ template > </ template > </ div > <!…" at bounding box center [256, 298] width 404 height 453
drag, startPoint x: 86, startPoint y: 207, endPoint x: 299, endPoint y: 301, distance: 232.6
click at [299, 301] on div "</ div > </ template > </ multiselect > </ template > </ template > </ div > <!…" at bounding box center [256, 298] width 404 height 453
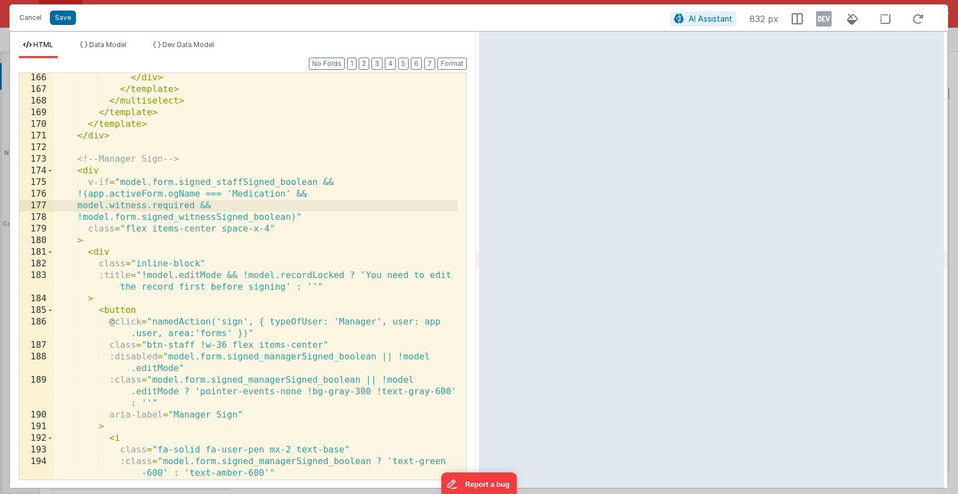
click at [64, 23] on button "Save" at bounding box center [63, 18] width 26 height 14
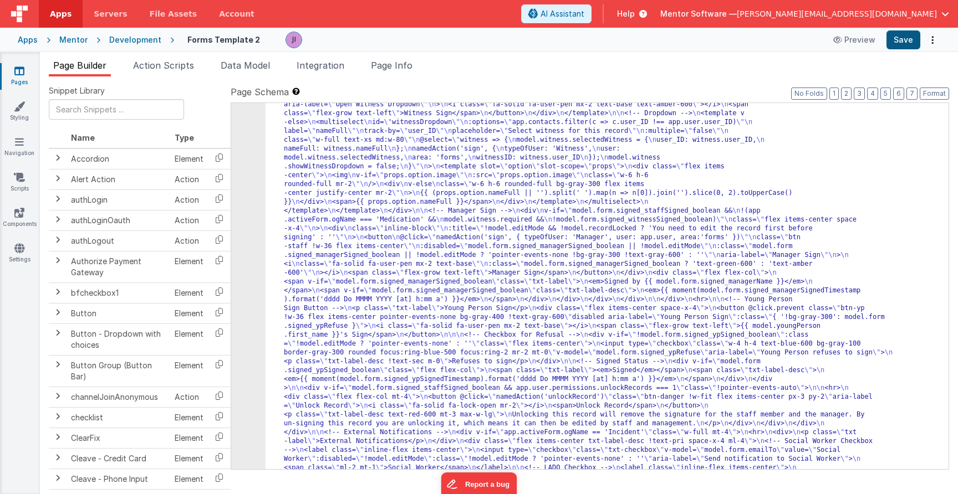
scroll to position [15614, 0]
click at [914, 33] on button "Save" at bounding box center [903, 39] width 34 height 19
click at [226, 70] on span "Data Model" at bounding box center [245, 65] width 49 height 11
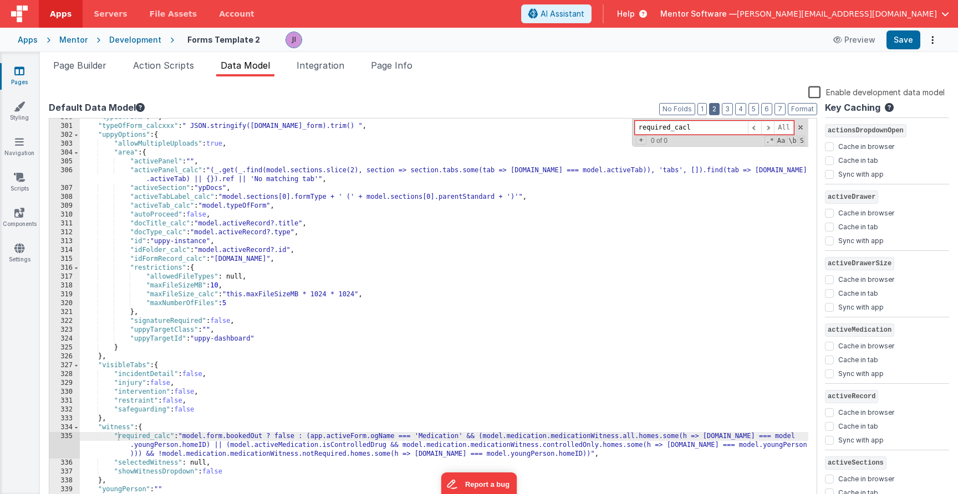
click at [714, 112] on button "2" at bounding box center [714, 109] width 11 height 12
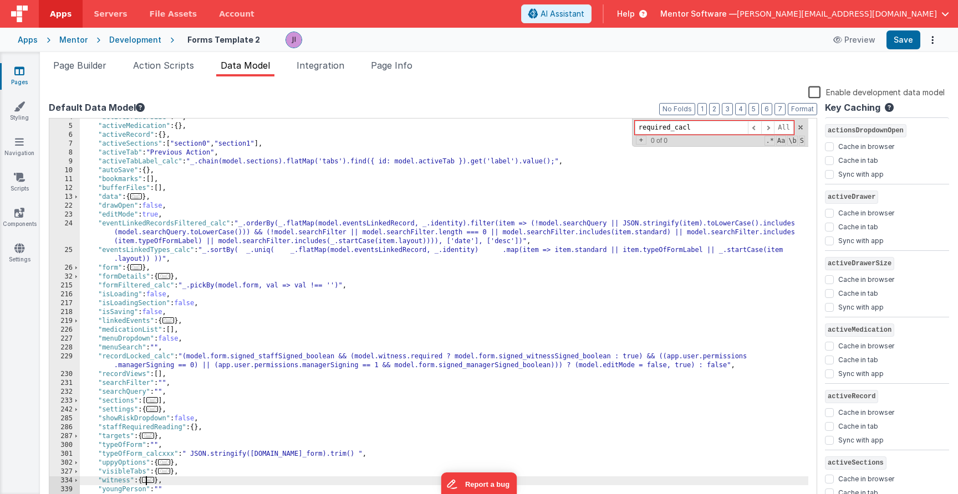
click at [176, 482] on div ""activeDrawerSize" : "" , "activeMedication" : { } , "activeRecord" : { } , "ac…" at bounding box center [444, 314] width 728 height 402
click at [177, 483] on div ""activeDrawerSize" : "" , "activeMedication" : { } , "activeRecord" : { } , "ac…" at bounding box center [444, 314] width 728 height 402
click at [177, 486] on div ""activeDrawerSize" : "" , "activeMedication" : { } , "activeRecord" : { } , "ac…" at bounding box center [444, 314] width 728 height 402
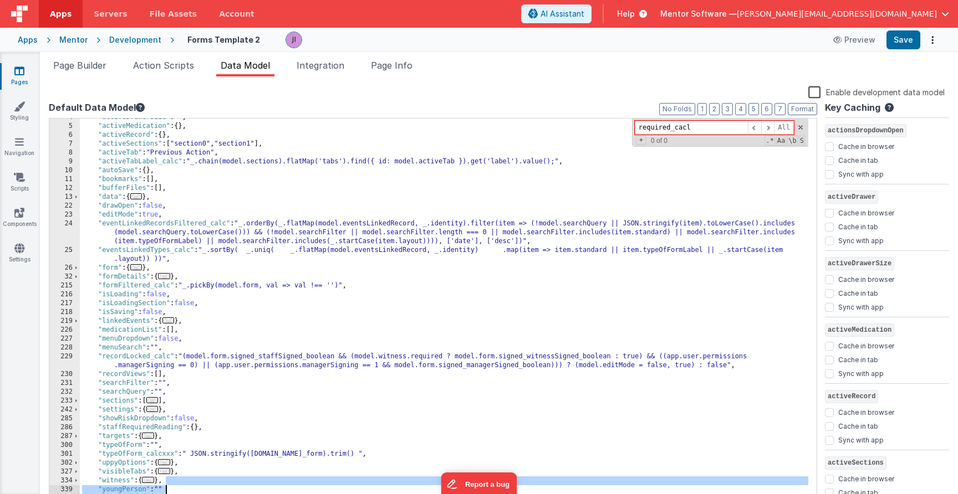
click at [177, 491] on div ""activeDrawerSize" : "" , "activeMedication" : { } , "activeRecord" : { } , "ac…" at bounding box center [444, 314] width 728 height 402
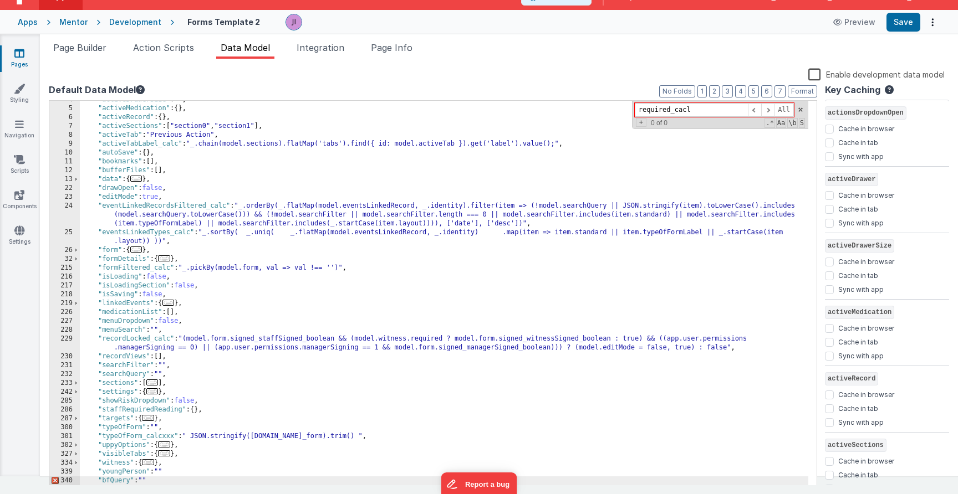
scroll to position [41, 0]
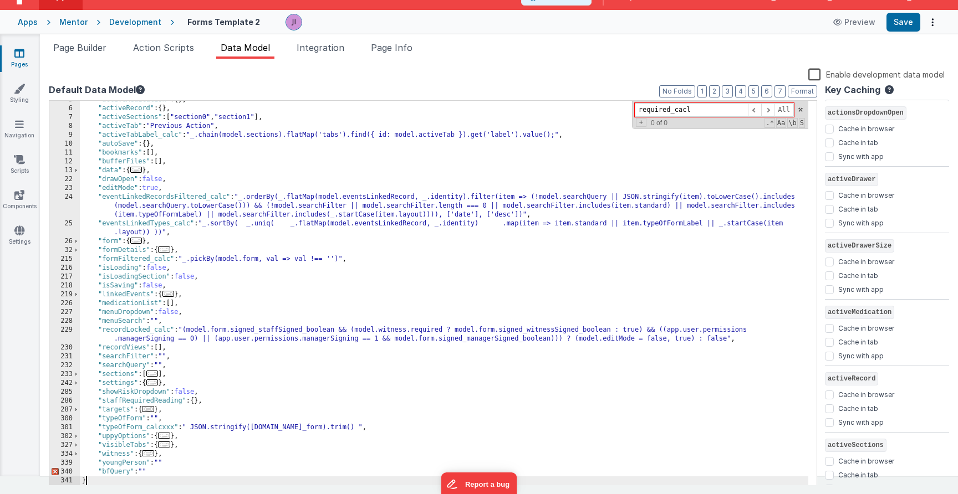
click at [144, 475] on div ""activeMedication" : { } , "activeRecord" : { } , "activeSections" : [ "section…" at bounding box center [444, 296] width 728 height 402
click at [139, 473] on div ""activeMedication" : { } , "activeRecord" : { } , "activeSections" : [ "section…" at bounding box center [444, 296] width 728 height 402
click at [141, 473] on div ""activeMedication" : { } , "activeRecord" : { } , "activeSections" : [ "section…" at bounding box center [444, 296] width 728 height 402
click at [137, 474] on div ""activeMedication" : { } , "activeRecord" : { } , "activeSections" : [ "section…" at bounding box center [444, 296] width 728 height 402
click at [279, 475] on div ""activeMedication" : { } , "activeRecord" : { } , "activeSections" : [ "section…" at bounding box center [444, 296] width 728 height 402
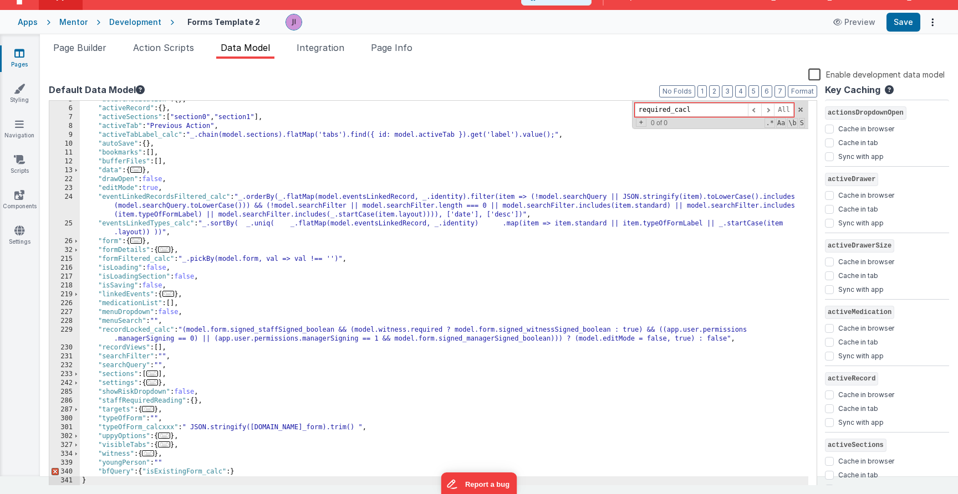
click at [228, 473] on div ""activeMedication" : { } , "activeRecord" : { } , "activeSections" : [ "section…" at bounding box center [444, 296] width 728 height 402
click at [294, 362] on div ""activeMedication" : { } , "activeRecord" : { } , "activeSections" : [ "section…" at bounding box center [444, 296] width 728 height 402
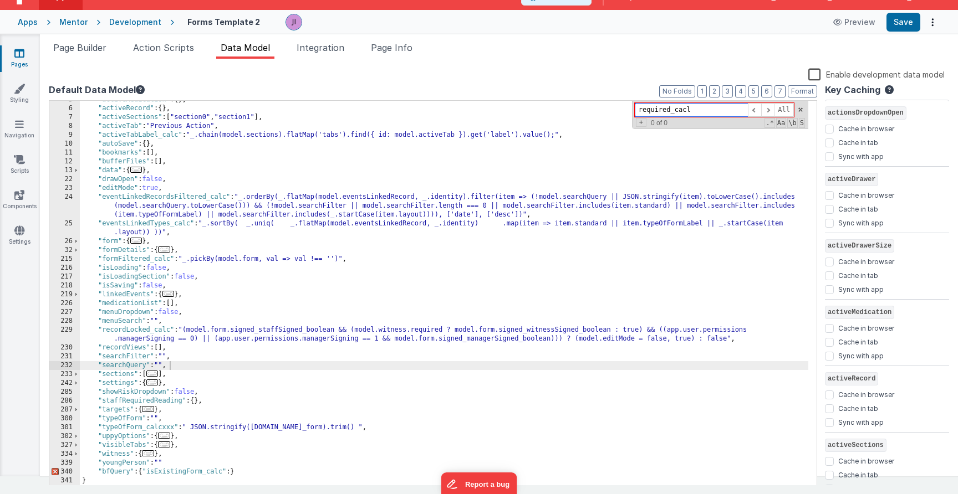
type input "q"
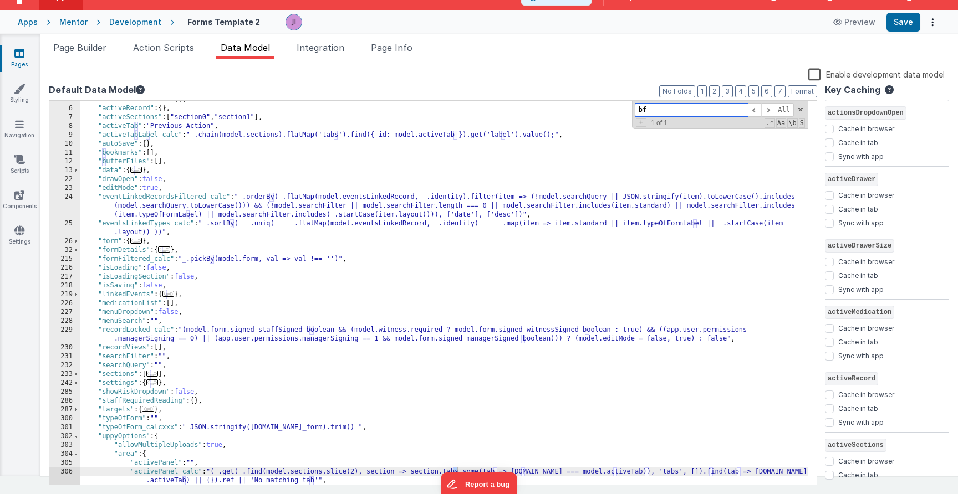
scroll to position [263, 0]
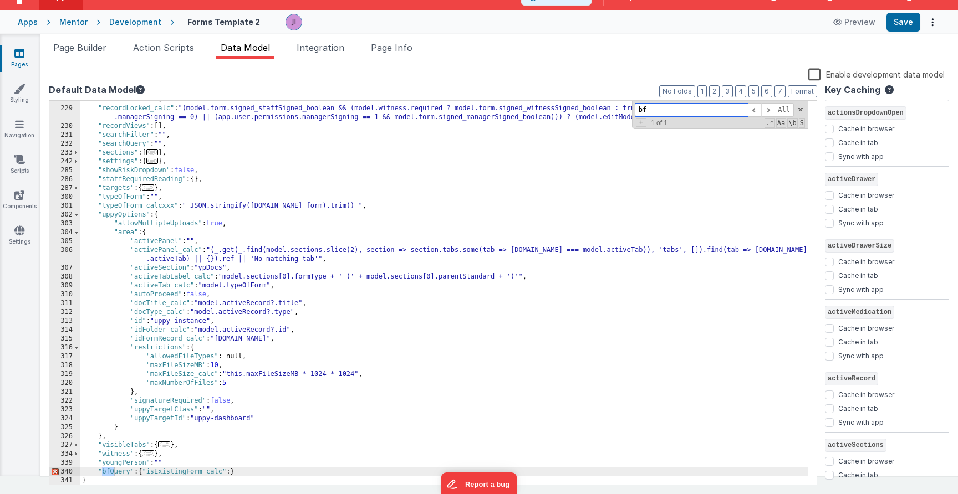
type input "b"
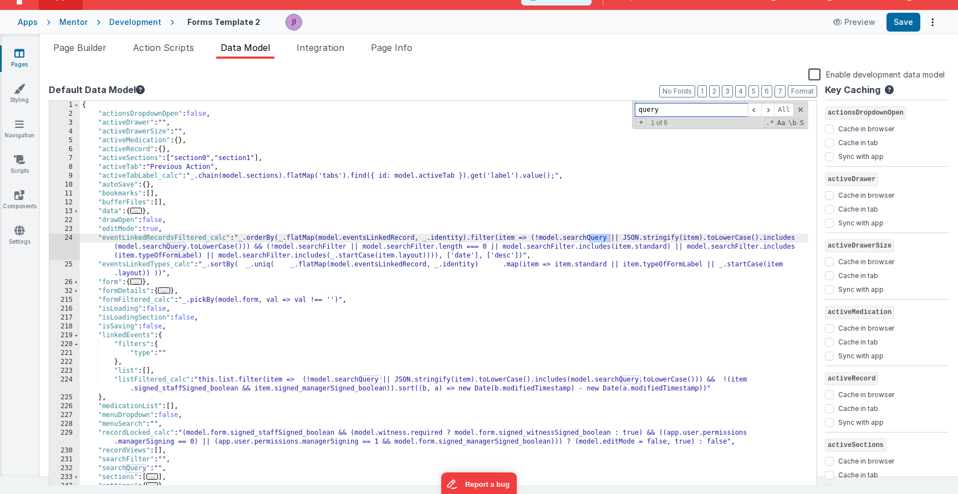
scroll to position [0, 0]
type input "query"
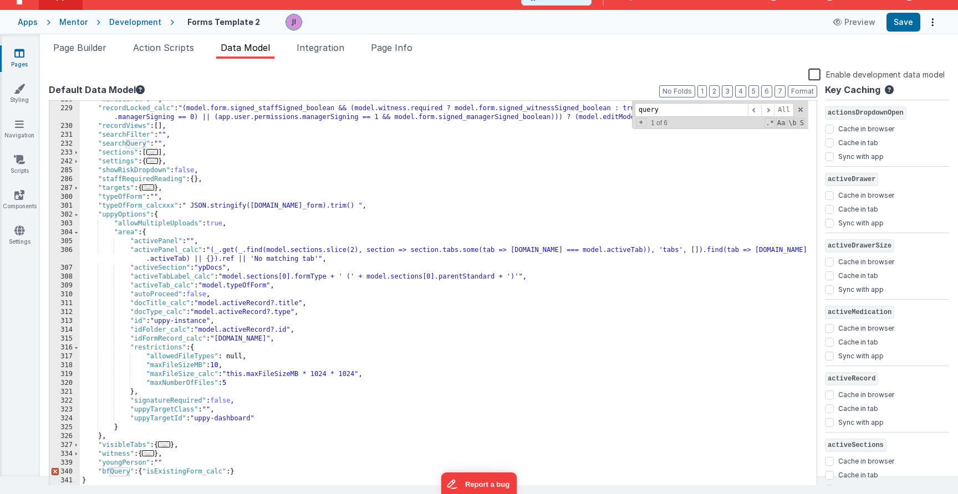
click at [215, 466] on div ""menuSearch" : "" , "recordLocked_calc" : "(model.form.signed_staffSigned_boole…" at bounding box center [444, 296] width 728 height 402
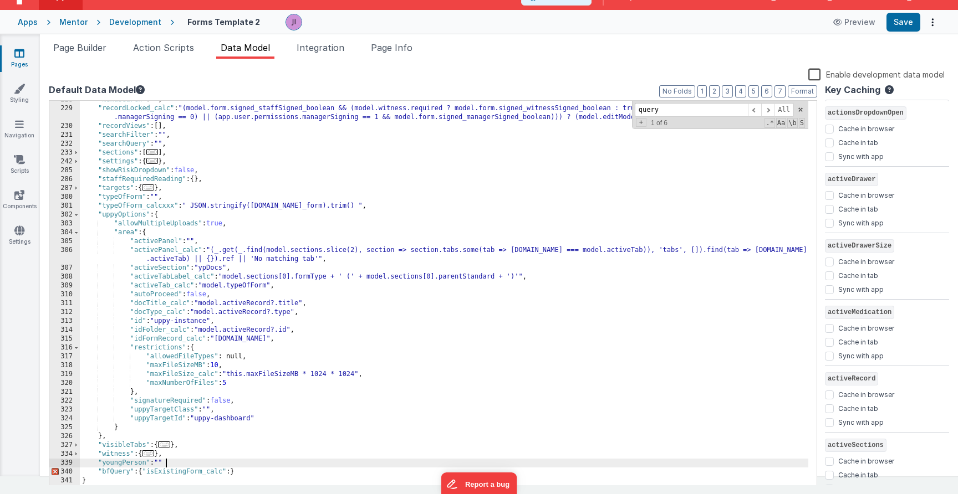
click at [230, 473] on div ""menuSearch" : "" , "recordLocked_calc" : "(model.form.signed_staffSigned_boole…" at bounding box center [444, 296] width 728 height 402
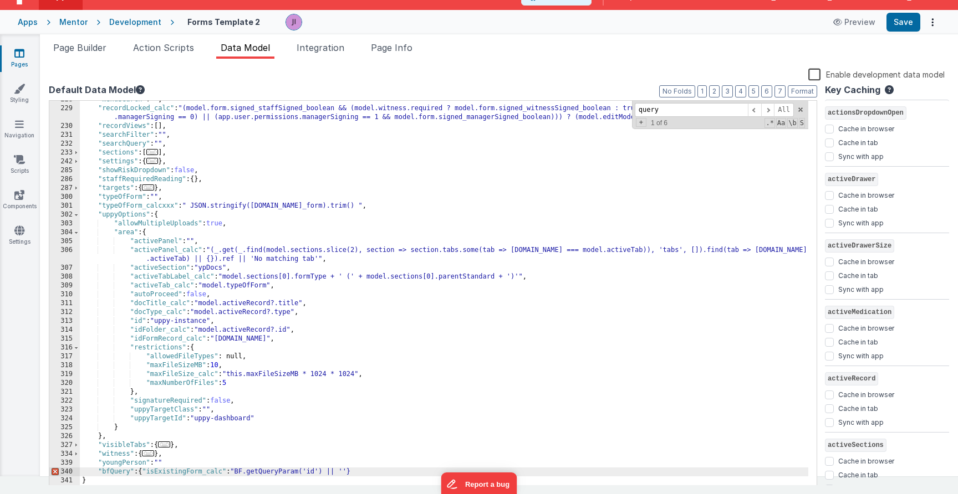
click at [323, 475] on div ""menuSearch" : "" , "recordLocked_calc" : "(model.form.signed_staffSigned_boole…" at bounding box center [444, 296] width 728 height 402
drag, startPoint x: 332, startPoint y: 473, endPoint x: 326, endPoint y: 474, distance: 6.2
click at [326, 474] on div ""menuSearch" : "" , "recordLocked_calc" : "(model.form.signed_staffSigned_boole…" at bounding box center [444, 296] width 728 height 402
click at [320, 473] on div ""menuSearch" : "" , "recordLocked_calc" : "(model.form.signed_staffSigned_boole…" at bounding box center [444, 296] width 728 height 402
click at [296, 457] on div ""menuSearch" : "" , "recordLocked_calc" : "(model.form.signed_staffSigned_boole…" at bounding box center [444, 296] width 728 height 402
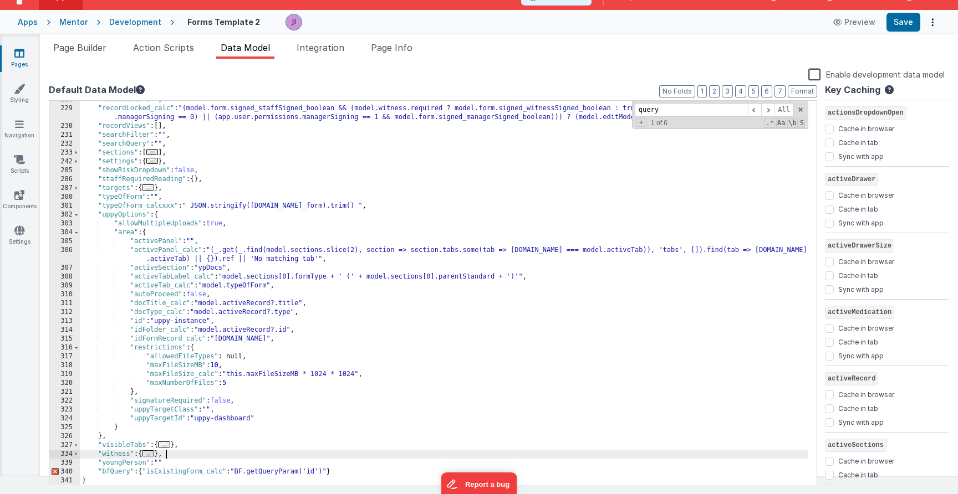
click at [294, 464] on div ""menuSearch" : "" , "recordLocked_calc" : "(model.form.signed_staffSigned_boole…" at bounding box center [444, 296] width 728 height 402
click at [310, 473] on div ""menuSearch" : "" , "recordLocked_calc" : "(model.form.signed_staffSigned_boole…" at bounding box center [444, 296] width 728 height 402
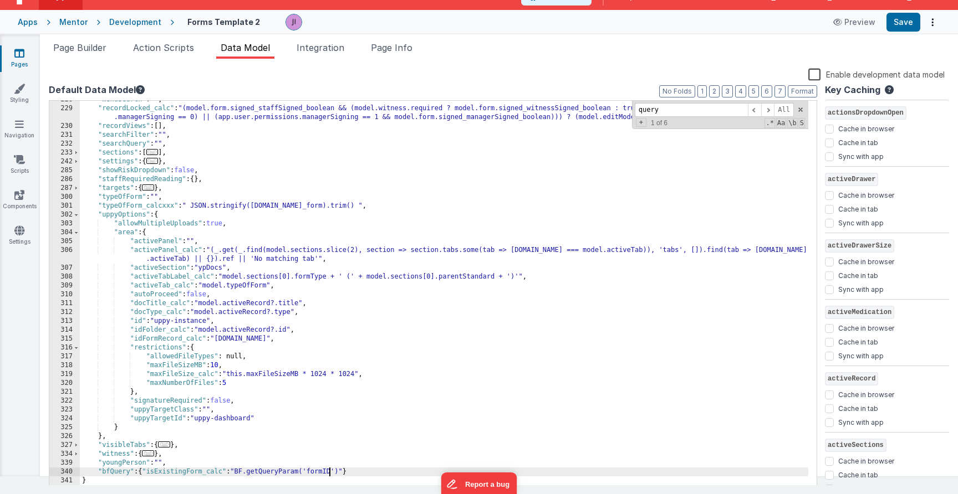
click at [355, 470] on div ""menuSearch" : "" , "recordLocked_calc" : "(model.form.signed_staffSigned_boole…" at bounding box center [444, 296] width 728 height 402
click at [899, 26] on button "Save" at bounding box center [903, 22] width 34 height 19
click at [249, 432] on div ""menuSearch" : "" , "recordLocked_calc" : "(model.form.signed_staffSigned_boole…" at bounding box center [444, 296] width 728 height 402
drag, startPoint x: 361, startPoint y: 475, endPoint x: 122, endPoint y: 473, distance: 239.5
click at [99, 472] on div ""menuSearch" : "" , "recordLocked_calc" : "(model.form.signed_staffSigned_boole…" at bounding box center [444, 296] width 728 height 402
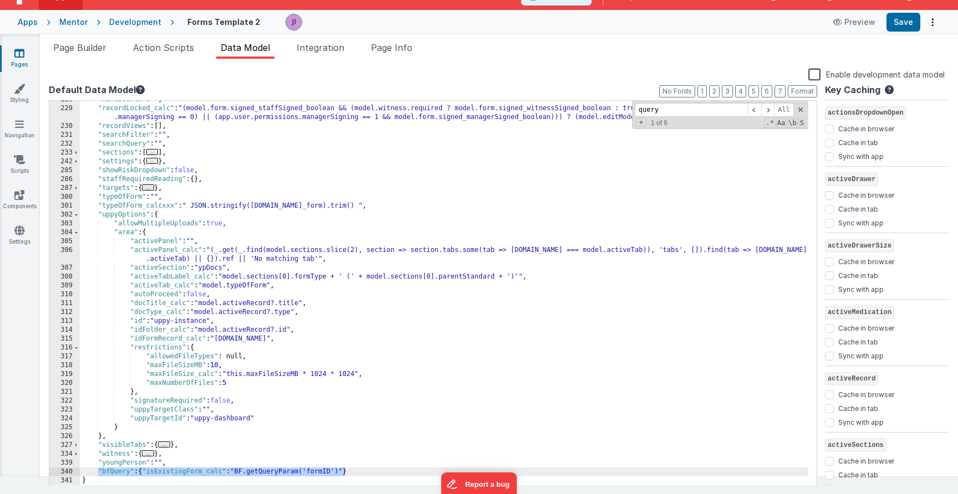
click at [149, 478] on div ""menuSearch" : "" , "recordLocked_calc" : "(model.form.signed_staffSigned_boole…" at bounding box center [444, 296] width 728 height 402
drag, startPoint x: 144, startPoint y: 474, endPoint x: 338, endPoint y: 471, distance: 193.5
click at [338, 471] on div ""menuSearch" : "" , "recordLocked_calc" : "(model.form.signed_staffSigned_boole…" at bounding box center [444, 296] width 728 height 402
click at [150, 474] on div ""menuSearch" : "" , "recordLocked_calc" : "(model.form.signed_staffSigned_boole…" at bounding box center [444, 296] width 728 height 402
click at [156, 473] on div ""menuSearch" : "" , "recordLocked_calc" : "(model.form.signed_staffSigned_boole…" at bounding box center [444, 296] width 728 height 402
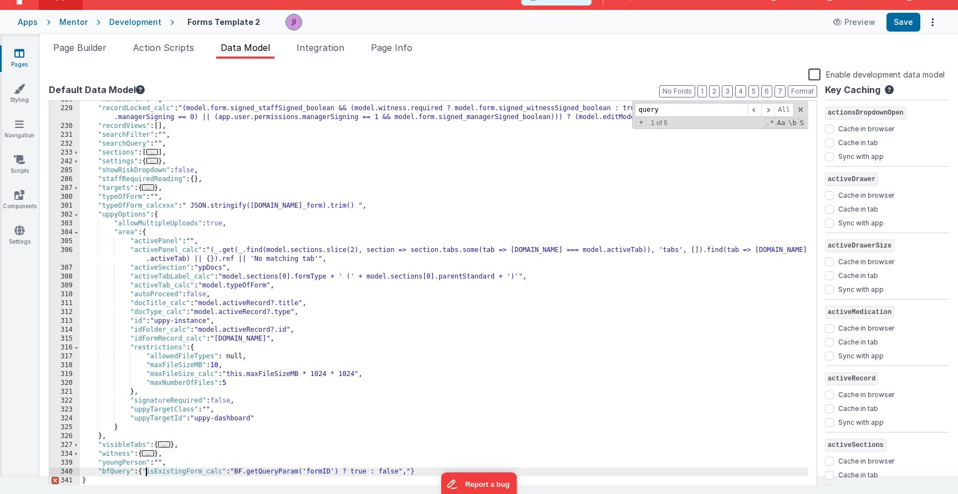
click at [409, 474] on div ""menuSearch" : "" , "recordLocked_calc" : "(model.form.signed_staffSigned_boole…" at bounding box center [444, 296] width 728 height 402
click at [910, 23] on button "Save" at bounding box center [903, 22] width 34 height 19
click at [76, 57] on li "Page Builder" at bounding box center [80, 50] width 62 height 18
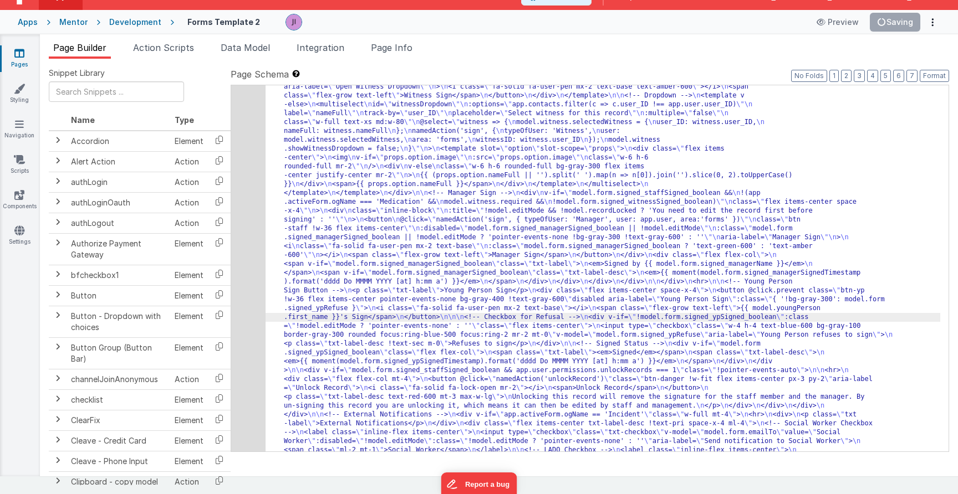
click at [250, 267] on div "974" at bounding box center [248, 176] width 34 height 772
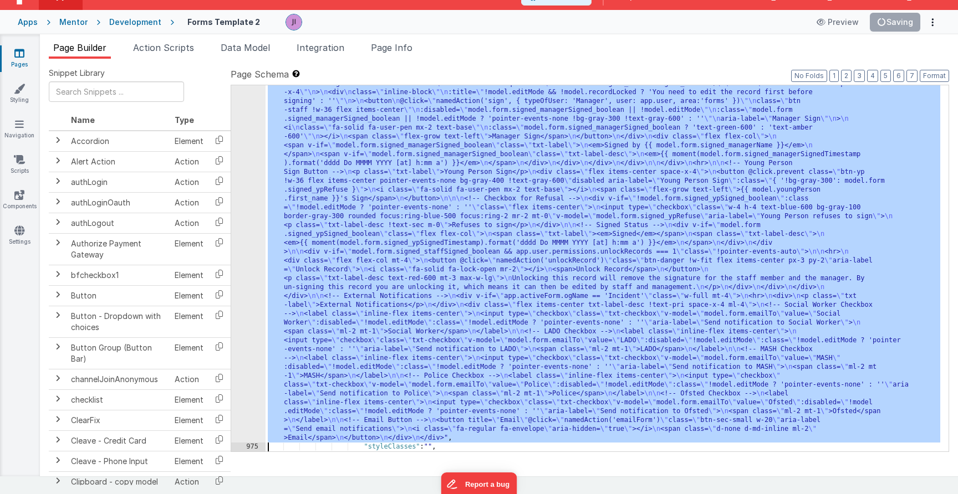
scroll to position [15662, 0]
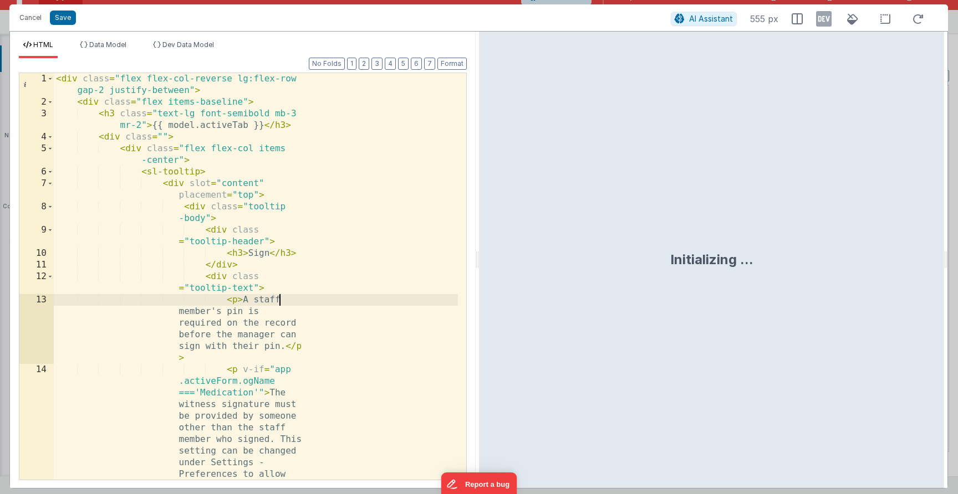
click at [339, 300] on div "< div class = "flex flex-col-reverse lg:flex-row gap-2 justify-between" > < div…" at bounding box center [256, 352] width 404 height 558
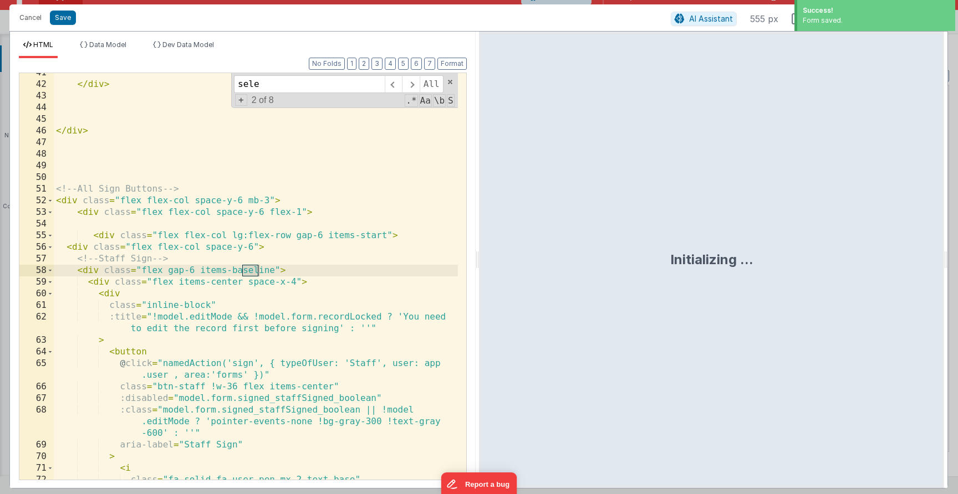
scroll to position [1648, 0]
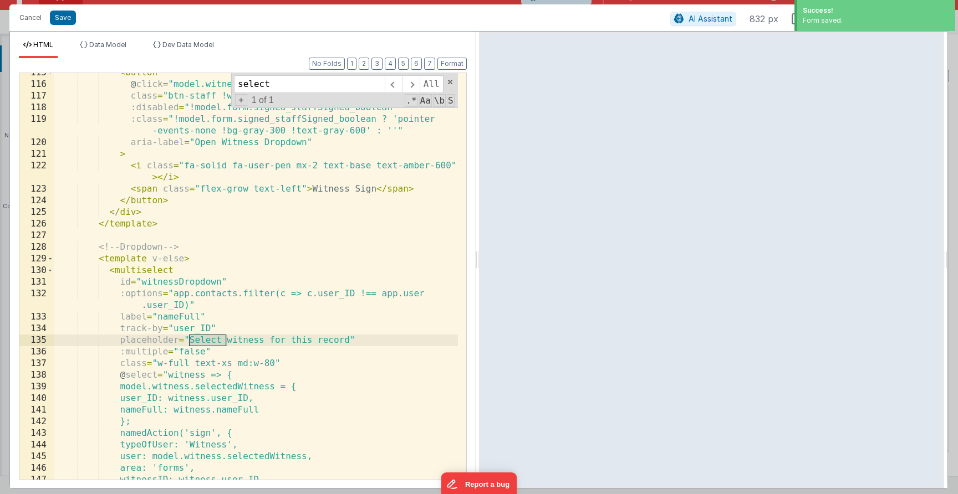
type input "select a"
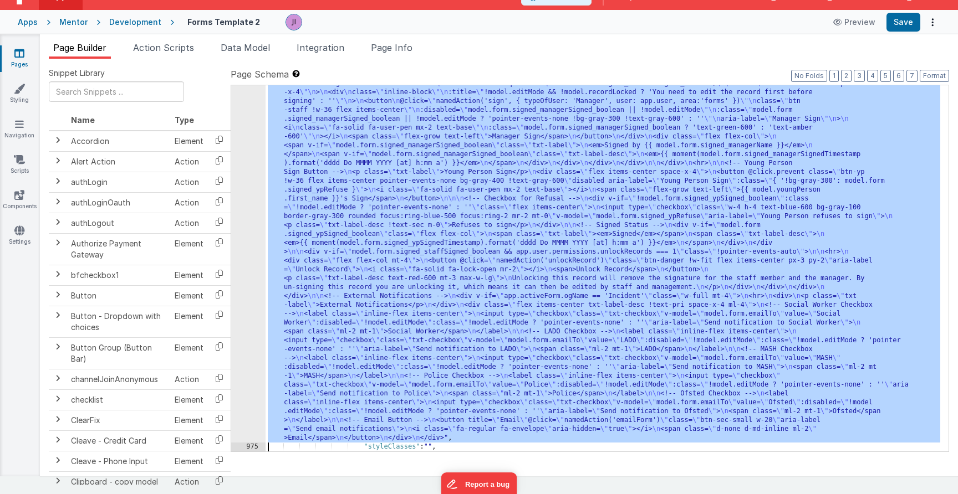
drag, startPoint x: 343, startPoint y: 123, endPoint x: 402, endPoint y: 170, distance: 76.1
click at [345, 126] on div ""html" : "<div class= \" flex flex-col-reverse lg:flex-row gap-2 justify-betwee…" at bounding box center [603, 244] width 675 height 1147
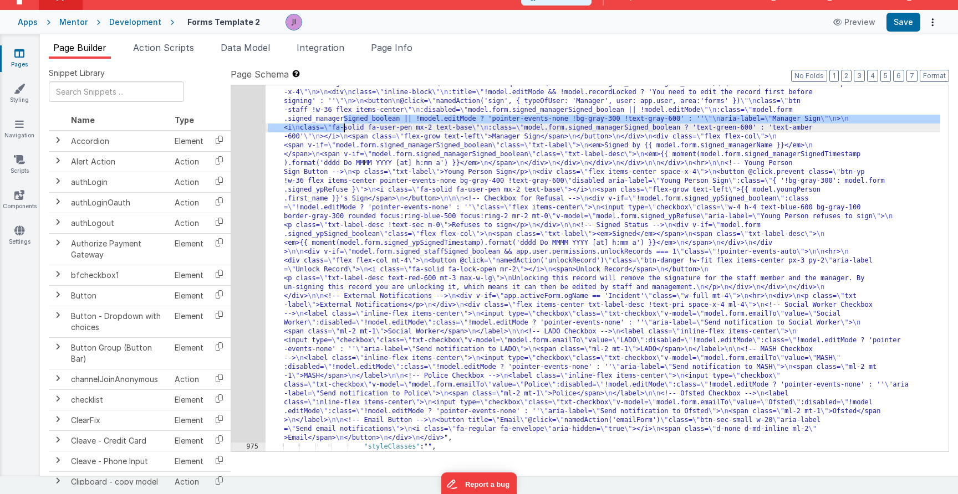
click at [446, 184] on div ""html" : "<div class= \" flex flex-col-reverse lg:flex-row gap-2 justify-betwee…" at bounding box center [603, 244] width 675 height 1147
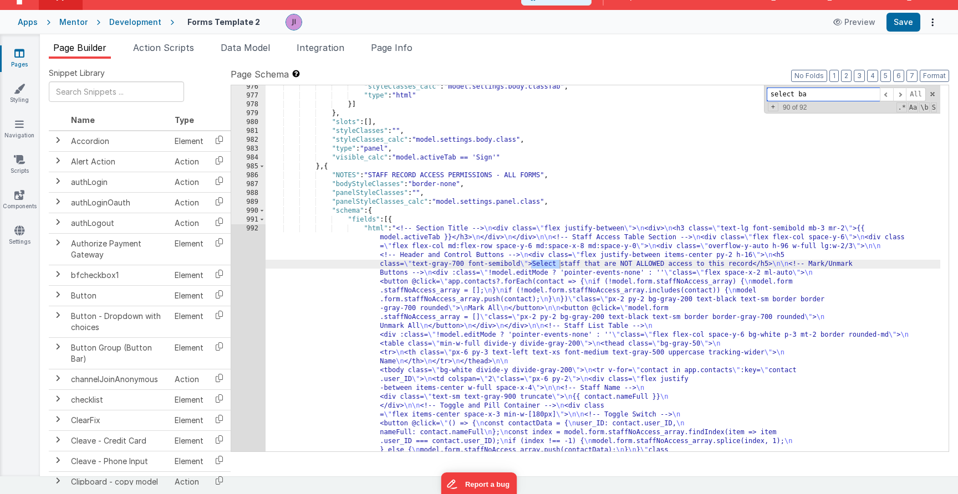
scroll to position [11311, 0]
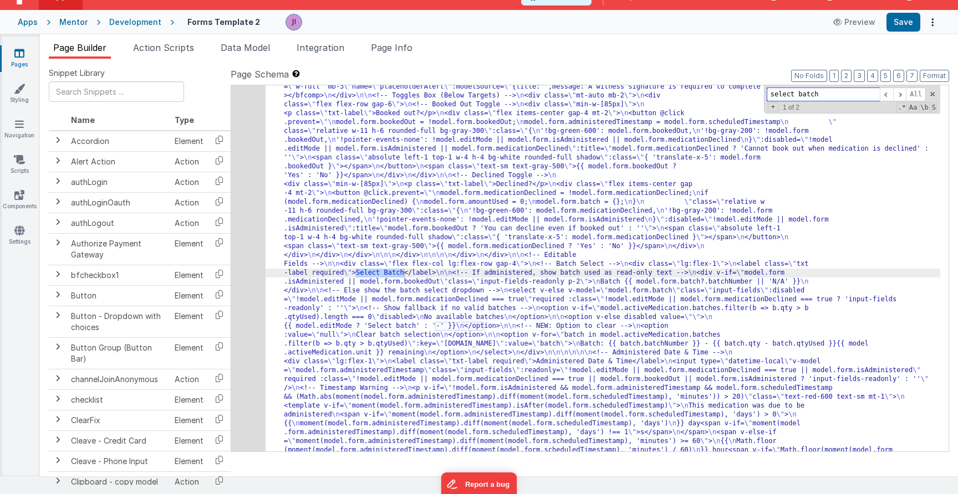
type input "select batch"
click at [234, 286] on div "686" at bounding box center [248, 140] width 34 height 1091
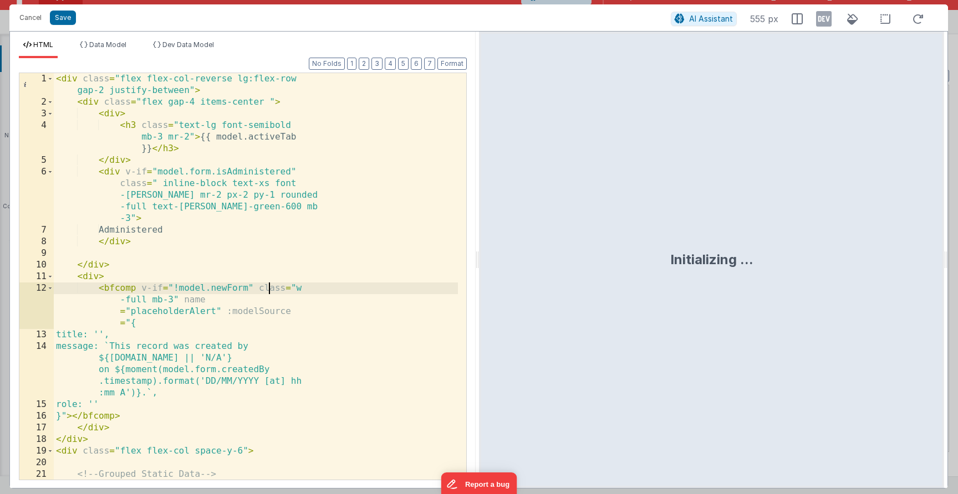
click at [271, 285] on div "< div class = "flex flex-col-reverse lg:flex-row gap-2 justify-between" > < div…" at bounding box center [256, 299] width 404 height 453
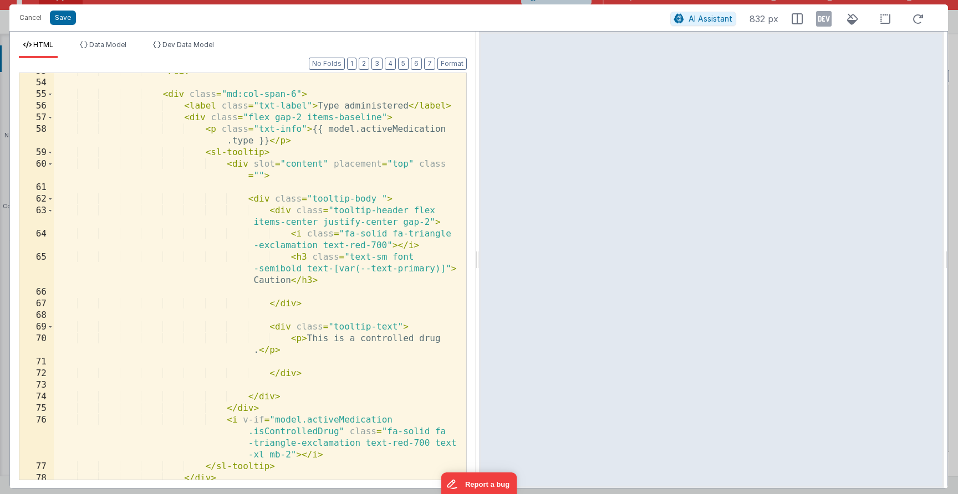
scroll to position [1199, 0]
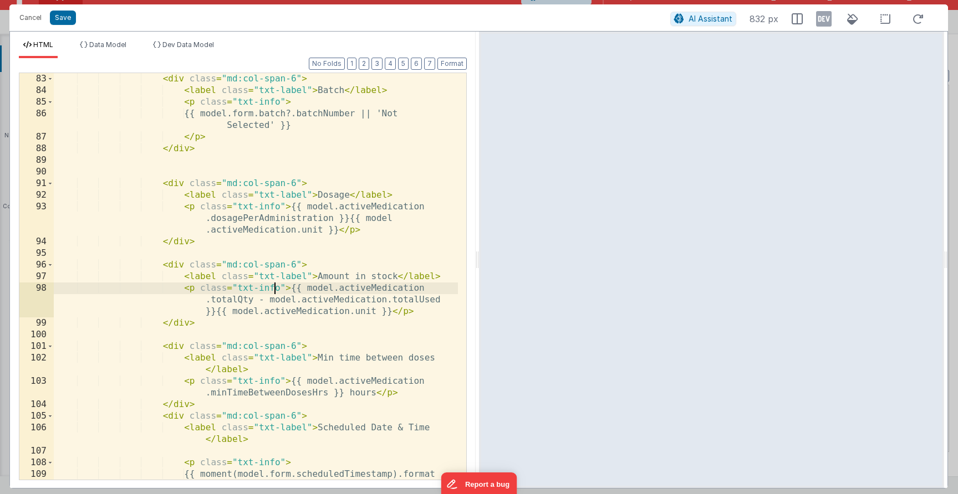
click at [273, 285] on div "< div class = "md:col-span-6" > < label class = "txt-label" > Batch </ label > …" at bounding box center [256, 294] width 404 height 442
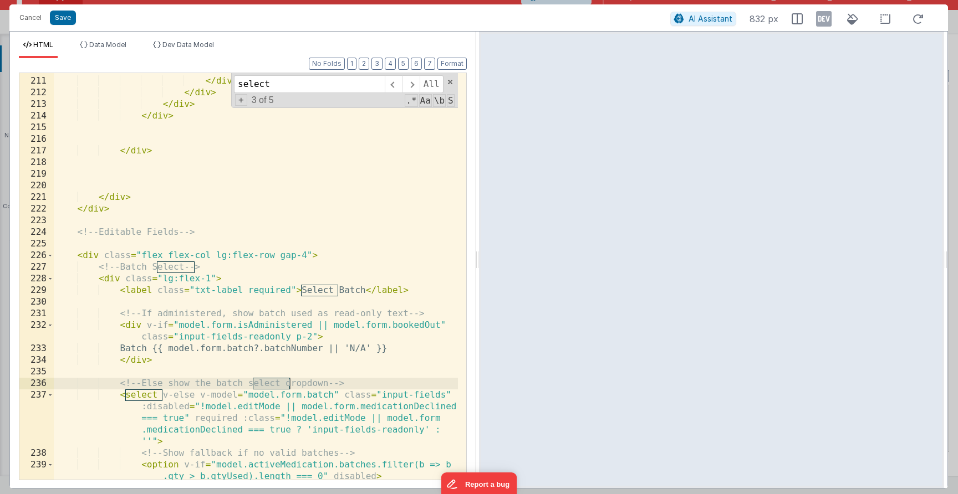
scroll to position [3222, 0]
type input "select"
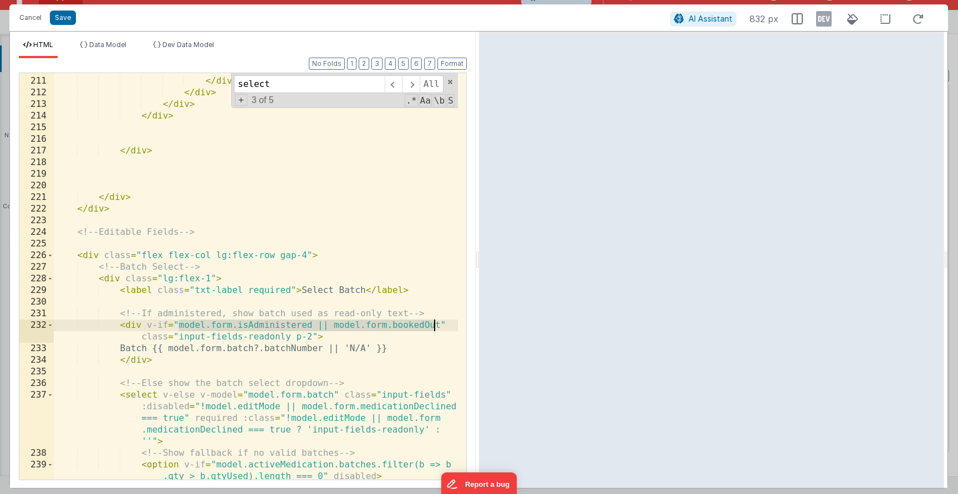
drag, startPoint x: 179, startPoint y: 328, endPoint x: 436, endPoint y: 325, distance: 257.2
click at [436, 325] on div "< span class = "text-sm text-gray-500" > {{ model.form.medicationDeclined ? 'Ye…" at bounding box center [256, 272] width 404 height 465
click at [65, 23] on button "Save" at bounding box center [63, 18] width 26 height 14
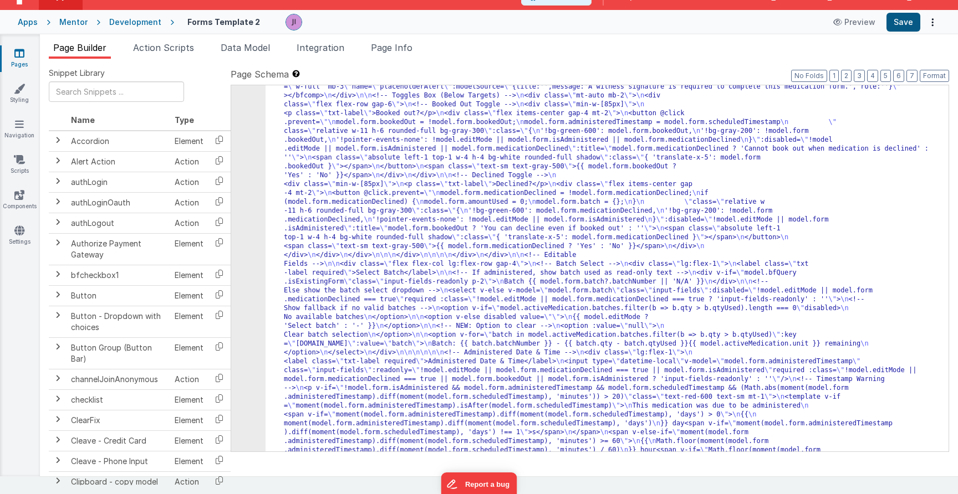
click at [913, 18] on button "Save" at bounding box center [903, 22] width 34 height 19
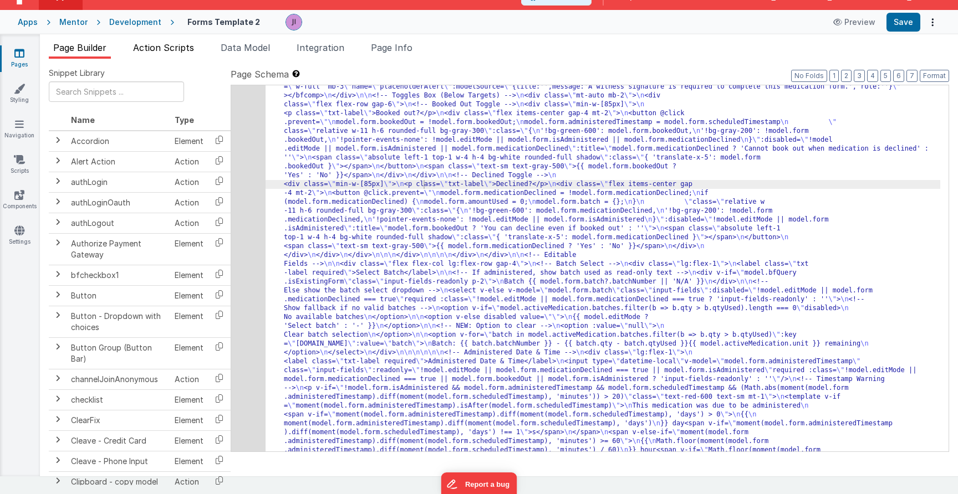
click at [183, 48] on span "Action Scripts" at bounding box center [163, 47] width 61 height 11
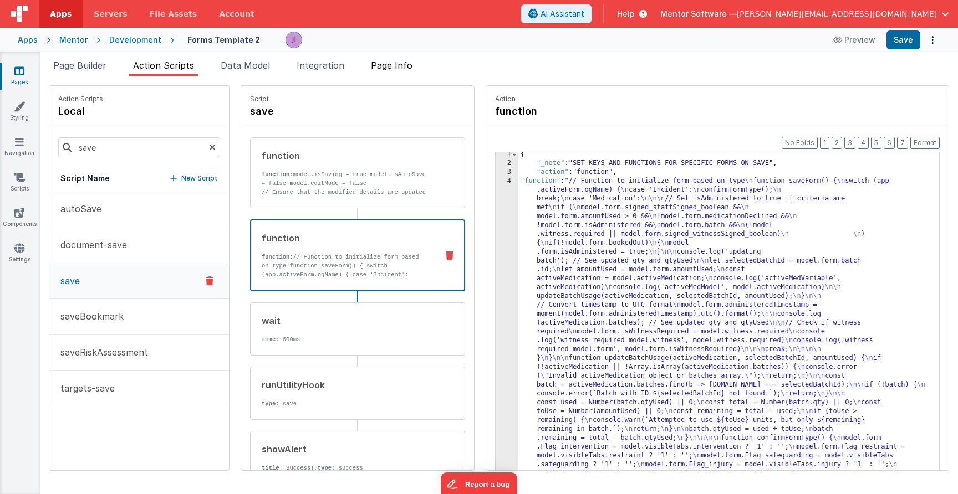
click at [392, 68] on span "Page Info" at bounding box center [392, 65] width 42 height 11
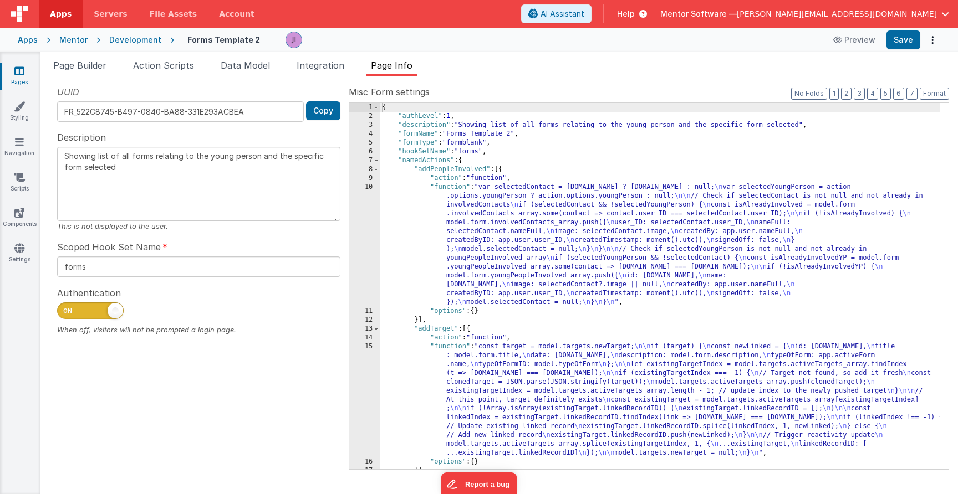
click at [536, 232] on div "{ "authLevel" : 1 , "description" : "Showing list of all forms relating to the …" at bounding box center [660, 295] width 560 height 384
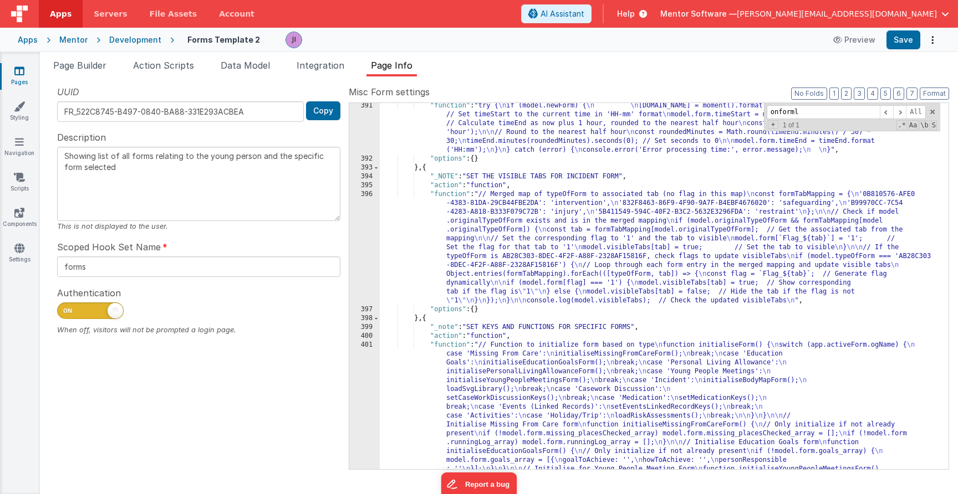
scroll to position [10318, 0]
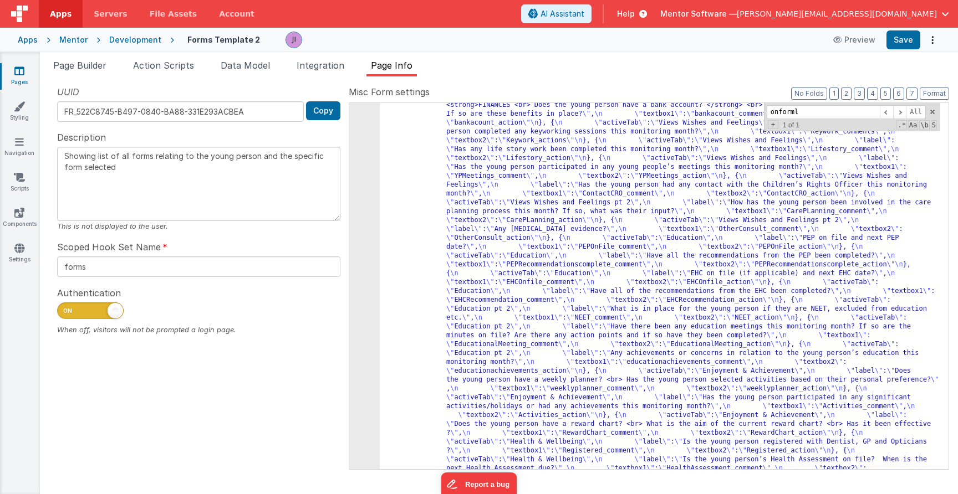
type input "onforml"
drag, startPoint x: 532, startPoint y: 292, endPoint x: 424, endPoint y: 294, distance: 107.6
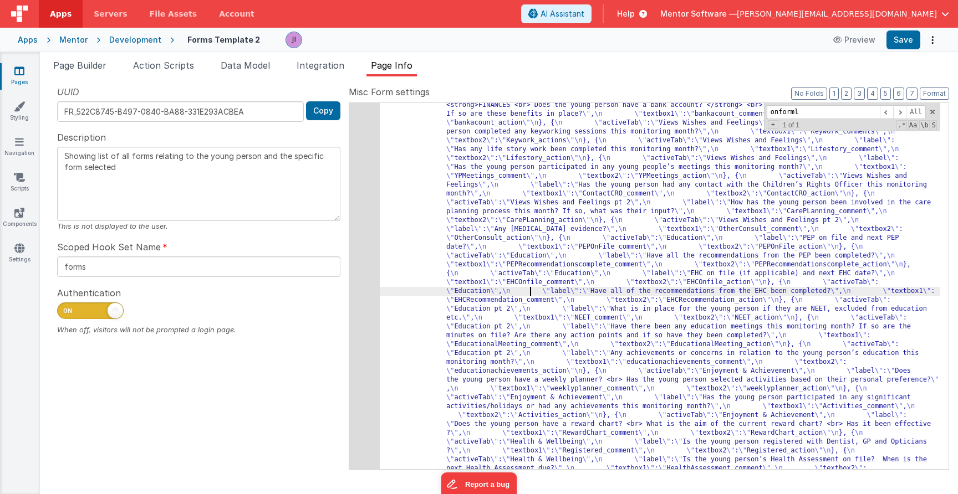
click at [374, 293] on div "401" at bounding box center [364, 43] width 30 height 2244
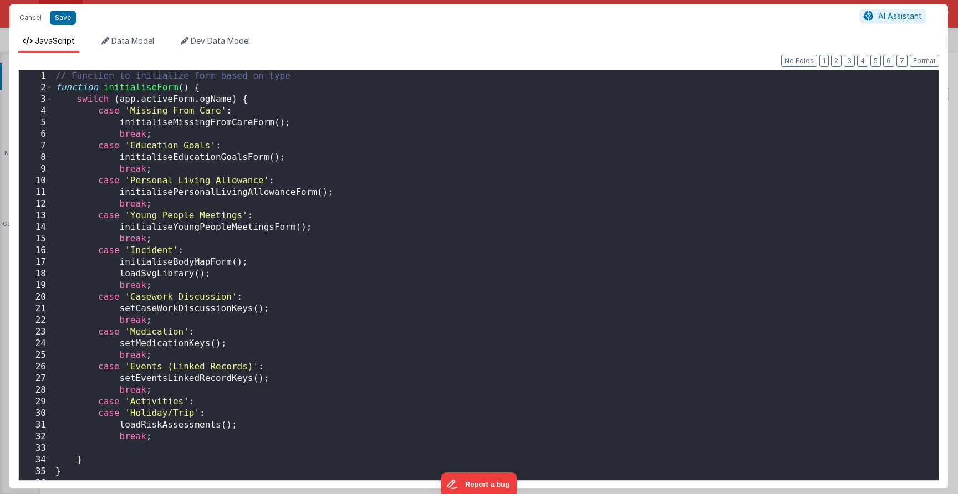
click at [431, 136] on div "// Function to initialize form based on type function initialiseForm ( ) { swit…" at bounding box center [491, 287] width 877 height 434
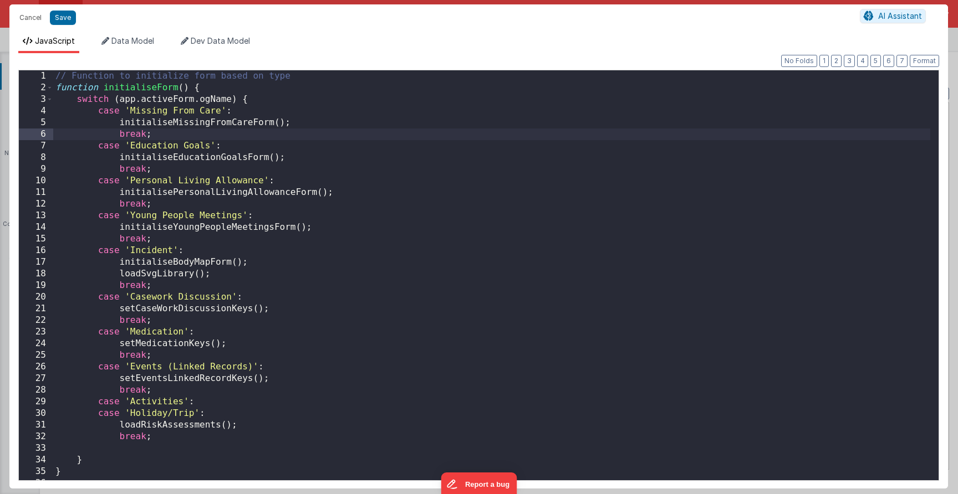
click at [160, 345] on div "// Function to initialize form based on type function initialiseForm ( ) { swit…" at bounding box center [491, 287] width 877 height 434
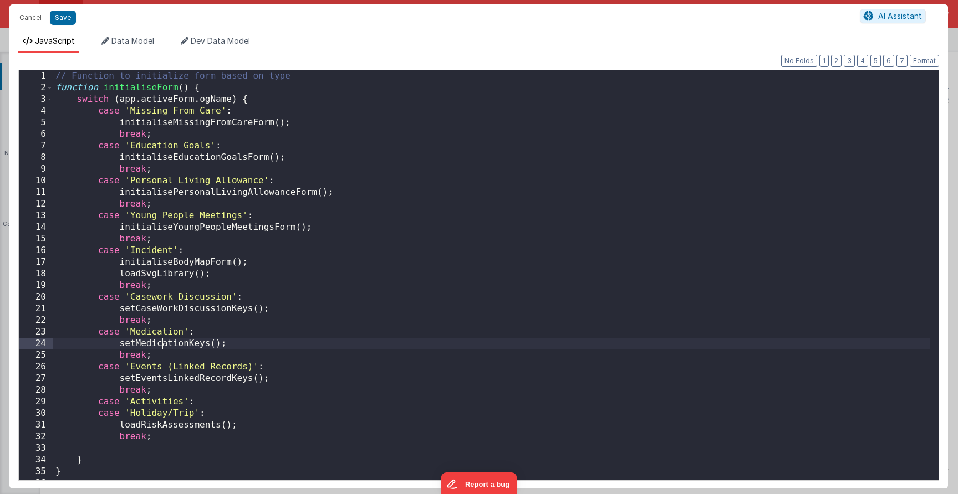
click at [160, 345] on div "// Function to initialize form based on type function initialiseForm ( ) { swit…" at bounding box center [491, 287] width 877 height 434
drag, startPoint x: 131, startPoint y: 345, endPoint x: 120, endPoint y: 345, distance: 11.1
click at [129, 345] on div "// Function to initialize form based on type function initialiseForm ( ) { swit…" at bounding box center [491, 287] width 877 height 434
drag, startPoint x: 117, startPoint y: 345, endPoint x: 233, endPoint y: 345, distance: 116.4
click at [233, 345] on div "// Function to initialize form based on type function initialiseForm ( ) { swit…" at bounding box center [491, 287] width 877 height 434
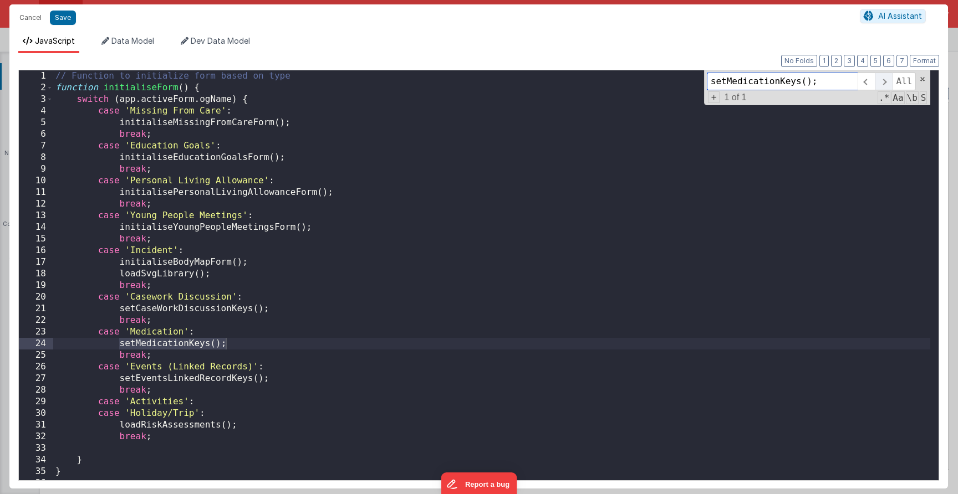
click at [885, 85] on span at bounding box center [883, 82] width 17 height 18
click at [884, 84] on span at bounding box center [883, 82] width 17 height 18
click at [163, 382] on div "// Function to initialize form based on type function initialiseForm ( ) { swit…" at bounding box center [491, 287] width 877 height 434
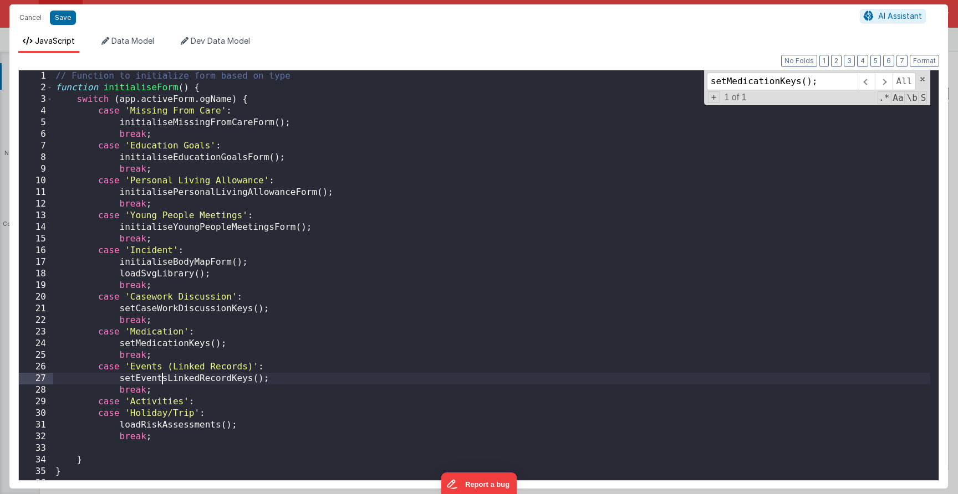
click at [177, 333] on div "// Function to initialize form based on type function initialiseForm ( ) { swit…" at bounding box center [491, 287] width 877 height 434
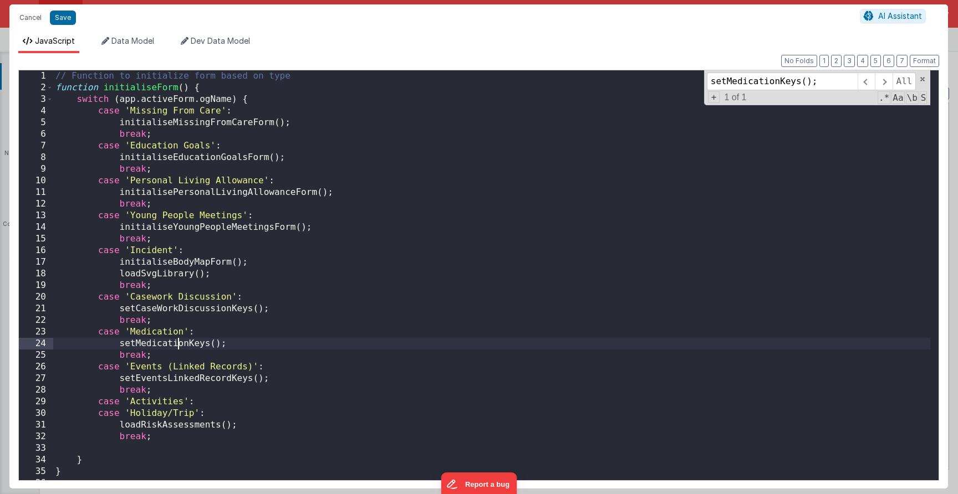
click at [180, 346] on div "// Function to initialize form based on type function initialiseForm ( ) { swit…" at bounding box center [491, 287] width 877 height 434
type input "setMedicationKeys"
click at [891, 74] on span at bounding box center [883, 82] width 17 height 18
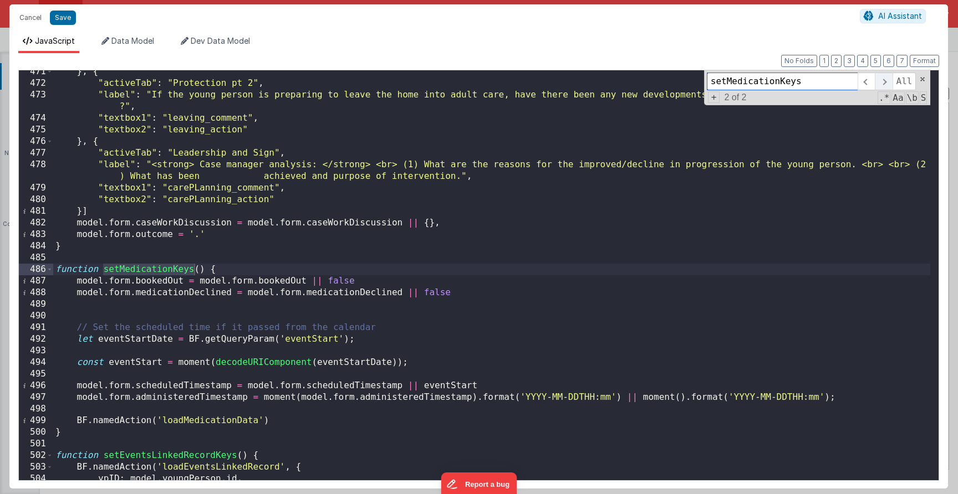
scroll to position [5755, 0]
click at [186, 295] on div "} , { "activeTab" : "Protection pt 2" , "label" : "If the young person is prepa…" at bounding box center [491, 283] width 877 height 434
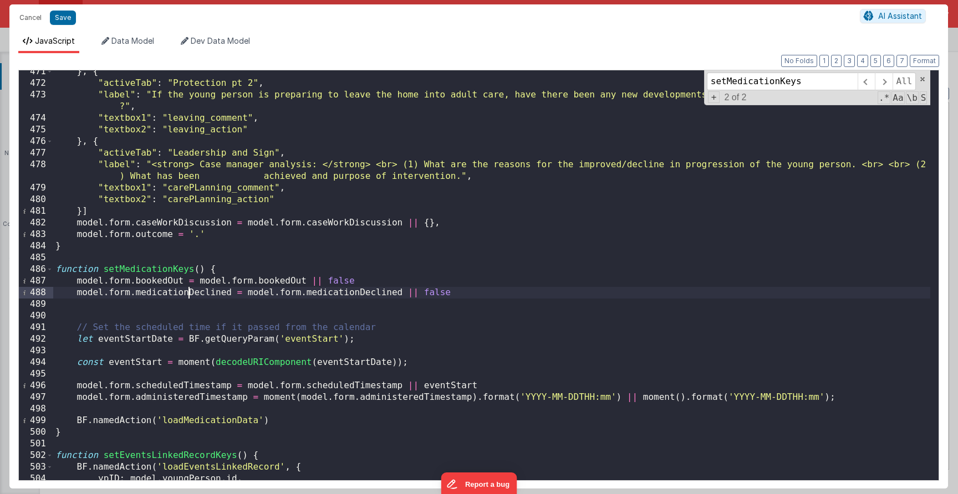
click at [467, 291] on div "} , { "activeTab" : "Protection pt 2" , "label" : "If the young person is prepa…" at bounding box center [491, 283] width 877 height 434
click at [878, 396] on div "} , { "activeTab" : "Protection pt 2" , "label" : "If the young person is prepa…" at bounding box center [491, 283] width 877 height 434
click at [877, 401] on div "} , { "activeTab" : "Protection pt 2" , "label" : "If the young person is prepa…" at bounding box center [491, 283] width 877 height 434
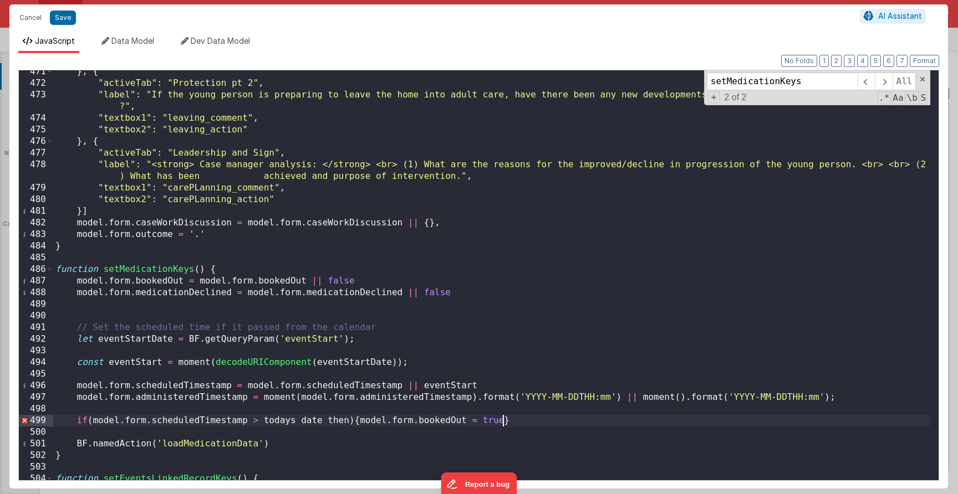
click at [514, 429] on div "} , { "activeTab" : "Protection pt 2" , "label" : "If the young person is prepa…" at bounding box center [491, 283] width 877 height 434
drag, startPoint x: 522, startPoint y: 425, endPoint x: 73, endPoint y: 421, distance: 449.6
click at [73, 421] on div "} , { "activeTab" : "Protection pt 2" , "label" : "If the young person is prepa…" at bounding box center [491, 283] width 877 height 434
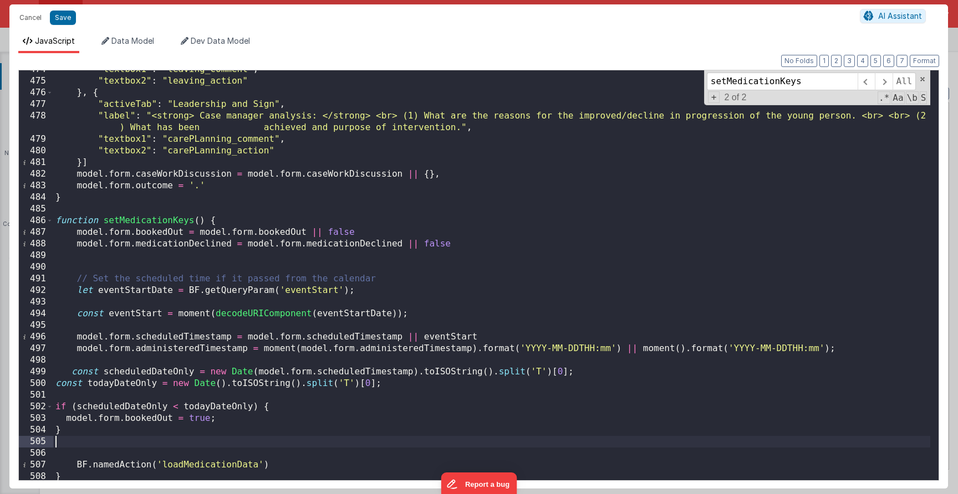
scroll to position [5804, 0]
click at [914, 58] on button "Format" at bounding box center [924, 61] width 29 height 12
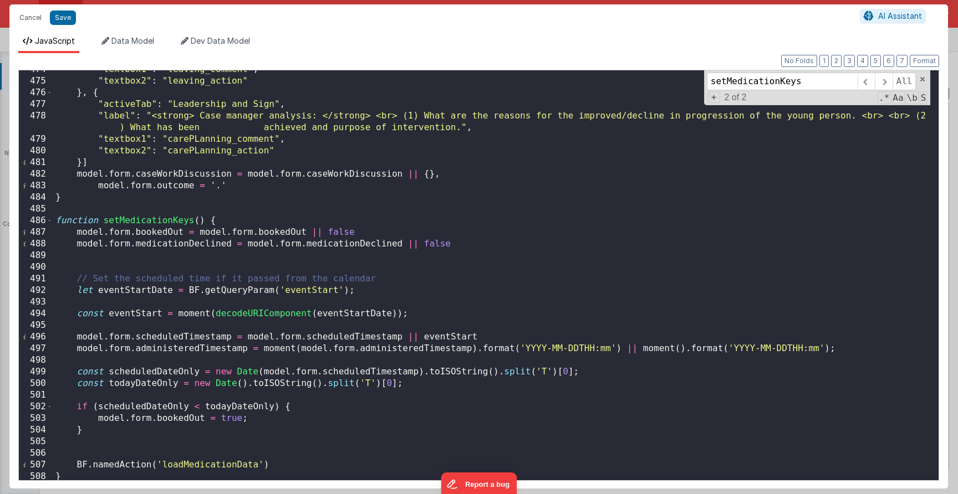
drag, startPoint x: 868, startPoint y: 347, endPoint x: 864, endPoint y: 353, distance: 7.2
click at [868, 347] on div ""textbox1" : "leaving_comment" , "textbox2" : "leaving_action" } , { "activeTab…" at bounding box center [491, 281] width 877 height 434
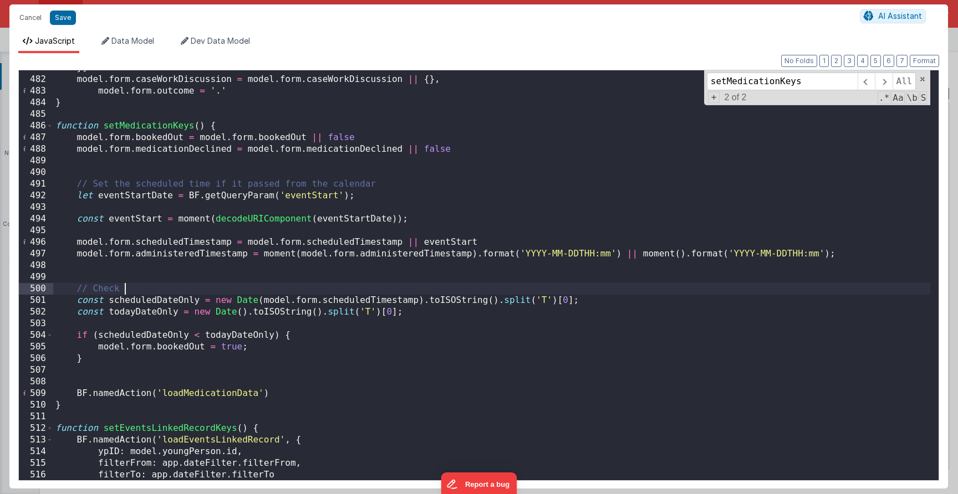
scroll to position [5899, 0]
click at [271, 347] on div "}] model . form . caseWorkDiscussion = model . form . caseWorkDiscussion || { }…" at bounding box center [491, 279] width 877 height 434
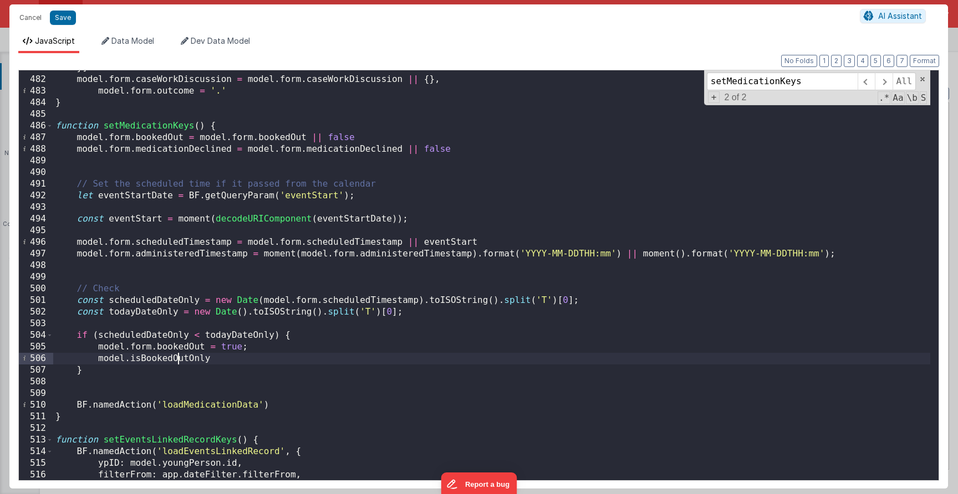
click at [176, 361] on div "}] model . form . caseWorkDiscussion = model . form . caseWorkDiscussion || { }…" at bounding box center [491, 279] width 877 height 434
click at [218, 360] on div "}] model . form . caseWorkDiscussion = model . form . caseWorkDiscussion || { }…" at bounding box center [491, 279] width 877 height 434
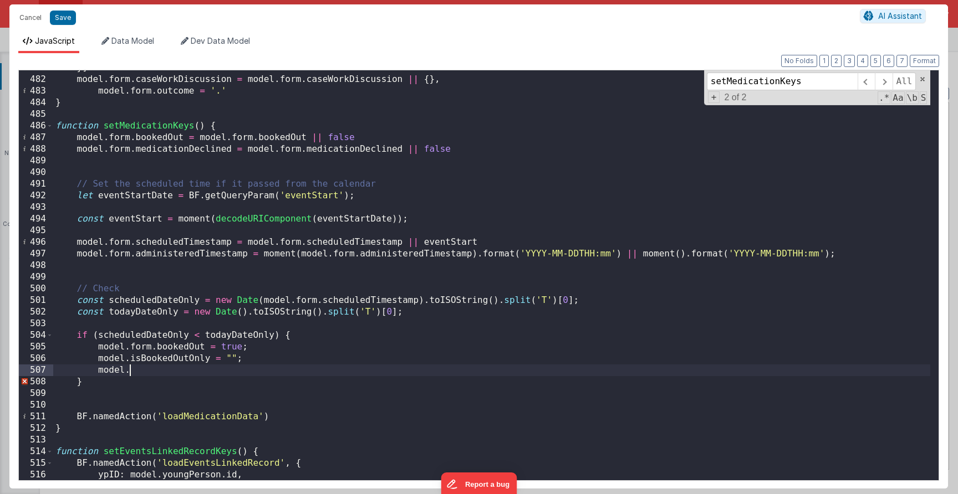
paste textarea
click at [155, 366] on div "}] model . form . caseWorkDiscussion = model . form . caseWorkDiscussion || { }…" at bounding box center [491, 279] width 877 height 434
drag, startPoint x: 97, startPoint y: 372, endPoint x: 210, endPoint y: 371, distance: 113.1
click at [210, 371] on div "}] model . form . caseWorkDiscussion = model . form . caseWorkDiscussion || { }…" at bounding box center [491, 279] width 877 height 434
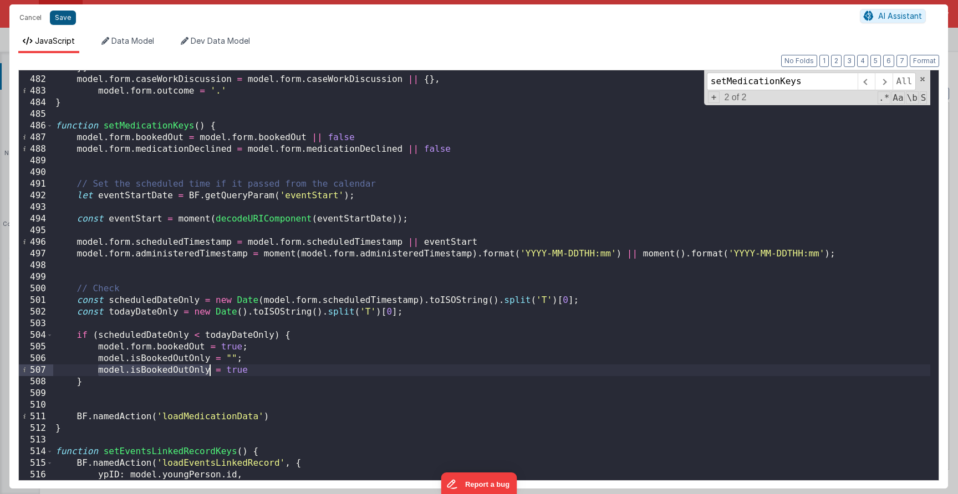
click at [64, 22] on button "Save" at bounding box center [63, 18] width 26 height 14
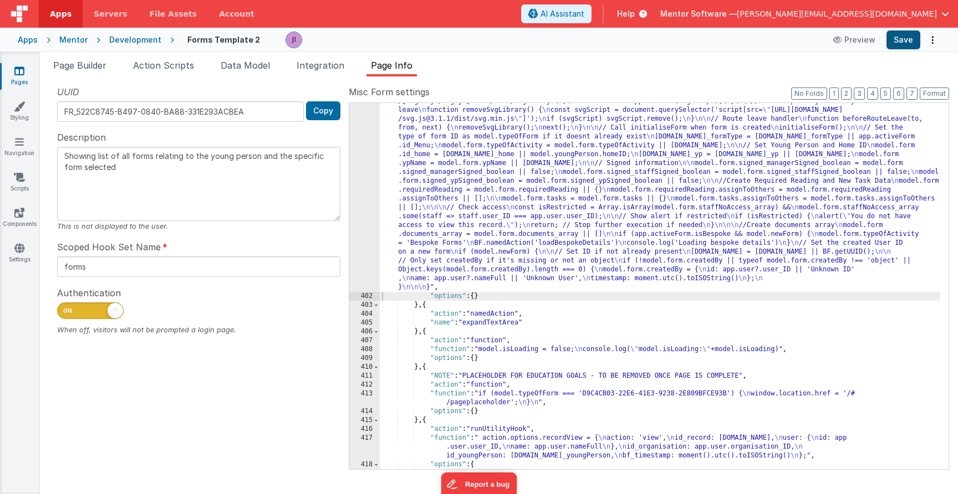
drag, startPoint x: 899, startPoint y: 41, endPoint x: 894, endPoint y: 45, distance: 6.3
click at [900, 41] on button "Save" at bounding box center [903, 39] width 34 height 19
click at [74, 66] on span "Page Builder" at bounding box center [79, 65] width 53 height 11
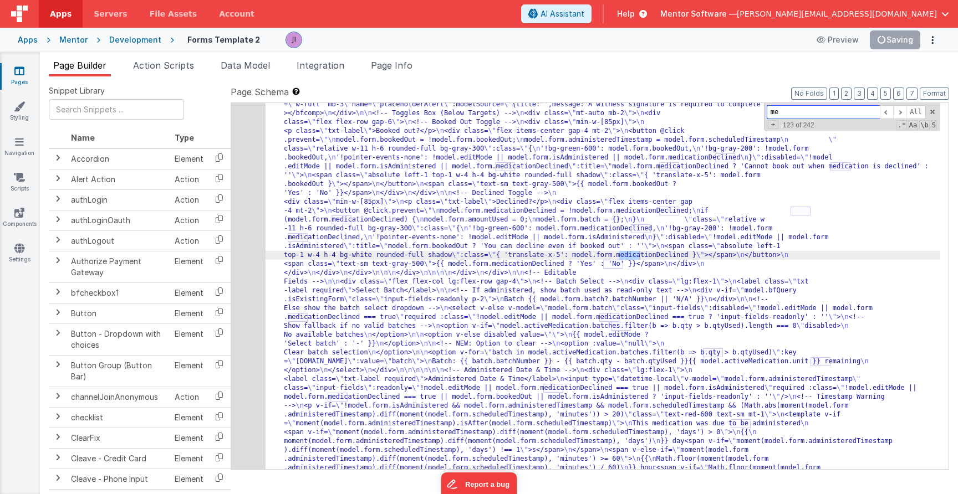
type input "m"
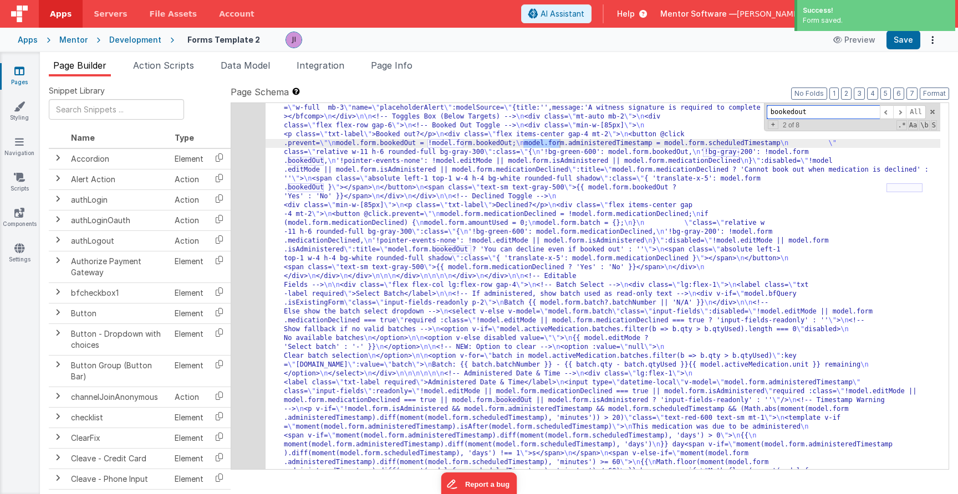
scroll to position [11310, 0]
type input "bookedout"
click at [247, 183] on div "686" at bounding box center [248, 161] width 34 height 1091
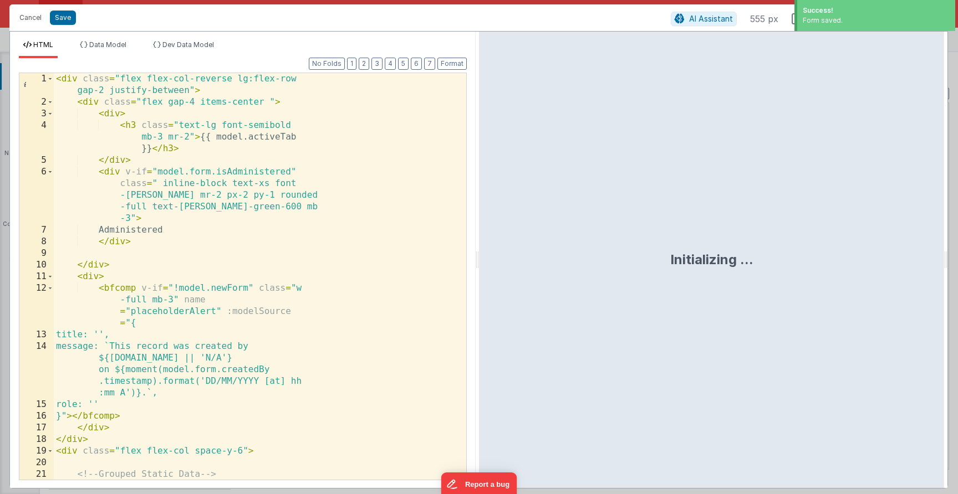
click at [254, 210] on div "< div class = "flex flex-col-reverse lg:flex-row gap-2 justify-between" > < div…" at bounding box center [256, 299] width 404 height 453
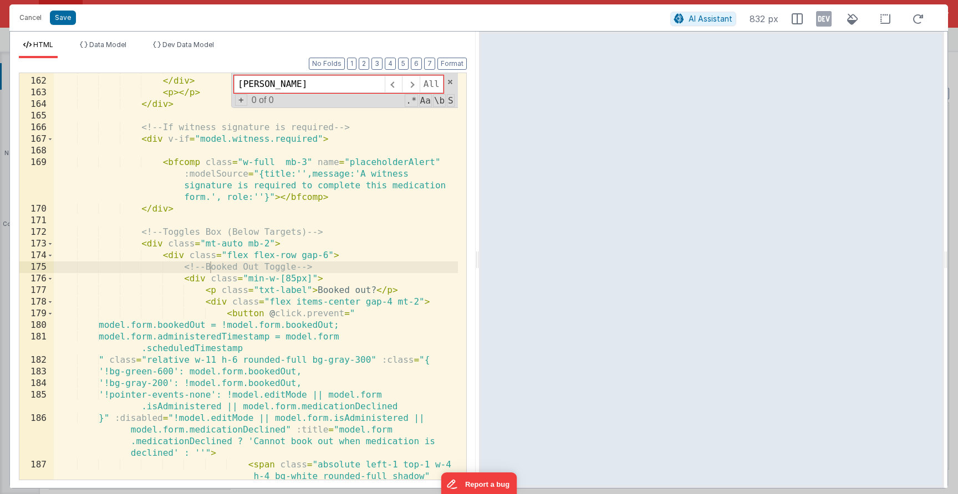
scroll to position [2510, 0]
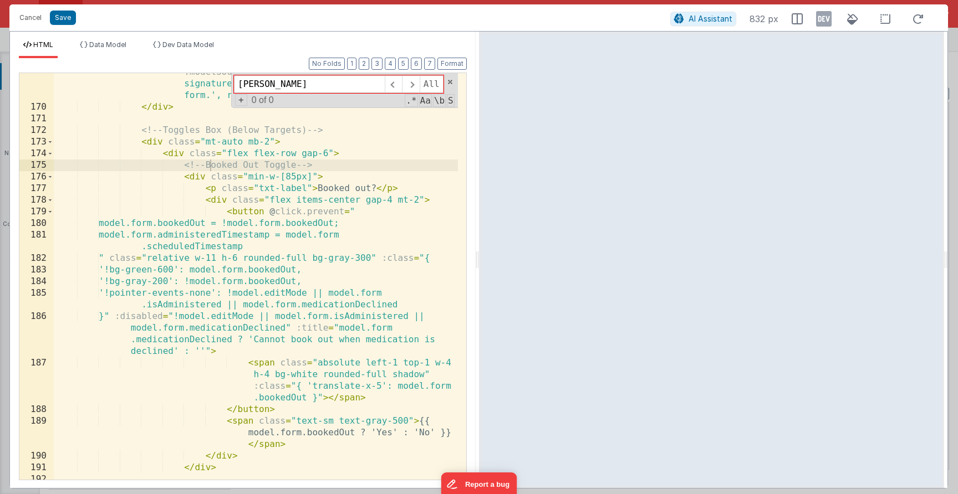
type input "bookout"
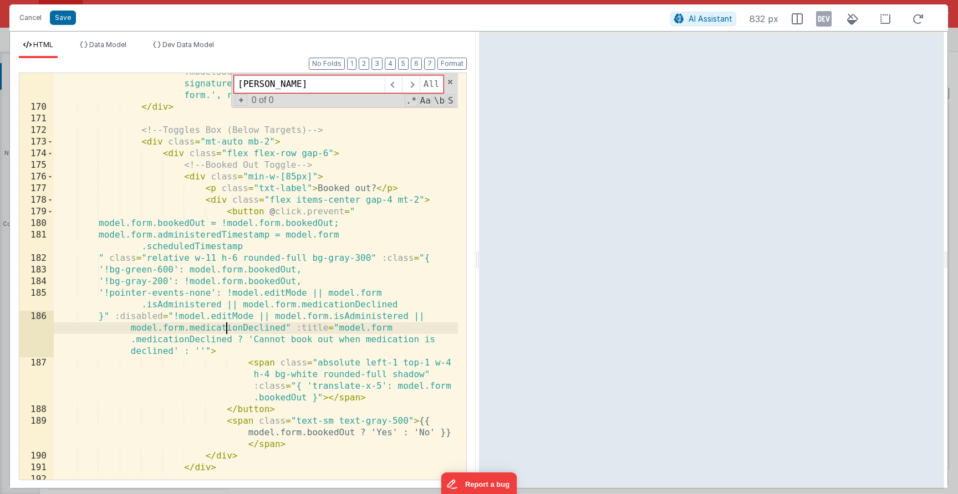
drag, startPoint x: 225, startPoint y: 320, endPoint x: 161, endPoint y: 215, distance: 122.8
click at [227, 324] on div "< bfcomp class = "w-full mb-3" name = "placeholderAlert" :modelSource = "{title…" at bounding box center [256, 287] width 404 height 465
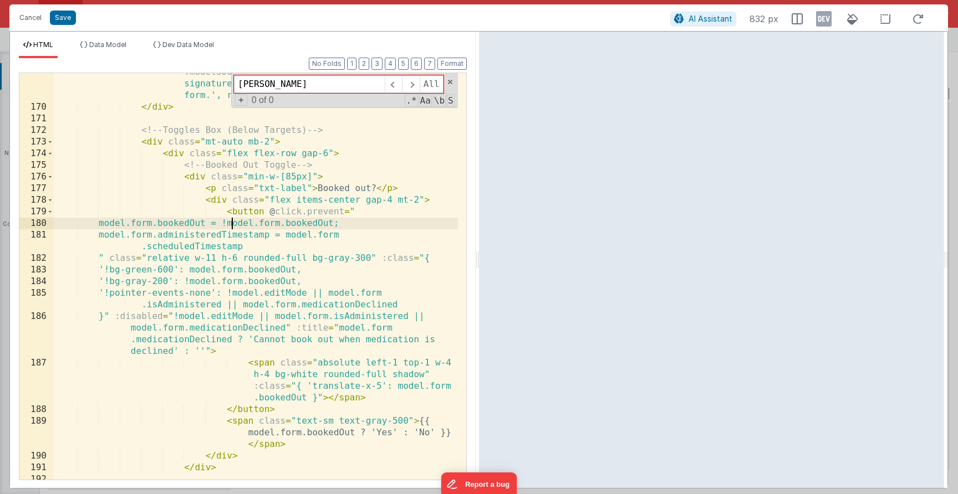
click at [232, 220] on div "< bfcomp class = "w-full mb-3" name = "placeholderAlert" :modelSource = "{title…" at bounding box center [256, 287] width 404 height 465
click at [232, 215] on div "< bfcomp class = "w-full mb-3" name = "placeholderAlert" :modelSource = "{title…" at bounding box center [256, 287] width 404 height 465
click at [50, 215] on span at bounding box center [50, 212] width 6 height 12
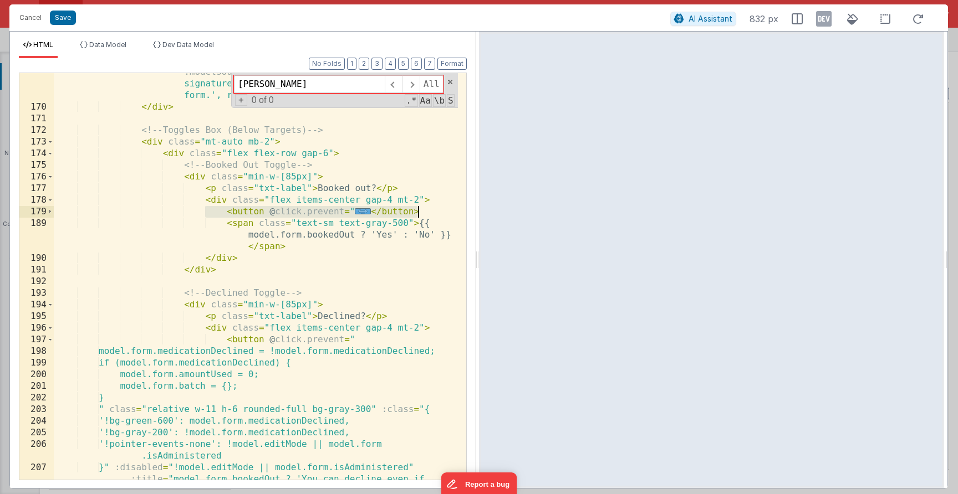
drag, startPoint x: 206, startPoint y: 215, endPoint x: 447, endPoint y: 207, distance: 241.8
click at [447, 207] on div "< bfcomp class = "w-full mb-3" name = "placeholderAlert" :modelSource = "{title…" at bounding box center [256, 299] width 404 height 488
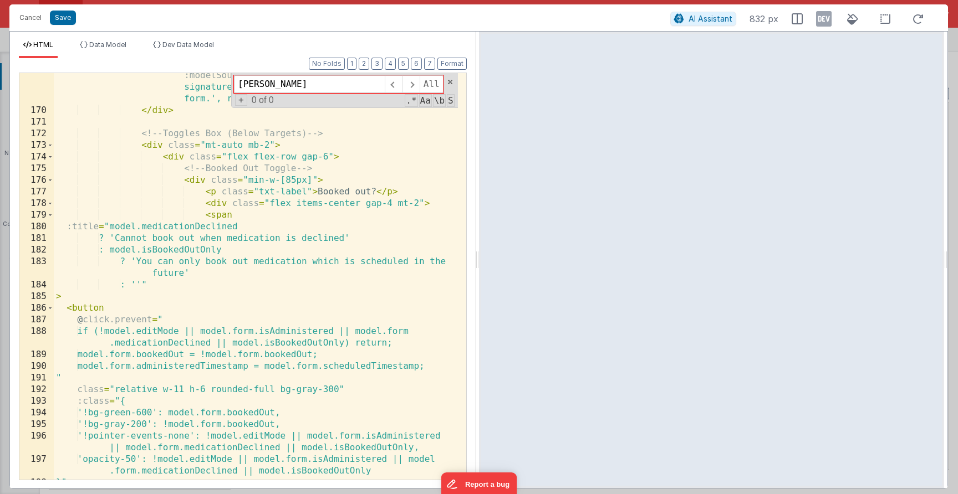
scroll to position [2506, 0]
click at [445, 59] on button "Format" at bounding box center [451, 64] width 29 height 12
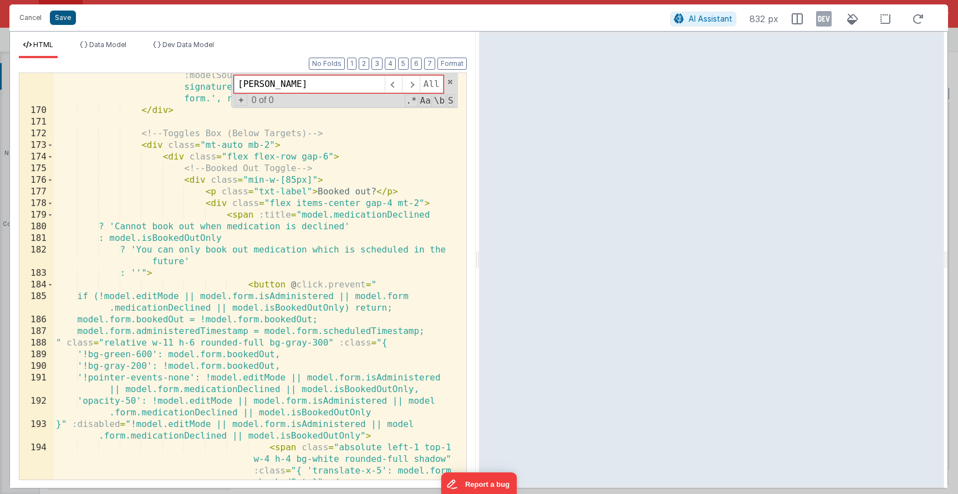
click at [68, 21] on button "Save" at bounding box center [63, 18] width 26 height 14
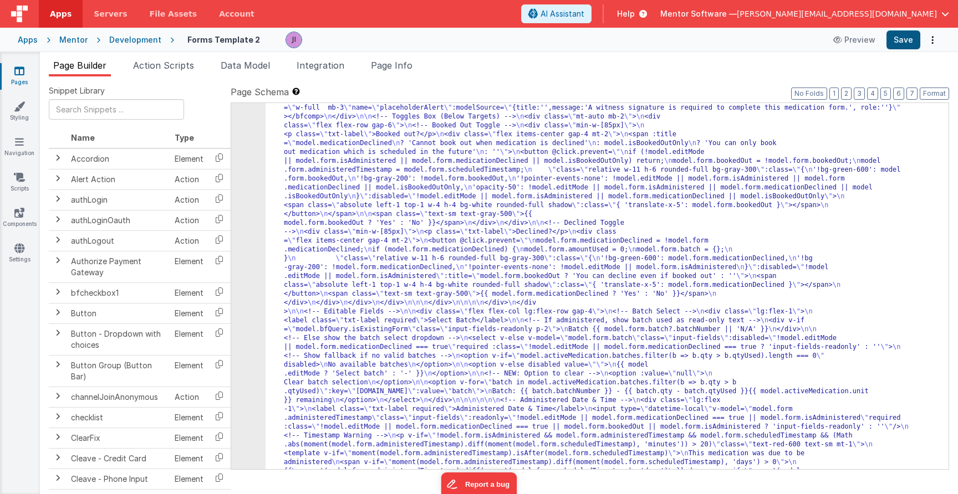
scroll to position [11303, 0]
click at [900, 36] on button "Save" at bounding box center [903, 39] width 34 height 19
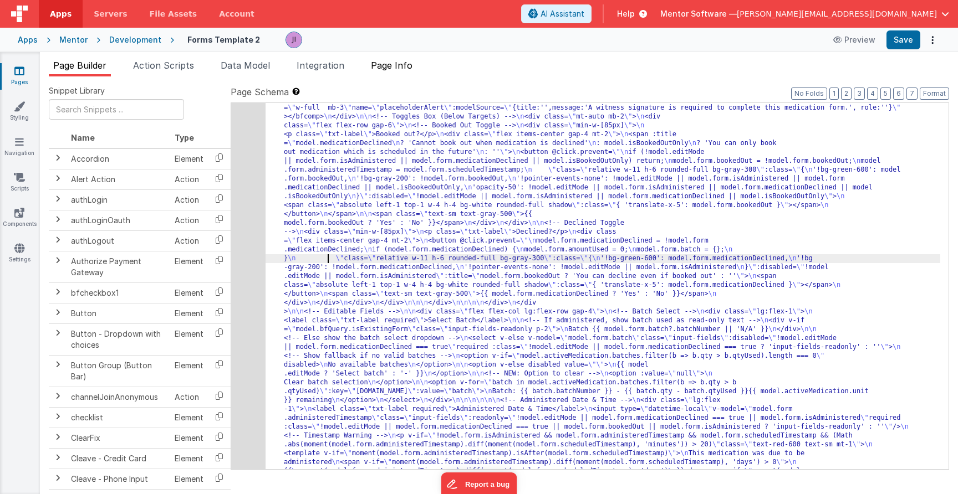
click at [401, 68] on span "Page Info" at bounding box center [392, 65] width 42 height 11
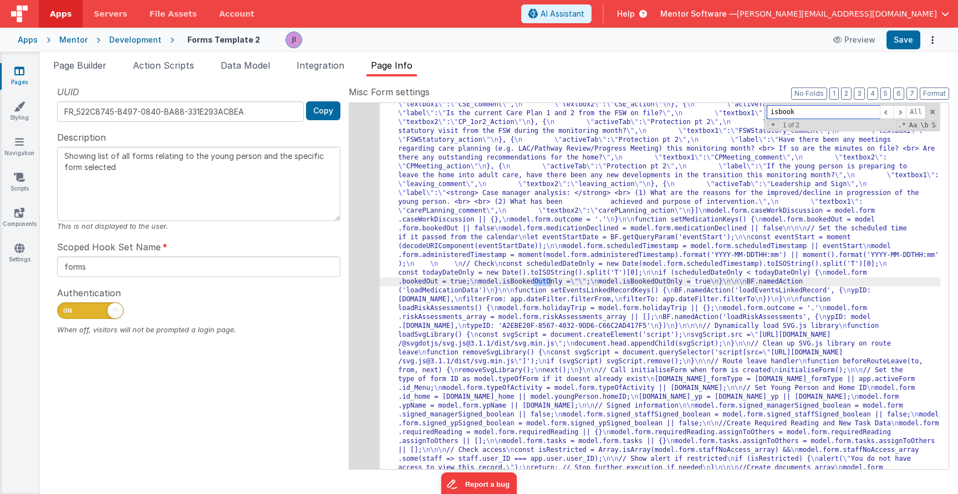
scroll to position [10780, 0]
type input "isbook"
click at [914, 34] on button "Save" at bounding box center [903, 39] width 34 height 19
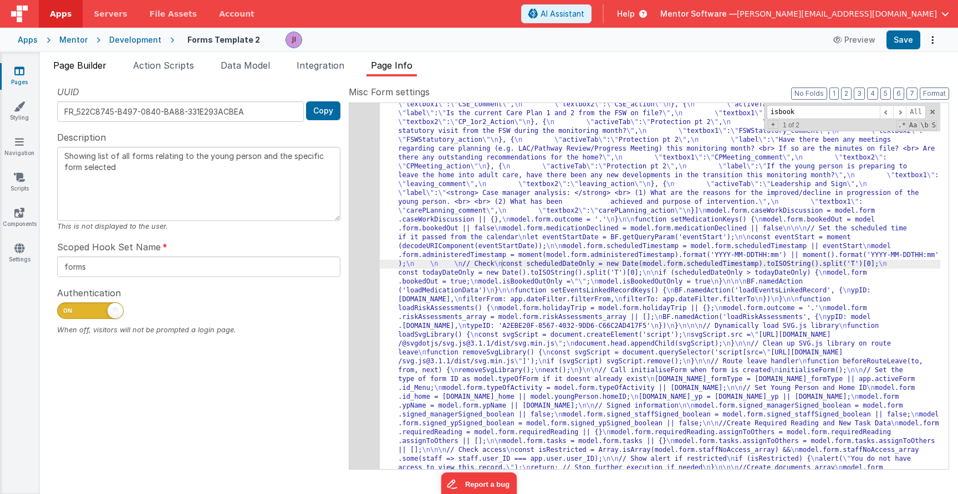
click at [94, 71] on li "Page Builder" at bounding box center [80, 68] width 62 height 18
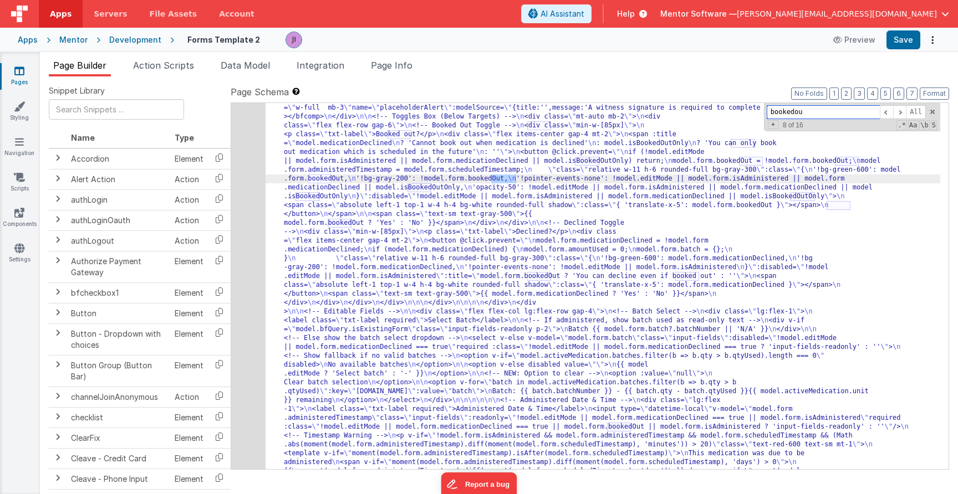
type input "bookedout"
click at [261, 192] on div "686" at bounding box center [248, 175] width 34 height 1118
click at [252, 193] on div "686" at bounding box center [248, 175] width 34 height 1118
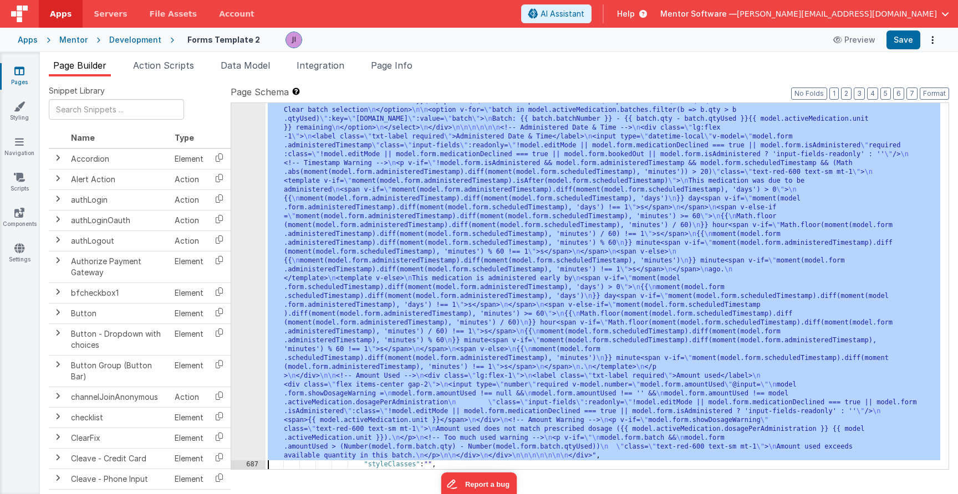
scroll to position [11412, 0]
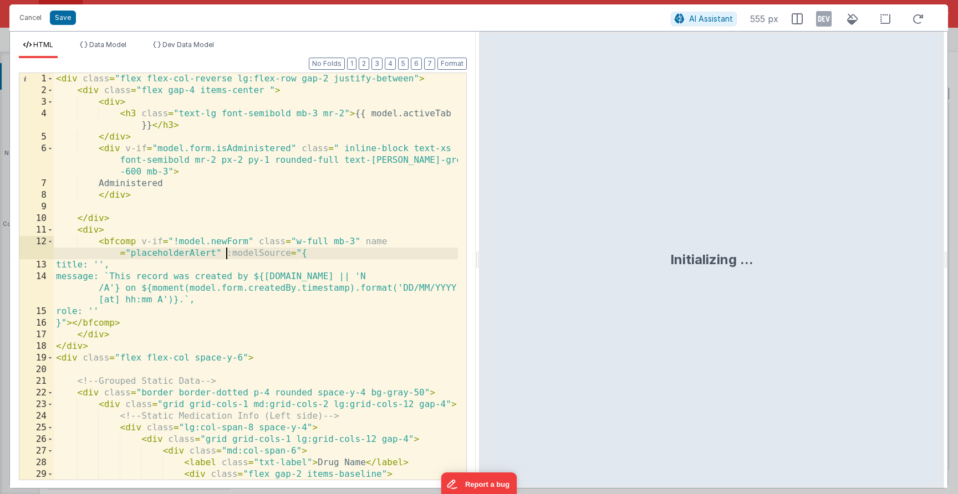
click at [226, 257] on div "< div class = "flex flex-col-reverse lg:flex-row gap-2 justify-between" > < div…" at bounding box center [256, 294] width 404 height 442
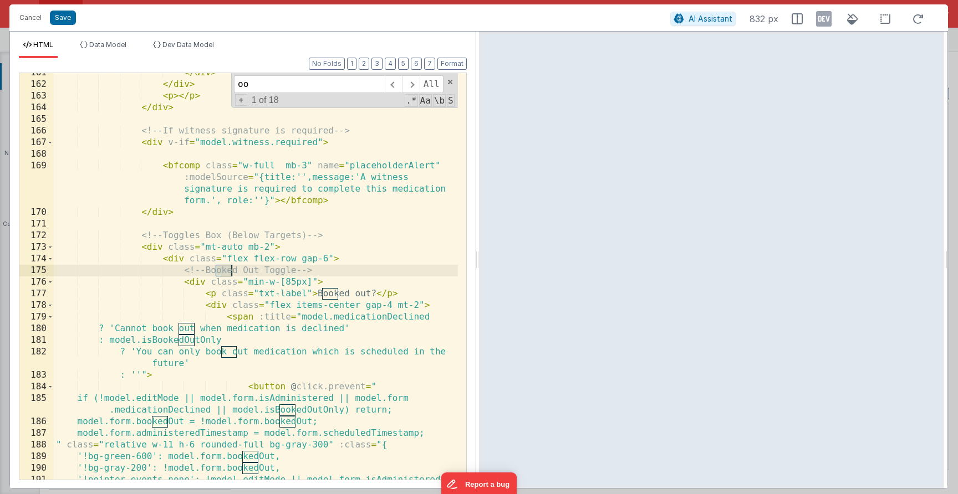
type input "o"
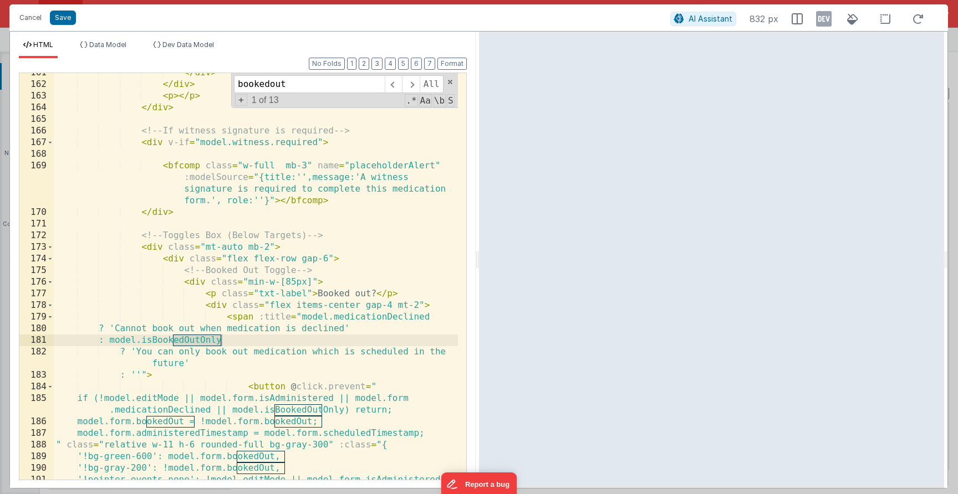
type input "bookedout"
click at [47, 246] on div "173" at bounding box center [36, 248] width 34 height 12
drag, startPoint x: 51, startPoint y: 249, endPoint x: 93, endPoint y: 246, distance: 41.7
click at [51, 249] on span at bounding box center [50, 248] width 6 height 12
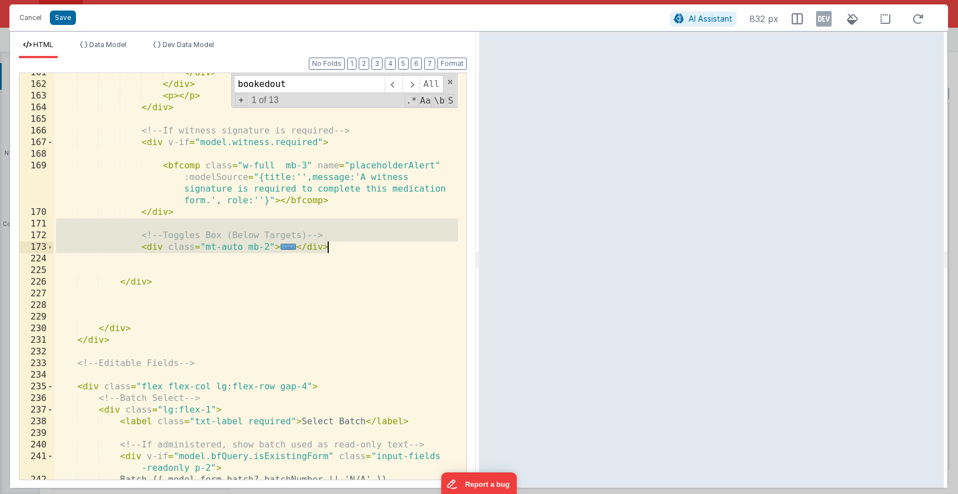
drag, startPoint x: 131, startPoint y: 227, endPoint x: 375, endPoint y: 250, distance: 245.0
click at [375, 250] on div "</ div > </ div > < p > </ p > </ div > <!-- If witness signature is required -…" at bounding box center [256, 282] width 404 height 430
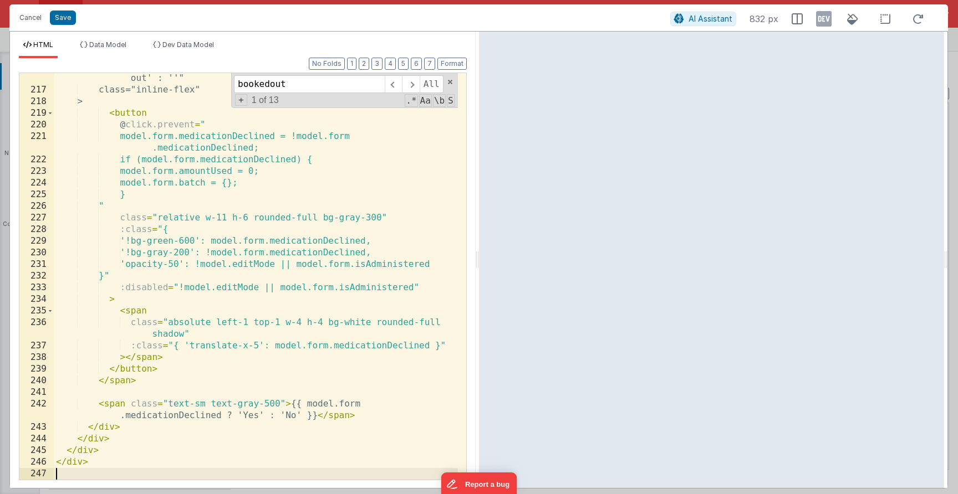
scroll to position [3179, 0]
click at [68, 16] on button "Save" at bounding box center [63, 18] width 26 height 14
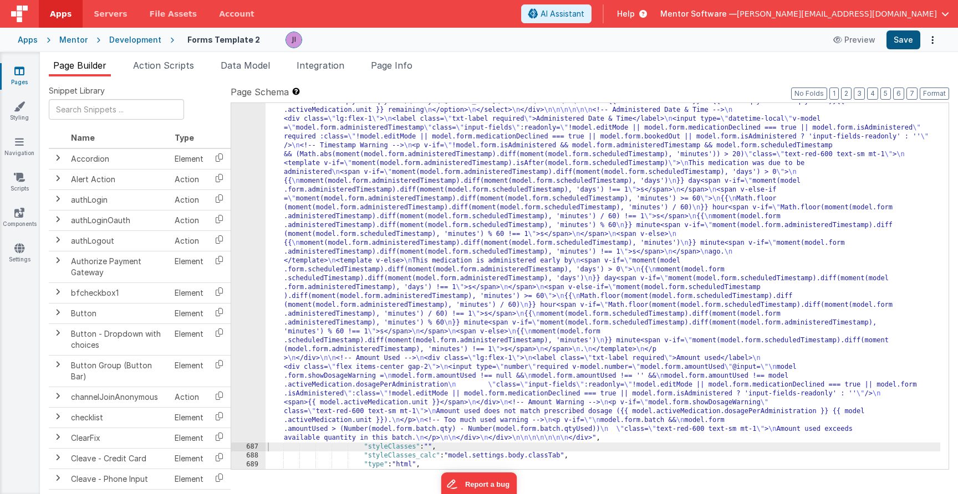
scroll to position [11416, 0]
click at [908, 45] on button "Save" at bounding box center [903, 39] width 34 height 19
click at [407, 56] on div "Page Builder Action Scripts Data Model Integration Page Info Snippet Library Na…" at bounding box center [499, 273] width 918 height 442
click at [407, 64] on span "Page Info" at bounding box center [392, 65] width 42 height 11
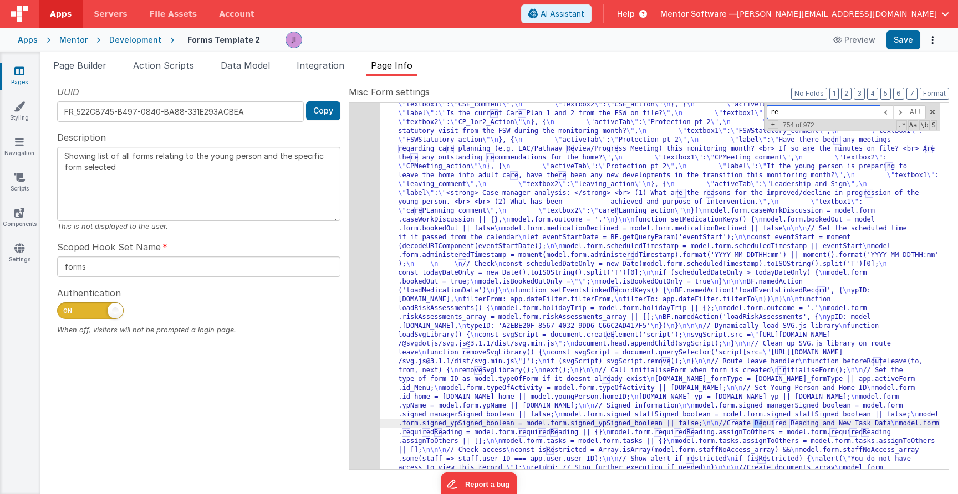
type input "r"
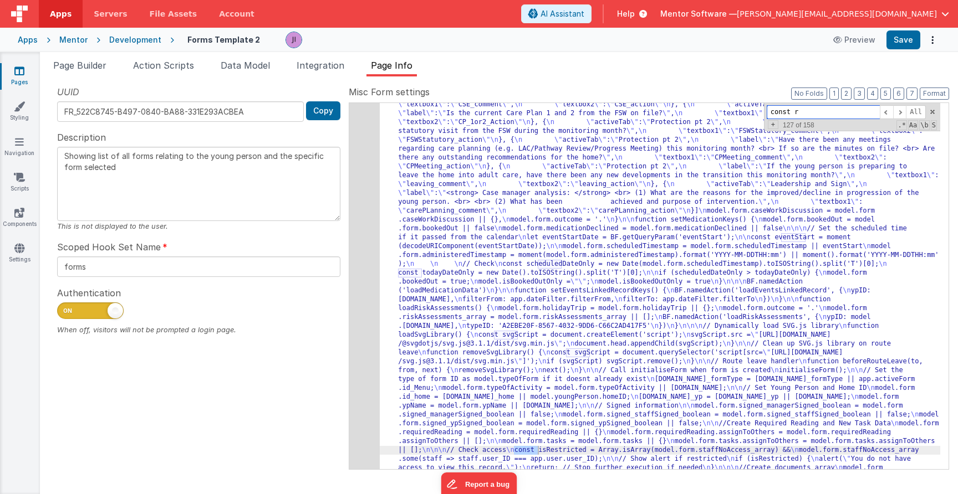
scroll to position [12083, 0]
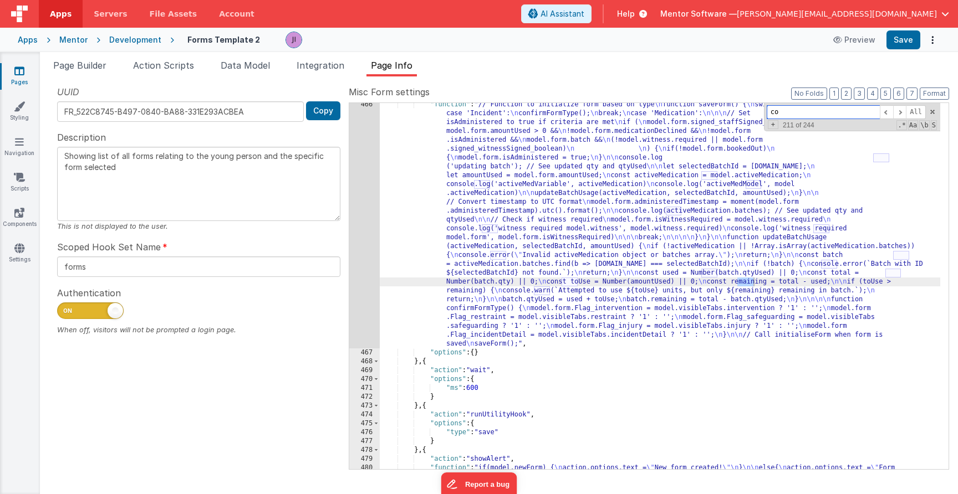
type input "c"
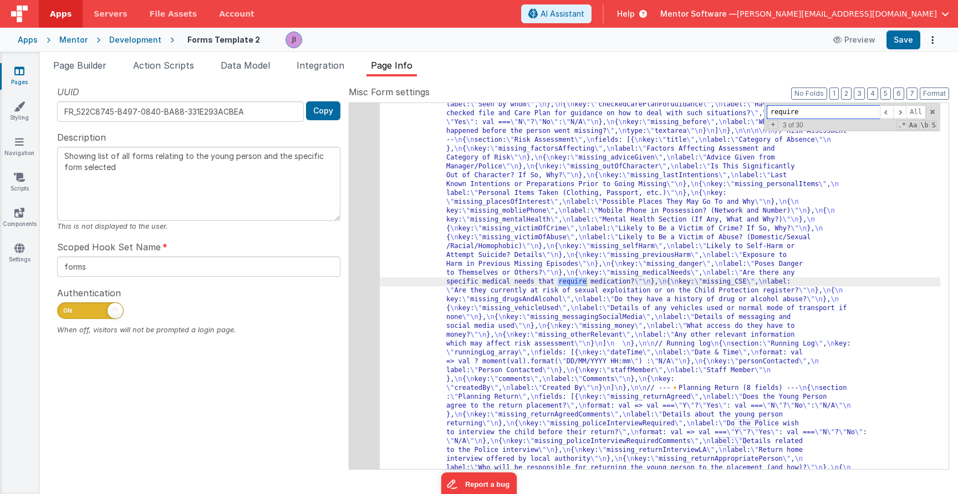
scroll to position [3418, 0]
type input "require"
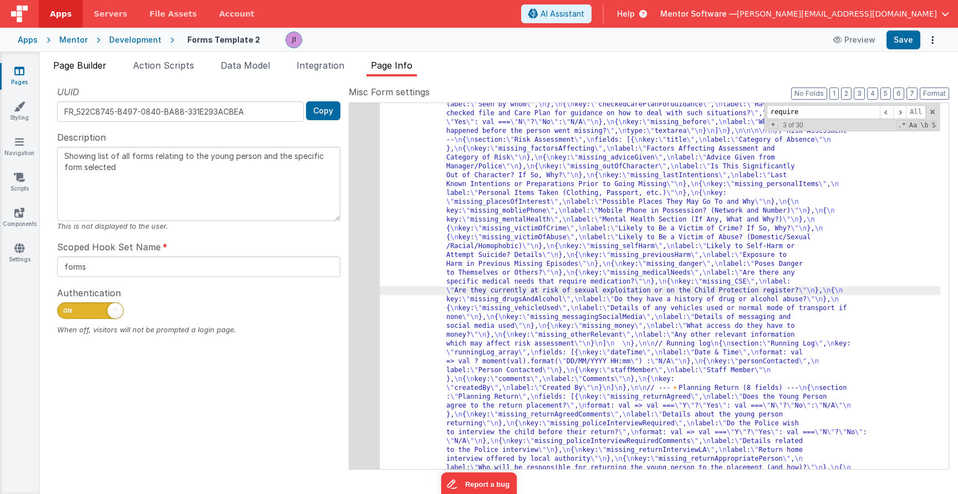
click at [55, 72] on li "Page Builder" at bounding box center [80, 68] width 62 height 18
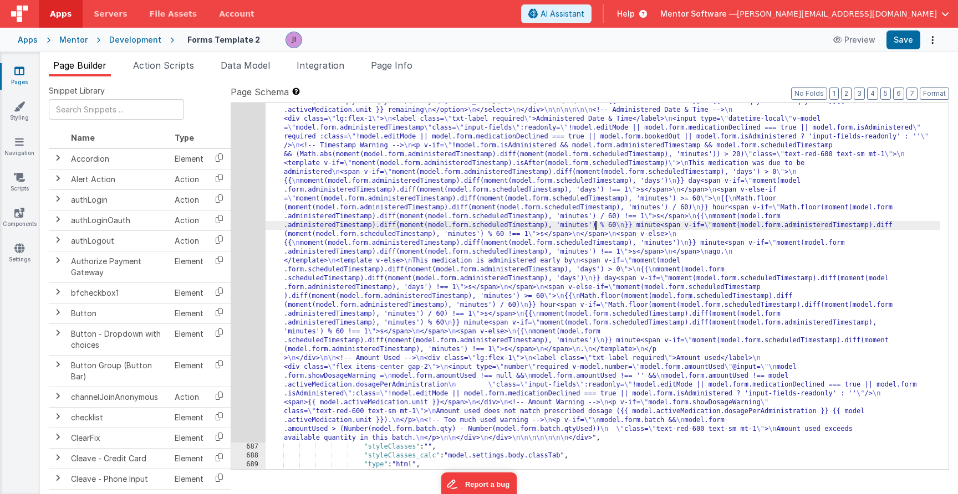
click at [594, 225] on div ""html" : "<div class= \" flex flex-col-reverse lg:flex-row gap-2 justify-betwee…" at bounding box center [603, 80] width 675 height 1475
paste input "This medication is administered early by 19 hours 40 minutes ."
drag, startPoint x: 779, startPoint y: 114, endPoint x: 937, endPoint y: 115, distance: 158.6
click at [937, 115] on div "This medication is administered early by 19 hours 40 minutes All model.form.amo…" at bounding box center [852, 117] width 176 height 28
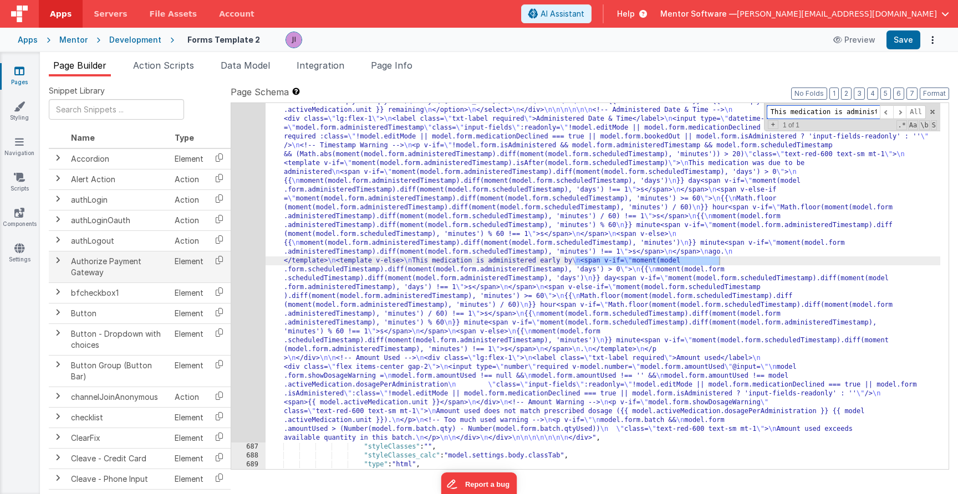
type input "This medication is administered earl"
click at [227, 269] on div at bounding box center [219, 262] width 23 height 20
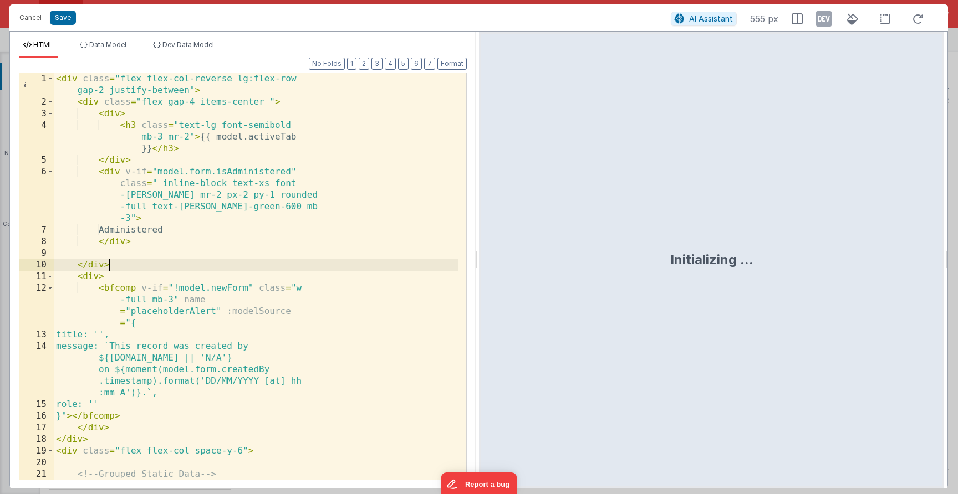
click at [248, 263] on div "< div class = "flex flex-col-reverse lg:flex-row gap-2 justify-between" > < div…" at bounding box center [256, 299] width 404 height 453
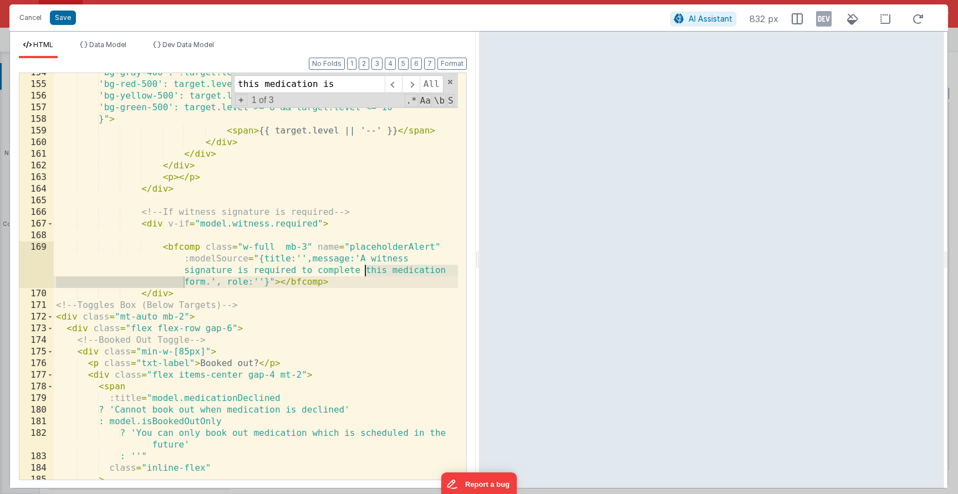
scroll to position [4721, 0]
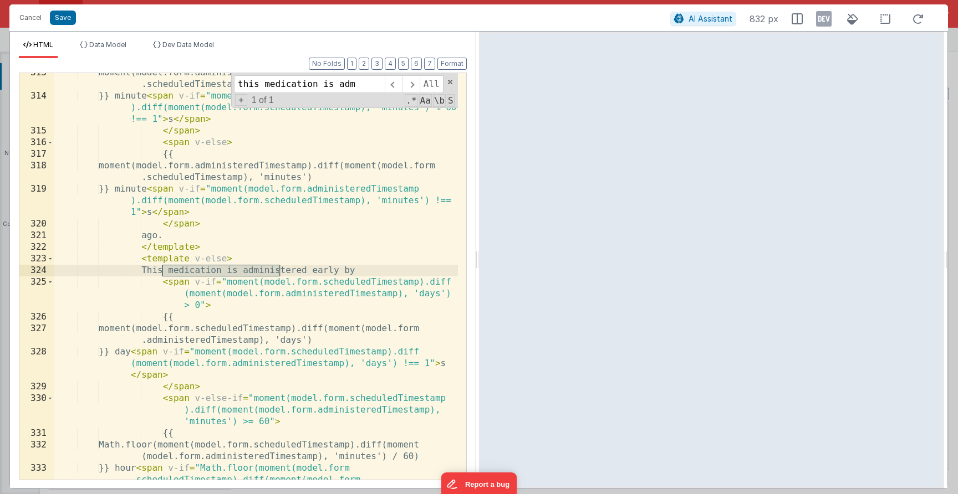
type input "this medication is adm"
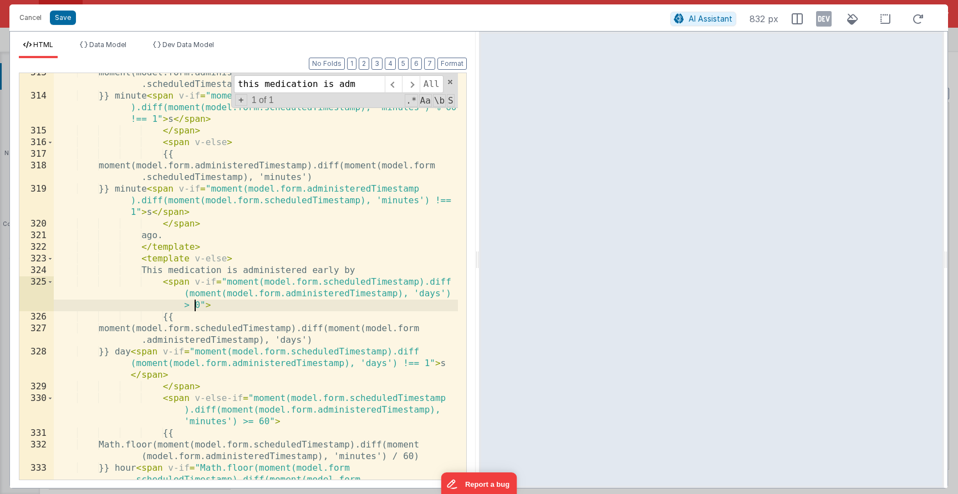
click at [196, 302] on div "moment(model.form.administeredTimestamp).diff(moment(model.form .scheduledTimes…" at bounding box center [256, 299] width 404 height 465
click at [165, 257] on div "moment(model.form.administeredTimestamp).diff(moment(model.form .scheduledTimes…" at bounding box center [256, 299] width 404 height 465
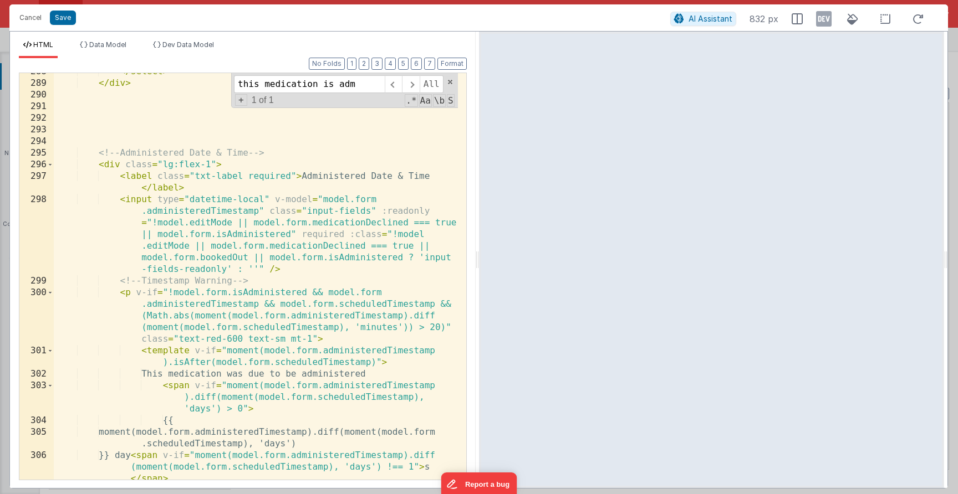
scroll to position [4175, 0]
click at [434, 307] on div "</ select > </ div > <!-- Administered Date & Time --> < div class = "lg:flex-1…" at bounding box center [256, 292] width 404 height 453
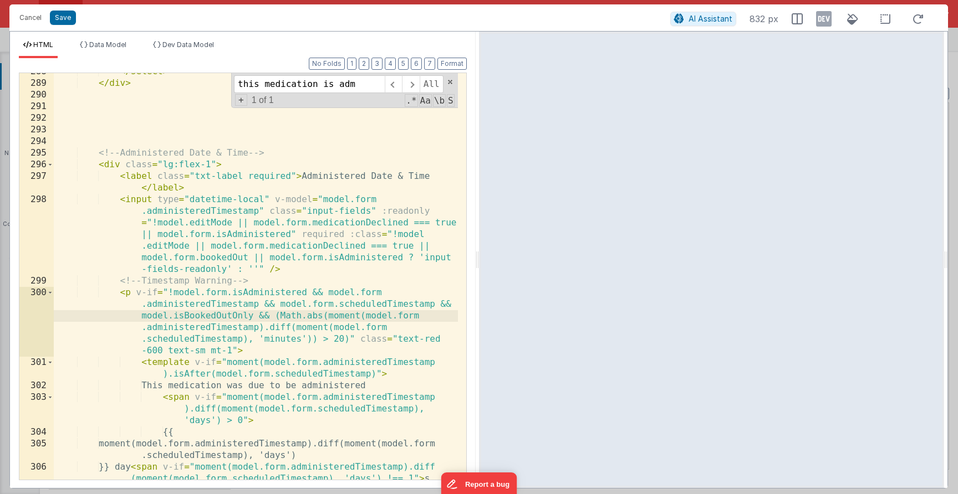
click at [139, 317] on div "</ select > </ div > <!-- Administered Date & Time --> < div class = "lg:flex-1…" at bounding box center [256, 292] width 404 height 453
click at [228, 316] on div "</ select > </ div > <!-- Administered Date & Time --> < div class = "lg:flex-1…" at bounding box center [256, 292] width 404 height 453
click at [57, 19] on button "Save" at bounding box center [63, 18] width 26 height 14
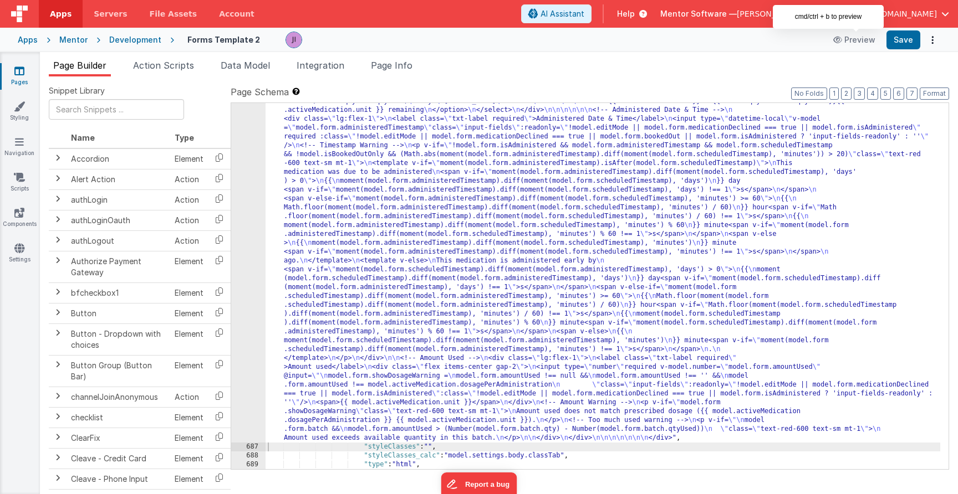
click at [885, 40] on div "Preview Save" at bounding box center [884, 39] width 114 height 19
click at [895, 39] on button "Save" at bounding box center [903, 39] width 34 height 19
click at [416, 71] on li "Page Info" at bounding box center [391, 68] width 50 height 18
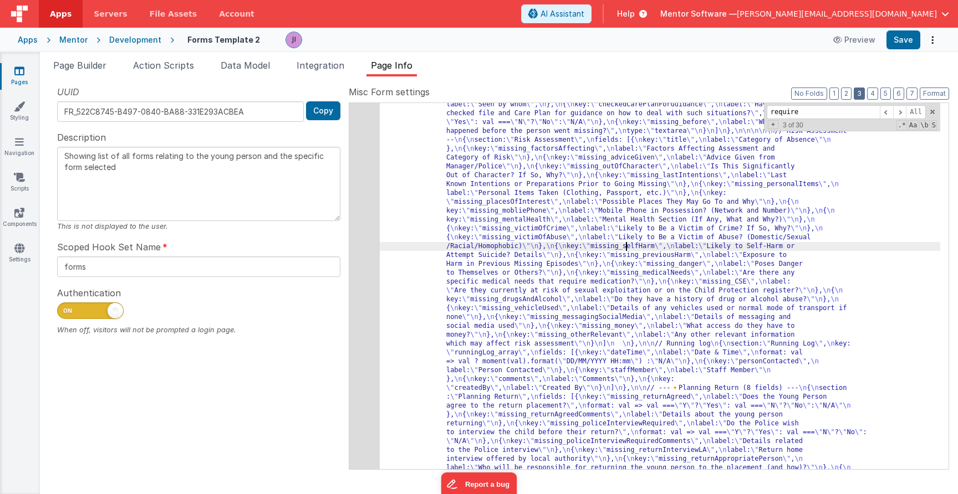
click at [863, 95] on button "3" at bounding box center [859, 94] width 11 height 12
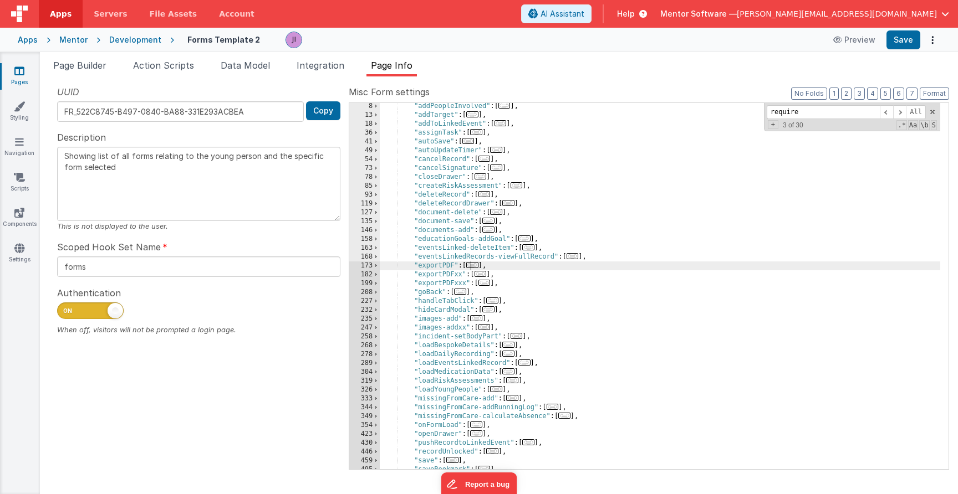
scroll to position [33, 0]
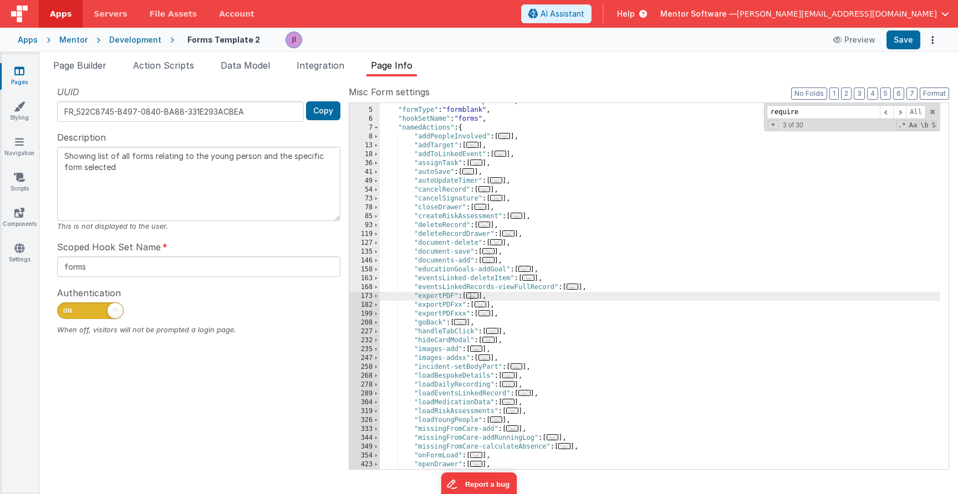
click at [620, 213] on div ""formName" : "Forms Template 2" , "formType" : "formblank" , "hookSetName" : "f…" at bounding box center [660, 289] width 560 height 384
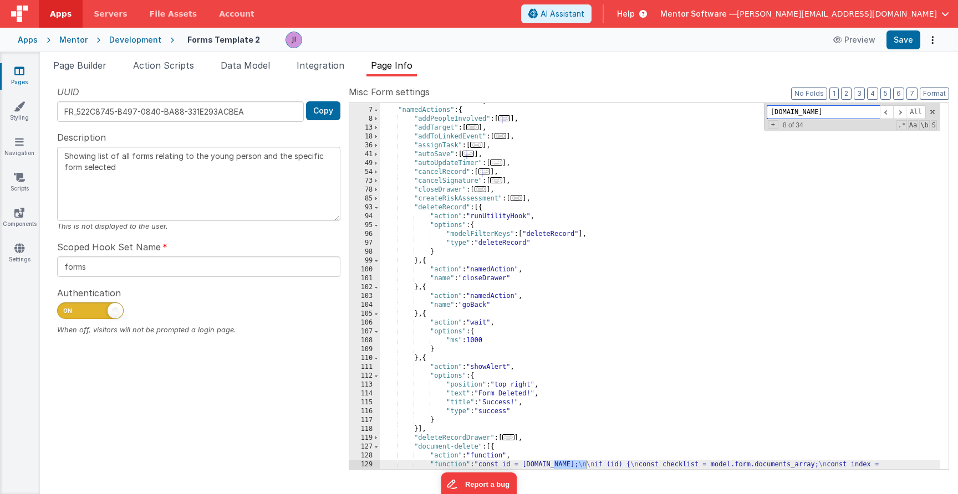
scroll to position [1768, 0]
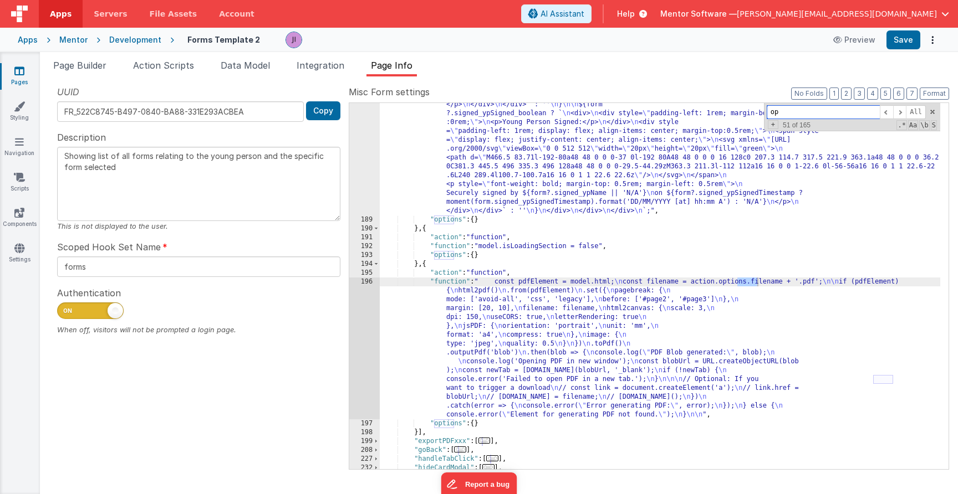
type input "o"
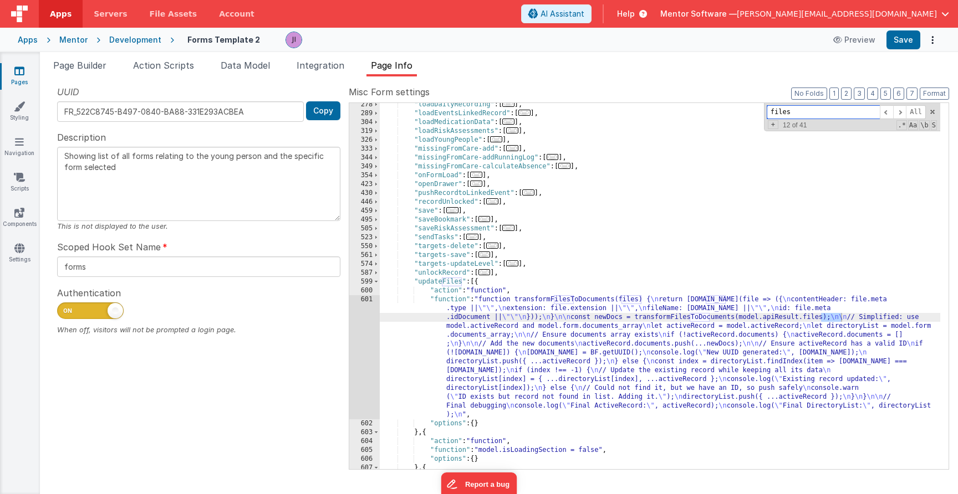
scroll to position [2903, 0]
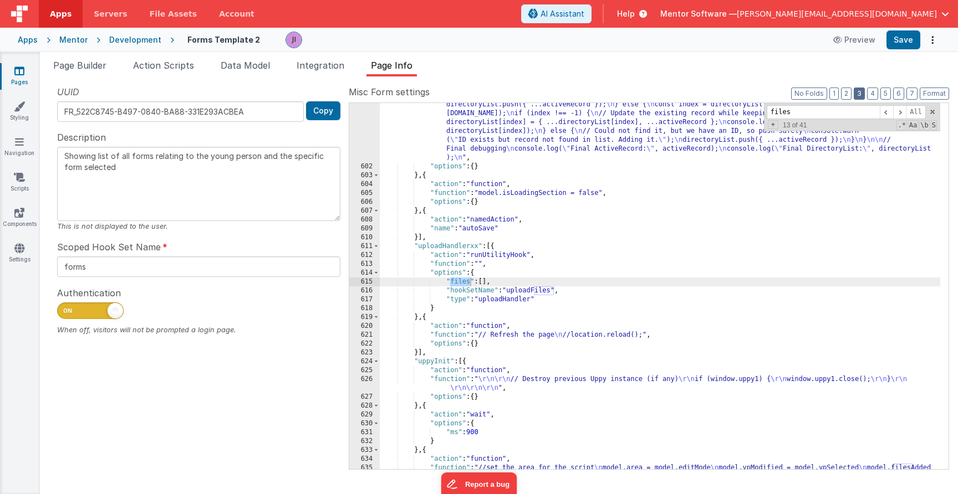
click at [862, 91] on button "3" at bounding box center [859, 94] width 11 height 12
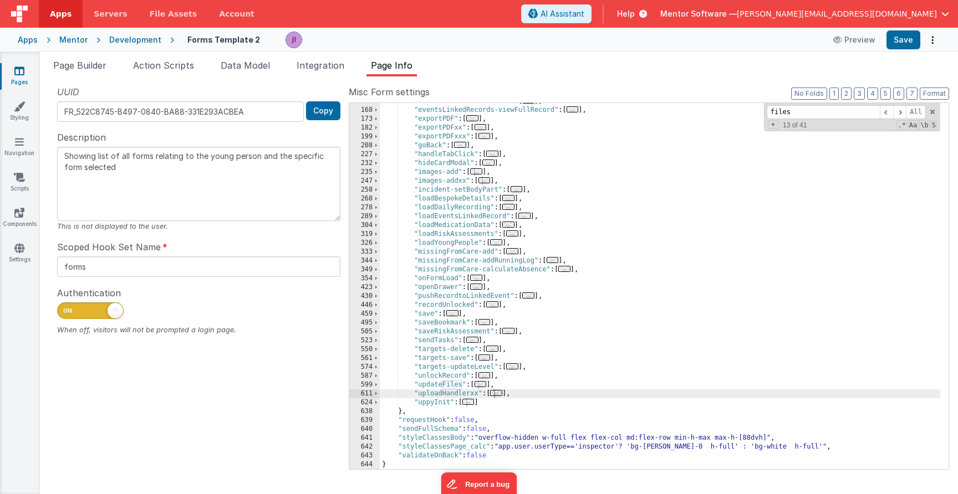
click at [647, 225] on div ""eventsLinked-deleteItem" : [ ... ] , "eventsLinkedRecords-viewFullRecord" : [ …" at bounding box center [660, 289] width 560 height 384
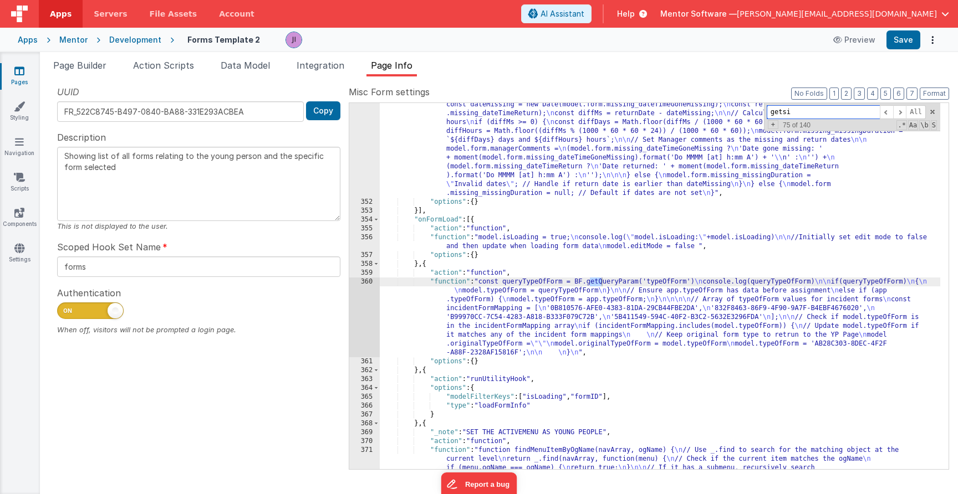
scroll to position [3932, 0]
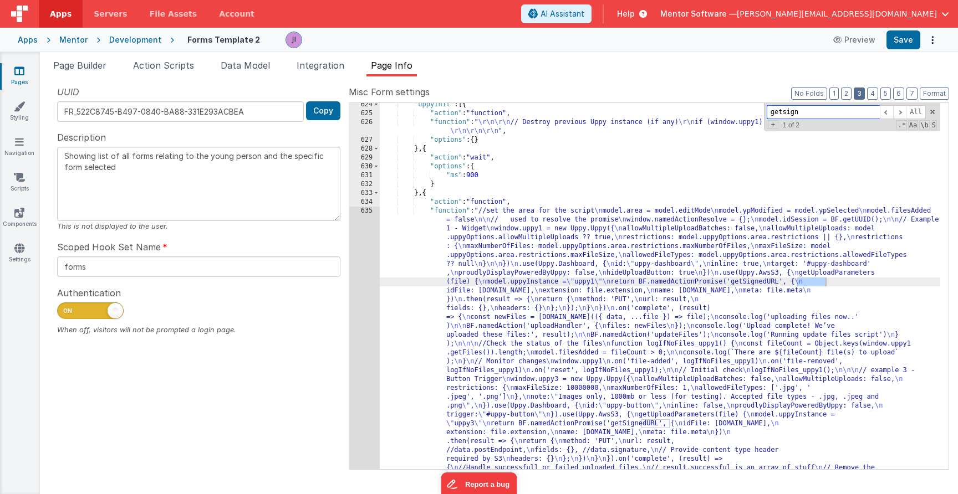
type input "getsign"
click at [861, 91] on button "3" at bounding box center [859, 94] width 11 height 12
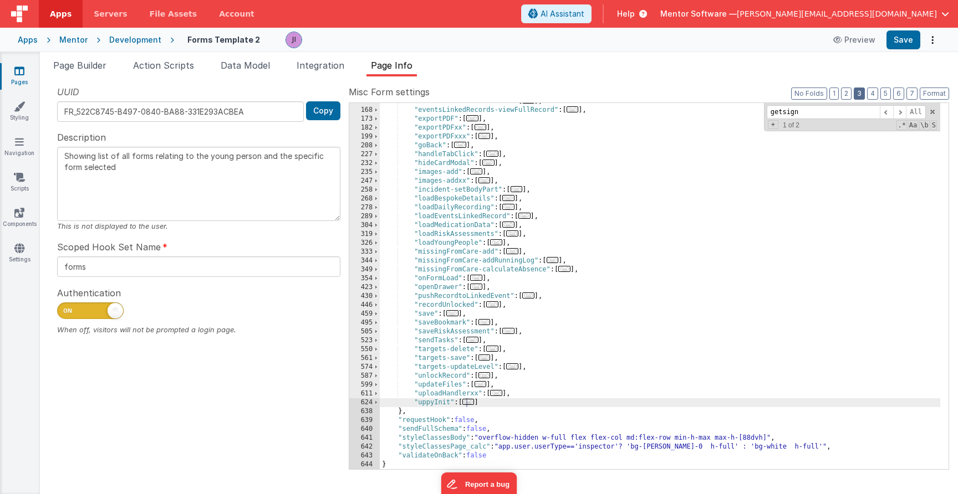
scroll to position [210, 0]
click at [475, 405] on span "..." at bounding box center [468, 402] width 12 height 6
click at [474, 403] on span "..." at bounding box center [468, 402] width 12 height 6
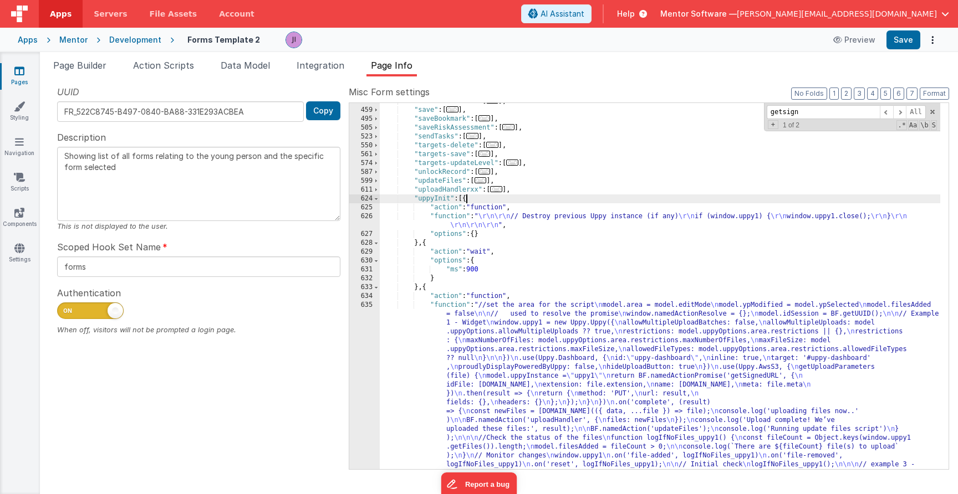
scroll to position [414, 0]
click at [573, 368] on div ""recordUnlocked" : [ ... ] , "save" : [ ... ] , "saveBookmark" : [ ... ] , "sav…" at bounding box center [660, 431] width 560 height 668
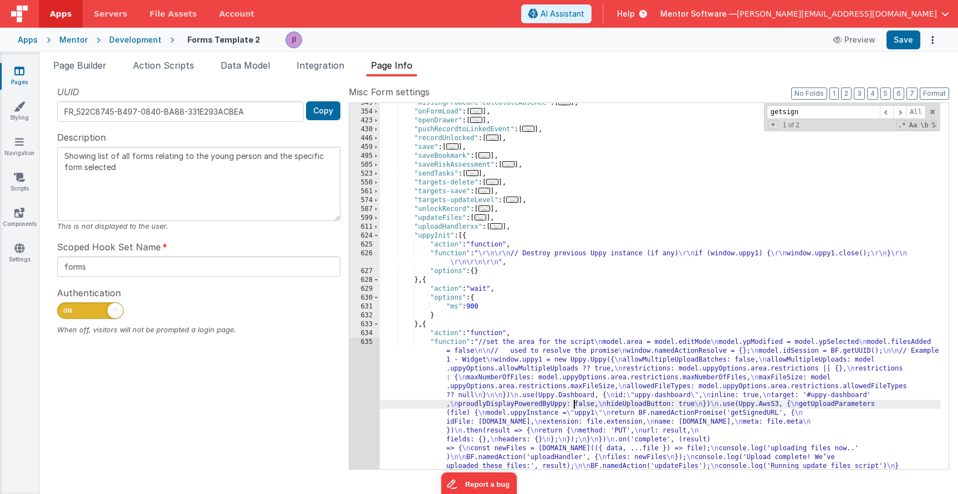
scroll to position [377, 0]
click at [376, 235] on span at bounding box center [376, 236] width 6 height 9
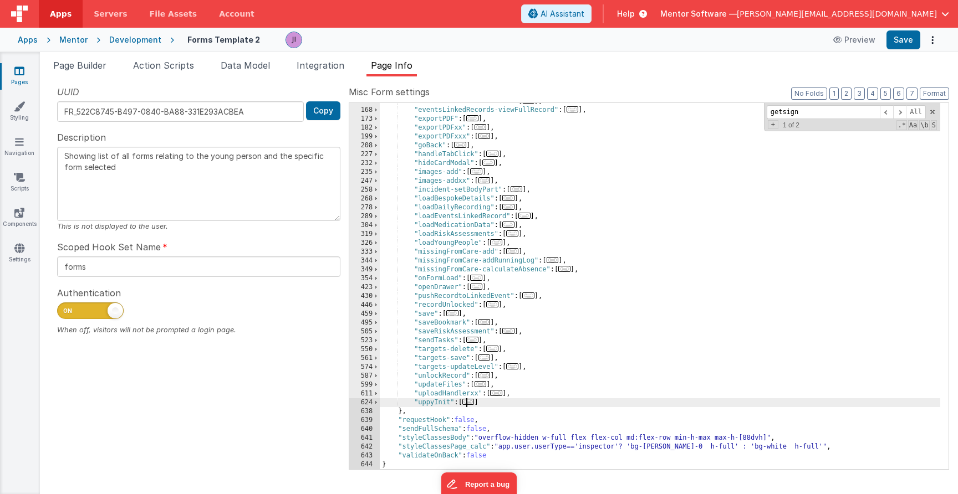
click at [500, 394] on span "..." at bounding box center [496, 393] width 12 height 6
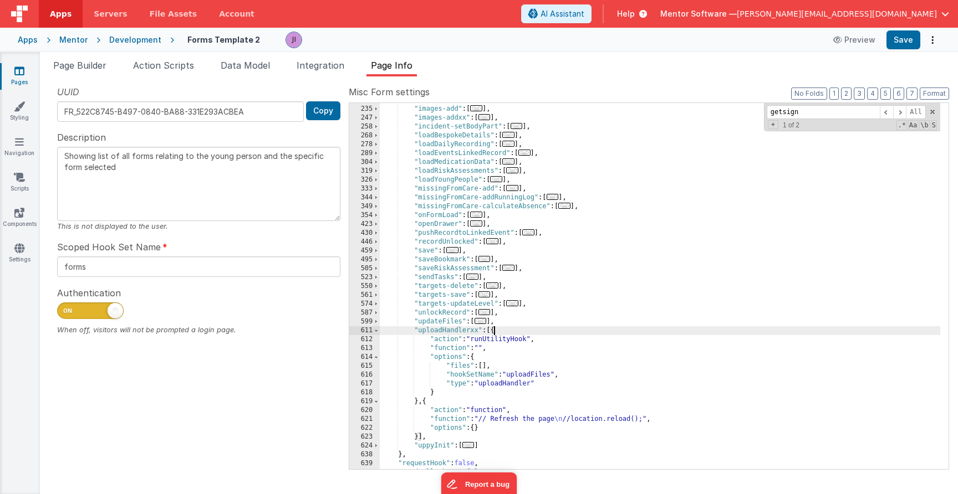
scroll to position [277, 0]
click at [417, 402] on div ""images-add" : [ ... ] , "images-addxx" : [ ... ] , "incident-setBodyPart" : [ …" at bounding box center [660, 293] width 560 height 384
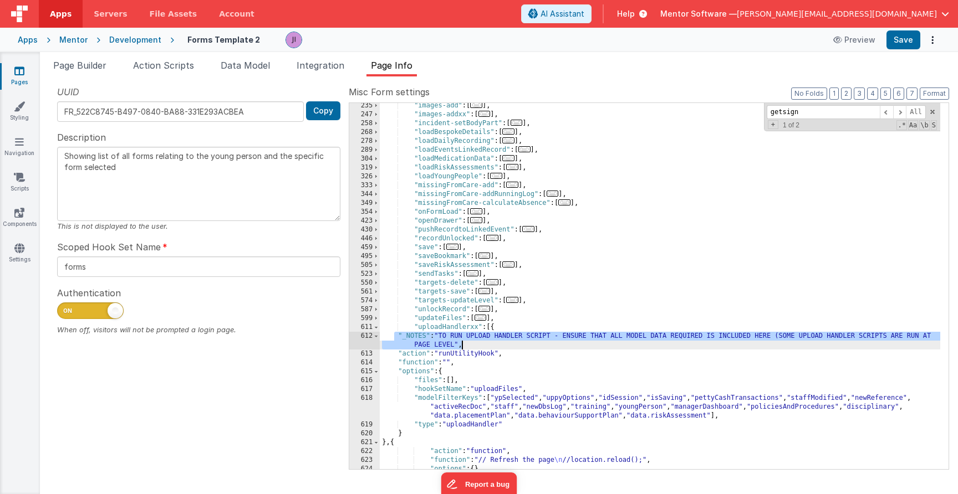
drag, startPoint x: 395, startPoint y: 335, endPoint x: 480, endPoint y: 345, distance: 84.9
click at [480, 345] on div ""images-add" : [ ... ] , "images-addxx" : [ ... ] , "incident-setBodyPart" : [ …" at bounding box center [660, 293] width 560 height 384
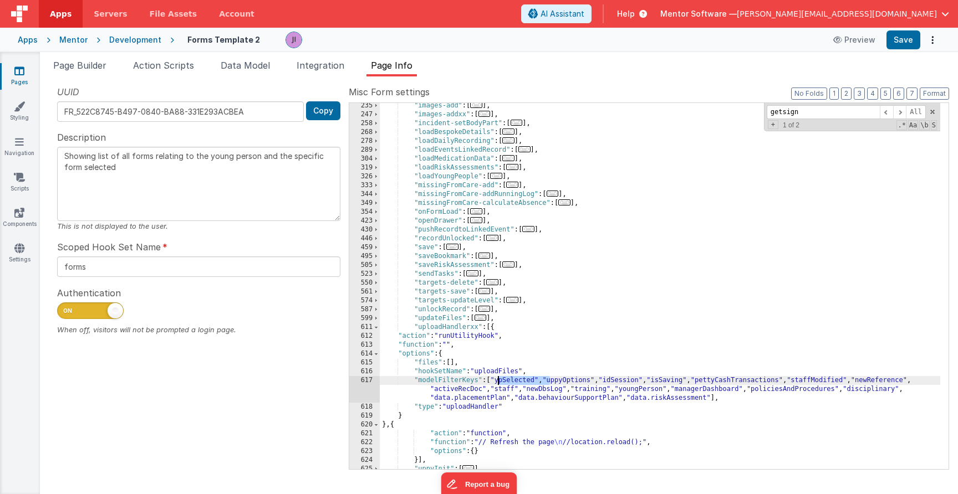
drag, startPoint x: 549, startPoint y: 382, endPoint x: 497, endPoint y: 385, distance: 51.6
click at [497, 385] on div ""images-add" : [ ... ] , "images-addxx" : [ ... ] , "incident-setBodyPart" : [ …" at bounding box center [660, 293] width 560 height 384
click at [593, 386] on div ""images-add" : [ ... ] , "images-addxx" : [ ... ] , "incident-setBodyPart" : [ …" at bounding box center [660, 293] width 560 height 384
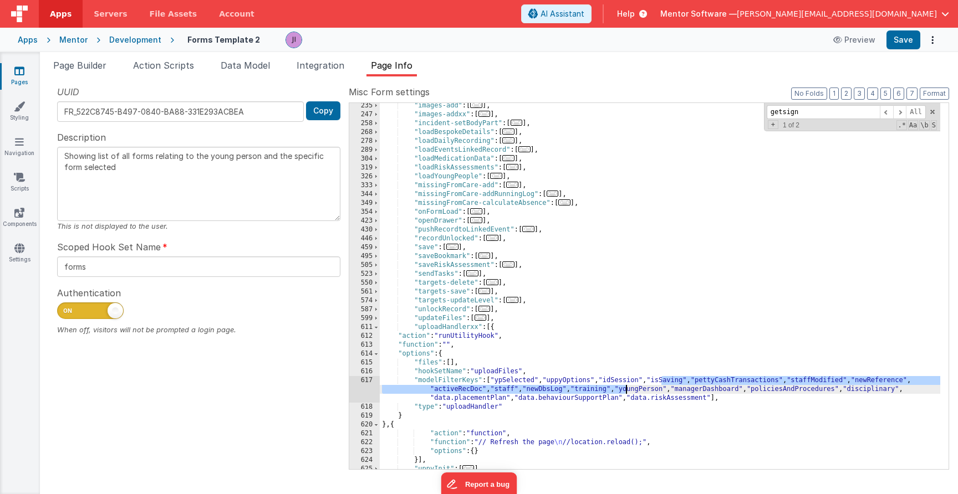
drag, startPoint x: 661, startPoint y: 381, endPoint x: 625, endPoint y: 390, distance: 37.5
click at [625, 390] on div ""images-add" : [ ... ] , "images-addxx" : [ ... ] , "incident-setBodyPart" : [ …" at bounding box center [660, 293] width 560 height 384
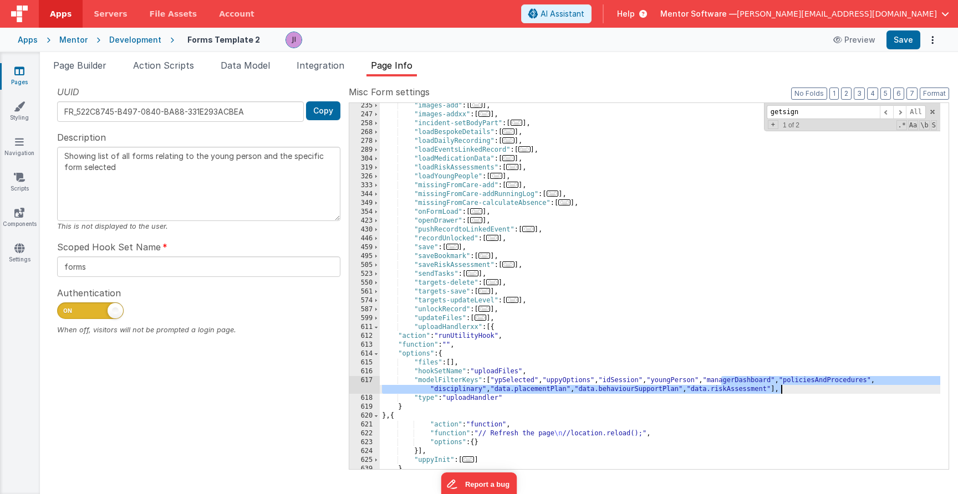
drag, startPoint x: 723, startPoint y: 381, endPoint x: 782, endPoint y: 392, distance: 59.3
click at [782, 392] on div ""images-add" : [ ... ] , "images-addxx" : [ ... ] , "incident-setBodyPart" : [ …" at bounding box center [660, 293] width 560 height 384
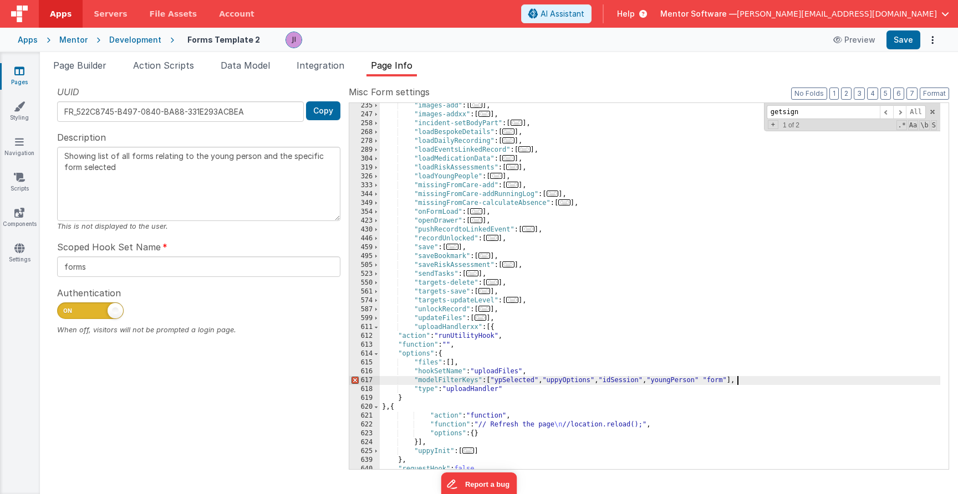
click at [712, 383] on div ""images-add" : [ ... ] , "images-addxx" : [ ... ] , "incident-setBodyPart" : [ …" at bounding box center [660, 293] width 560 height 384
click at [909, 39] on button "Save" at bounding box center [903, 39] width 34 height 19
click at [594, 207] on div ""images-add" : [ ... ] , "images-addxx" : [ ... ] , "incident-setBodyPart" : [ …" at bounding box center [660, 293] width 560 height 384
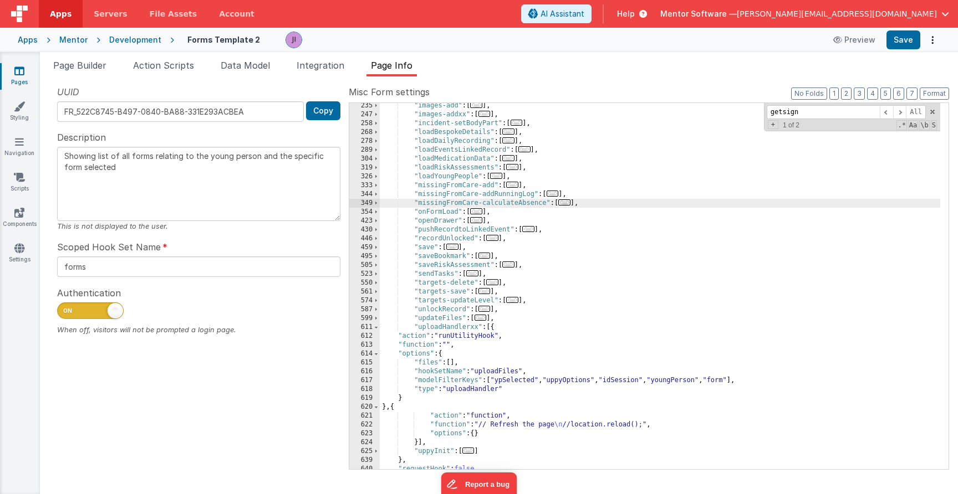
scroll to position [273, 0]
click at [452, 251] on span "..." at bounding box center [452, 250] width 12 height 6
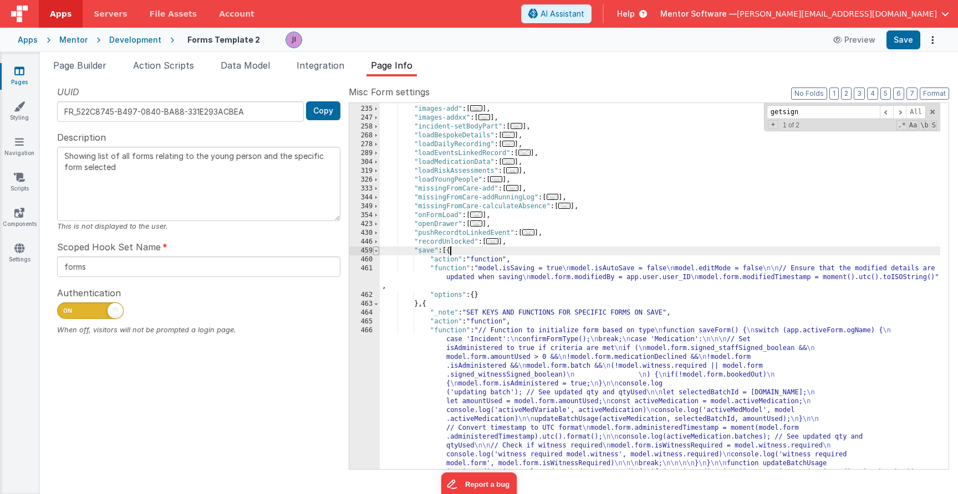
click at [379, 253] on span at bounding box center [376, 251] width 6 height 9
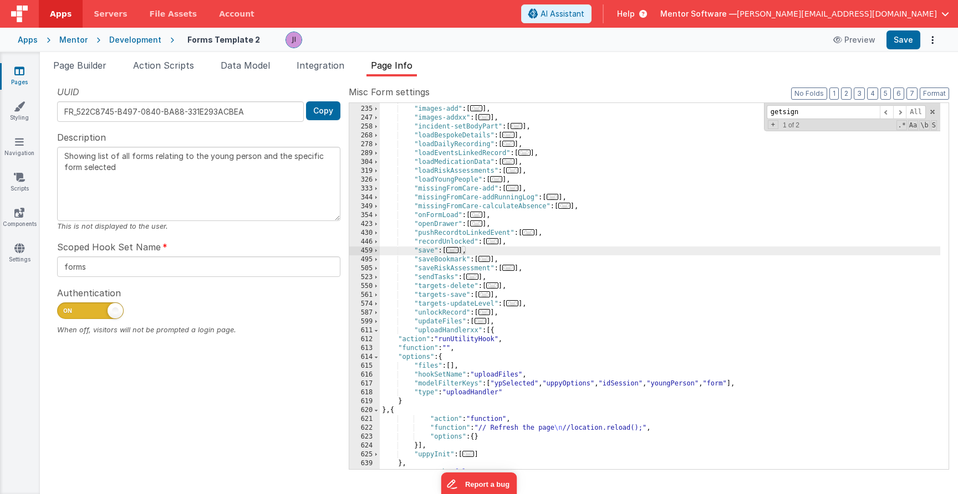
scroll to position [116, 0]
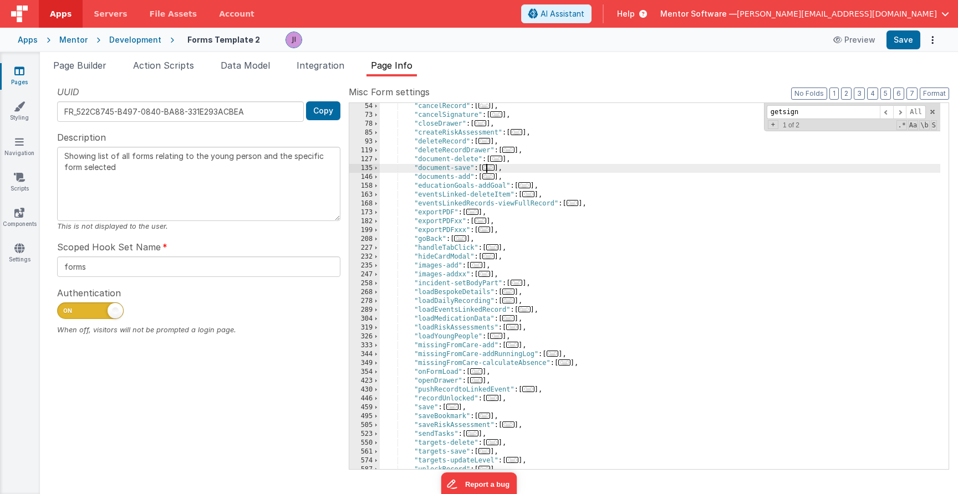
click at [492, 171] on span "..." at bounding box center [488, 168] width 12 height 6
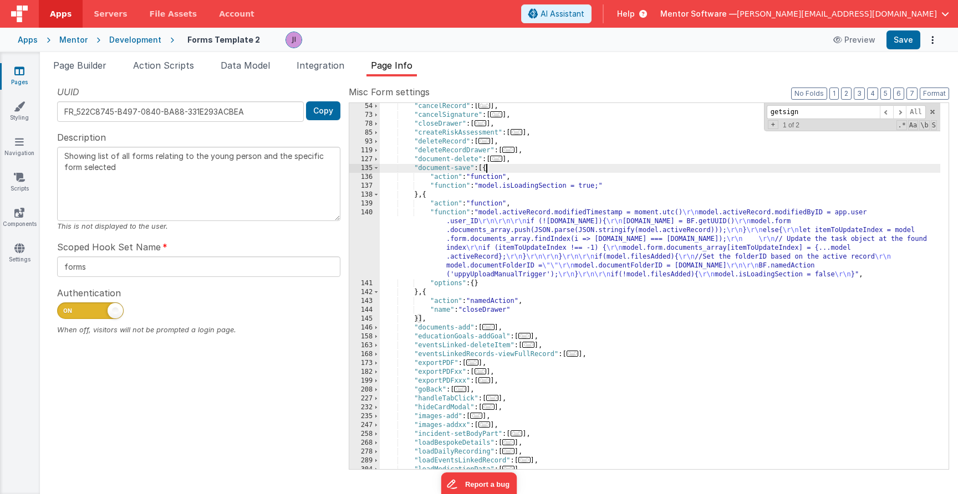
click at [535, 260] on div ""cancelRecord" : [ ... ] , "cancelSignature" : [ ... ] , "closeDrawer" : [ ... …" at bounding box center [660, 294] width 560 height 384
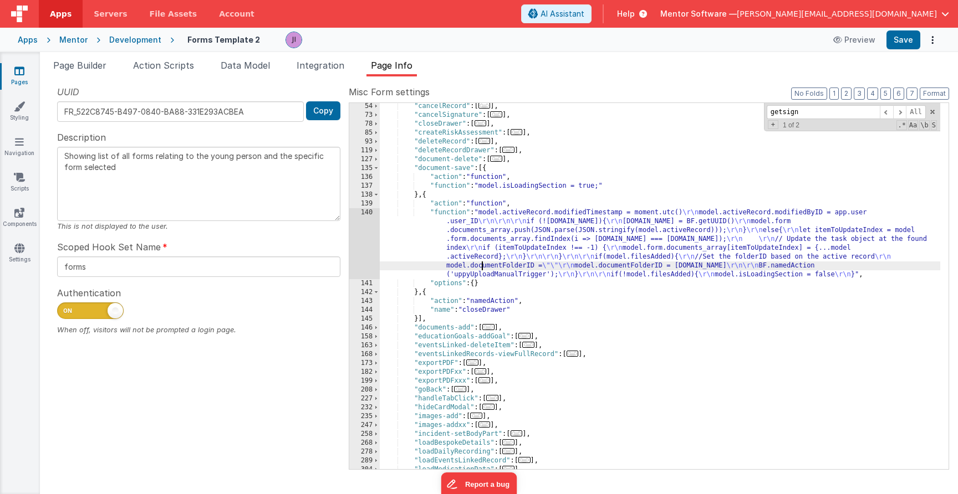
click at [483, 270] on div ""cancelRecord" : [ ... ] , "cancelSignature" : [ ... ] , "closeDrawer" : [ ... …" at bounding box center [660, 294] width 560 height 384
click at [485, 277] on div ""cancelRecord" : [ ... ] , "cancelSignature" : [ ... ] , "closeDrawer" : [ ... …" at bounding box center [660, 294] width 560 height 384
click at [507, 256] on div ""cancelRecord" : [ ... ] , "cancelSignature" : [ ... ] , "closeDrawer" : [ ... …" at bounding box center [660, 294] width 560 height 384
click at [362, 249] on div "140" at bounding box center [364, 243] width 30 height 71
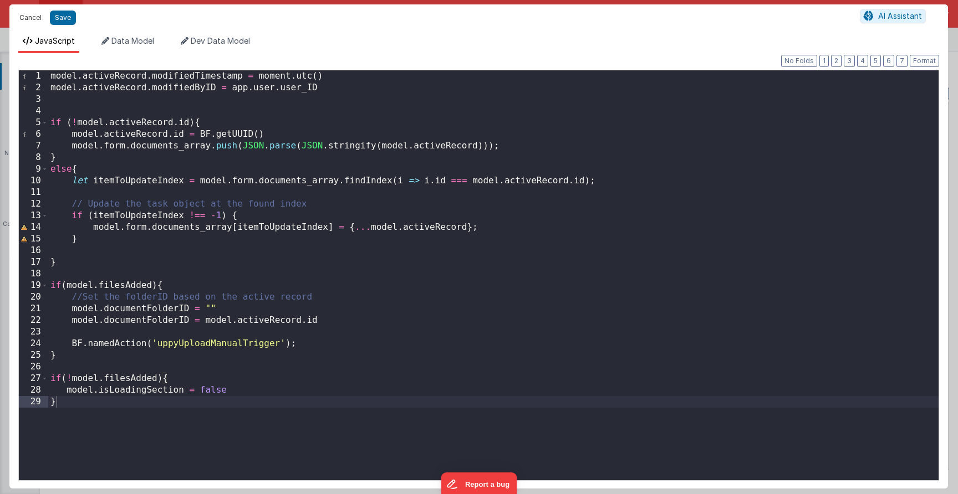
click at [32, 24] on button "Cancel" at bounding box center [30, 18] width 33 height 16
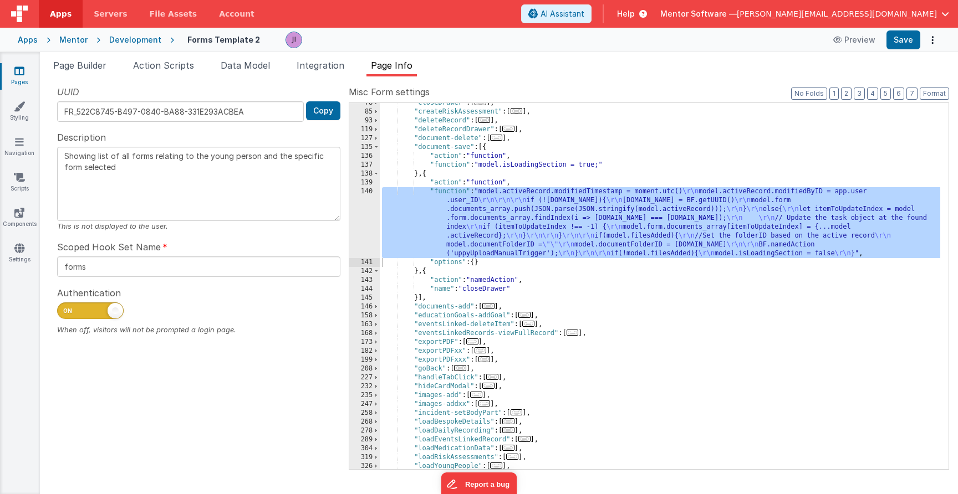
scroll to position [137, 0]
click at [483, 307] on div ""closeDrawer" : [ ... ] , "createRiskAssessment" : [ ... ] , "deleteRecord" : […" at bounding box center [660, 291] width 560 height 384
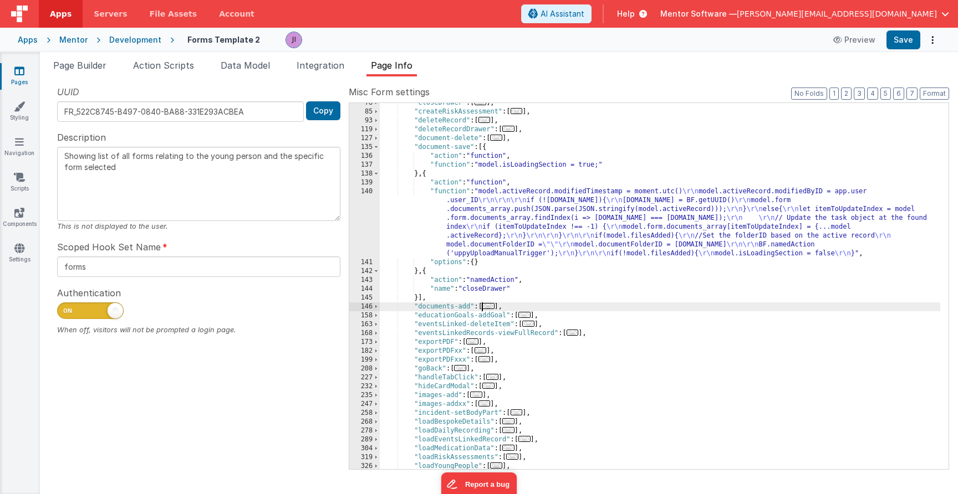
click at [488, 306] on span "..." at bounding box center [488, 306] width 12 height 6
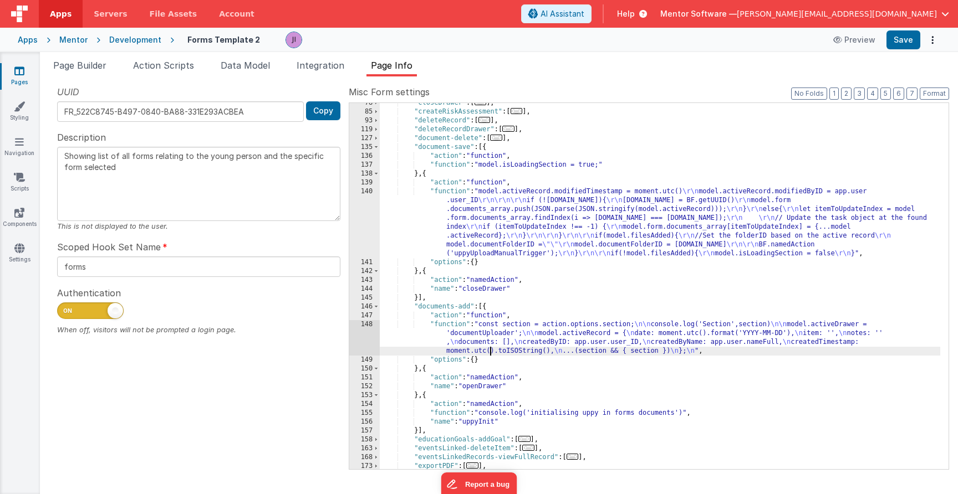
click at [491, 351] on div ""closeDrawer" : [ ... ] , "createRiskAssessment" : [ ... ] , "deleteRecord" : […" at bounding box center [660, 291] width 560 height 384
click at [374, 338] on div "148" at bounding box center [364, 337] width 30 height 35
click at [370, 338] on div "148" at bounding box center [364, 337] width 30 height 35
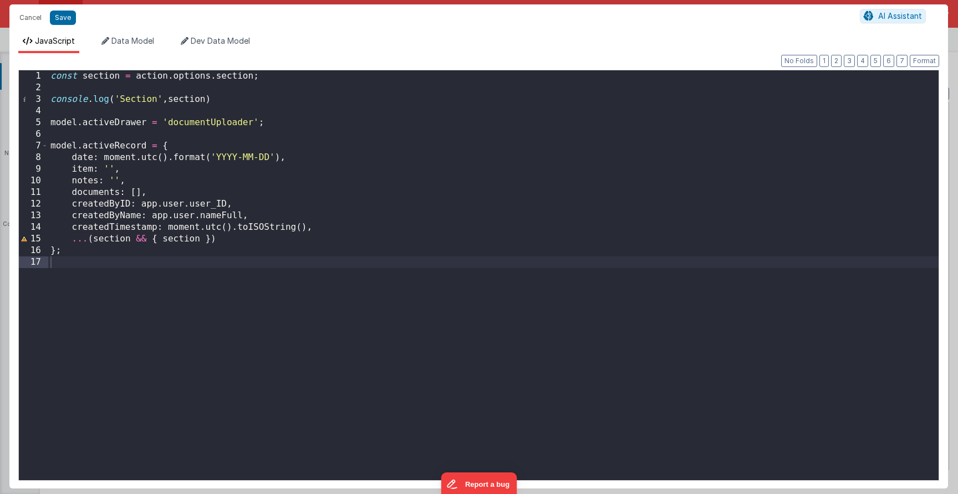
click at [32, 27] on div "Cancel Save AI Assistant" at bounding box center [478, 17] width 939 height 27
click at [30, 21] on button "Cancel" at bounding box center [30, 18] width 33 height 16
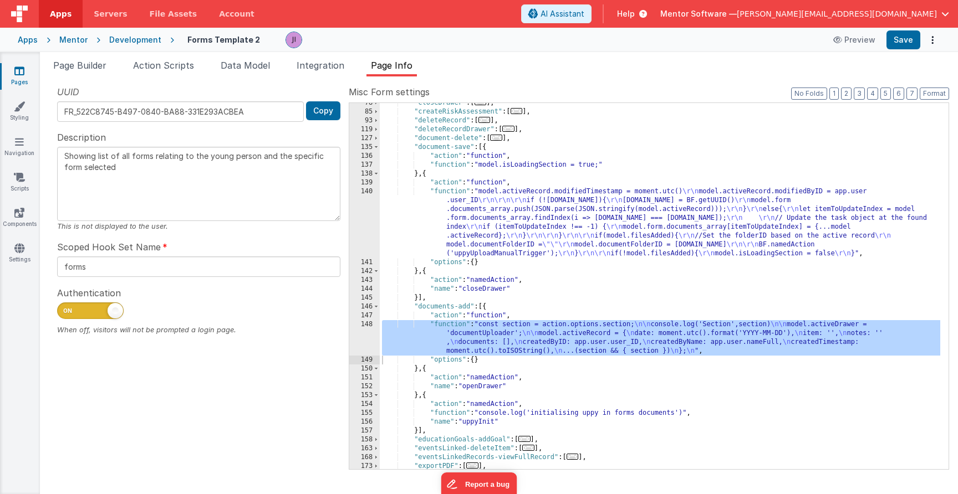
click at [469, 234] on div ""closeDrawer" : [ ... ] , "createRiskAssessment" : [ ... ] , "deleteRecord" : […" at bounding box center [660, 291] width 560 height 384
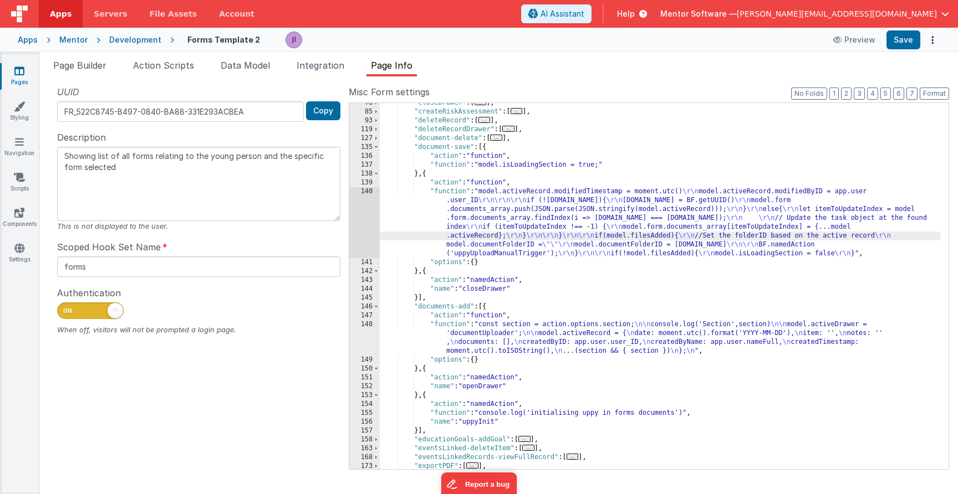
click at [364, 220] on div "140" at bounding box center [364, 222] width 30 height 71
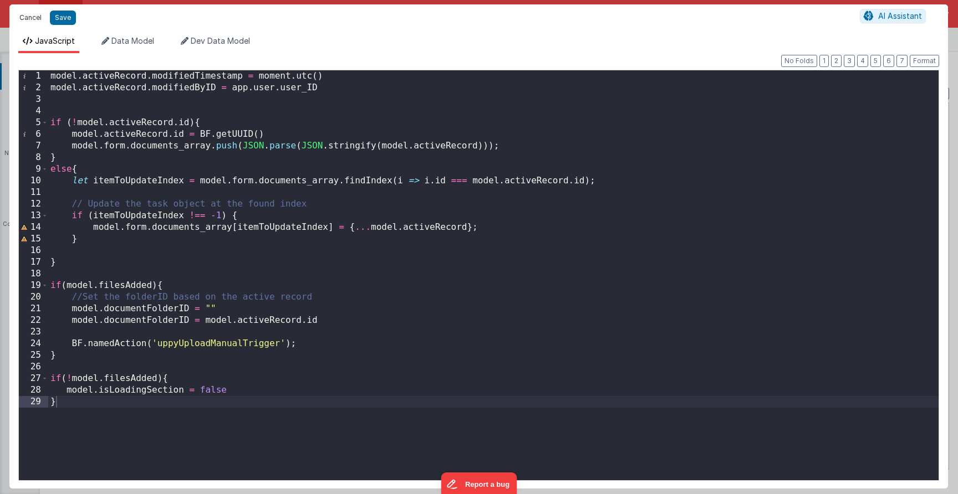
click at [34, 26] on div "Cancel Save AI Assistant" at bounding box center [478, 17] width 939 height 27
click at [32, 21] on button "Cancel" at bounding box center [30, 18] width 33 height 16
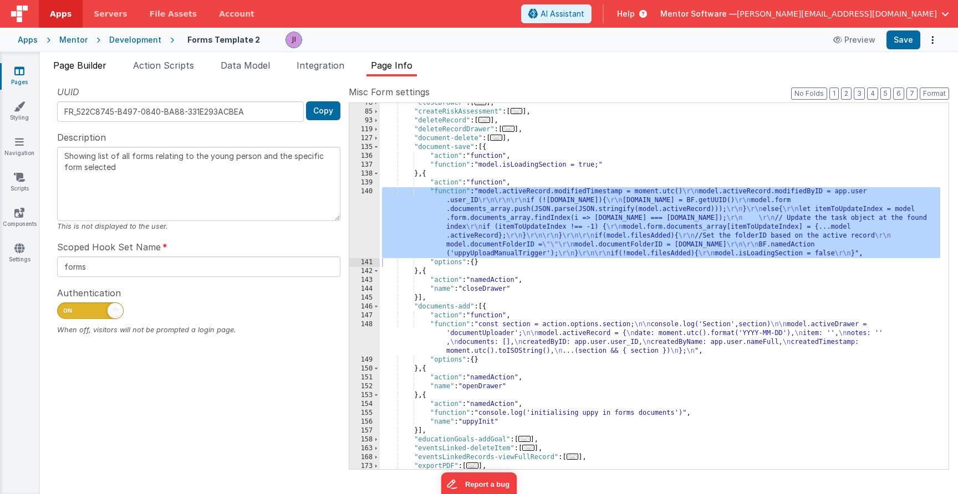
click at [96, 68] on span "Page Builder" at bounding box center [79, 65] width 53 height 11
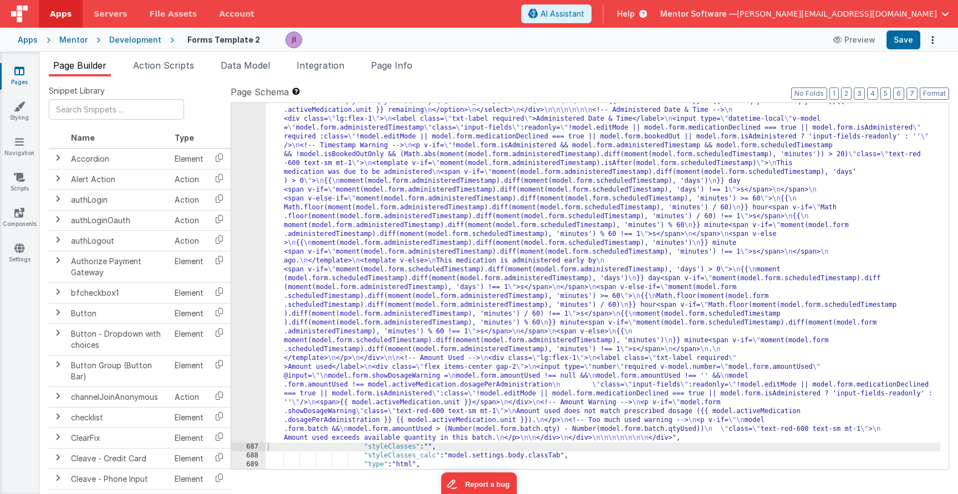
click at [331, 131] on div ""html" : "<div class= \" flex flex-col-reverse lg:flex-row gap-2 justify-betwee…" at bounding box center [603, 80] width 675 height 1475
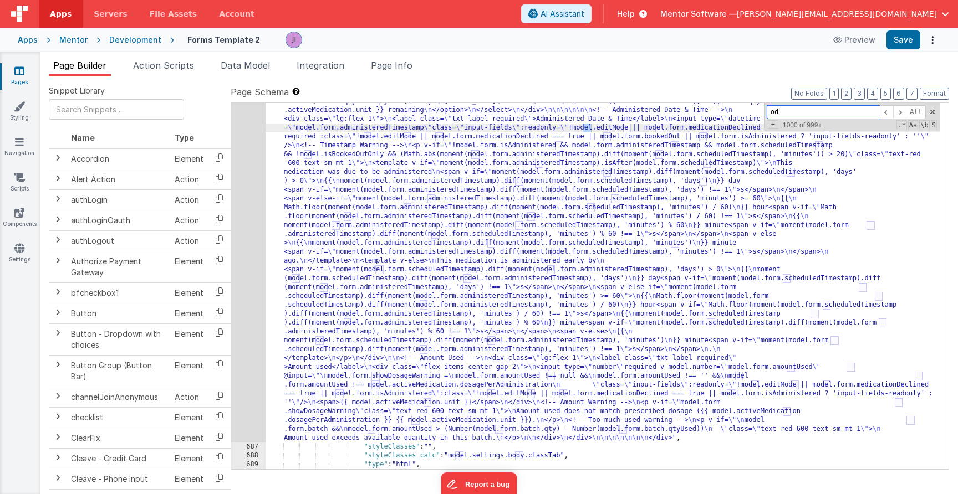
type input "o"
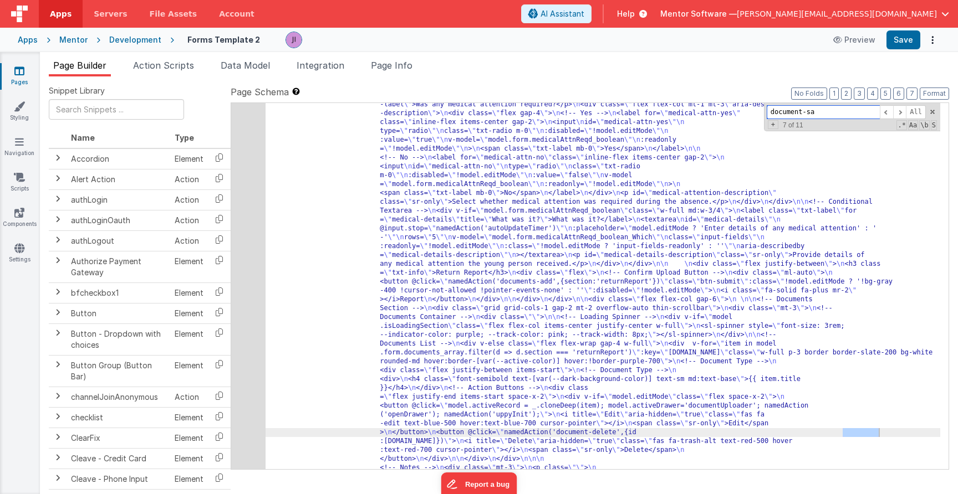
scroll to position [17238, 0]
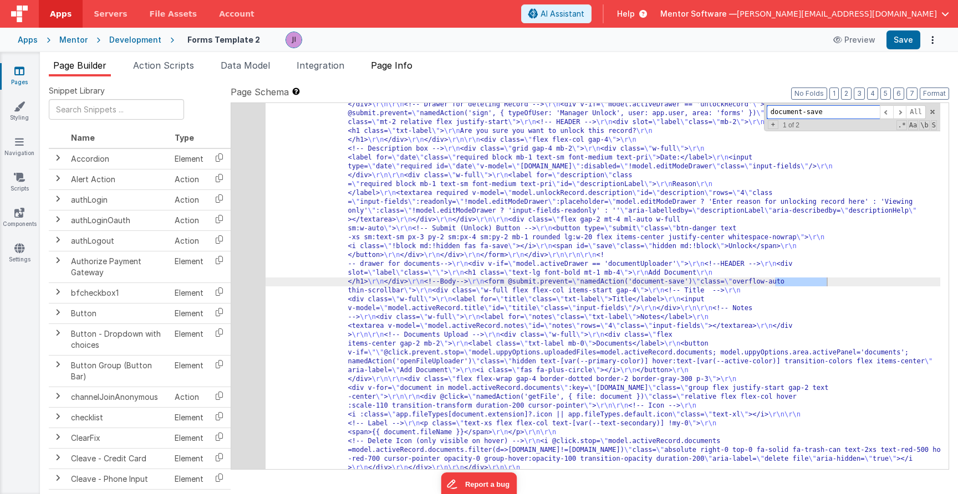
type input "document-save"
click at [402, 66] on span "Page Info" at bounding box center [392, 65] width 42 height 11
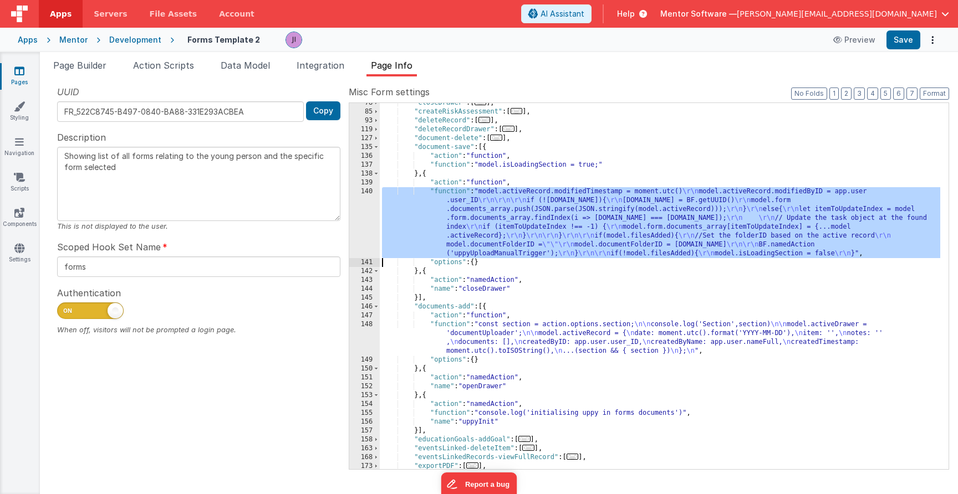
click at [517, 213] on div ""closeDrawer" : [ ... ] , "createRiskAssessment" : [ ... ] , "deleteRecord" : […" at bounding box center [660, 291] width 560 height 384
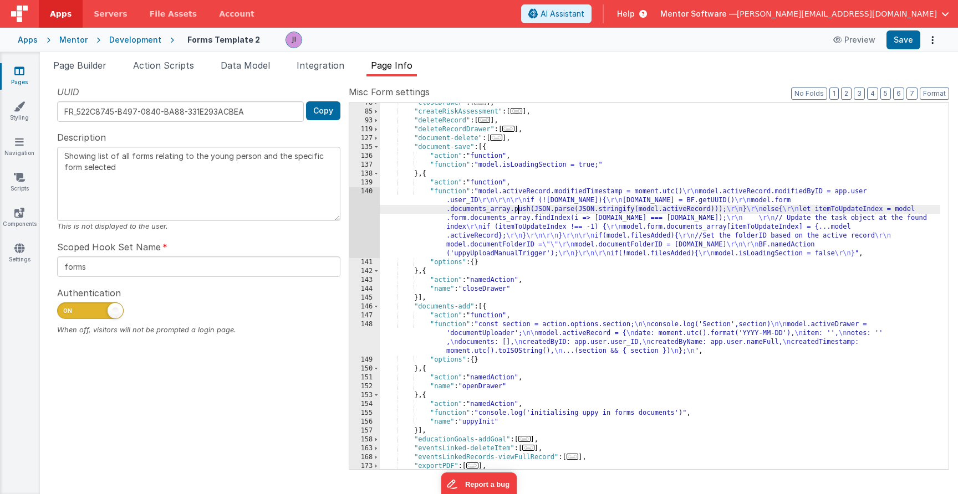
click at [368, 232] on div "140" at bounding box center [364, 222] width 30 height 71
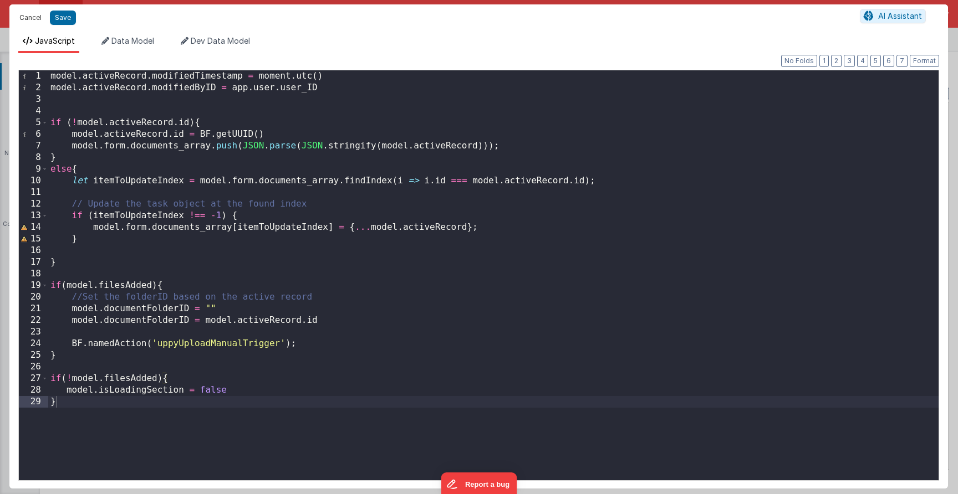
click at [30, 19] on button "Cancel" at bounding box center [30, 18] width 33 height 16
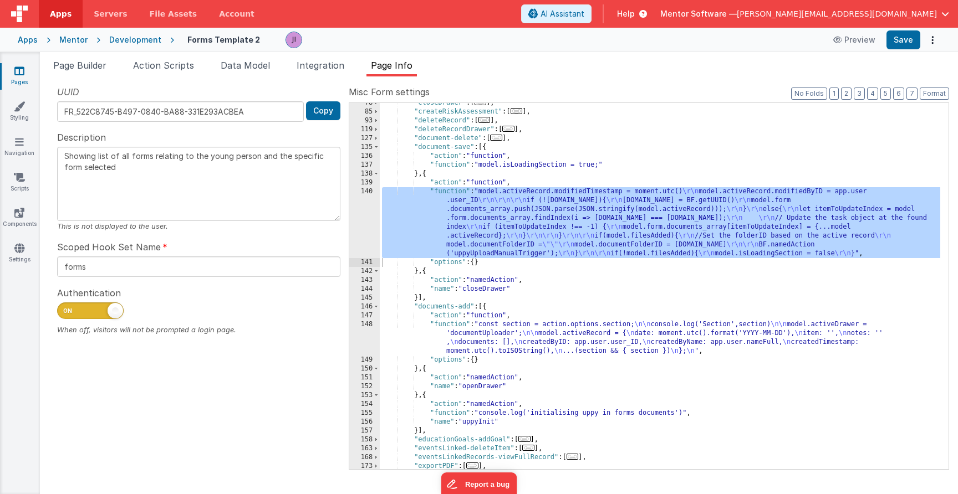
click at [497, 296] on div ""closeDrawer" : [ ... ] , "createRiskAssessment" : [ ... ] , "deleteRecord" : […" at bounding box center [660, 291] width 560 height 384
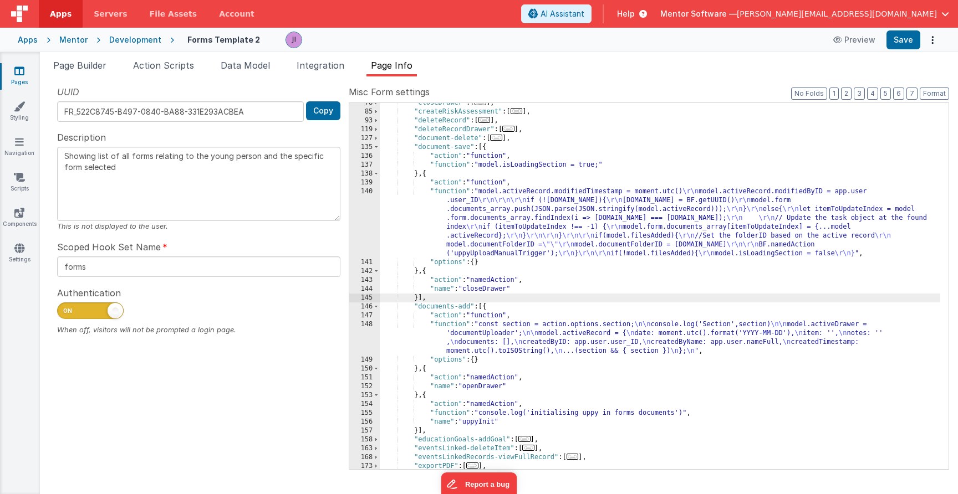
click at [468, 340] on div ""closeDrawer" : [ ... ] , "createRiskAssessment" : [ ... ] , "deleteRecord" : […" at bounding box center [660, 291] width 560 height 384
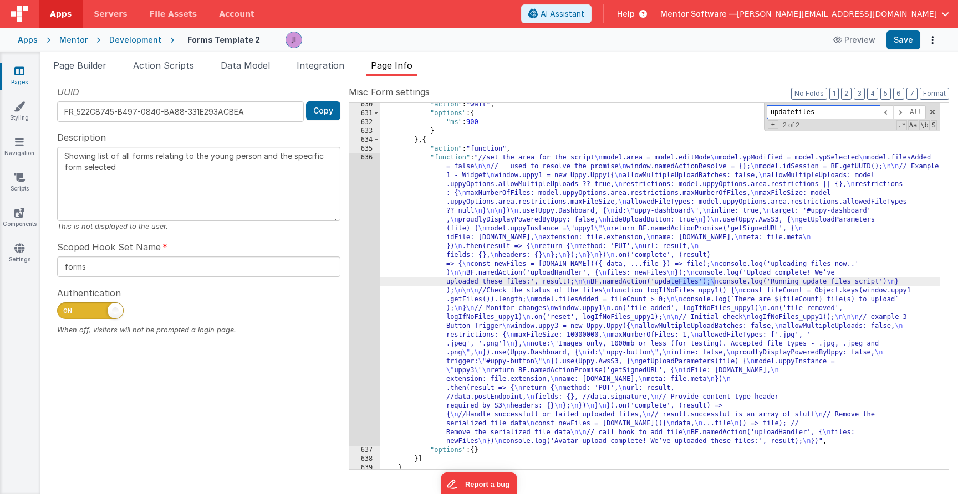
scroll to position [2371, 0]
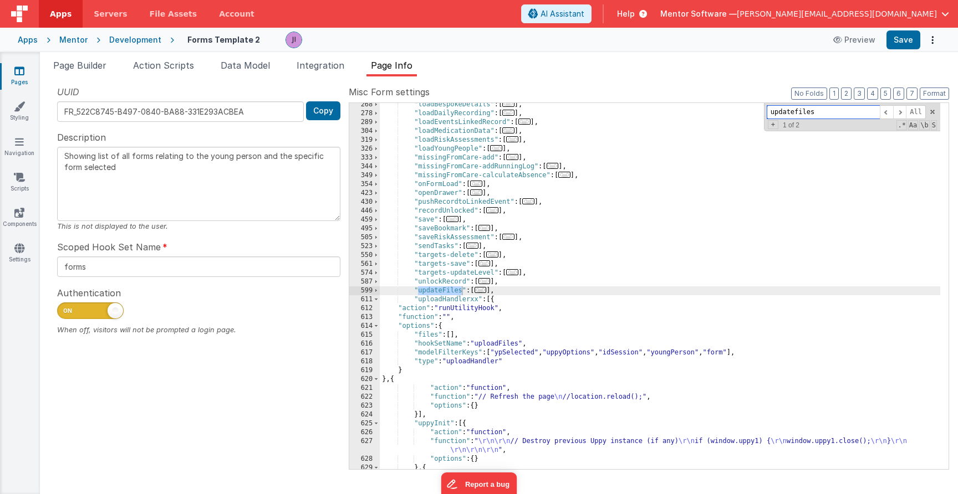
type input "updatefiles"
click at [483, 290] on span "..." at bounding box center [481, 290] width 12 height 6
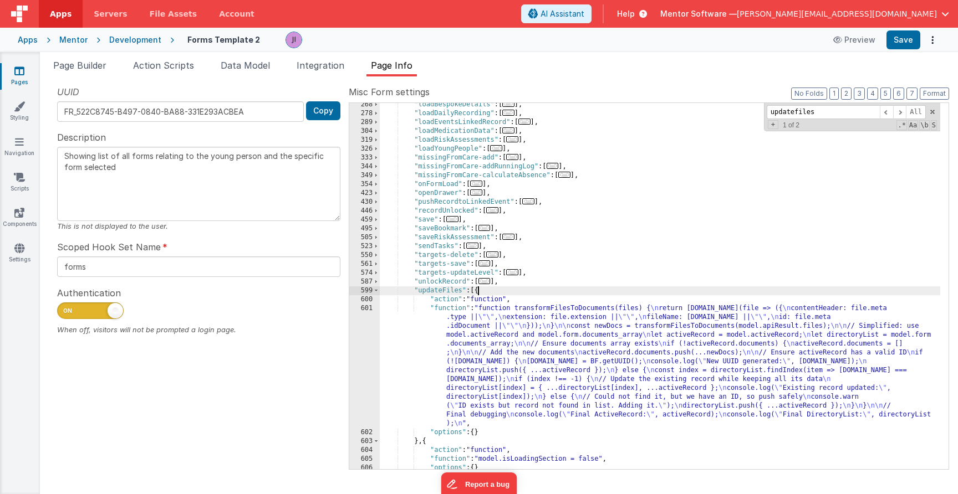
click at [523, 366] on div ""loadBespokeDetails" : [ ... ] , "loadDailyRecording" : [ ... ] , "loadEventsLi…" at bounding box center [660, 292] width 560 height 384
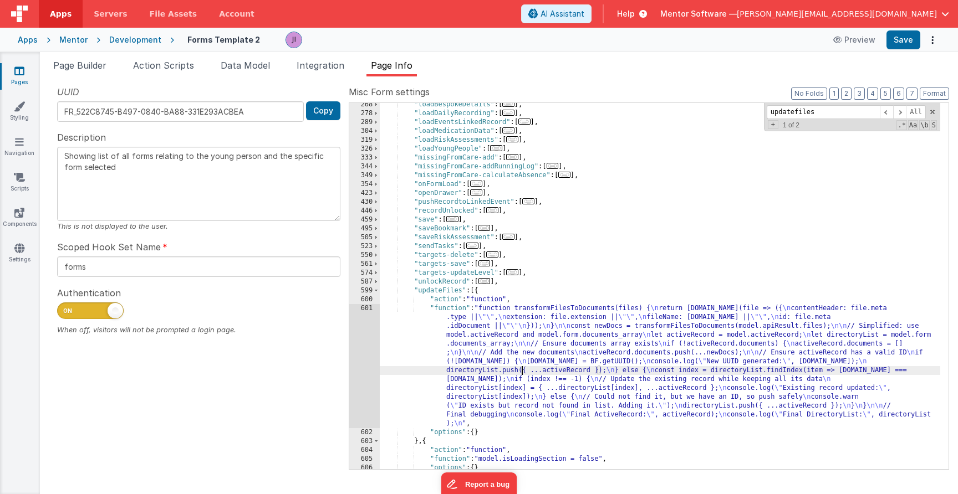
click at [364, 367] on div "601" at bounding box center [364, 366] width 30 height 124
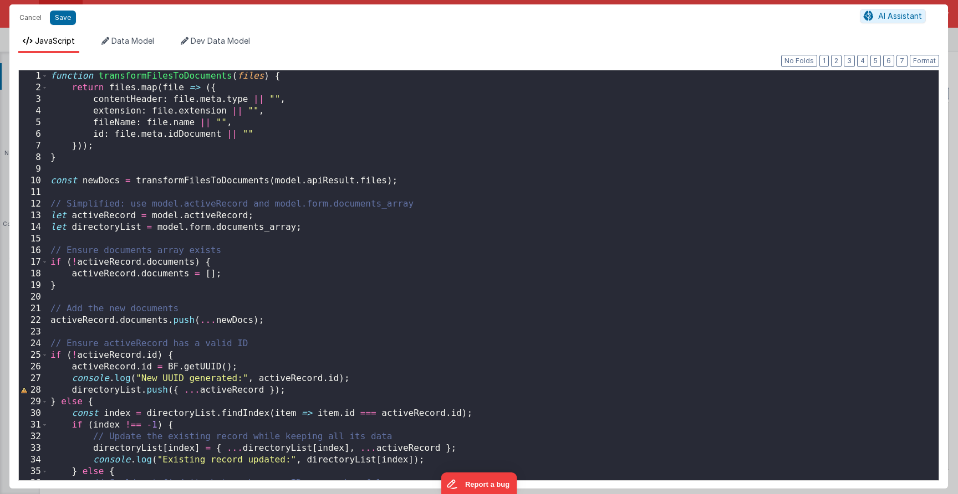
scroll to position [0, 0]
click at [35, 17] on button "Cancel" at bounding box center [30, 18] width 33 height 16
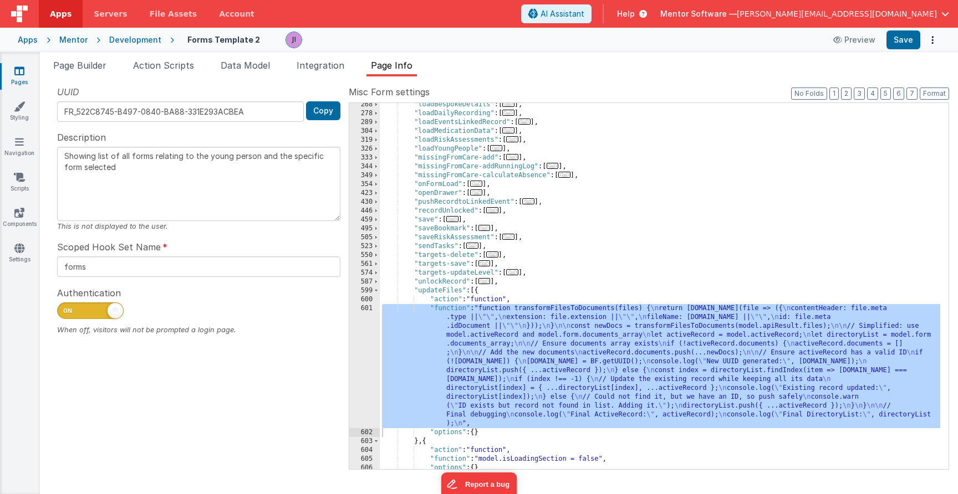
click at [504, 365] on div ""loadBespokeDetails" : [ ... ] , "loadDailyRecording" : [ ... ] , "loadEventsLi…" at bounding box center [660, 292] width 560 height 384
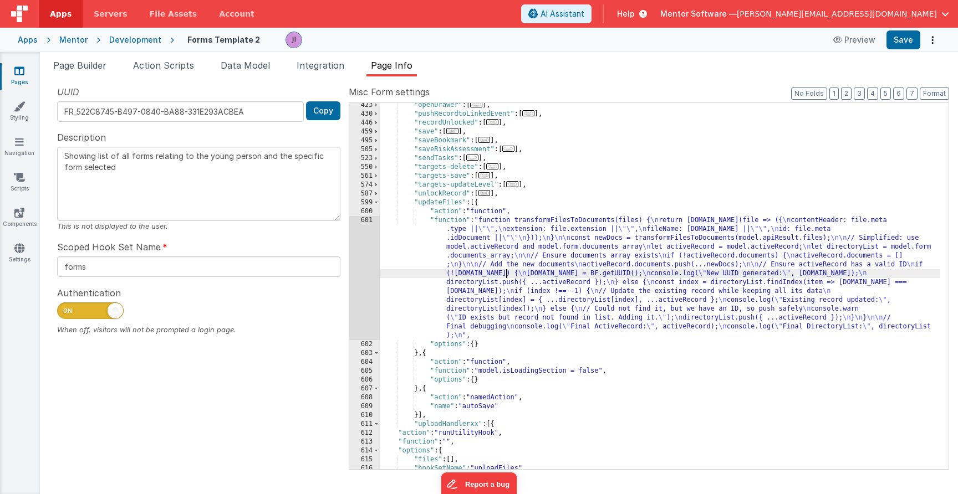
scroll to position [2459, 0]
click at [419, 416] on div ""openDrawer" : [ ... ] , "pushRecordtoLinkedEvent" : [ ... ] , "recordUnlocked"…" at bounding box center [660, 293] width 560 height 384
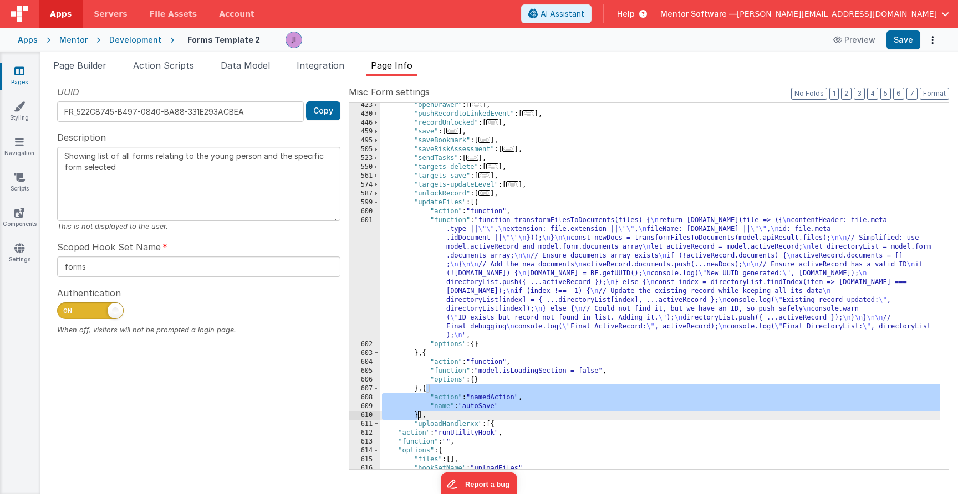
click at [419, 416] on div ""openDrawer" : [ ... ] , "pushRecordtoLinkedEvent" : [ ... ] , "recordUnlocked"…" at bounding box center [660, 293] width 560 height 384
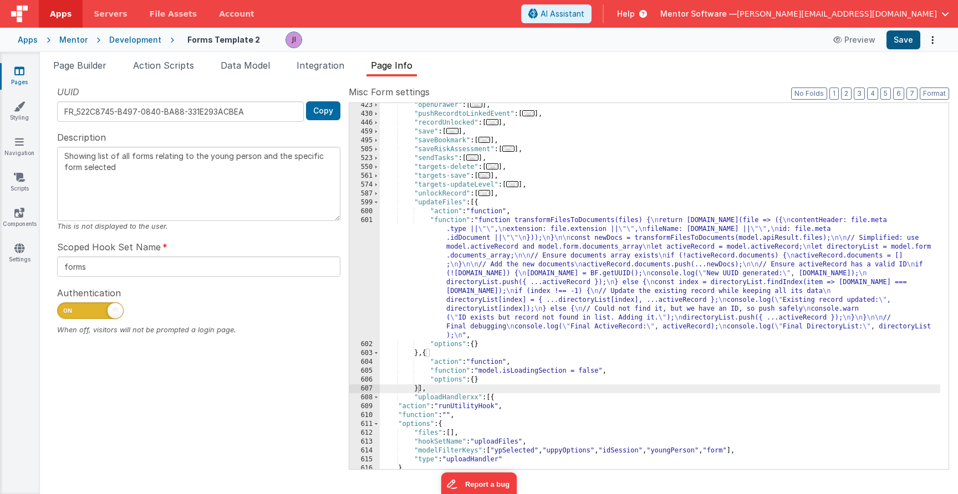
click at [889, 35] on button "Save" at bounding box center [903, 39] width 34 height 19
click at [482, 264] on div ""openDrawer" : [ ... ] , "pushRecordtoLinkedEvent" : [ ... ] , "recordUnlocked"…" at bounding box center [660, 293] width 560 height 384
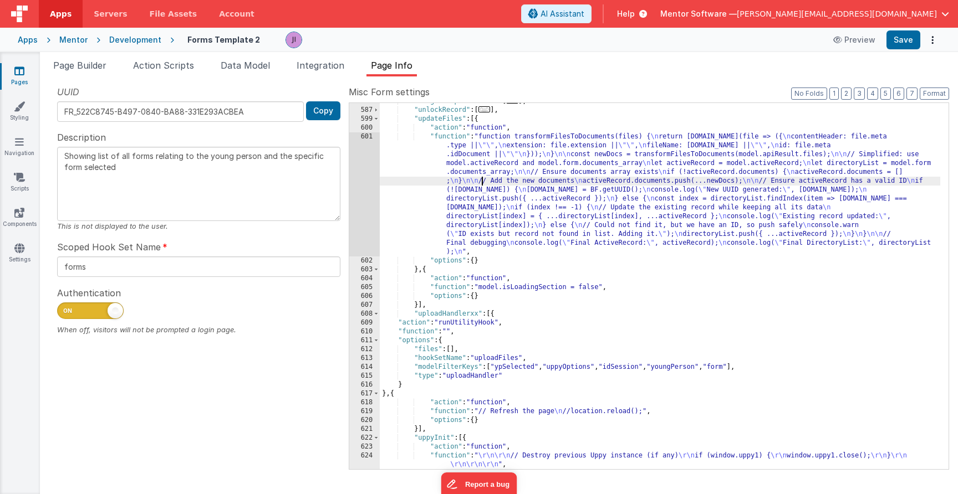
scroll to position [2610, 0]
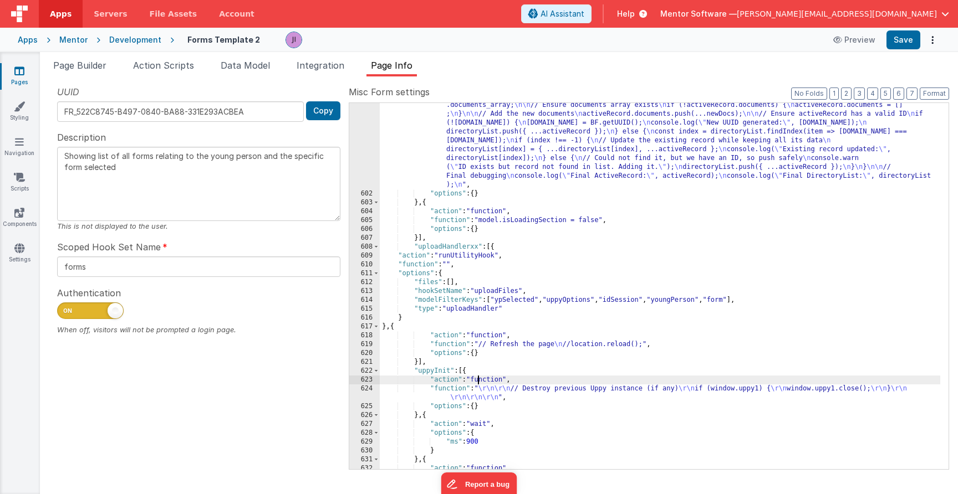
click at [477, 384] on div ""function" : "function transformFilesToDocuments(files) { \n return files.map(f…" at bounding box center [660, 456] width 560 height 783
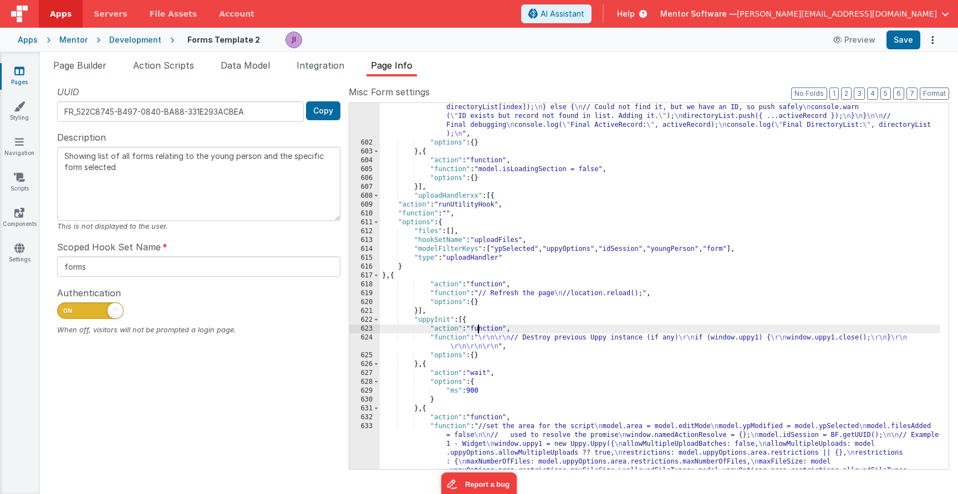
scroll to position [2854, 0]
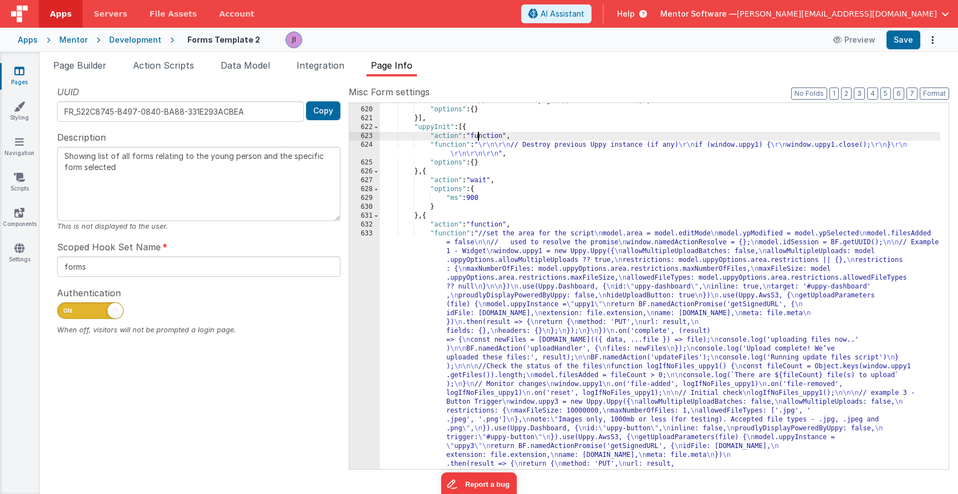
click at [486, 389] on div ""function" : "// Refresh the page \n //location.reload();" , "options" : { } }]…" at bounding box center [660, 430] width 560 height 668
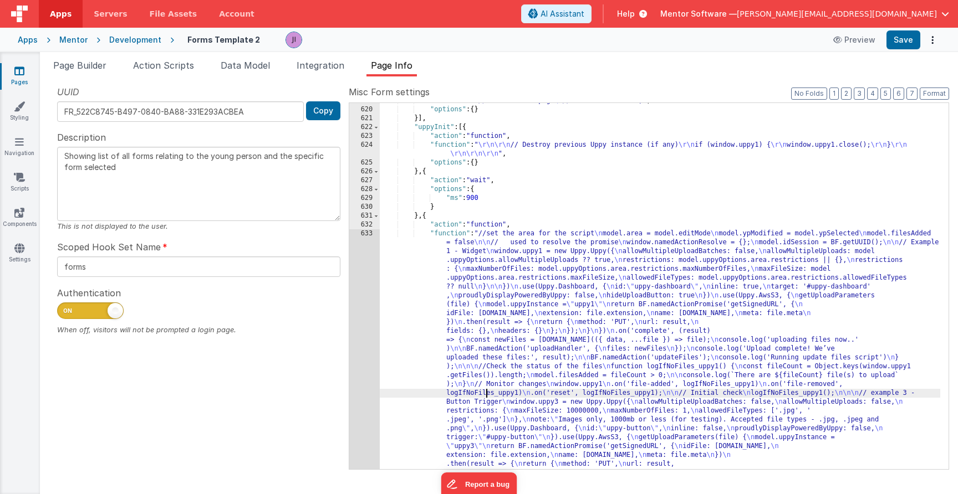
click at [378, 375] on div "633" at bounding box center [364, 376] width 30 height 293
click at [374, 374] on div "633" at bounding box center [364, 376] width 30 height 293
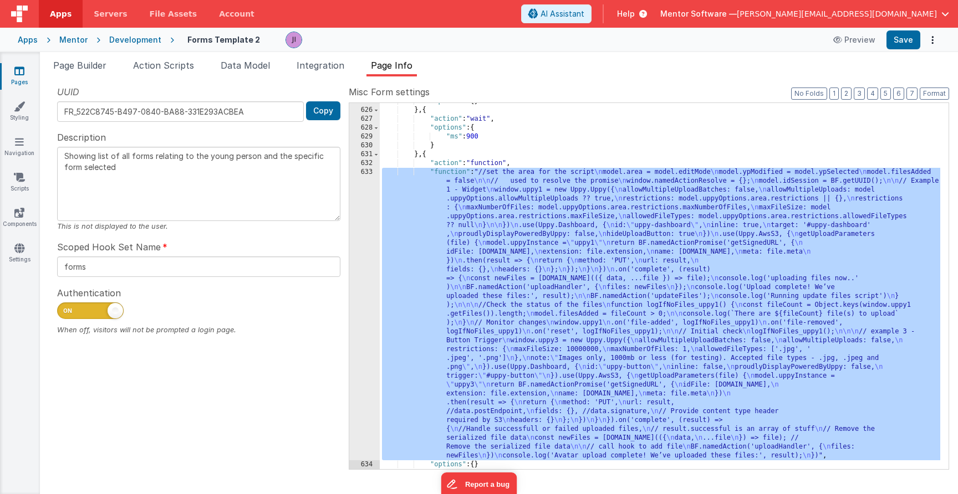
click at [354, 362] on div "633" at bounding box center [364, 314] width 30 height 293
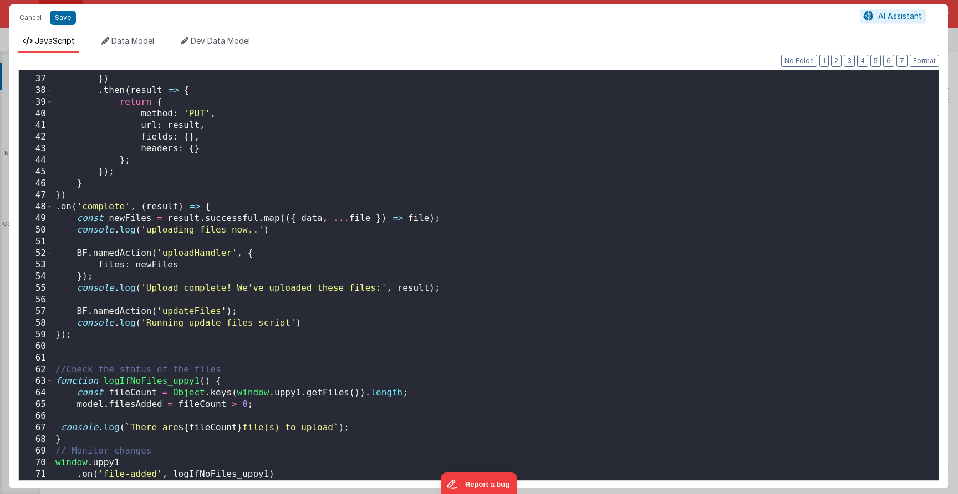
scroll to position [2584, 0]
click at [28, 20] on button "Cancel" at bounding box center [30, 18] width 33 height 16
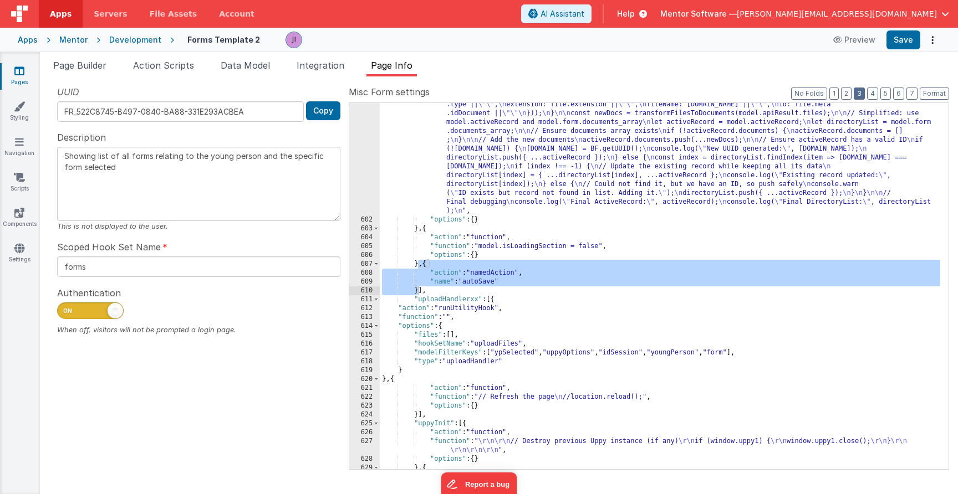
click at [859, 90] on button "3" at bounding box center [859, 94] width 11 height 12
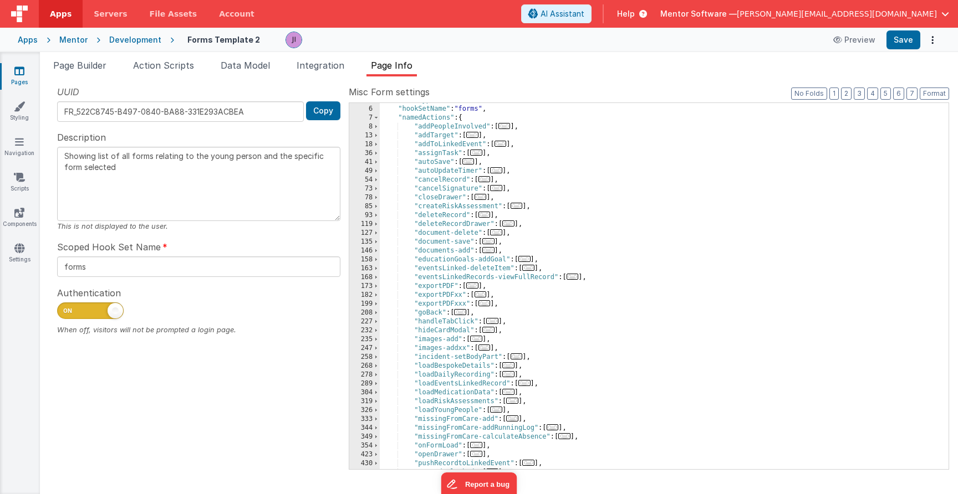
scroll to position [39, 0]
click at [580, 344] on div ""formType" : "formblank" , "hookSetName" : "forms" , "namedActions" : { "addPeo…" at bounding box center [660, 291] width 560 height 384
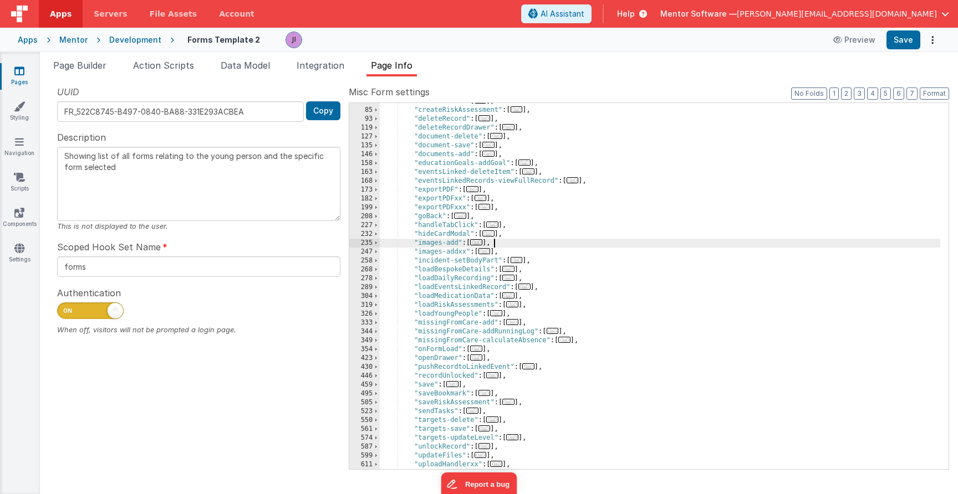
scroll to position [210, 0]
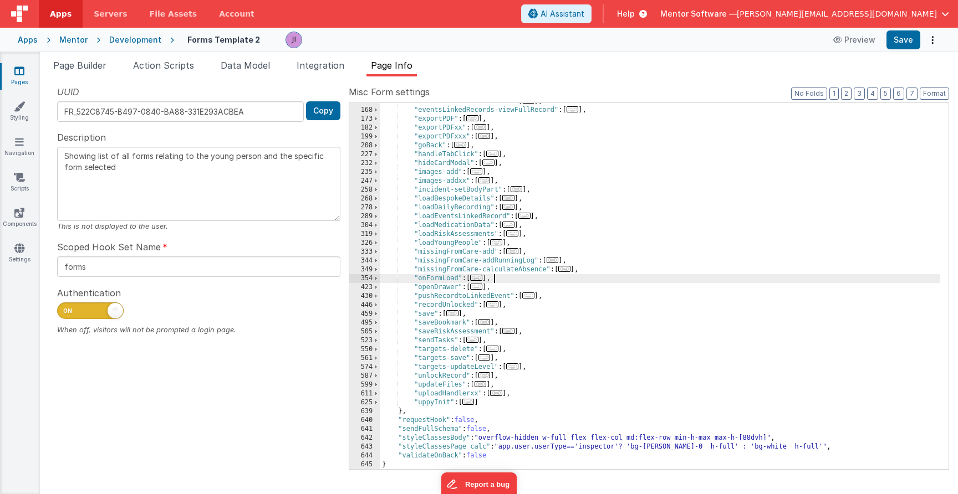
click at [592, 276] on div ""eventsLinked-deleteItem" : [ ... ] , "eventsLinkedRecords-viewFullRecord" : [ …" at bounding box center [660, 289] width 560 height 384
click at [483, 384] on span "..." at bounding box center [481, 384] width 12 height 6
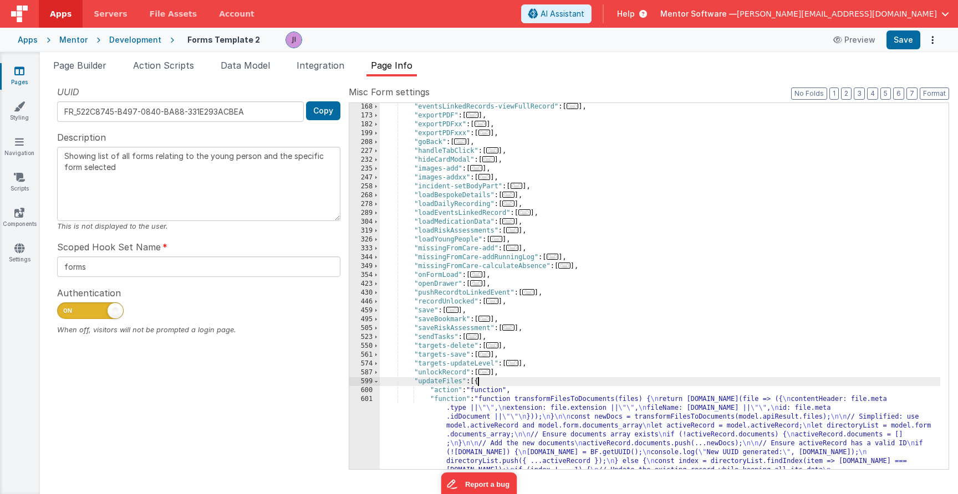
scroll to position [368, 0]
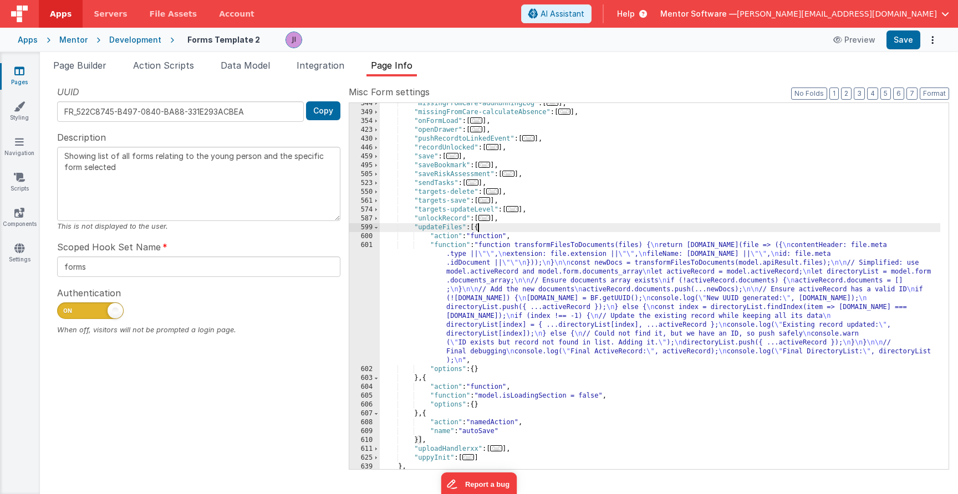
click at [531, 346] on div ""missingFromCare-addRunningLog" : [ ... ] , "missingFromCare-calculateAbsence" …" at bounding box center [660, 291] width 560 height 384
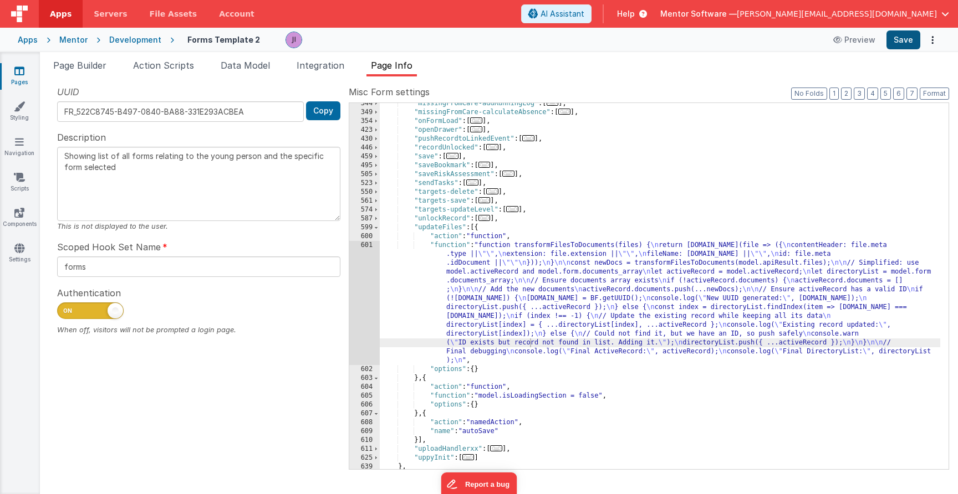
click at [899, 43] on button "Save" at bounding box center [903, 39] width 34 height 19
click at [601, 323] on div ""missingFromCare-addRunningLog" : [ ... ] , "missingFromCare-calculateAbsence" …" at bounding box center [660, 291] width 560 height 384
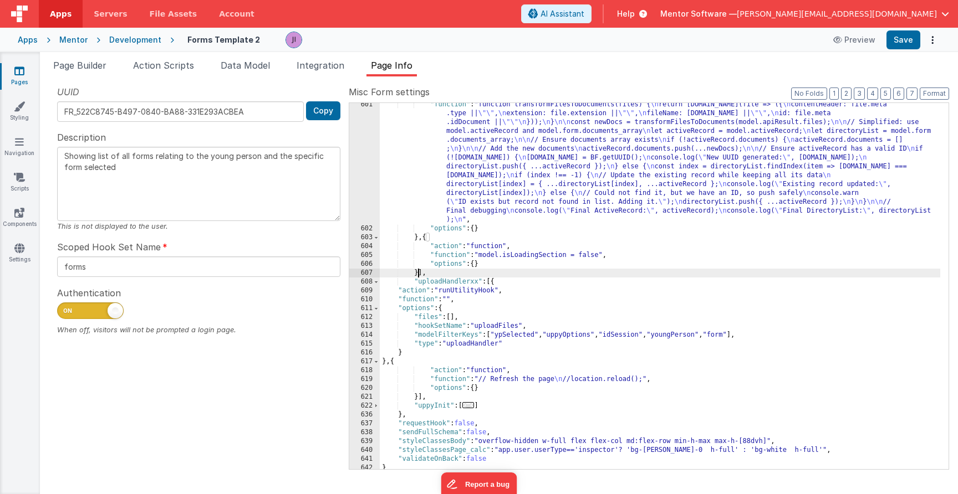
scroll to position [344, 0]
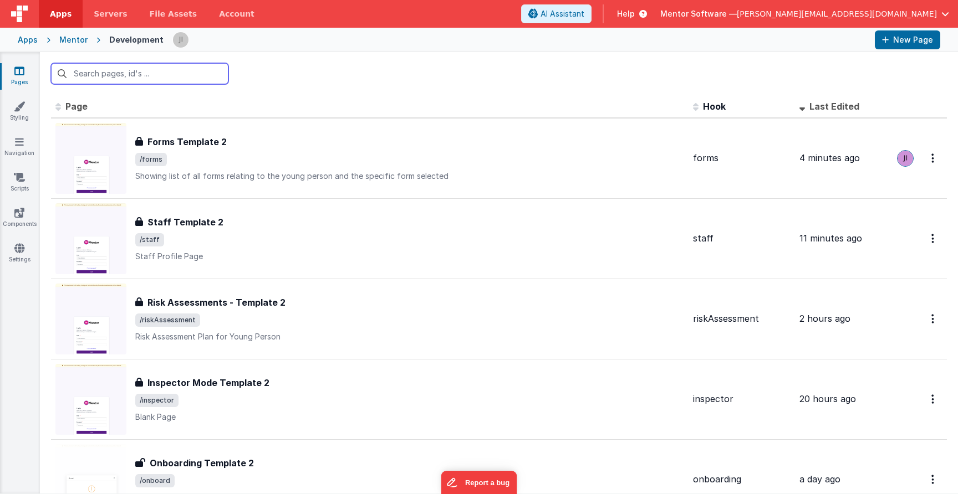
click at [161, 81] on input "text" at bounding box center [139, 73] width 177 height 21
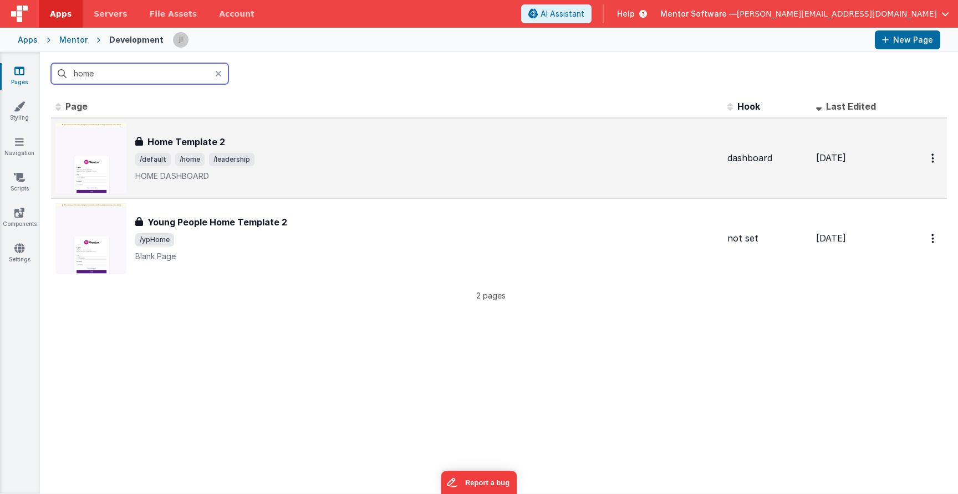
type input "home"
click at [447, 164] on span "/default /home /leadership" at bounding box center [426, 159] width 583 height 13
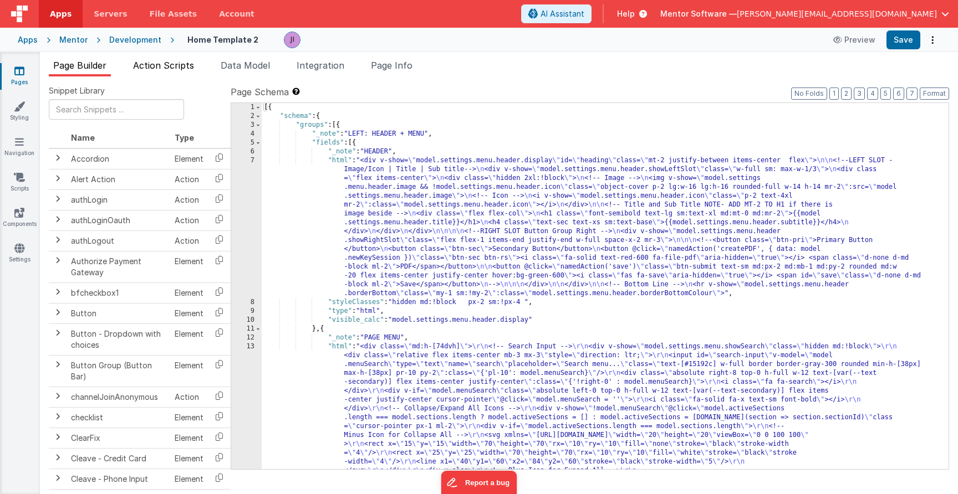
click at [179, 62] on span "Action Scripts" at bounding box center [163, 65] width 61 height 11
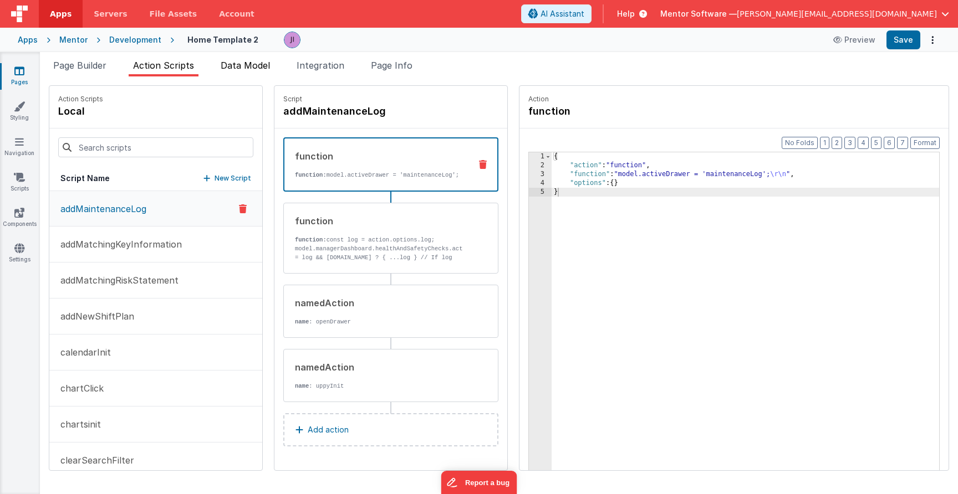
click at [238, 67] on span "Data Model" at bounding box center [245, 65] width 49 height 11
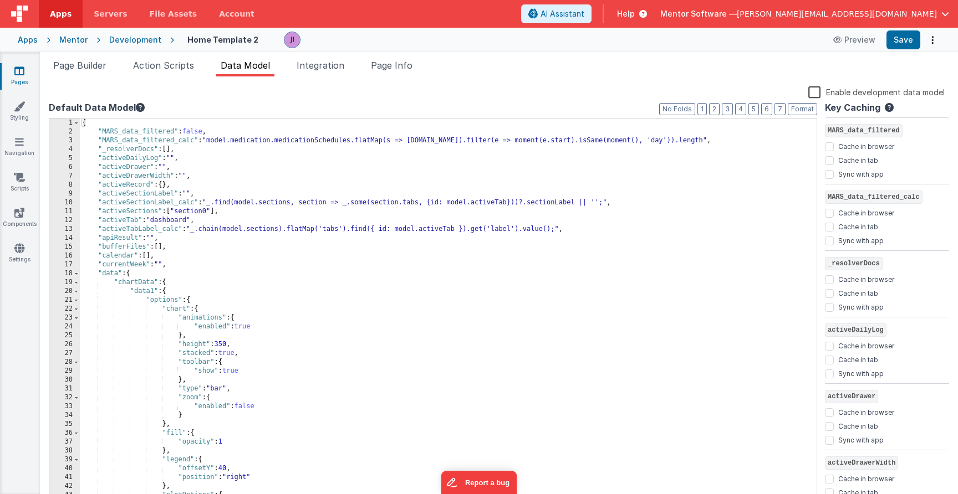
click at [295, 195] on div "{ "MARS_data_filtered" : false , "MARS_data_filtered_calc" : "model.medication.…" at bounding box center [444, 320] width 728 height 402
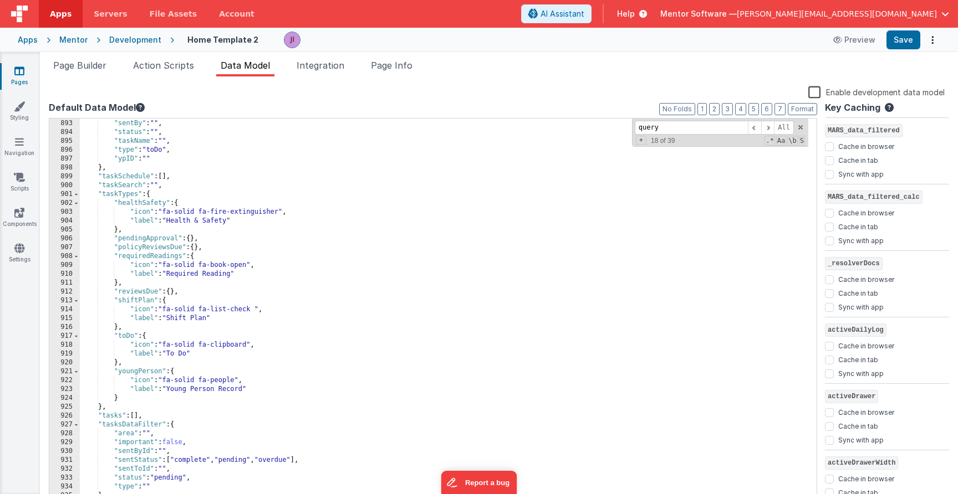
scroll to position [8645, 0]
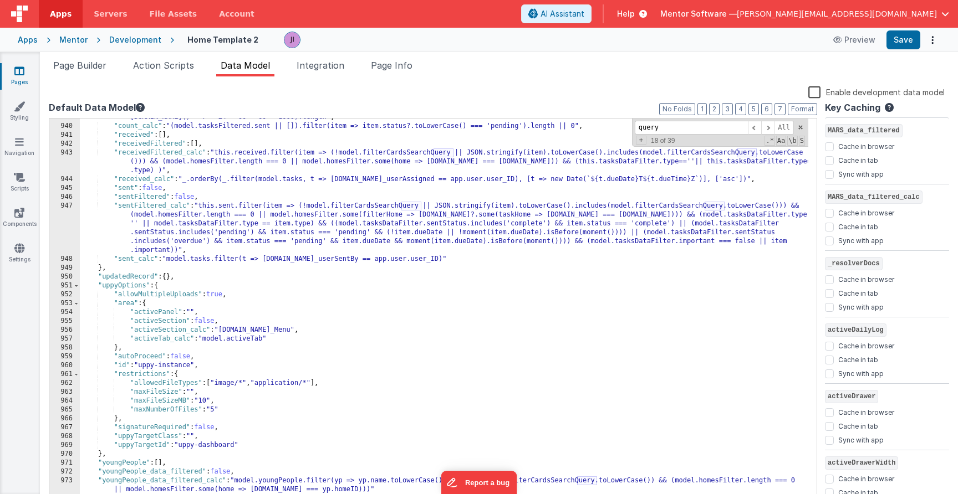
type input "query"
click at [222, 371] on div ""countSevenDaysPlus_calc" : "(model.tasksFiltered.sent || []).filter(item => it…" at bounding box center [444, 309] width 728 height 411
click at [13, 73] on link "Pages" at bounding box center [19, 76] width 40 height 22
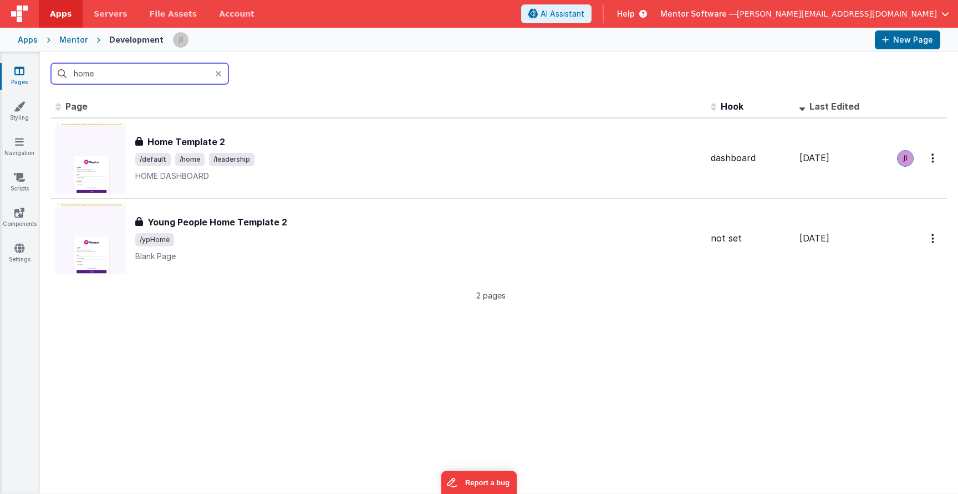
click at [82, 78] on input "home" at bounding box center [139, 73] width 177 height 21
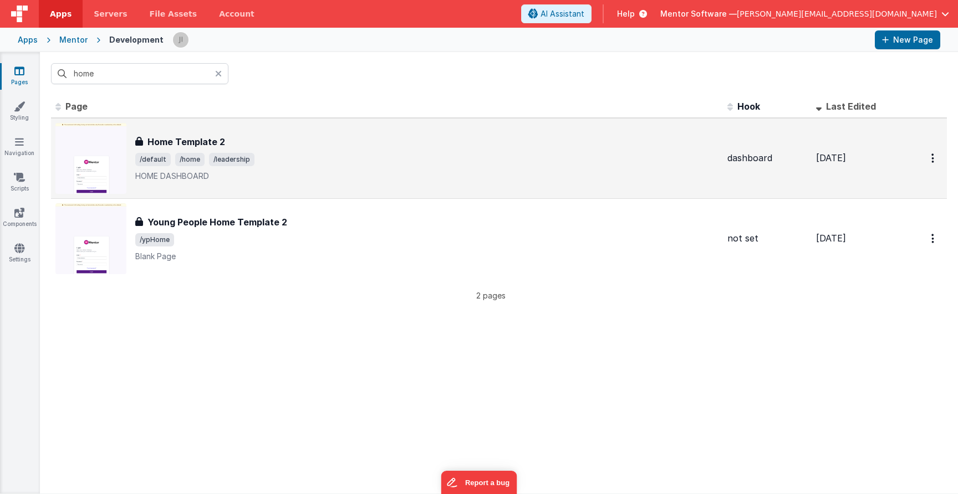
click at [299, 142] on div "Home Template 2" at bounding box center [426, 141] width 583 height 13
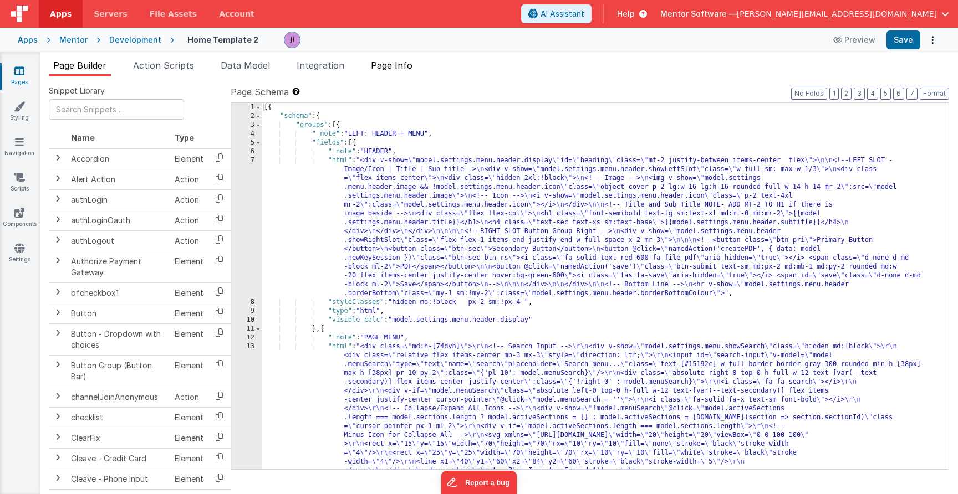
click at [400, 70] on span "Page Info" at bounding box center [392, 65] width 42 height 11
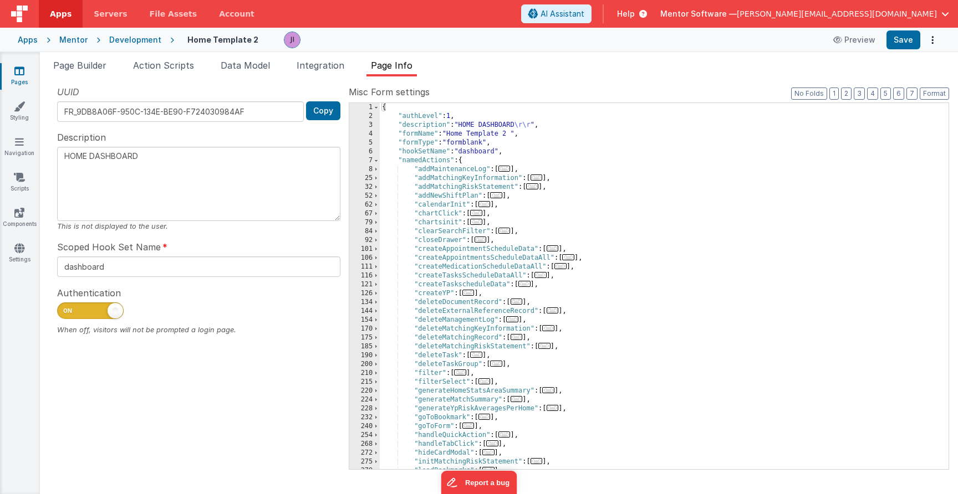
click at [576, 230] on div "{ "authLevel" : 1 , "description" : "HOME DASHBOARD \r\r " , "formName" : "Home…" at bounding box center [660, 295] width 560 height 384
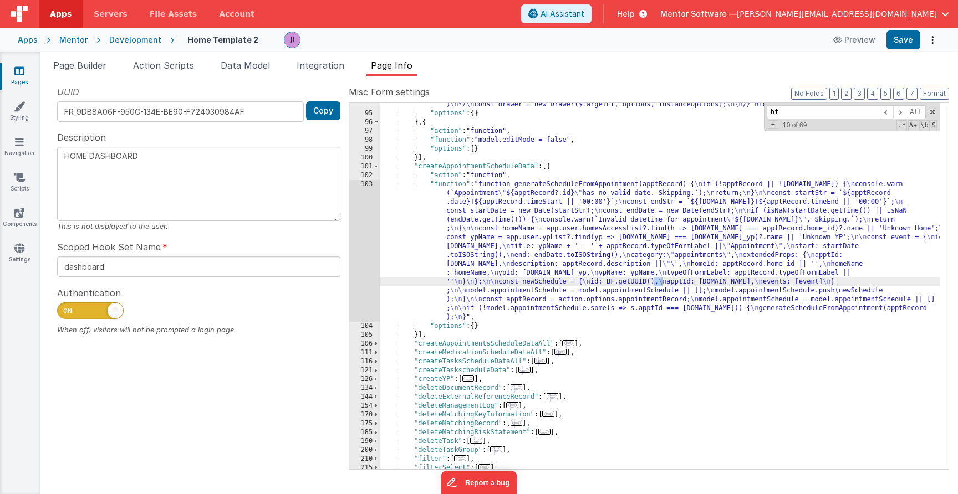
scroll to position [207, 0]
type input "b"
type input "g"
type input "q"
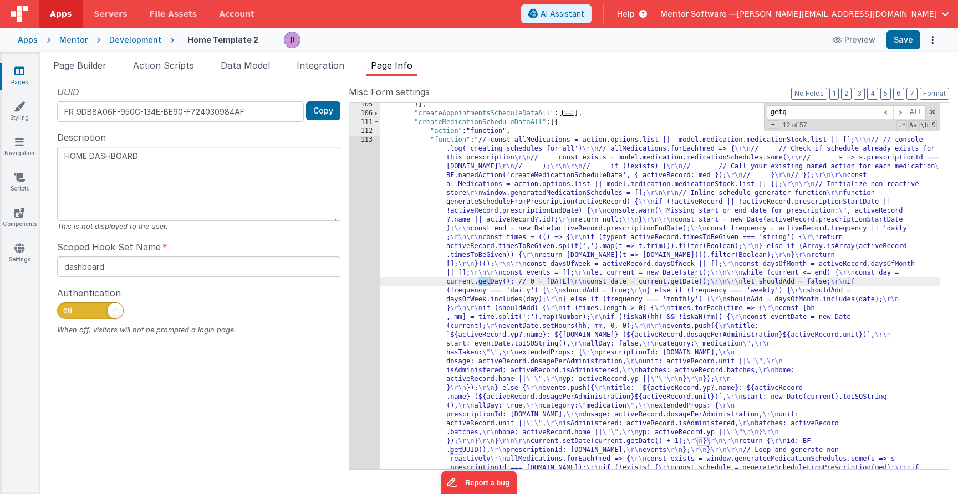
scroll to position [1200, 0]
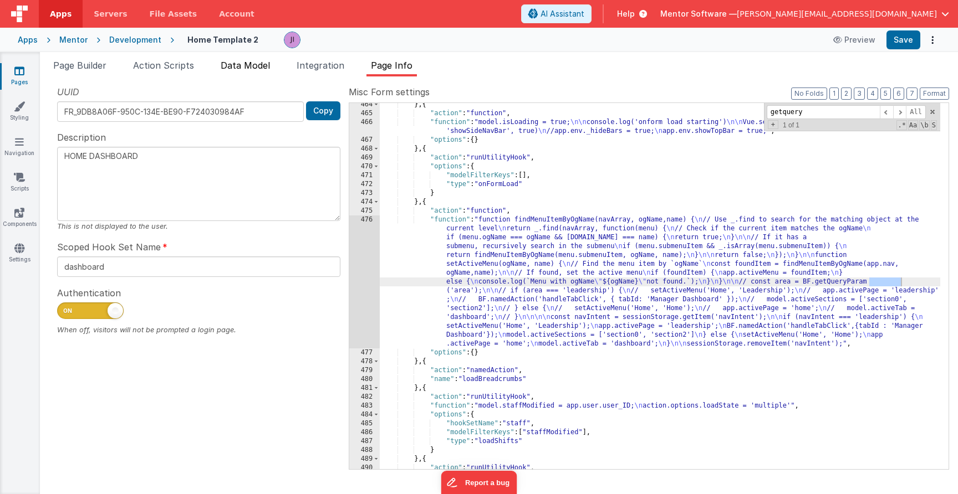
type input "getquery"
click at [239, 70] on span "Data Model" at bounding box center [245, 65] width 49 height 11
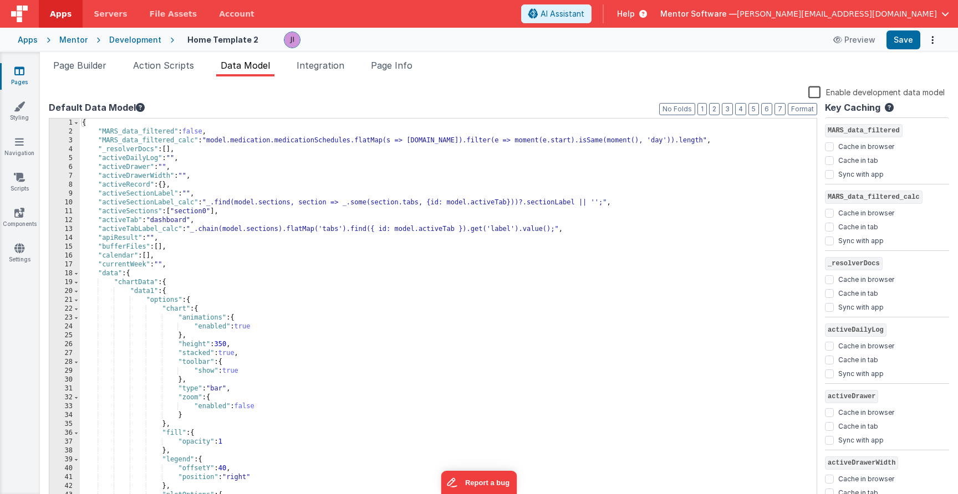
click at [436, 184] on div "{ "MARS_data_filtered" : false , "MARS_data_filtered_calc" : "model.medication.…" at bounding box center [444, 320] width 728 height 402
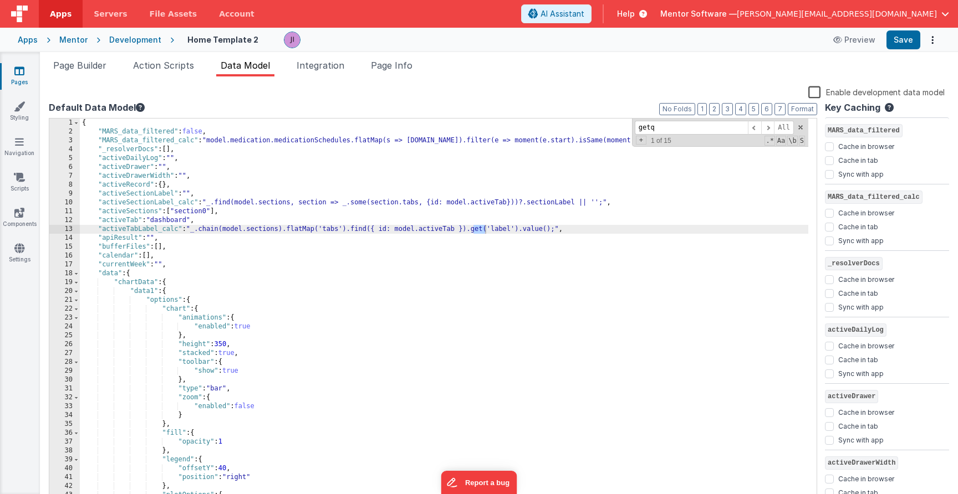
scroll to position [5919, 0]
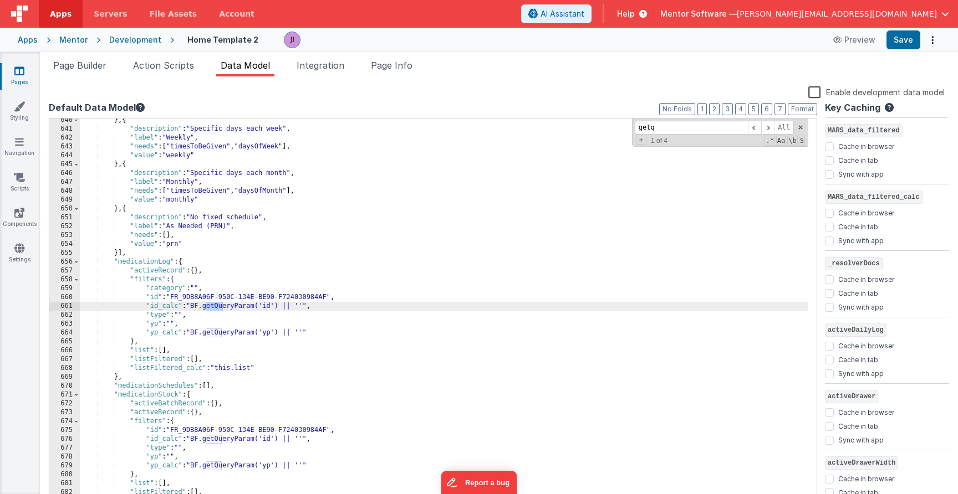
type input "getq"
drag, startPoint x: 192, startPoint y: 309, endPoint x: 306, endPoint y: 305, distance: 114.2
click at [306, 305] on div "} , { "description" : "Specific days each week" , "label" : "Weekly" , "needs" …" at bounding box center [444, 321] width 728 height 411
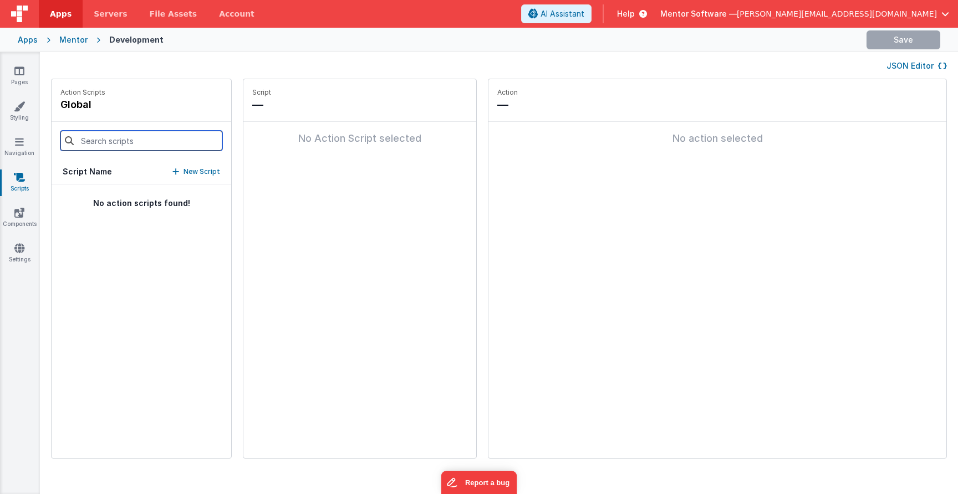
drag, startPoint x: 110, startPoint y: 149, endPoint x: 124, endPoint y: 146, distance: 14.1
click at [110, 149] on input at bounding box center [141, 141] width 162 height 20
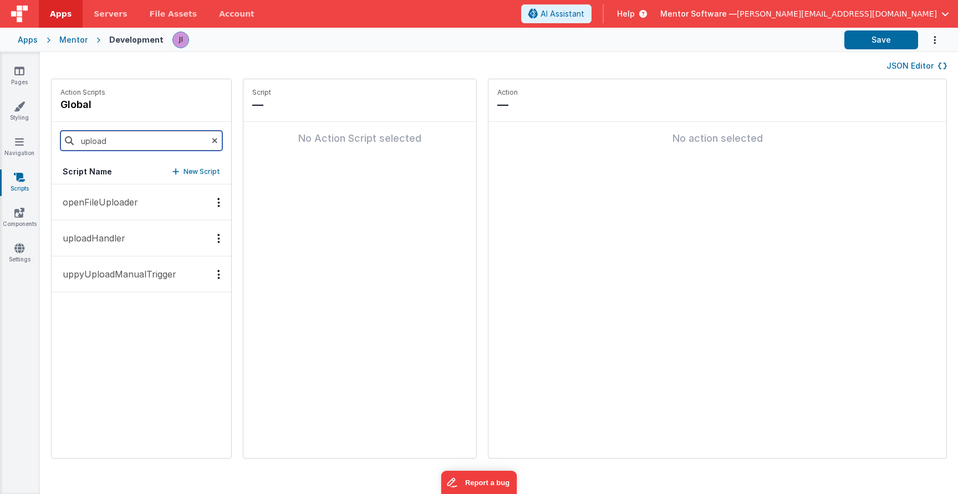
type input "upload"
click at [95, 242] on p "uploadHandler" at bounding box center [90, 238] width 69 height 13
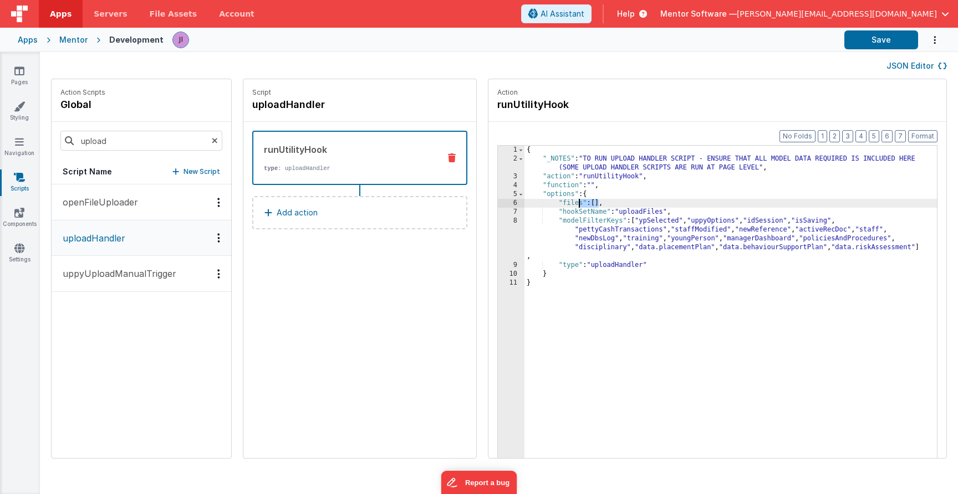
drag, startPoint x: 600, startPoint y: 202, endPoint x: 560, endPoint y: 199, distance: 40.6
click at [563, 199] on div "{ "_NOTES" : "TO RUN UPLOAD HANDLER SCRIPT - ENSURE THAT ALL MODEL DATA REQUIRE…" at bounding box center [730, 328] width 412 height 365
click at [606, 224] on div "{ "_NOTES" : "TO RUN UPLOAD HANDLER SCRIPT - ENSURE THAT ALL MODEL DATA REQUIRE…" at bounding box center [730, 328] width 412 height 365
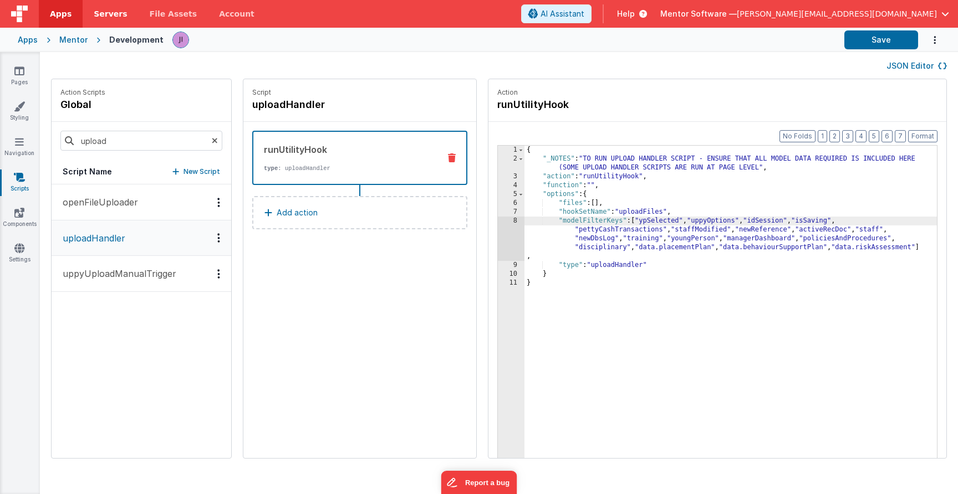
click at [124, 1] on link "Servers" at bounding box center [110, 14] width 55 height 28
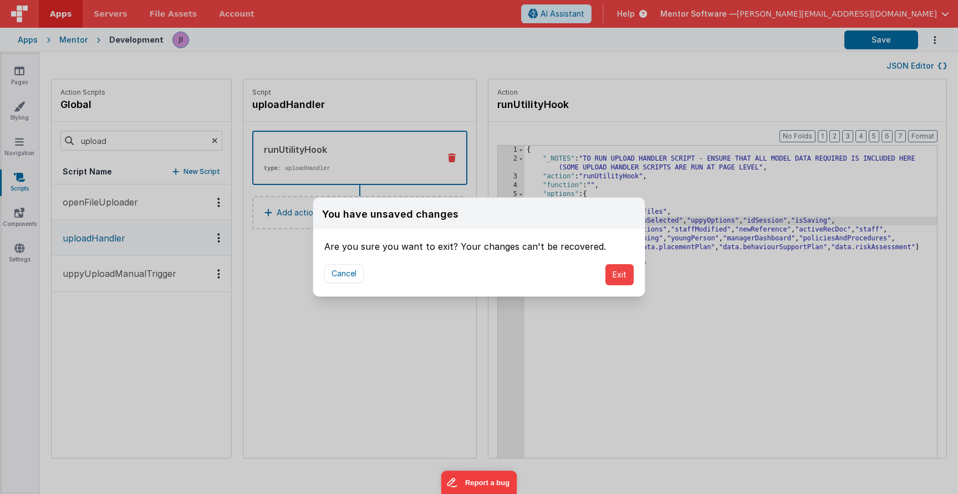
click at [339, 264] on div "Cancel Exit" at bounding box center [479, 274] width 332 height 43
click at [338, 268] on button "Cancel" at bounding box center [343, 273] width 39 height 19
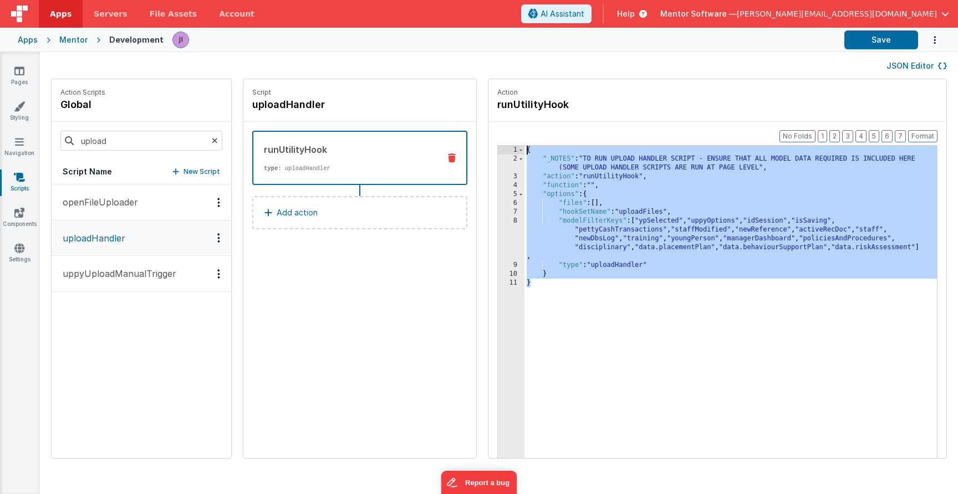
drag, startPoint x: 606, startPoint y: 256, endPoint x: 503, endPoint y: 95, distance: 190.7
click at [503, 90] on fieldset "Action runUtilityHook Format 7 6 5 4 3 2 1 No Folds 1 2 3 4 5 6 7 8 9 10 11 { "…" at bounding box center [717, 268] width 458 height 379
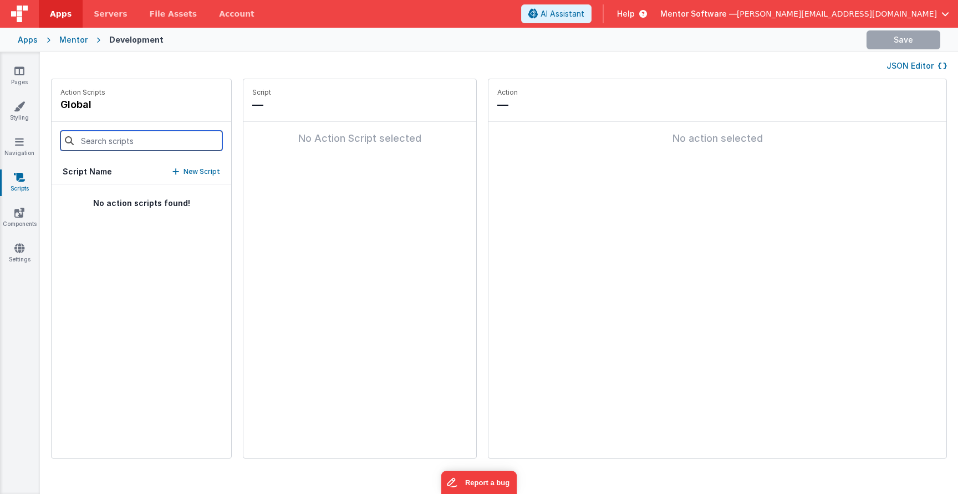
click at [153, 141] on input at bounding box center [141, 141] width 162 height 20
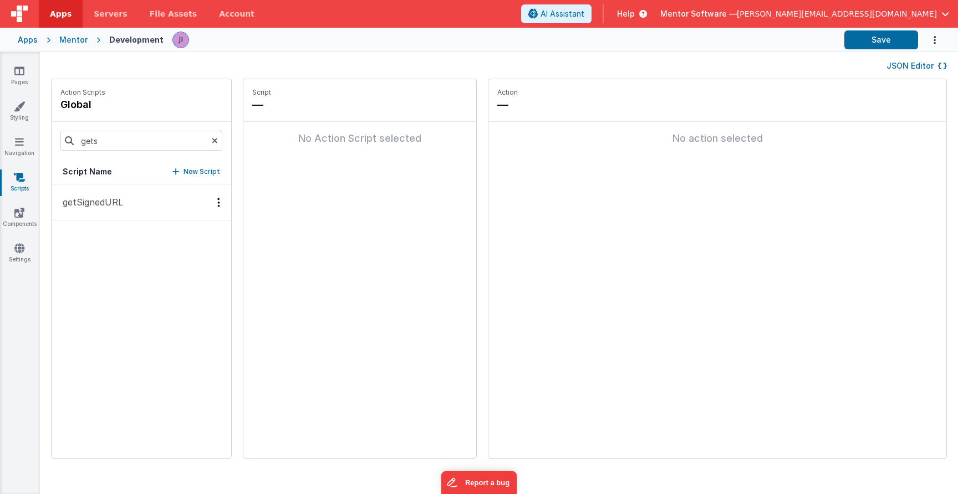
click at [183, 197] on button "getSignedURL" at bounding box center [142, 203] width 180 height 36
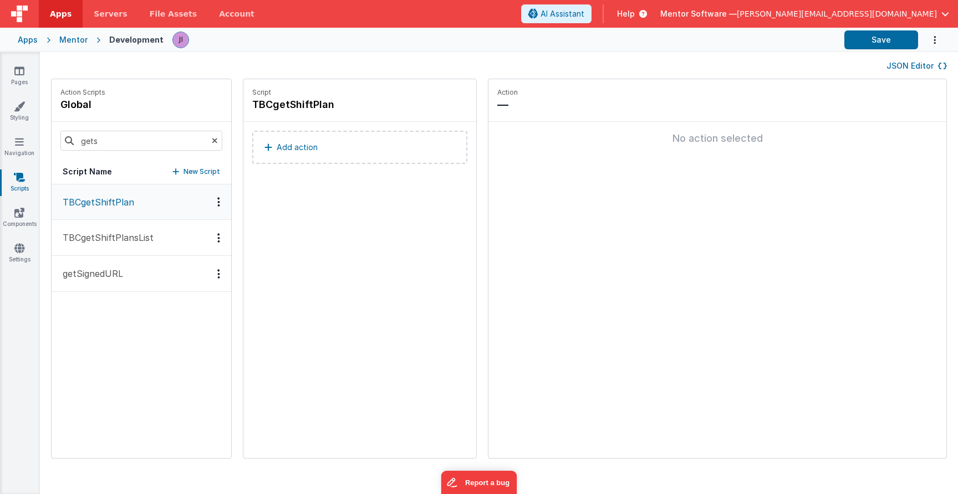
click at [125, 270] on button "getSignedURL" at bounding box center [142, 274] width 180 height 36
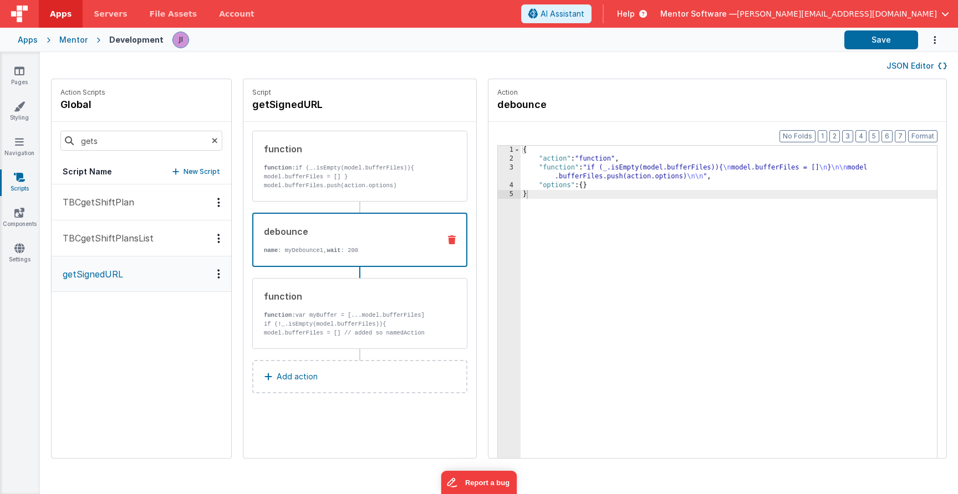
click at [381, 241] on div "debounce name : myDebounce1, wait : 200" at bounding box center [341, 240] width 177 height 30
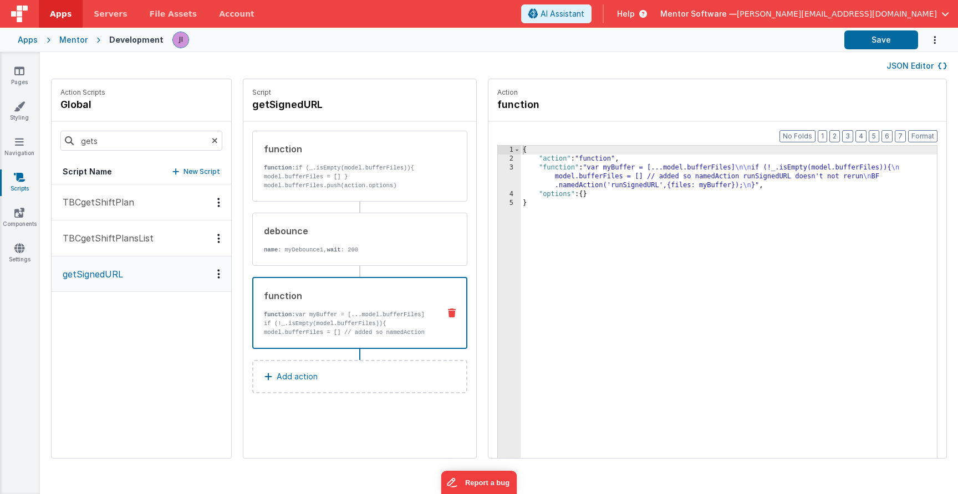
click at [381, 305] on div "function function: var myBuffer = [...model.bufferFiles] if (!_.isEmpty(model.b…" at bounding box center [341, 313] width 177 height 48
click at [115, 141] on input "gets" at bounding box center [141, 141] width 162 height 20
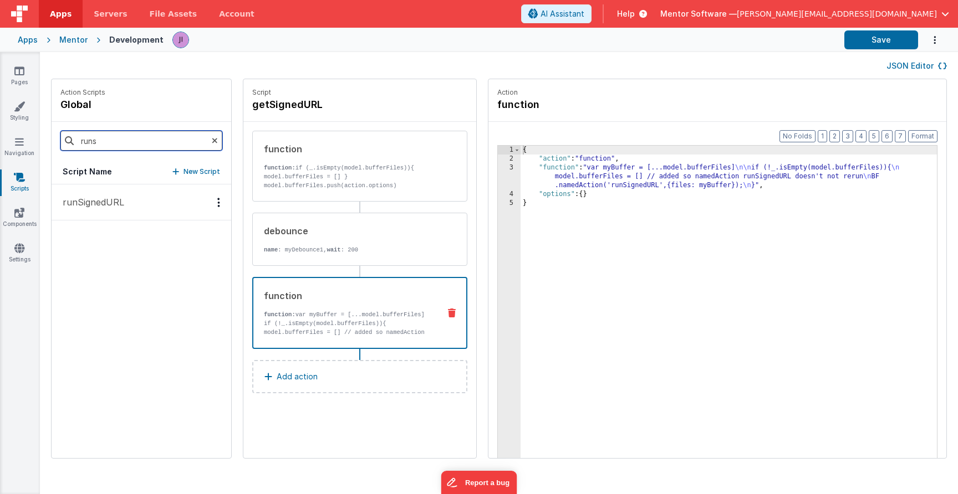
type input "runs"
click at [158, 212] on button "runSignedURL" at bounding box center [142, 203] width 180 height 36
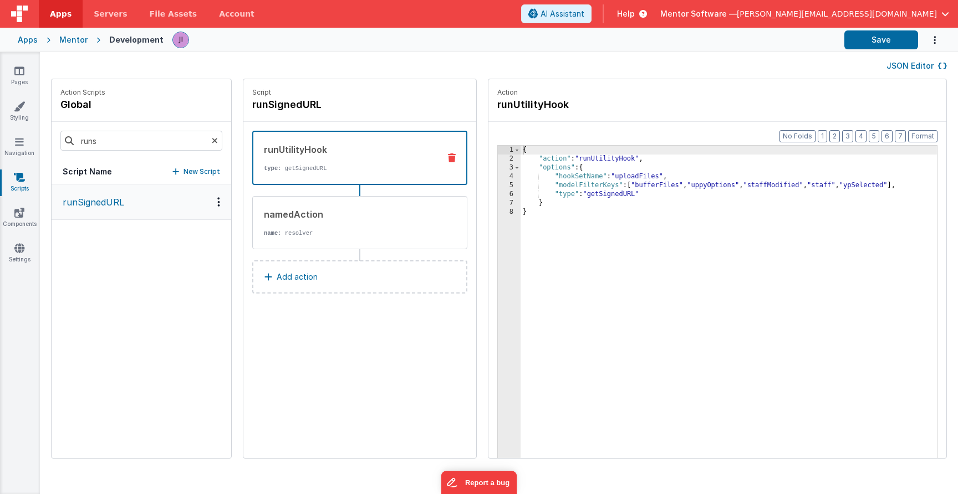
drag, startPoint x: 749, startPoint y: 242, endPoint x: 414, endPoint y: 113, distance: 359.9
click at [411, 115] on div "Action Scripts global runs Script Name New Script runSignedURL Script runSigned…" at bounding box center [499, 274] width 918 height 391
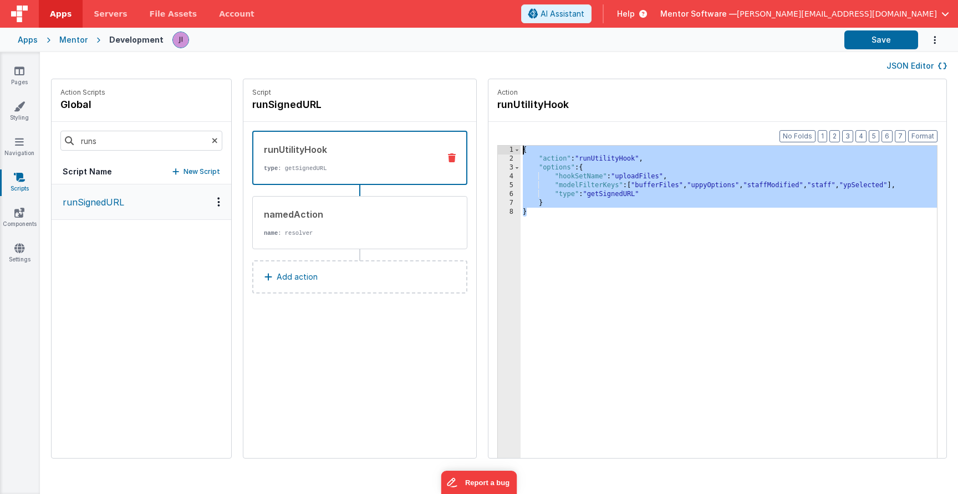
click at [871, 181] on div "{ "action" : "runUtilityHook" , "options" : { "hookSetName" : "uploadFiles" , "…" at bounding box center [729, 328] width 416 height 365
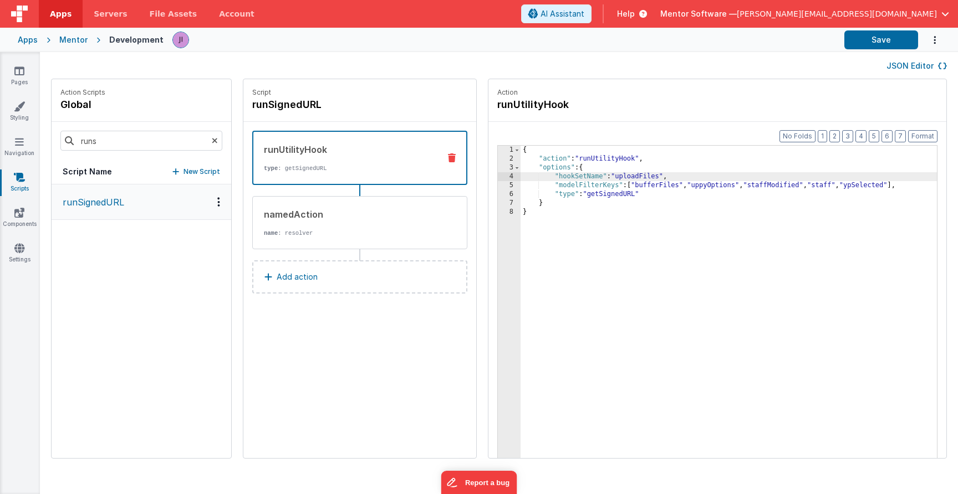
click at [908, 187] on div "{ "action" : "runUtilityHook" , "options" : { "hookSetName" : "uploadFiles" , "…" at bounding box center [729, 328] width 416 height 365
click at [878, 183] on div "{ "action" : "runUtilityHook" , "options" : { "hookSetName" : "uploadFiles" , "…" at bounding box center [729, 328] width 416 height 365
click at [894, 202] on div "{ "action" : "runUtilityHook" , "options" : { "hookSetName" : "uploadFiles" , "…" at bounding box center [729, 328] width 416 height 365
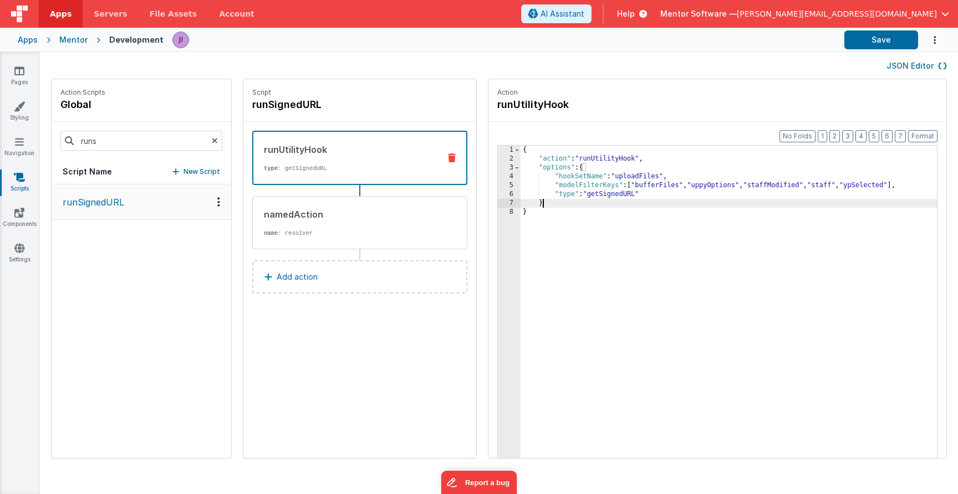
click at [891, 190] on div "{ "action" : "runUtilityHook" , "options" : { "hookSetName" : "uploadFiles" , "…" at bounding box center [729, 328] width 416 height 365
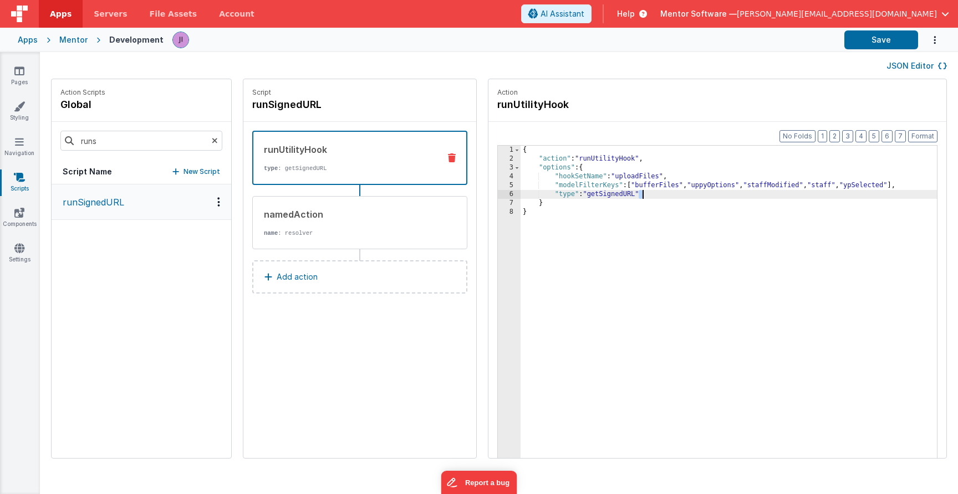
click at [891, 188] on div "{ "action" : "runUtilityHook" , "options" : { "hookSetName" : "uploadFiles" , "…" at bounding box center [729, 328] width 416 height 365
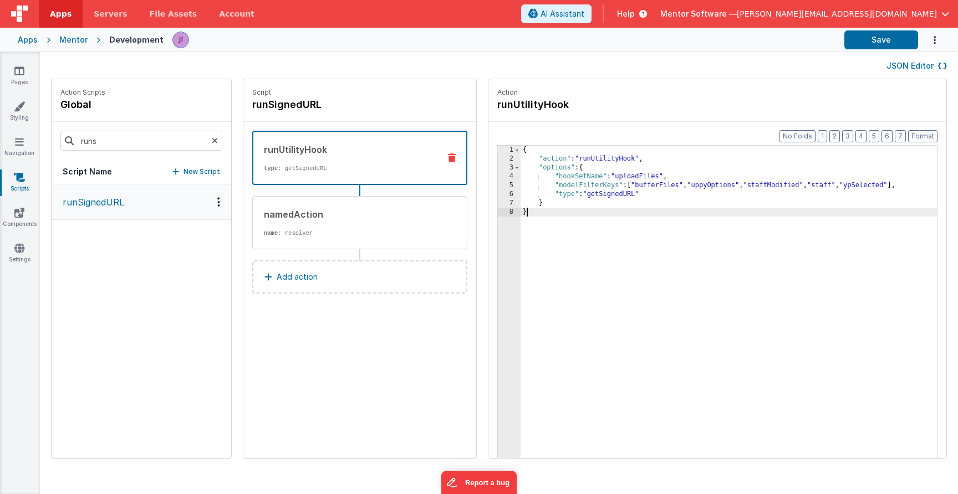
click at [777, 303] on div "{ "action" : "runUtilityHook" , "options" : { "hookSetName" : "uploadFiles" , "…" at bounding box center [729, 328] width 416 height 365
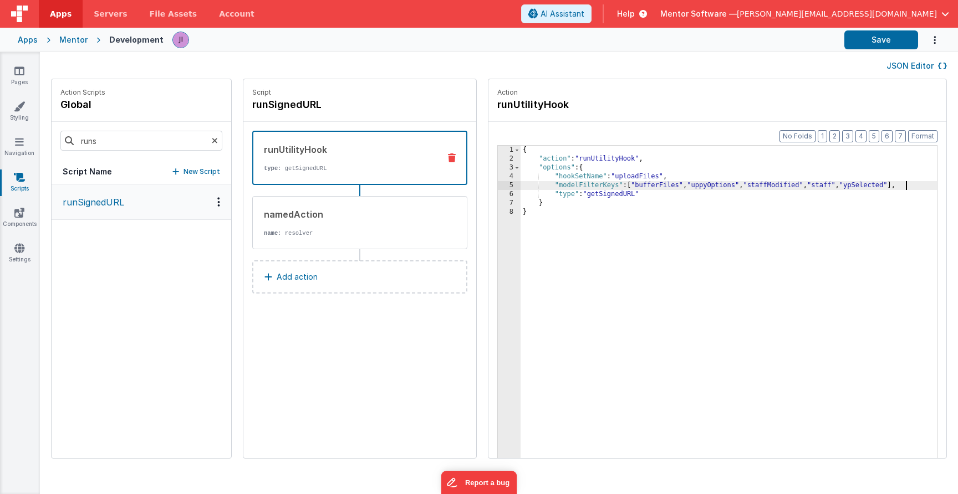
click at [908, 183] on div "{ "action" : "runUtilityHook" , "options" : { "hookSetName" : "uploadFiles" , "…" at bounding box center [729, 328] width 416 height 365
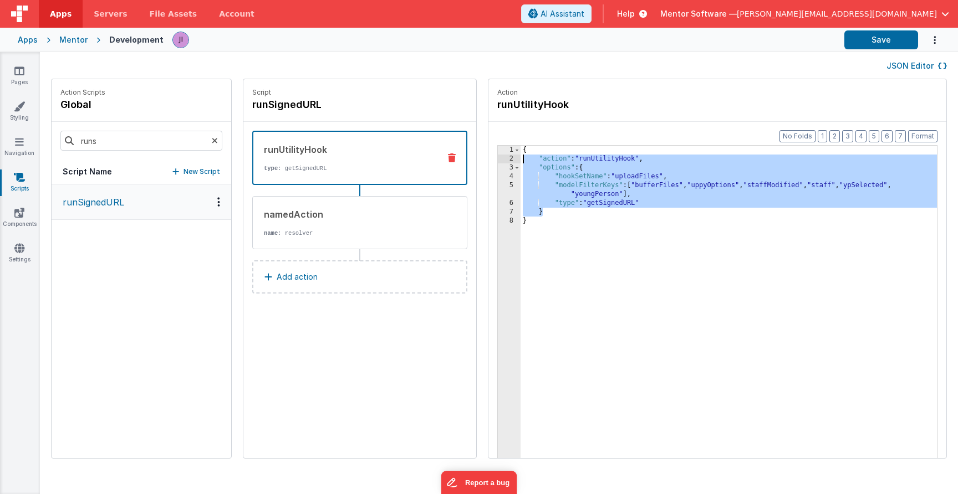
drag, startPoint x: 584, startPoint y: 212, endPoint x: 509, endPoint y: 147, distance: 98.6
click at [509, 147] on div "1 2 3 4 5 6 7 8 { "action" : "runUtilityHook" , "options" : { "hookSetName" : "…" at bounding box center [717, 319] width 440 height 348
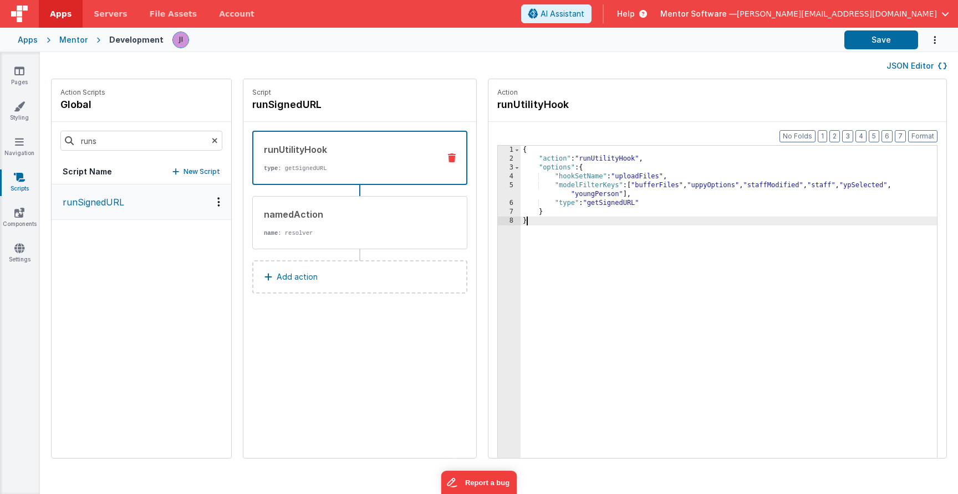
click at [587, 219] on div "{ "action" : "runUtilityHook" , "options" : { "hookSetName" : "uploadFiles" , "…" at bounding box center [729, 328] width 416 height 365
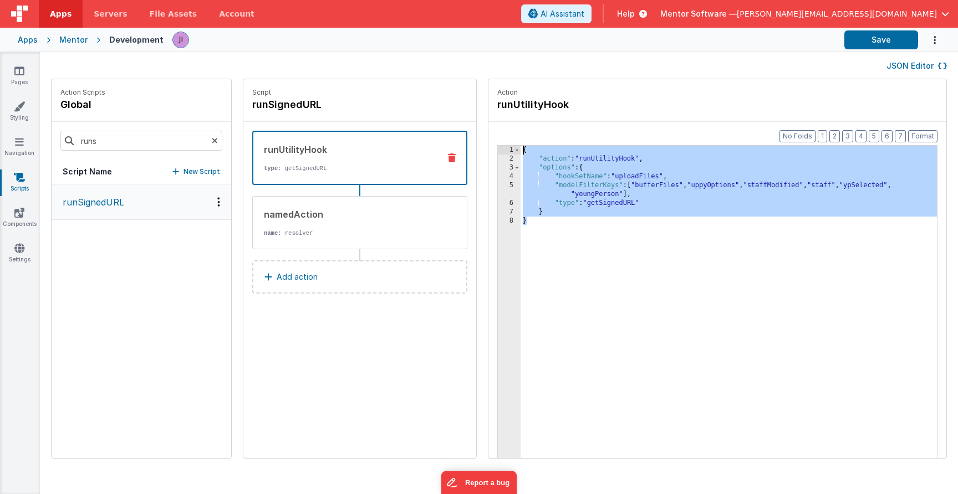
drag, startPoint x: 575, startPoint y: 227, endPoint x: 493, endPoint y: 129, distance: 128.0
click at [493, 129] on div "Format 7 6 5 4 3 2 1 No Folds 1 2 3 4 5 6 7 8 { "action" : "runUtilityHook" , "…" at bounding box center [717, 311] width 458 height 379
click at [839, 157] on div "{ "action" : "runUtilityHook" , "options" : { "hookSetName" : "uploadFiles" , "…" at bounding box center [729, 328] width 416 height 365
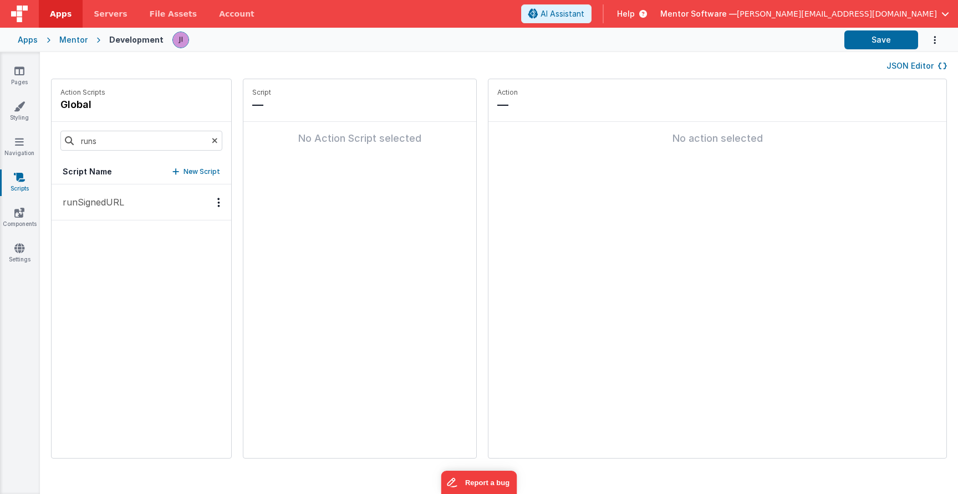
click at [131, 194] on button "runSignedURL" at bounding box center [142, 203] width 180 height 36
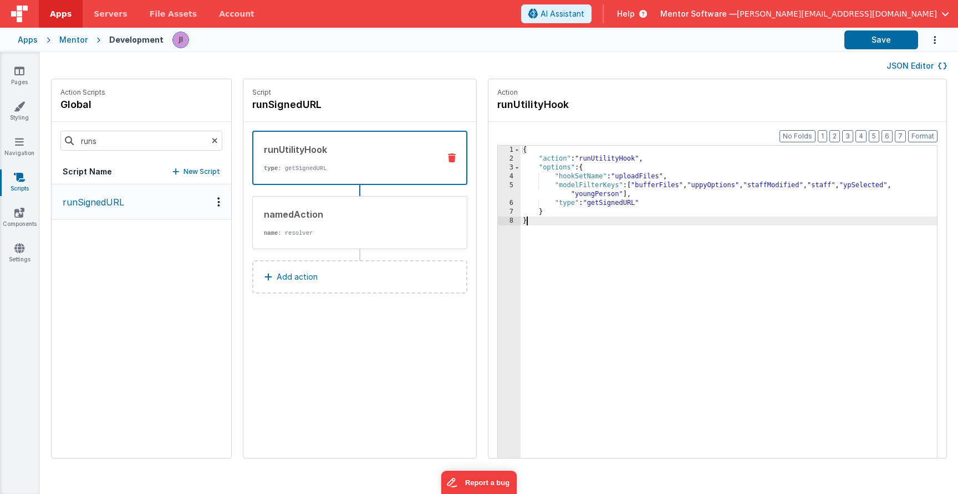
drag, startPoint x: 679, startPoint y: 308, endPoint x: 462, endPoint y: 70, distance: 322.6
click at [462, 70] on div "JSON Editor Action Scripts global runs Script Name New Script runSignedURL Scri…" at bounding box center [499, 273] width 918 height 442
click at [868, 40] on button "Save" at bounding box center [881, 39] width 74 height 19
